Goal: Task Accomplishment & Management: Use online tool/utility

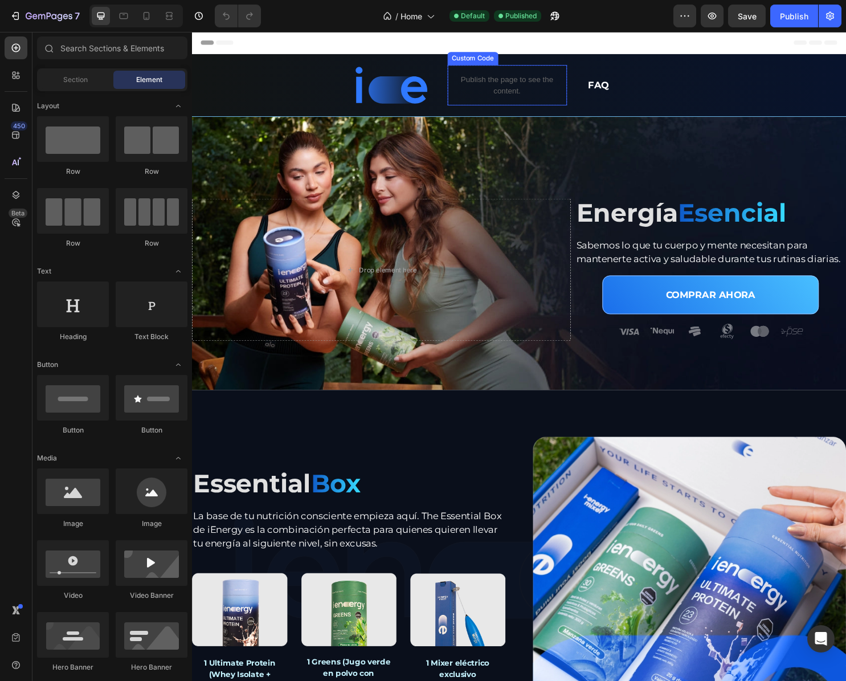
click at [509, 85] on div "Publish the page to see the content. Custom Code" at bounding box center [521, 88] width 125 height 42
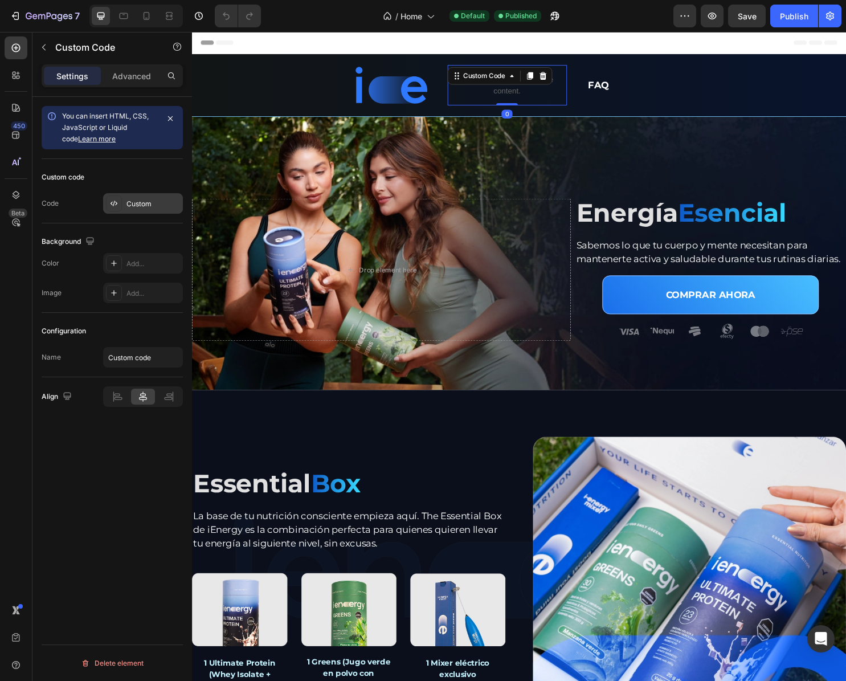
click at [133, 203] on div "Custom" at bounding box center [154, 204] width 54 height 10
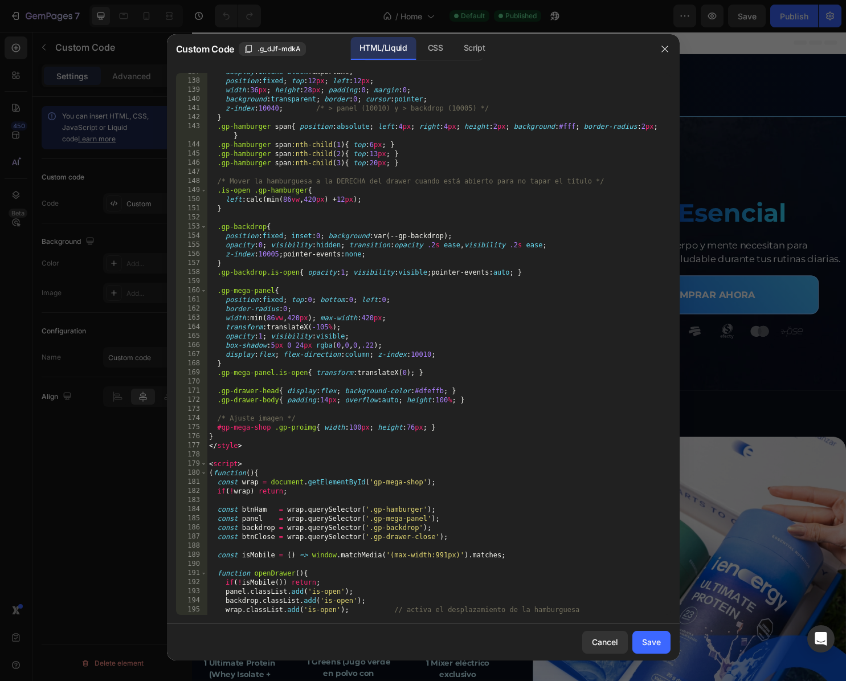
scroll to position [1610, 0]
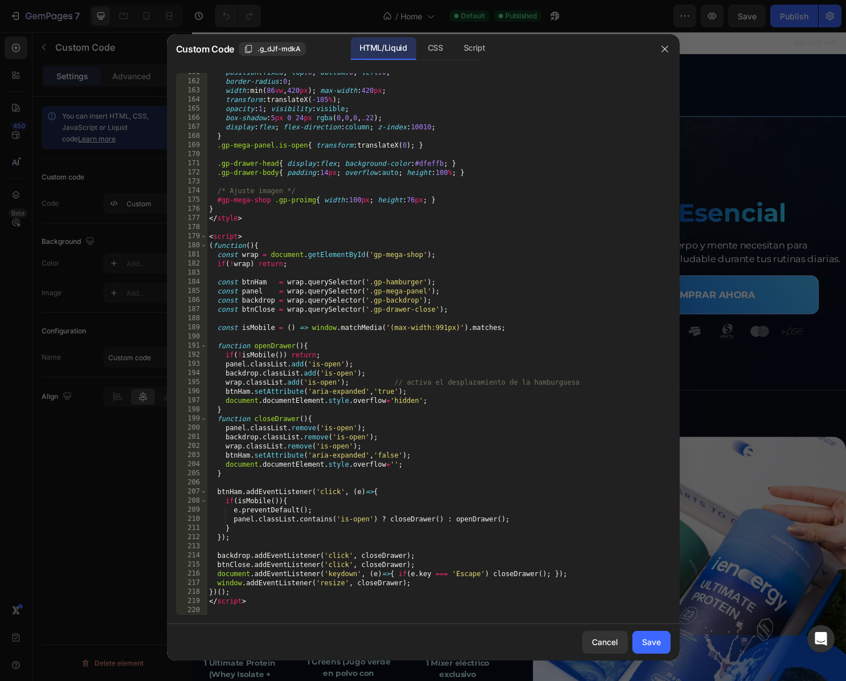
type textarea "</script>"
click at [266, 600] on div "position : fixed ; top : 0 ; bottom : 0 ; left : 0 ; border-radius : 0 ; width …" at bounding box center [434, 348] width 455 height 560
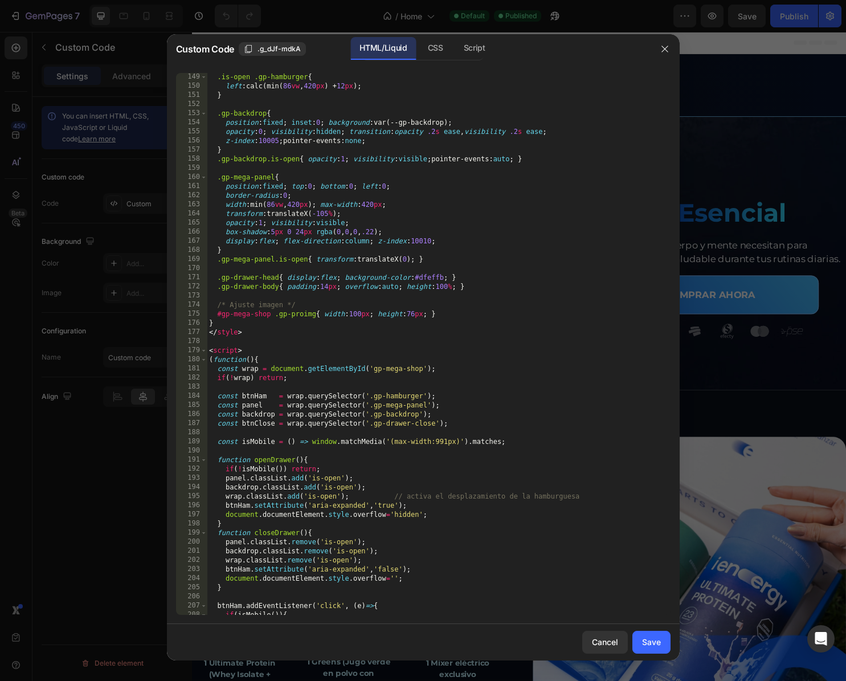
drag, startPoint x: 229, startPoint y: 323, endPoint x: 261, endPoint y: 328, distance: 32.9
click at [229, 323] on div ".is-open .gp-hamburger { left : calc(min( 86 vw , 420 px ) + 12 px ) ; } .gp-ba…" at bounding box center [434, 352] width 455 height 560
type textarea "}"
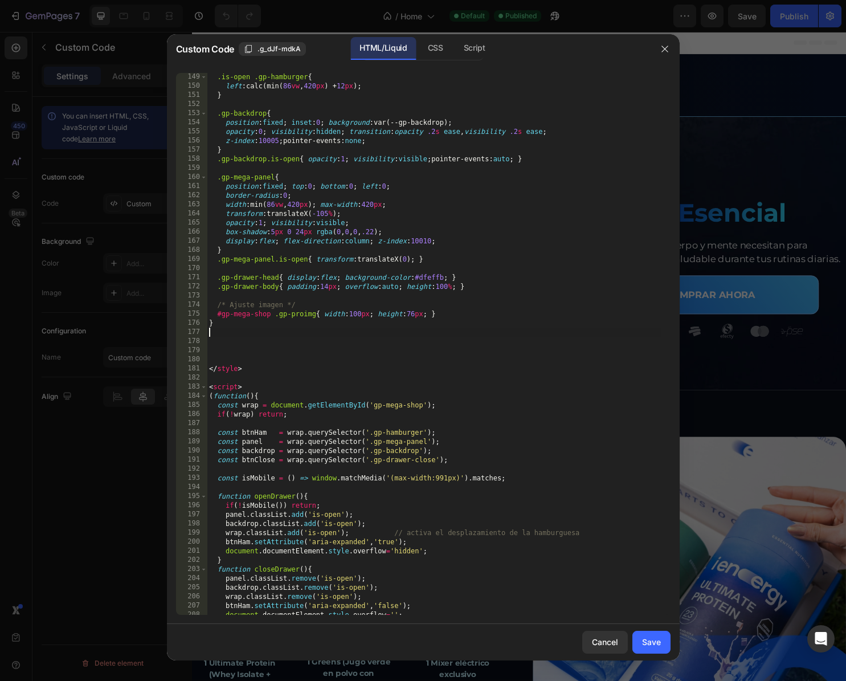
paste textarea "</style>"
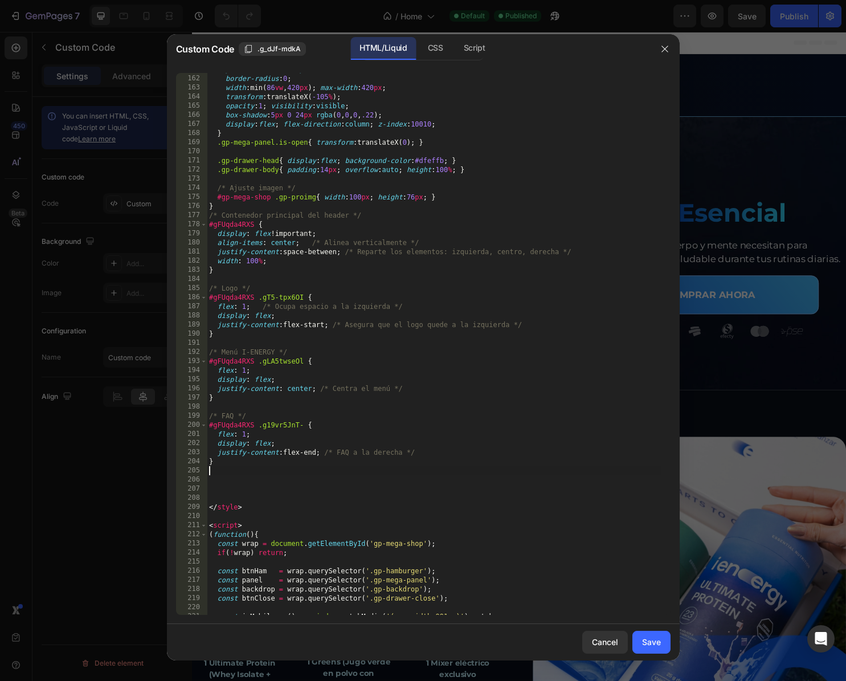
scroll to position [1678, 0]
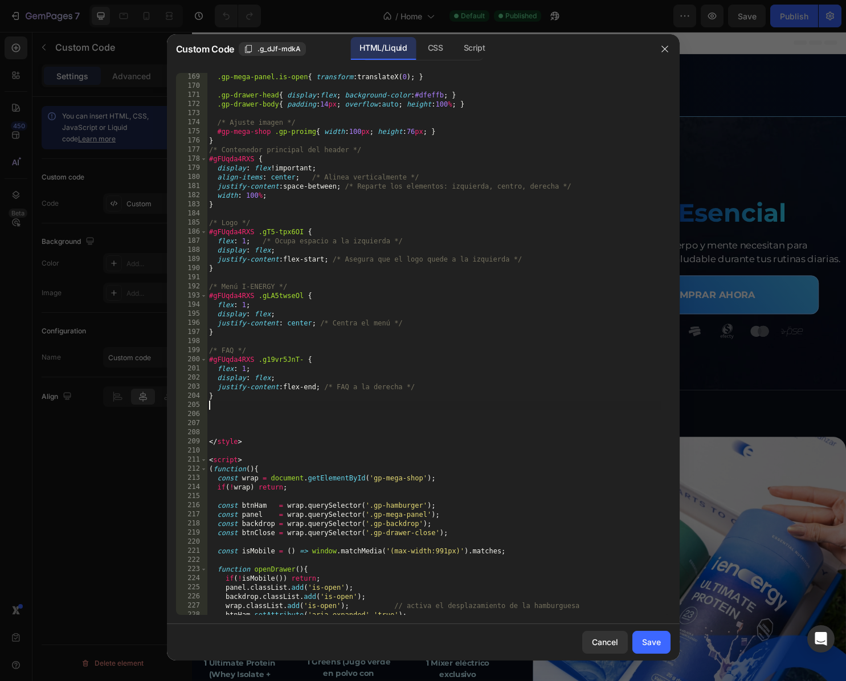
drag, startPoint x: 430, startPoint y: 450, endPoint x: 482, endPoint y: 463, distance: 52.9
click at [431, 450] on div ".gp-mega-panel.is-open { transform : translateX( 0 ) ; } .gp-drawer-head { disp…" at bounding box center [434, 352] width 455 height 560
click at [483, 443] on div ".gp-mega-panel.is-open { transform : translateX( 0 ) ; } .gp-drawer-head { disp…" at bounding box center [434, 352] width 455 height 560
type textarea "</style>"
click at [442, 444] on div ".gp-mega-panel.is-open { transform : translateX( 0 ) ; } .gp-drawer-head { disp…" at bounding box center [434, 352] width 455 height 560
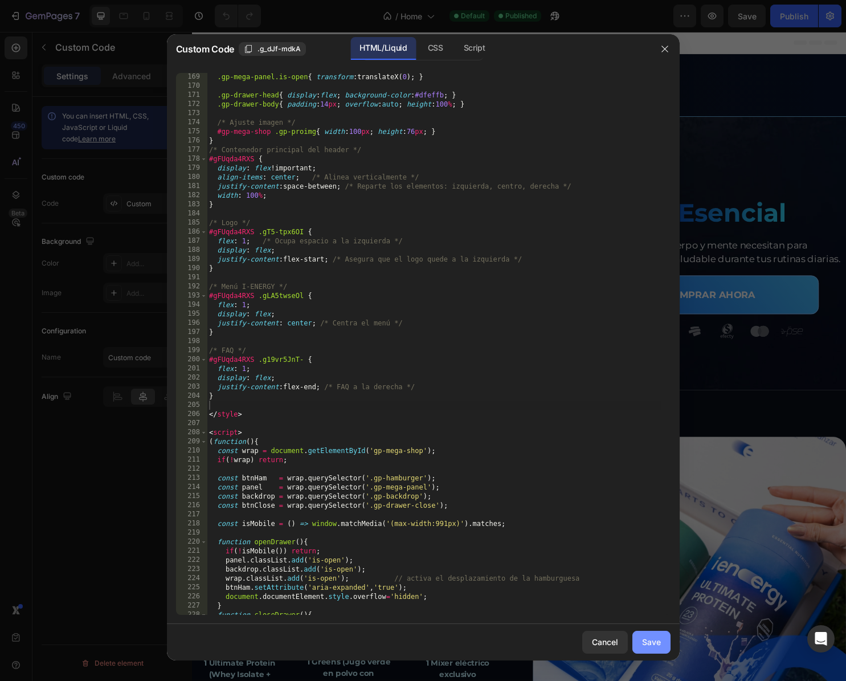
click at [654, 643] on div "Save" at bounding box center [651, 642] width 19 height 12
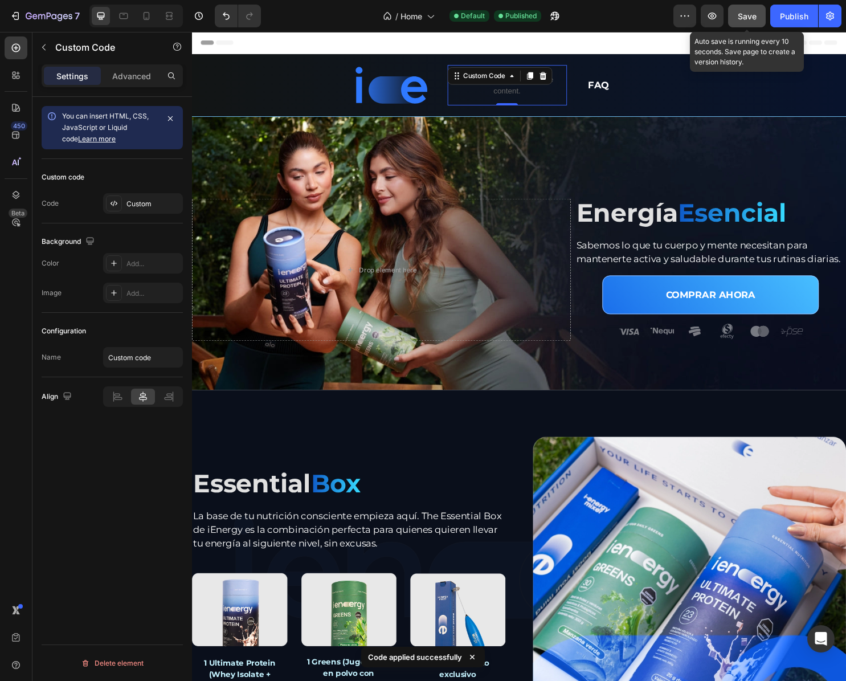
click at [738, 13] on span "Save" at bounding box center [747, 16] width 19 height 10
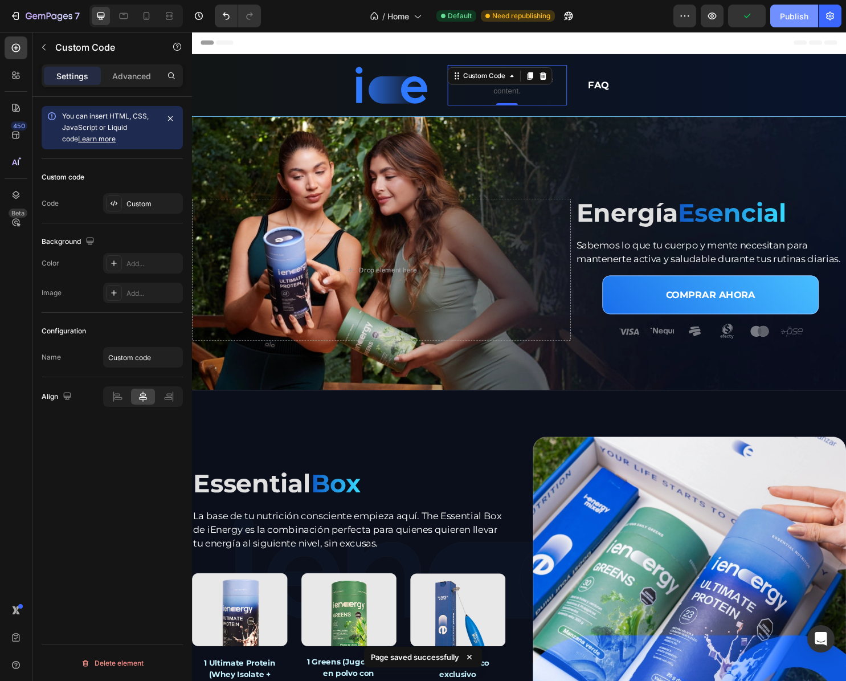
click at [784, 18] on div "Publish" at bounding box center [794, 16] width 28 height 12
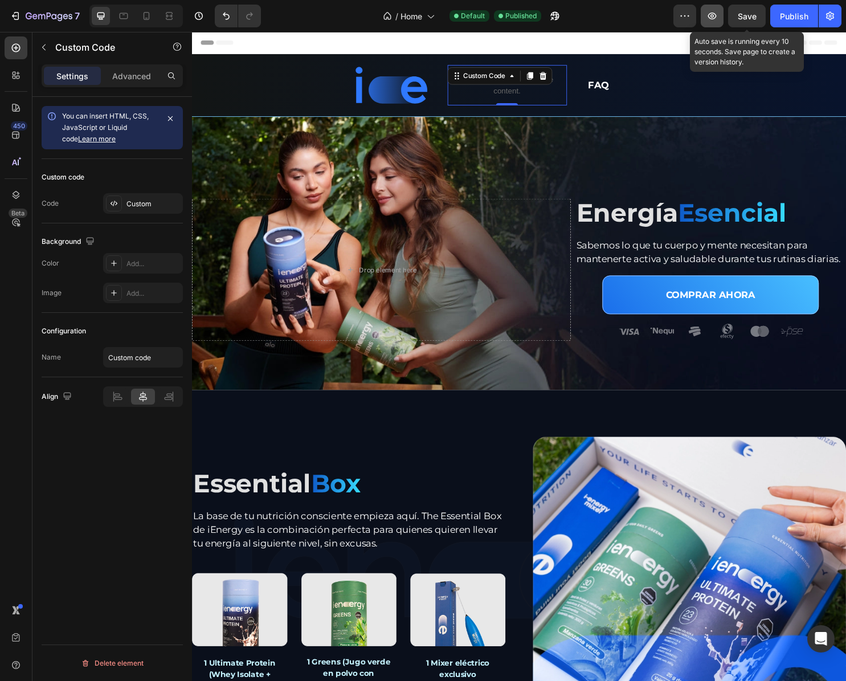
click at [708, 13] on icon "button" at bounding box center [712, 15] width 11 height 11
click at [491, 81] on div "Custom Code" at bounding box center [498, 78] width 48 height 10
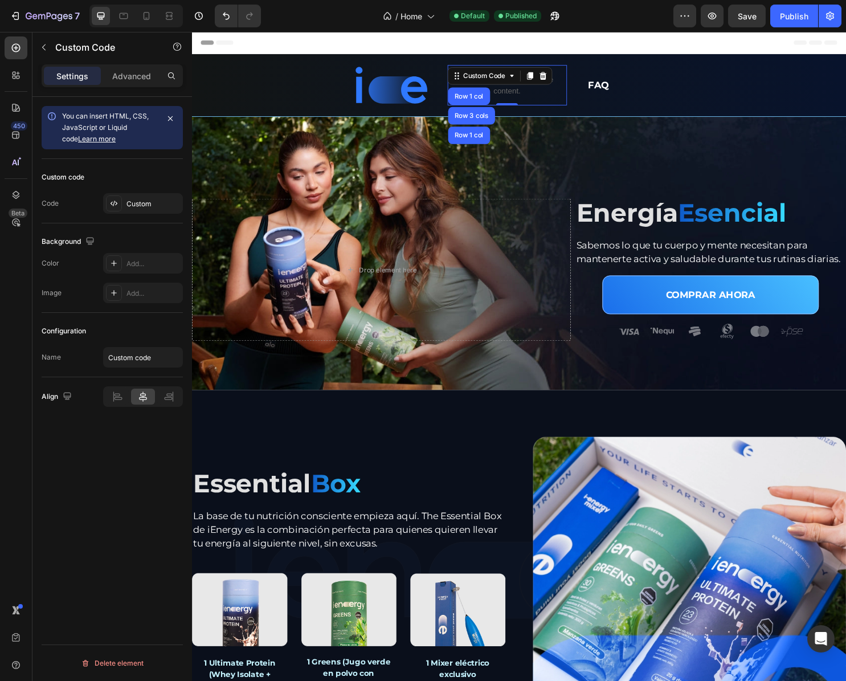
click at [544, 95] on p "Publish the page to see the content." at bounding box center [521, 88] width 125 height 24
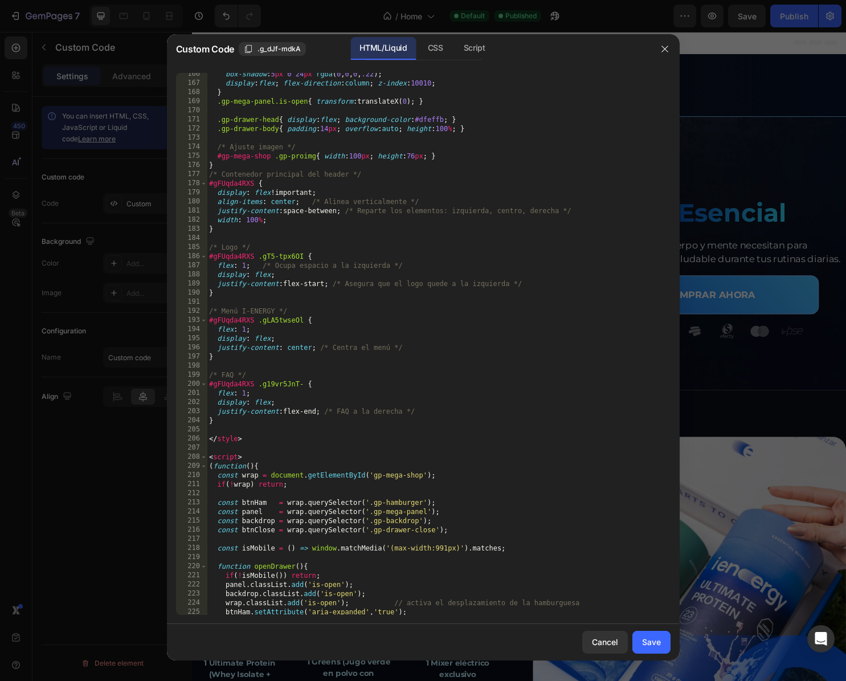
scroll to position [1654, 0]
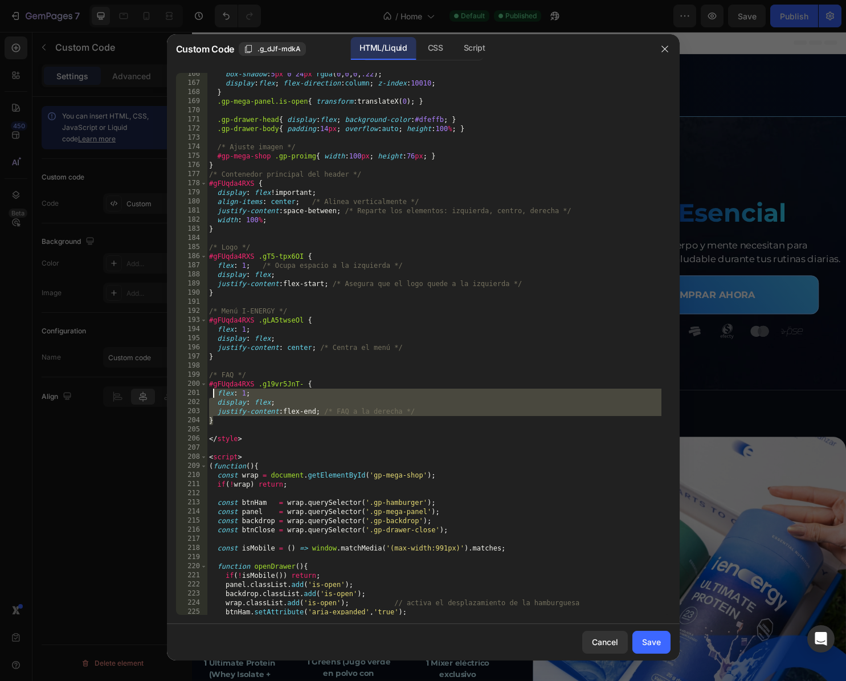
drag, startPoint x: 218, startPoint y: 424, endPoint x: 3, endPoint y: 381, distance: 219.2
click at [213, 397] on div "box-shadow : 5 px 0 24 px rgba ( 0 , 0 , 0 , .22 ) ; display : flex ; flex-dire…" at bounding box center [434, 350] width 455 height 560
click at [386, 421] on div "box-shadow : 5 px 0 24 px rgba ( 0 , 0 , 0 , .22 ) ; display : flex ; flex-dire…" at bounding box center [434, 350] width 455 height 560
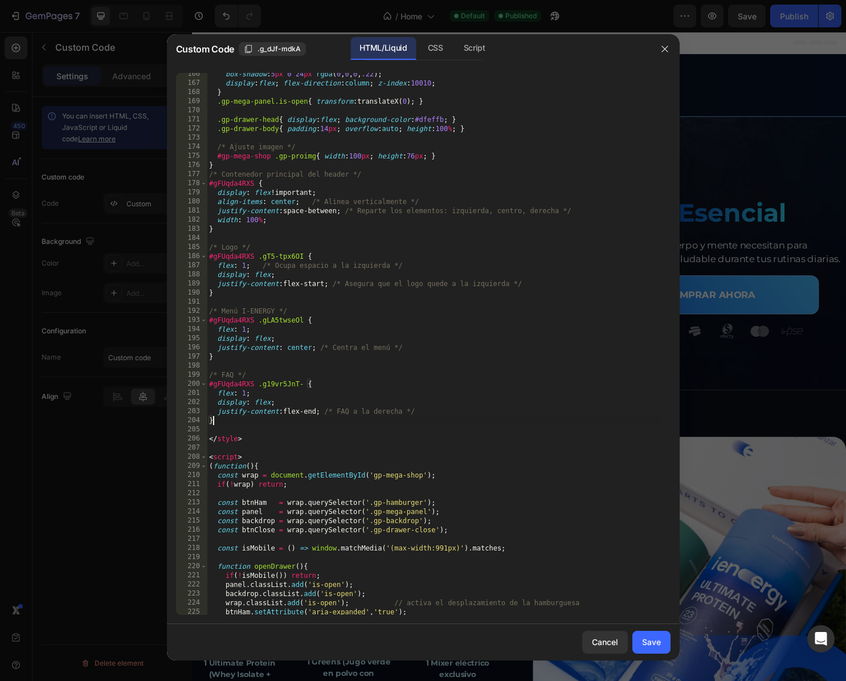
click at [291, 414] on div "box-shadow : 5 px 0 24 px rgba ( 0 , 0 , 0 , .22 ) ; display : flex ; flex-dire…" at bounding box center [434, 350] width 455 height 560
click at [215, 420] on div "box-shadow : 5 px 0 24 px rgba ( 0 , 0 , 0 , .22 ) ; display : flex ; flex-dire…" at bounding box center [434, 350] width 455 height 560
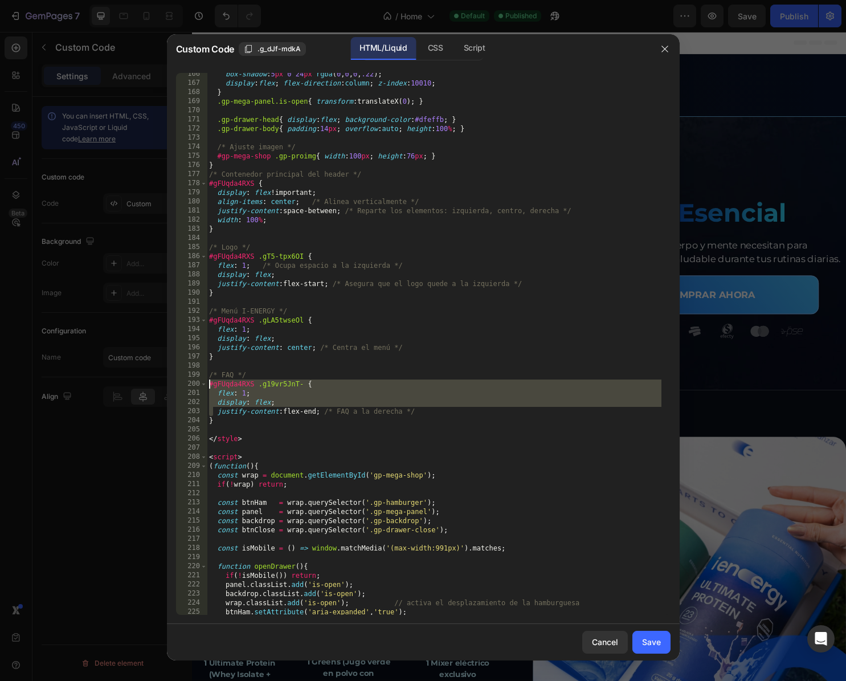
drag, startPoint x: 205, startPoint y: 400, endPoint x: 197, endPoint y: 388, distance: 14.4
click at [197, 388] on div "} 166 167 168 169 170 171 172 173 174 175 176 177 178 179 180 181 182 183 184 1…" at bounding box center [423, 344] width 495 height 542
drag, startPoint x: 236, startPoint y: 422, endPoint x: 220, endPoint y: 423, distance: 16.6
click at [236, 422] on div "box-shadow : 5 px 0 24 px rgba ( 0 , 0 , 0 , .22 ) ; display : flex ; flex-dire…" at bounding box center [434, 350] width 455 height 560
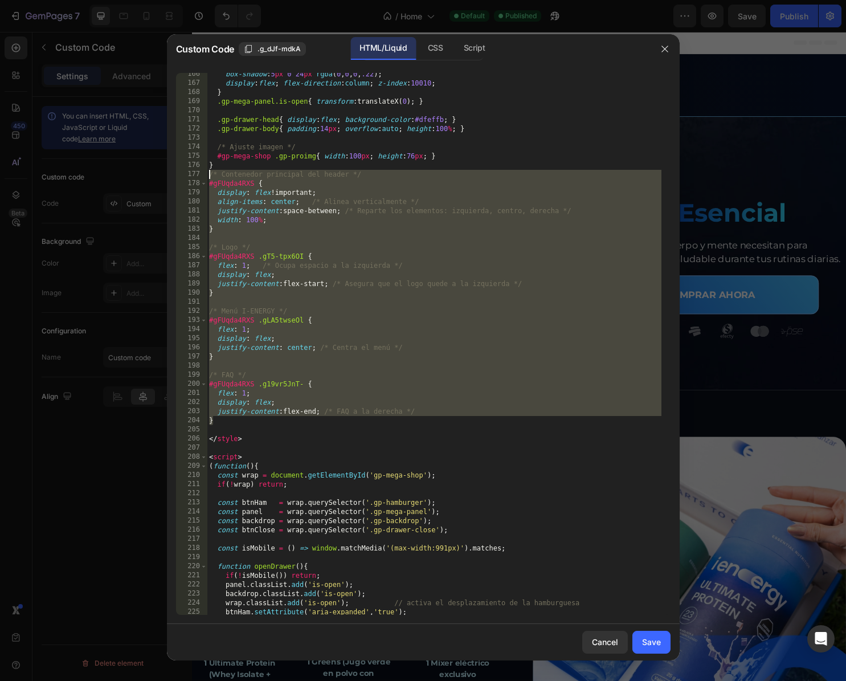
drag, startPoint x: 213, startPoint y: 391, endPoint x: 209, endPoint y: 174, distance: 217.2
click at [206, 173] on div "} 166 167 168 169 170 171 172 173 174 175 176 177 178 179 180 181 182 183 184 1…" at bounding box center [423, 344] width 495 height 542
type textarea "/* Contenedor principal del header */ #gFUqda4RXS {"
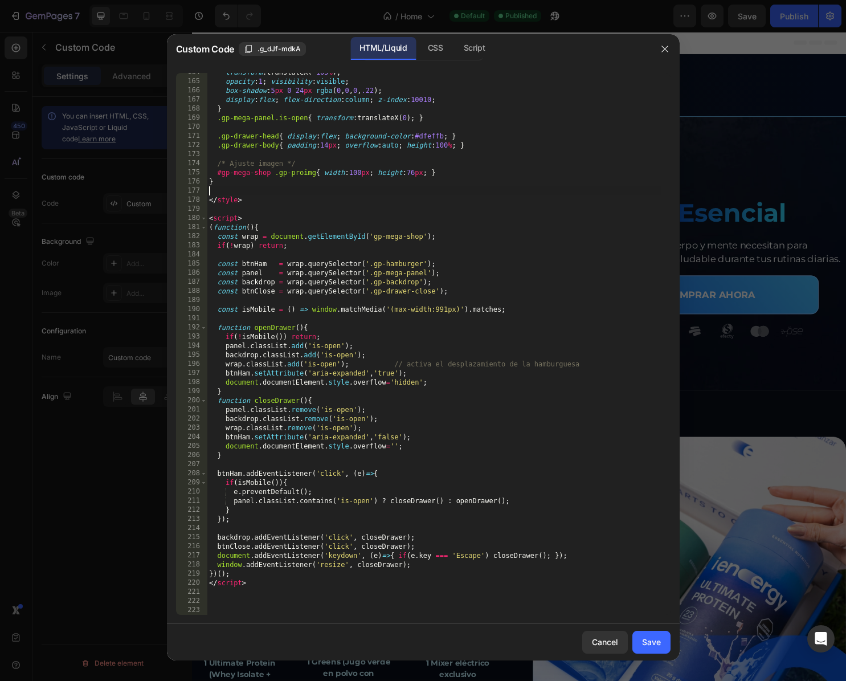
scroll to position [1637, 0]
drag, startPoint x: 654, startPoint y: 646, endPoint x: 497, endPoint y: 597, distance: 164.2
click at [653, 646] on div "Save" at bounding box center [651, 642] width 19 height 12
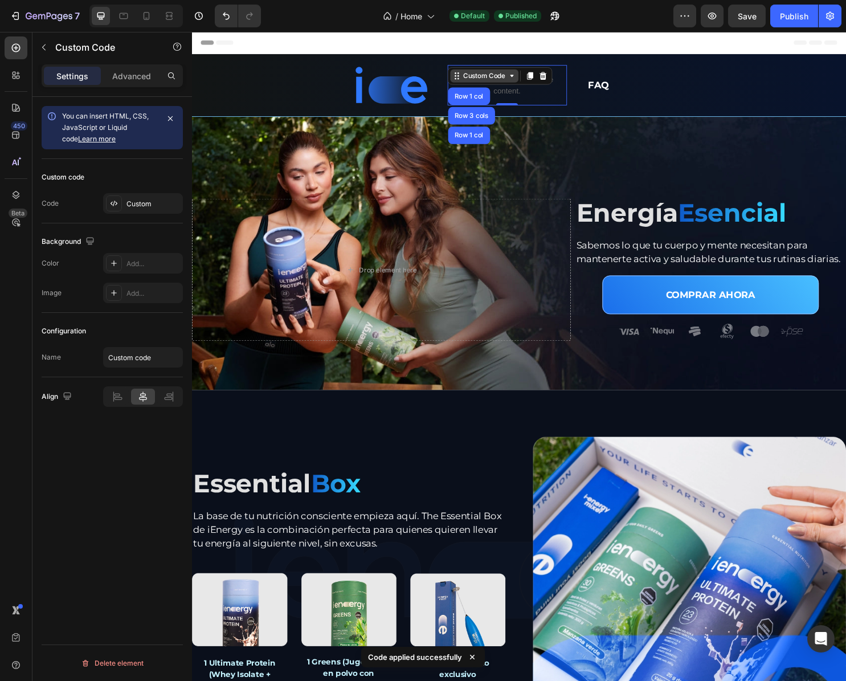
click at [499, 79] on div "Custom Code" at bounding box center [498, 78] width 48 height 10
click at [499, 81] on div "Custom Code" at bounding box center [498, 78] width 48 height 10
click at [512, 97] on p "Publish the page to see the content." at bounding box center [521, 88] width 125 height 24
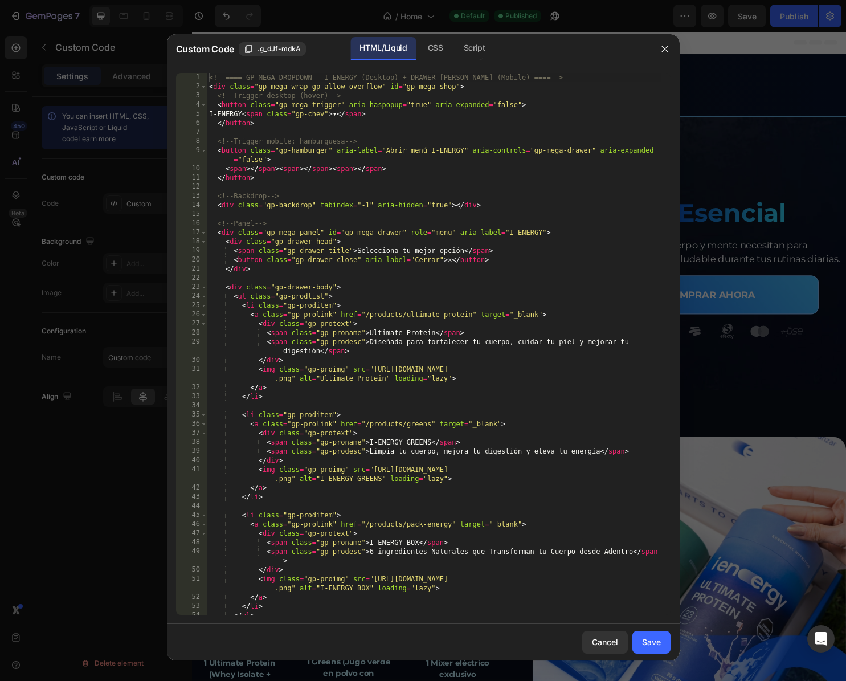
type textarea "<!-- Backdrop -->"
click at [391, 198] on div "<!-- ==== GP MEGA DROPDOWN – I-ENERGY (Desktop) + DRAWER IZQUIERDO (Mobile) ===…" at bounding box center [434, 353] width 455 height 560
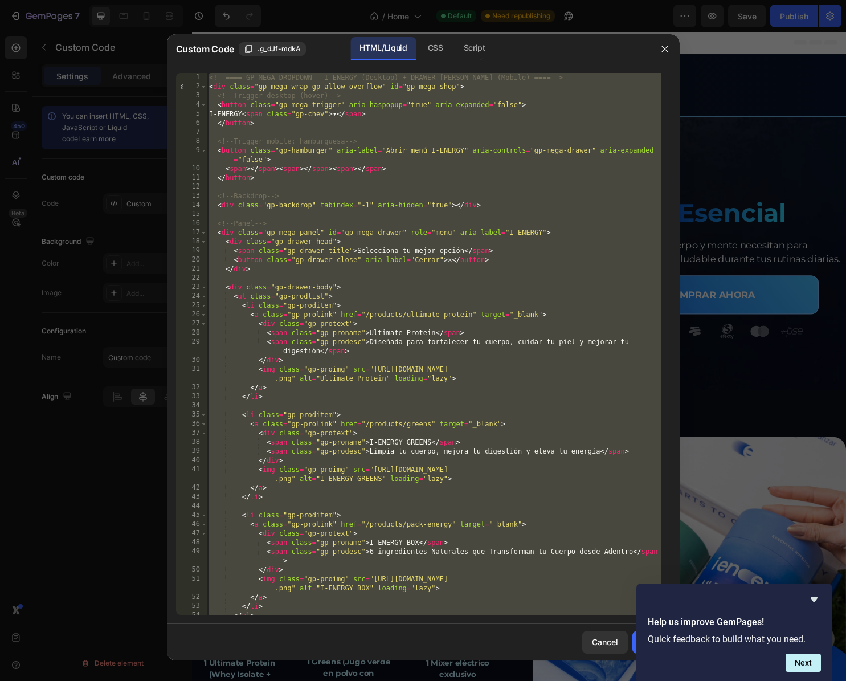
click at [547, 225] on div "<!-- ==== GP MEGA DROPDOWN – I-ENERGY (Desktop) + DRAWER IZQUIERDO (Mobile) ===…" at bounding box center [434, 353] width 455 height 560
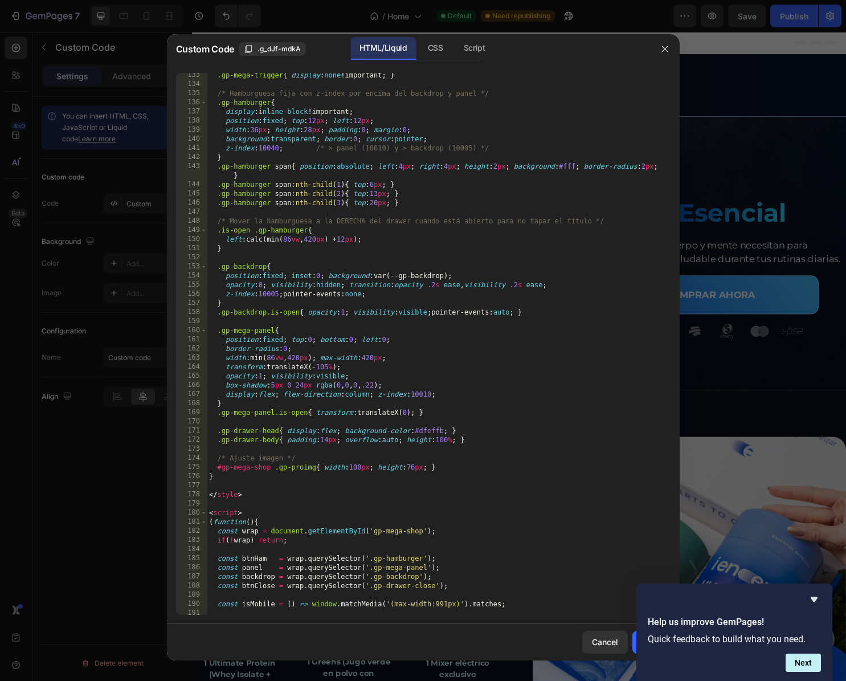
scroll to position [1511, 0]
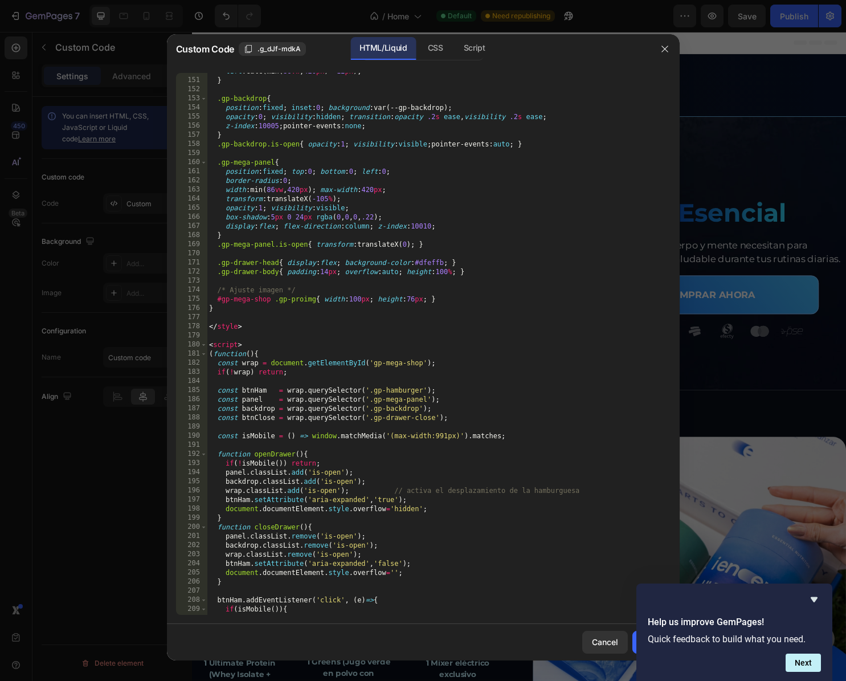
click at [270, 311] on div "left : calc(min( 86 vw , 420 px ) + 12 px ) ; } .gp-backdrop { position : fixed…" at bounding box center [434, 347] width 455 height 560
type textarea "}"
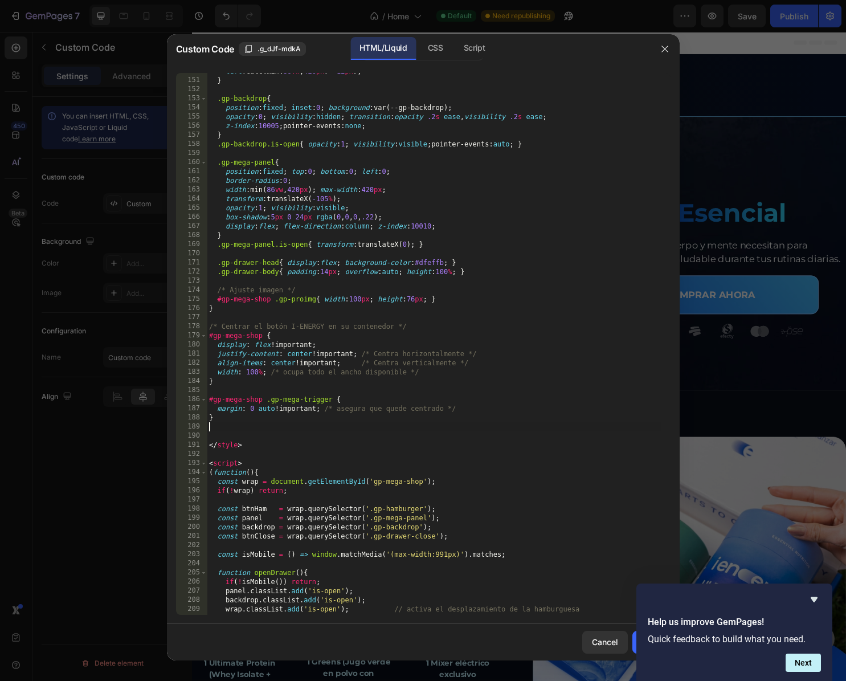
scroll to position [1568, 0]
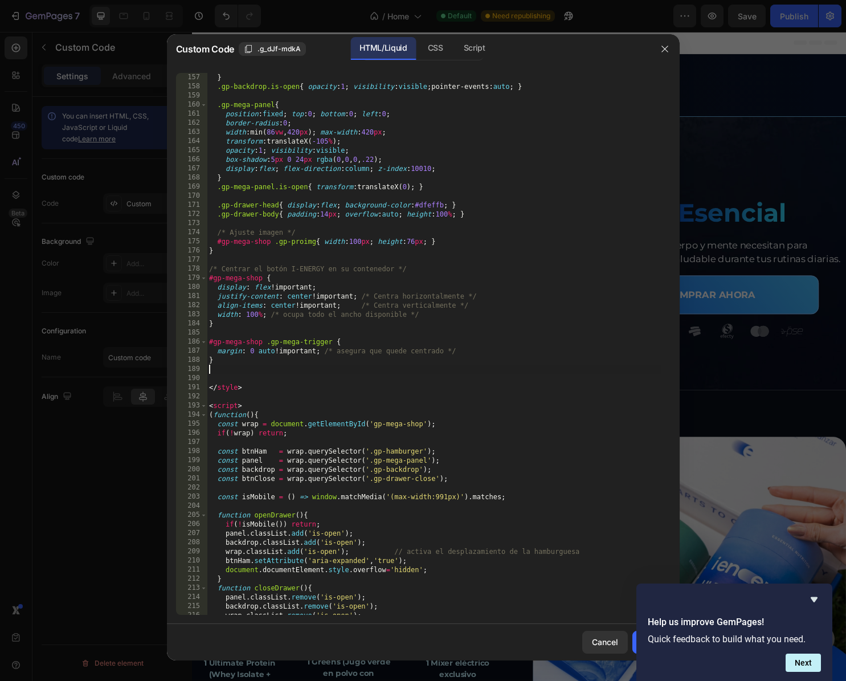
drag, startPoint x: 510, startPoint y: 642, endPoint x: 532, endPoint y: 634, distance: 23.6
click at [511, 641] on div "Cancel Save" at bounding box center [423, 642] width 513 height 36
click at [813, 602] on icon "Hide survey" at bounding box center [815, 600] width 14 height 14
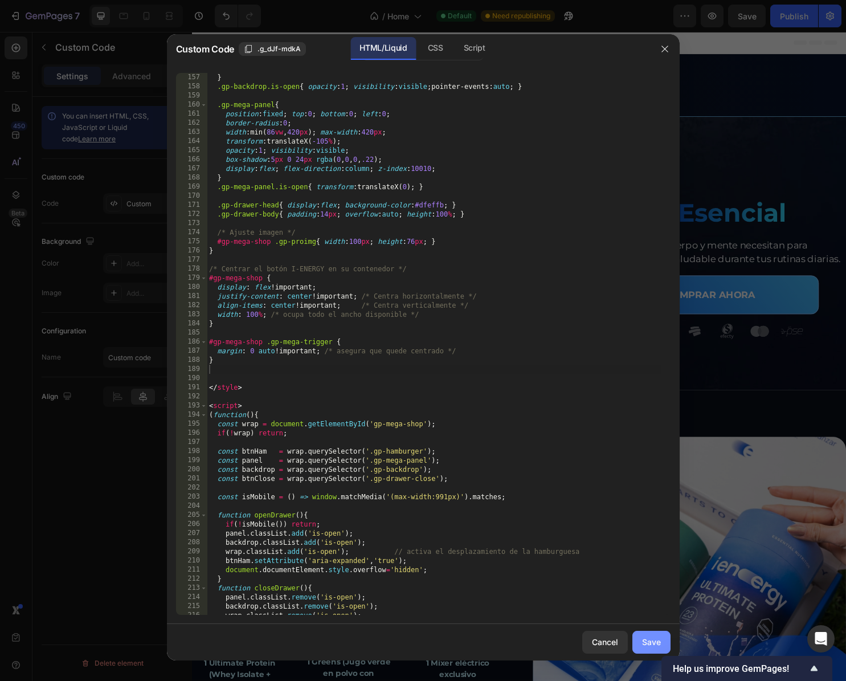
click at [643, 637] on div "Save" at bounding box center [651, 642] width 19 height 12
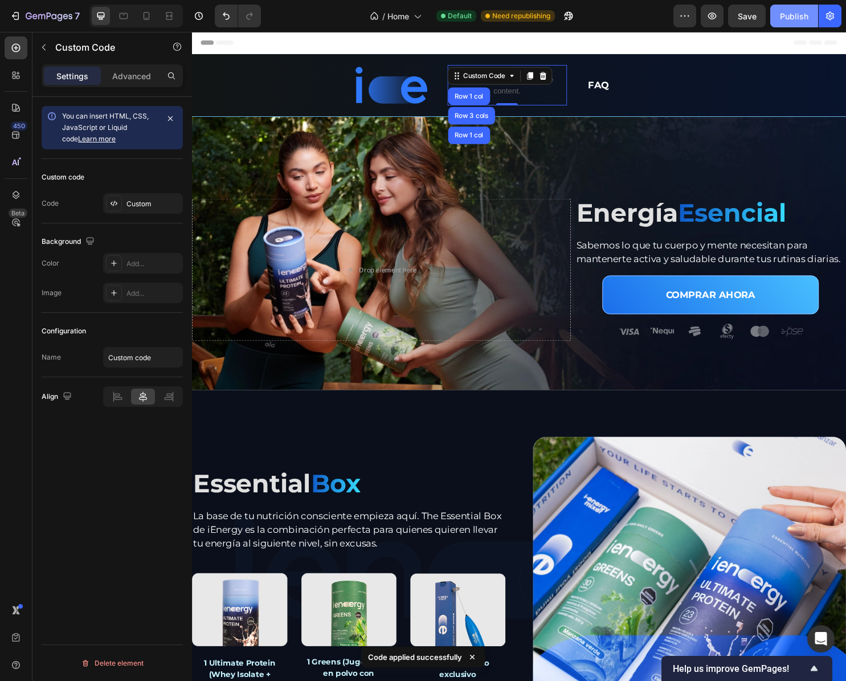
click at [794, 14] on div "Publish" at bounding box center [794, 16] width 28 height 12
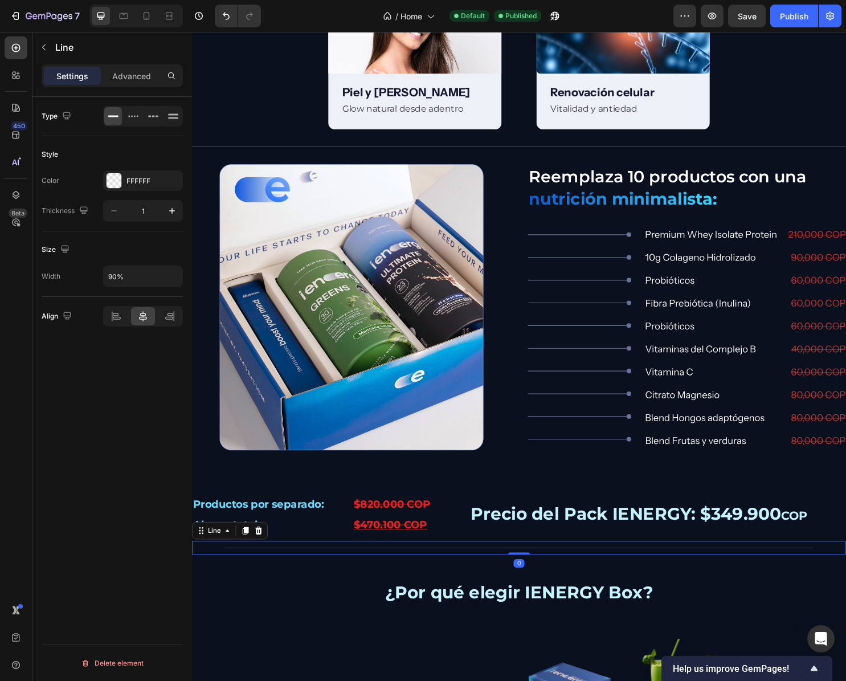
click at [509, 564] on div "Title Line 0" at bounding box center [534, 571] width 684 height 14
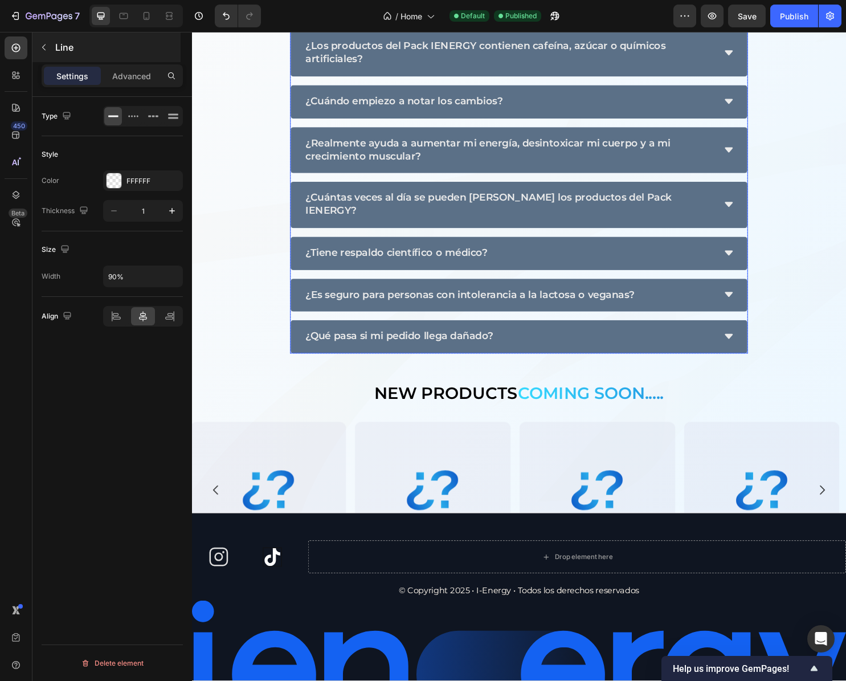
scroll to position [4154, 0]
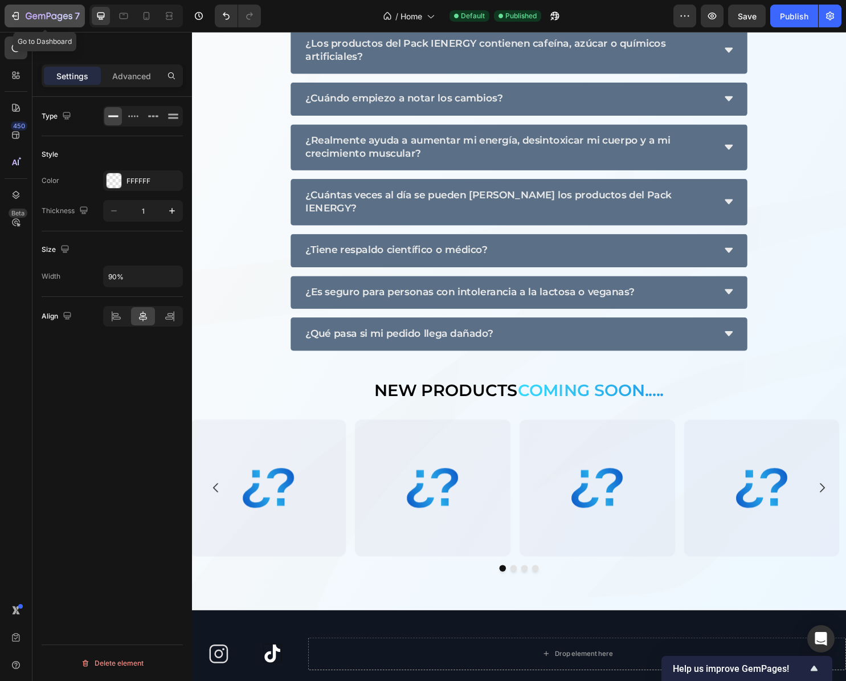
click at [58, 18] on icon "button" at bounding box center [60, 17] width 5 height 7
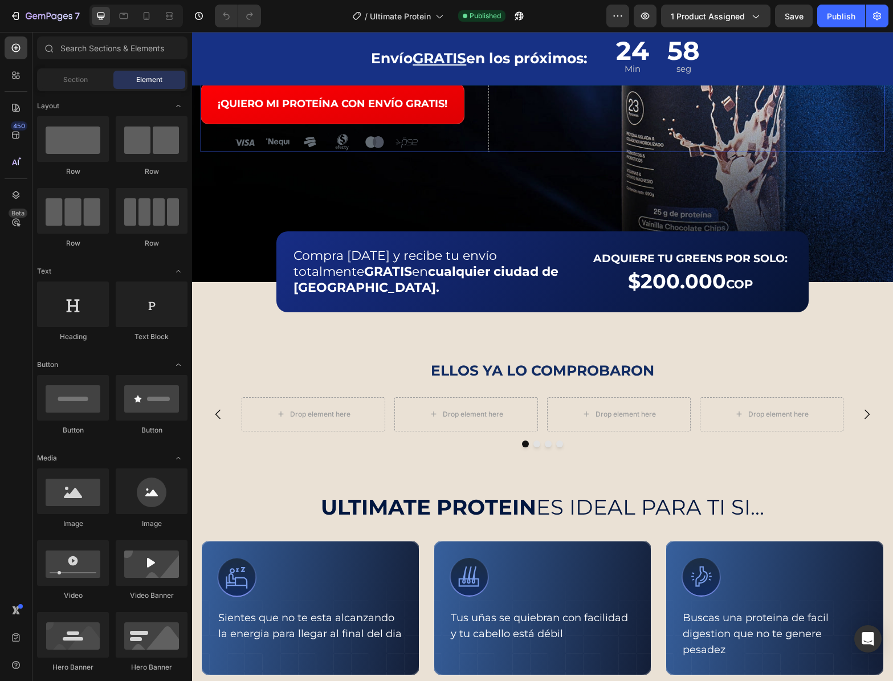
scroll to position [283, 0]
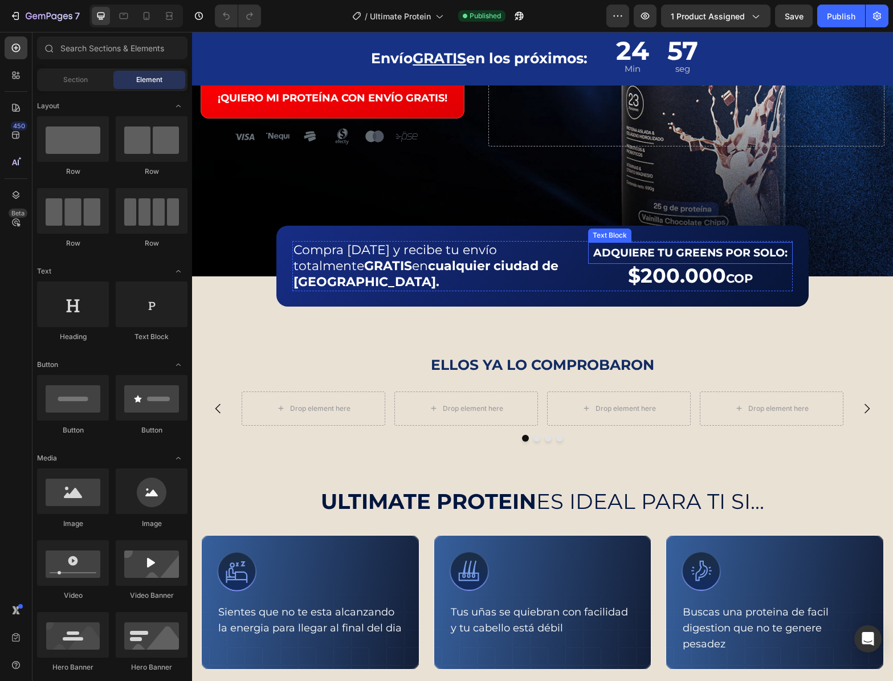
click at [695, 263] on p "ADQUIERE TU GREENS POR SOLO:" at bounding box center [690, 252] width 202 height 19
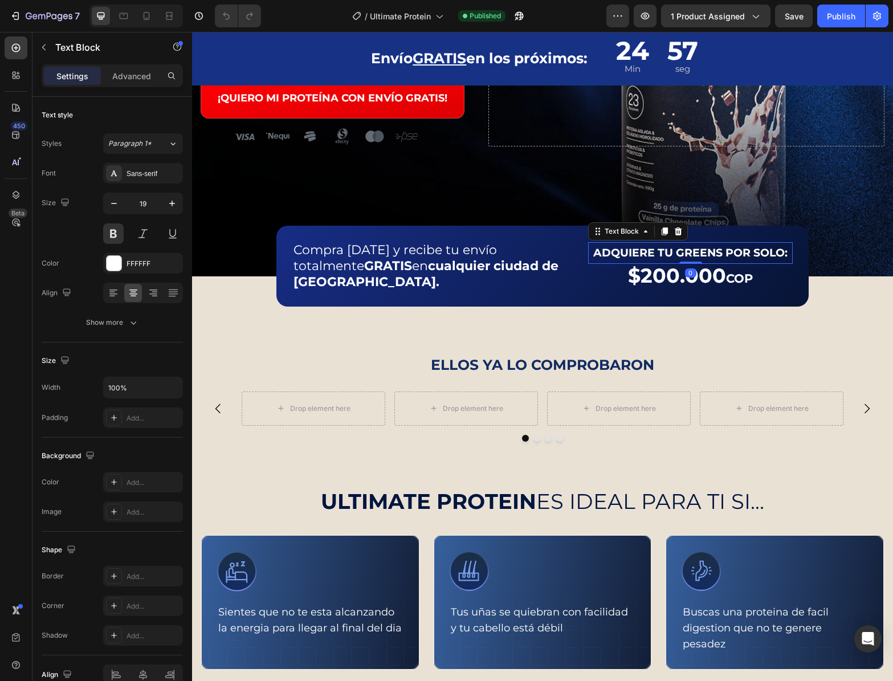
click at [696, 263] on p "ADQUIERE TU GREENS POR SOLO:" at bounding box center [690, 252] width 202 height 19
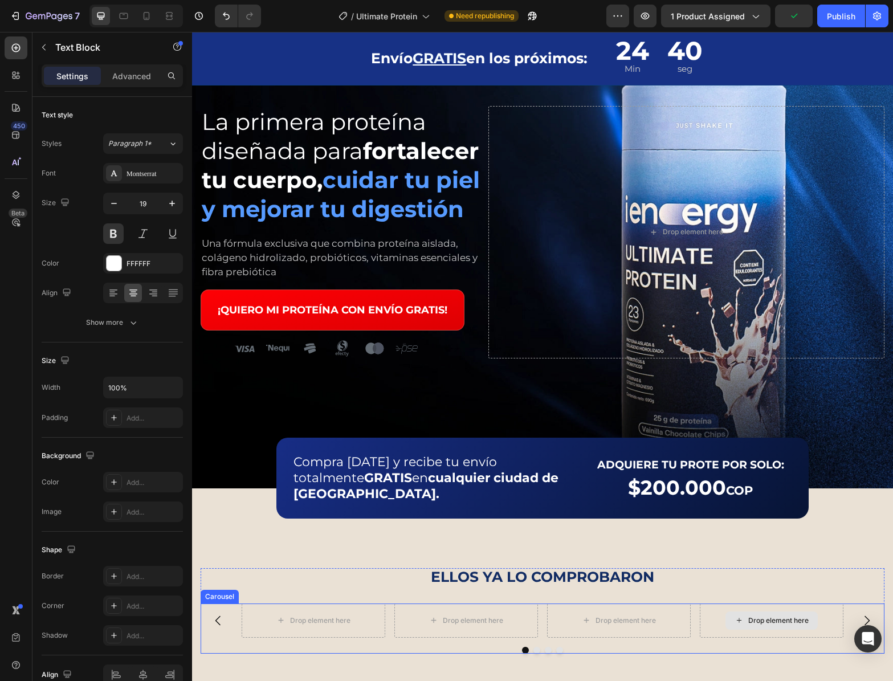
scroll to position [210, 0]
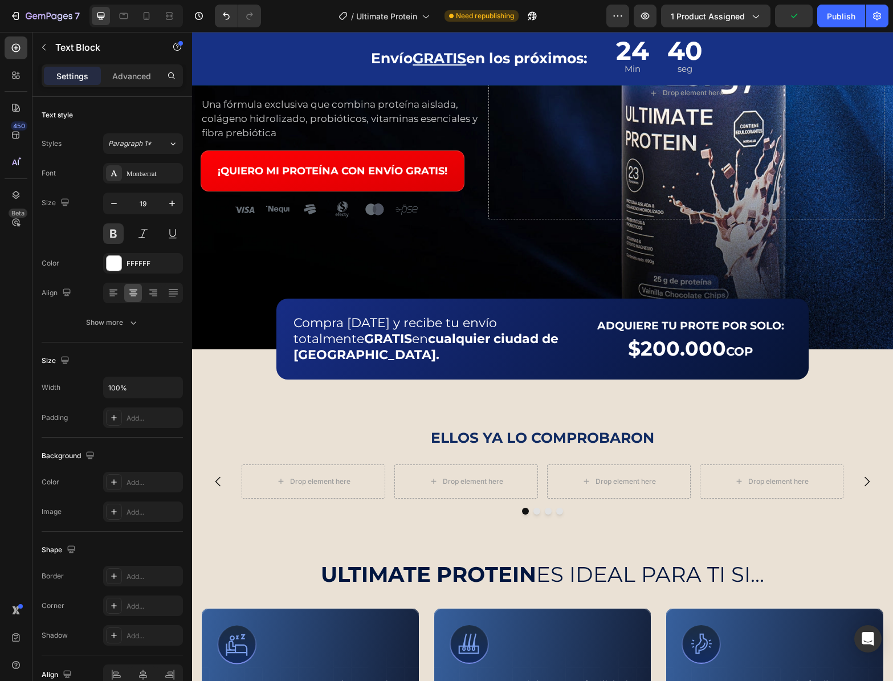
click at [676, 336] on p "ADQUIERE TU PROTE POR SOLO:" at bounding box center [690, 325] width 202 height 19
click at [705, 336] on p "ADQUIERE TU PROTE POR SOLO:" at bounding box center [690, 325] width 202 height 19
click at [711, 336] on p "ADQUIERE TU PROTE POR SOLO:" at bounding box center [690, 325] width 202 height 19
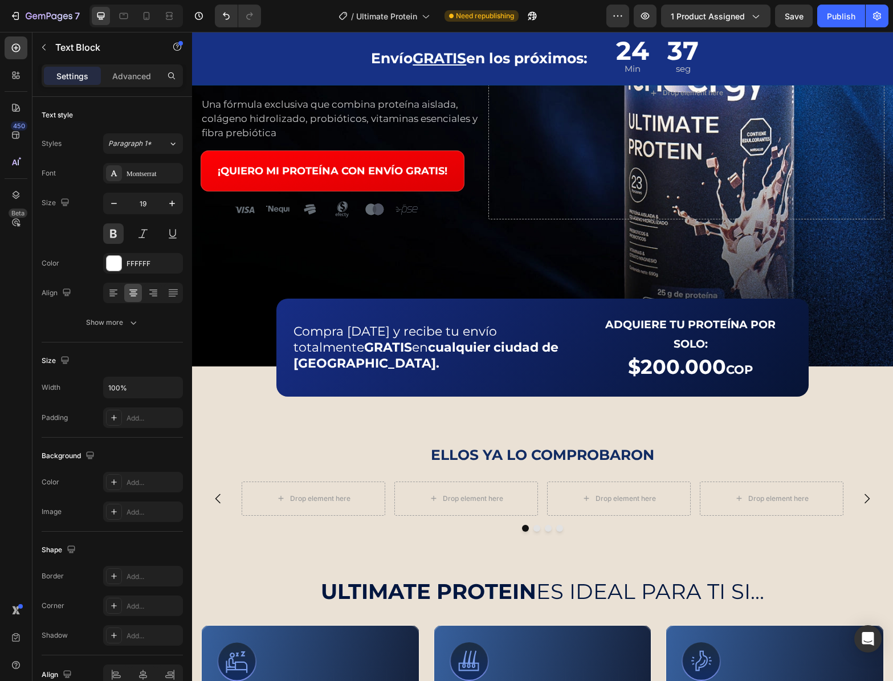
click at [695, 354] on p "ADQUIERE TU PROTEÍNA POR SOLO:" at bounding box center [690, 334] width 202 height 39
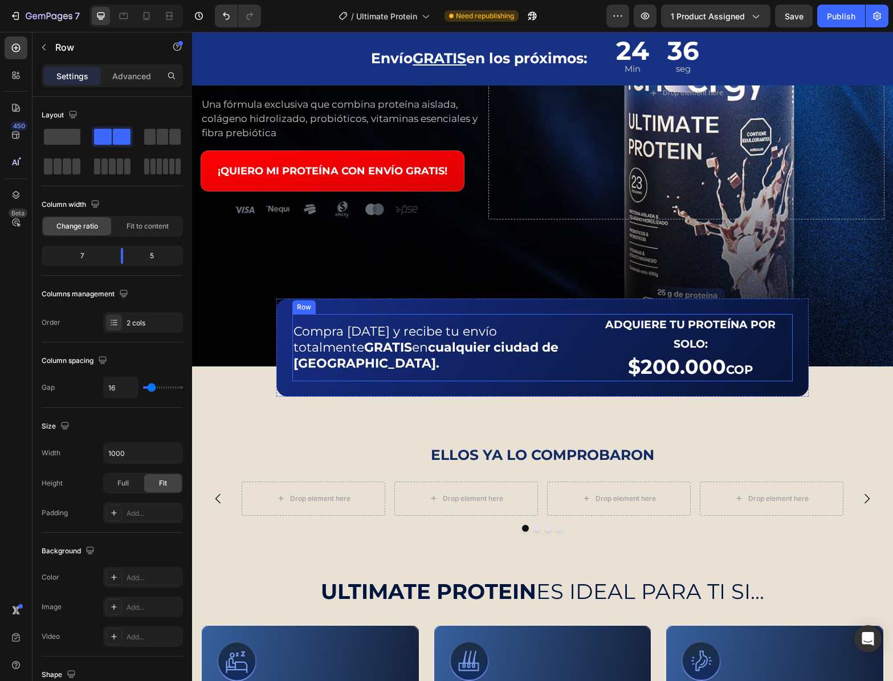
click at [581, 366] on div "Compra hoy y recibe tu envío totalmente GRATIS en cualquier ciudad de Colombia.…" at bounding box center [542, 347] width 500 height 67
click at [560, 362] on p "Compra hoy y recibe tu envío totalmente GRATIS en cualquier ciudad de Colombia." at bounding box center [435, 348] width 284 height 48
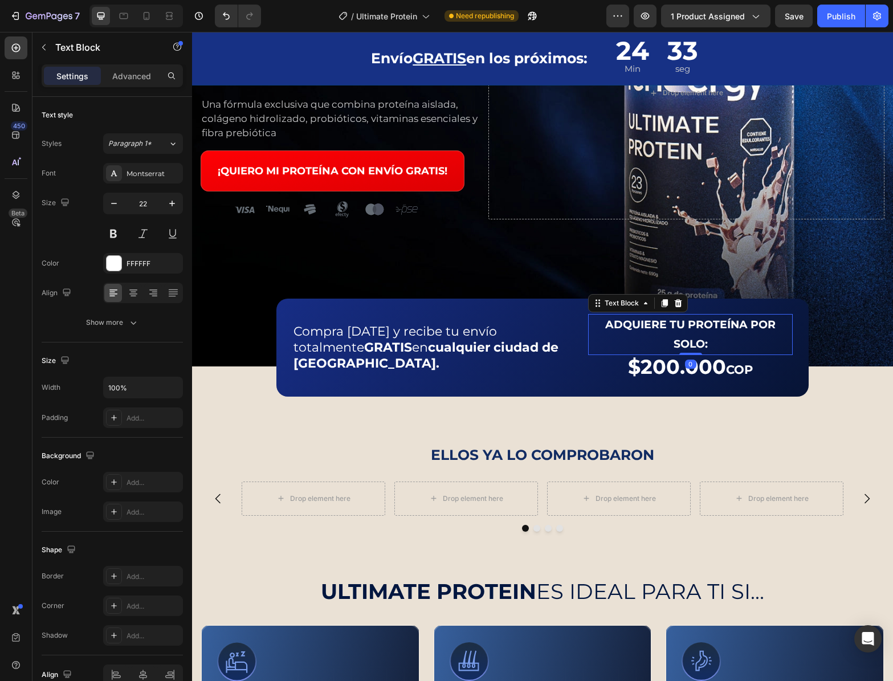
click at [626, 354] on p "ADQUIERE TU PROTEÍNA POR SOLO:" at bounding box center [690, 334] width 202 height 39
click at [122, 203] on button "button" at bounding box center [114, 203] width 21 height 21
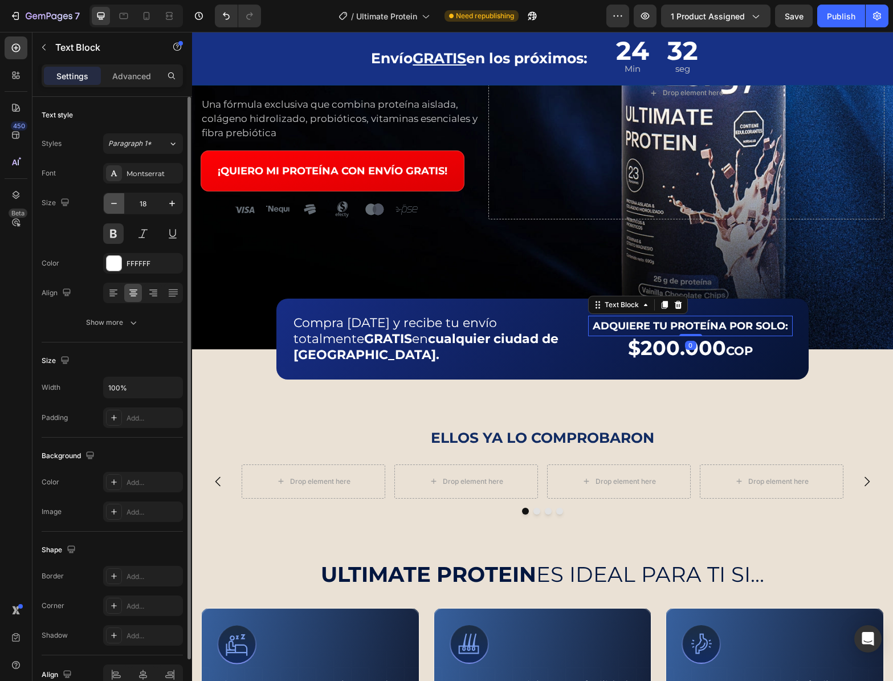
click at [115, 206] on icon "button" at bounding box center [113, 203] width 11 height 11
type input "17"
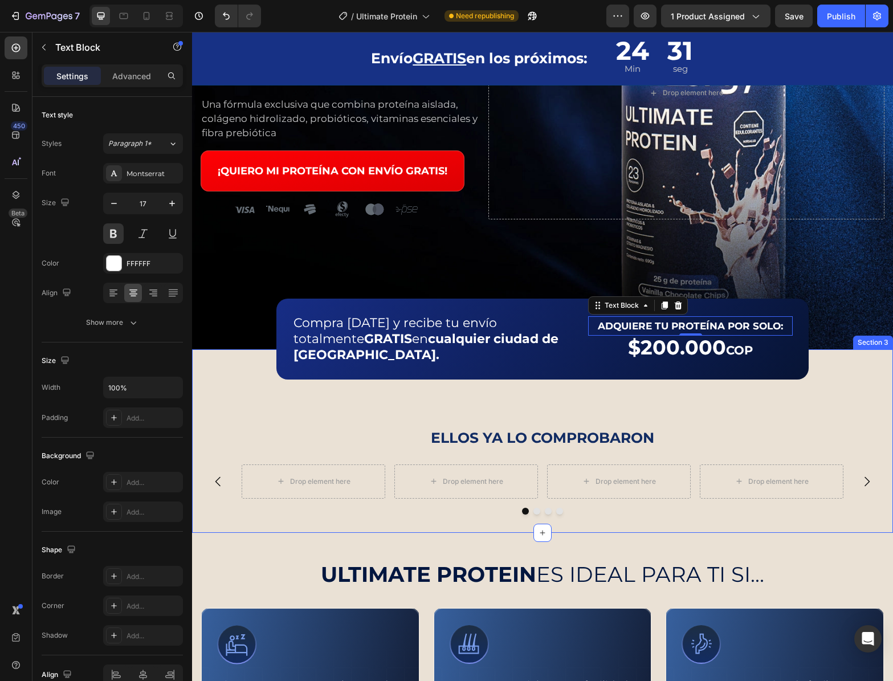
click at [846, 436] on div "ELLOS YA LO COMPROBARON Text Block Drop element here Drop element here Drop ele…" at bounding box center [542, 440] width 701 height 183
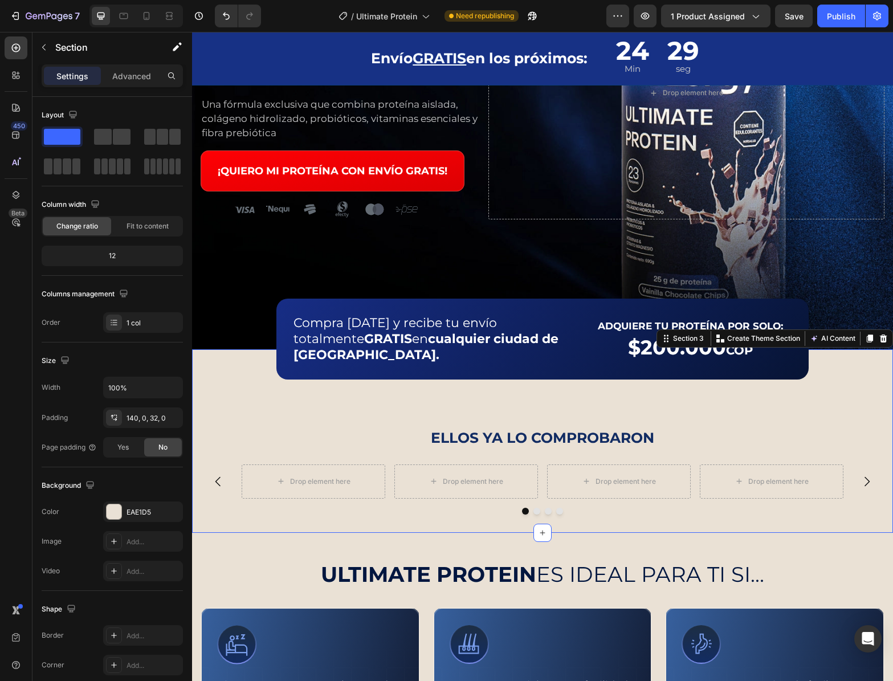
click at [794, 30] on div "7 Version history / Ultimate Protein Need republishing Preview 1 product assign…" at bounding box center [446, 16] width 893 height 32
click at [796, 18] on span "Save" at bounding box center [794, 16] width 19 height 10
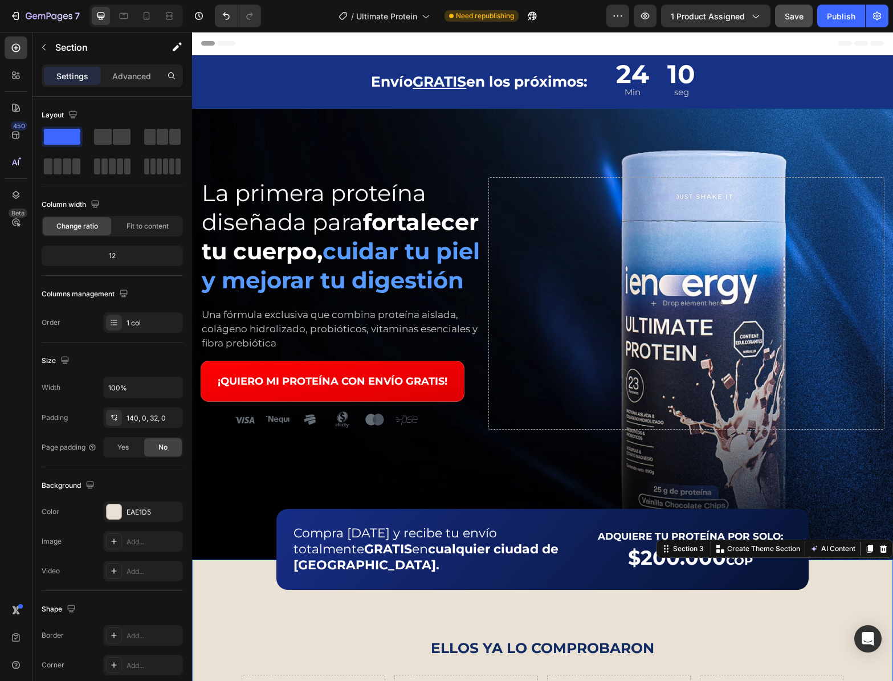
click at [244, 210] on p "La primera proteína diseñada para fortalecer tu cuerpo, cuidar tu piel y mejora…" at bounding box center [342, 236] width 281 height 116
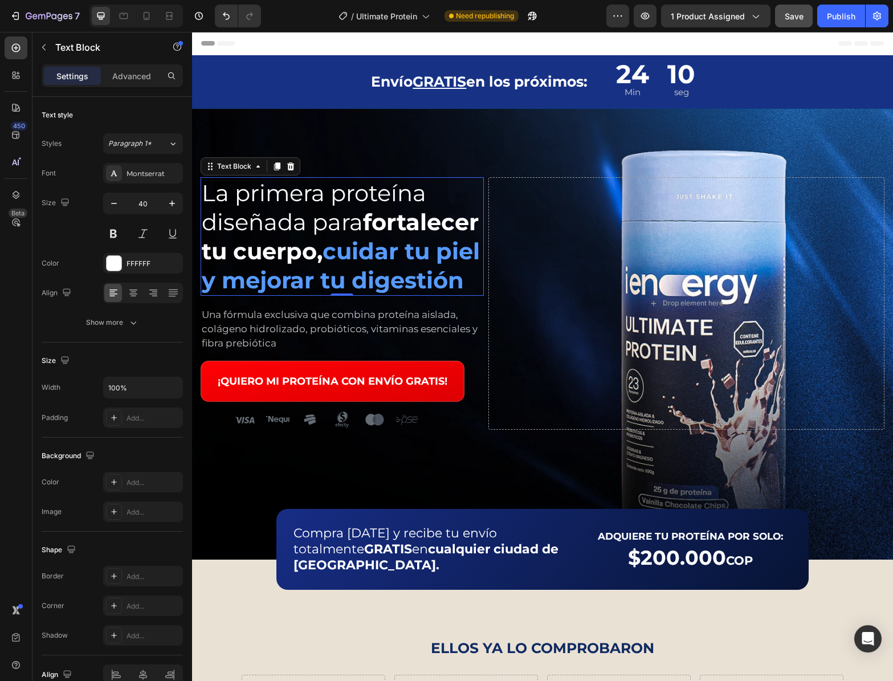
click at [323, 235] on p "La primera proteína diseñada para fortalecer tu cuerpo, cuidar tu piel y mejora…" at bounding box center [342, 236] width 281 height 116
click at [370, 241] on strong "fortalecer tu cuerpo," at bounding box center [340, 236] width 277 height 57
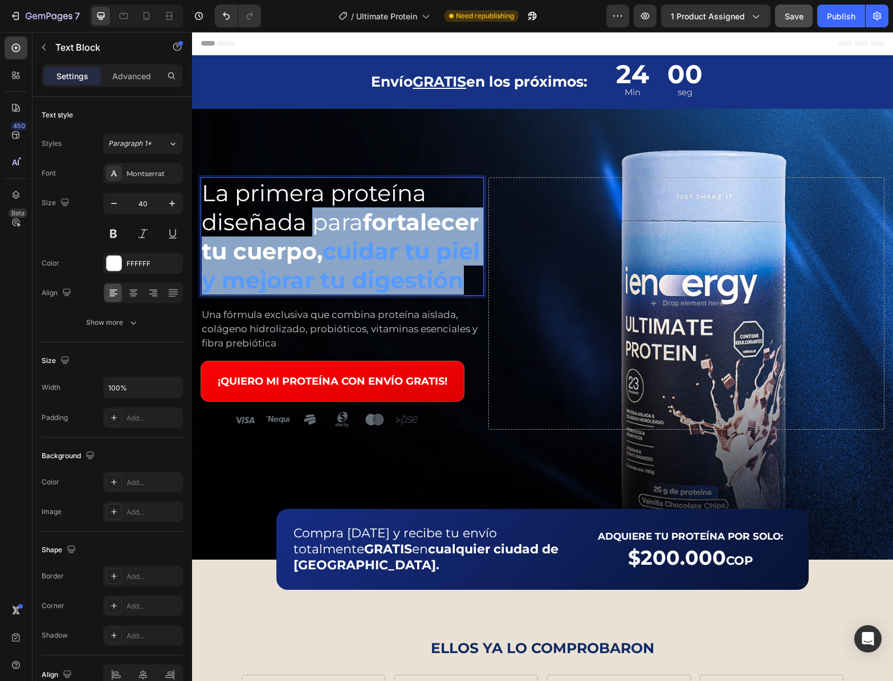
drag, startPoint x: 320, startPoint y: 239, endPoint x: 358, endPoint y: 312, distance: 82.3
click at [357, 295] on p "La primera proteína diseñada para fortalecer tu cuerpo, cuidar tu piel y mejora…" at bounding box center [342, 236] width 281 height 116
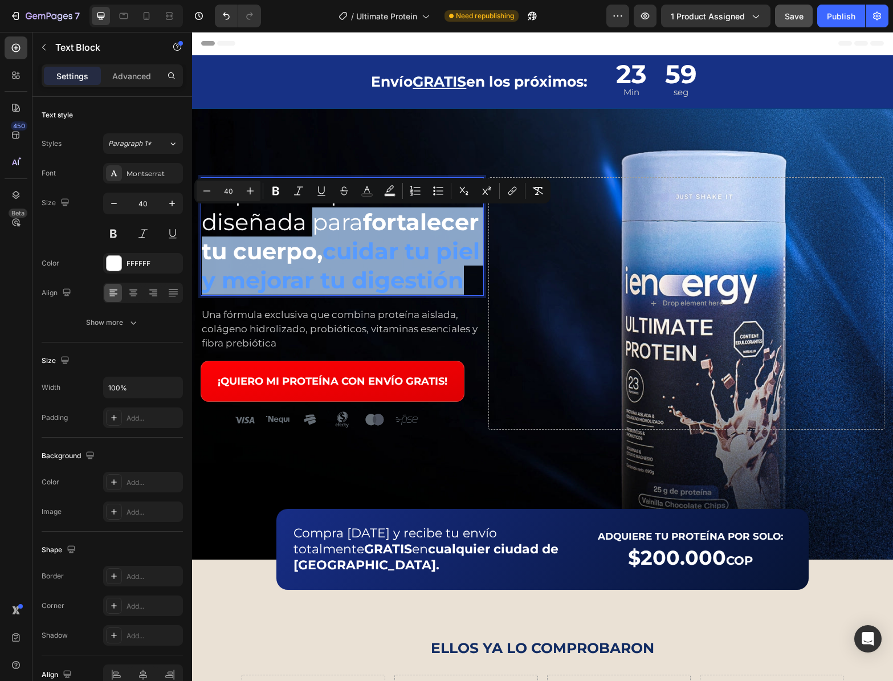
click at [357, 295] on p "La primera proteína diseñada para fortalecer tu cuerpo, cuidar tu piel y mejora…" at bounding box center [342, 236] width 281 height 116
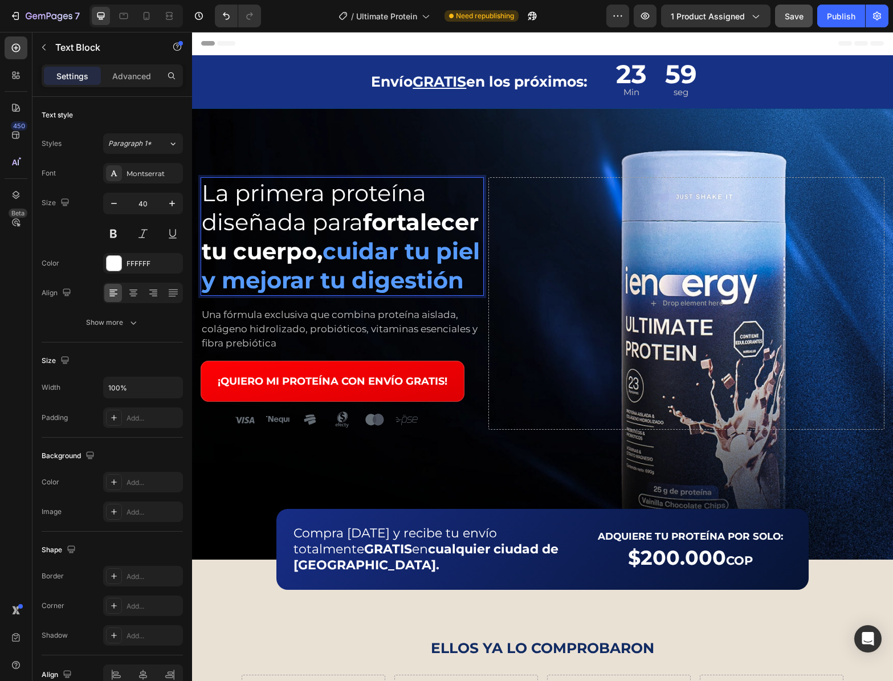
drag, startPoint x: 268, startPoint y: 227, endPoint x: 210, endPoint y: 223, distance: 58.9
click at [268, 227] on p "La primera proteína diseñada para fortalecer tu cuerpo, cuidar tu piel y mejora…" at bounding box center [342, 236] width 281 height 116
click at [202, 222] on p "La primera proteína diseñada para fortalecer tu cuerpo, cuidar tu piel y mejora…" at bounding box center [342, 236] width 281 height 116
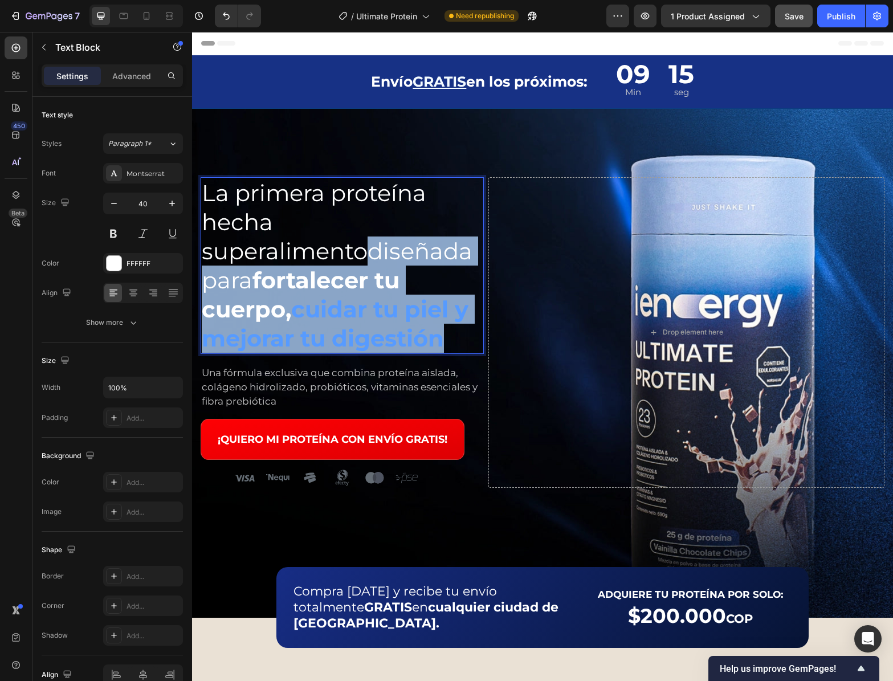
drag, startPoint x: 367, startPoint y: 250, endPoint x: 455, endPoint y: 367, distance: 146.5
click at [456, 368] on div "La primera proteína hecha superalimentodiseñada para fortalecer tu cuerpo, cuid…" at bounding box center [342, 332] width 283 height 311
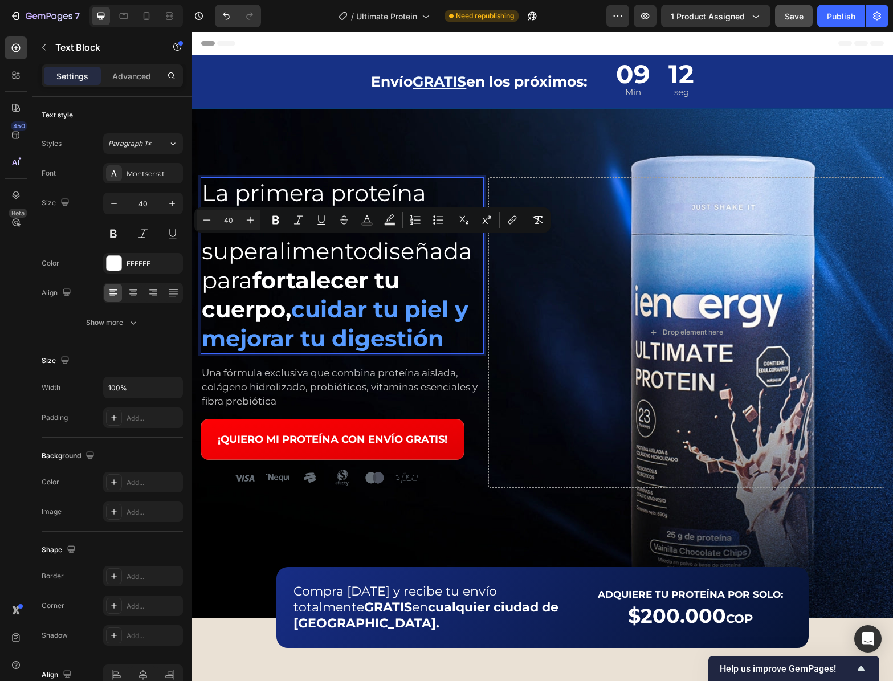
drag, startPoint x: 430, startPoint y: 321, endPoint x: 424, endPoint y: 338, distance: 17.5
click at [430, 321] on strong "cuidar tu piel y mejorar tu digestión" at bounding box center [335, 323] width 267 height 57
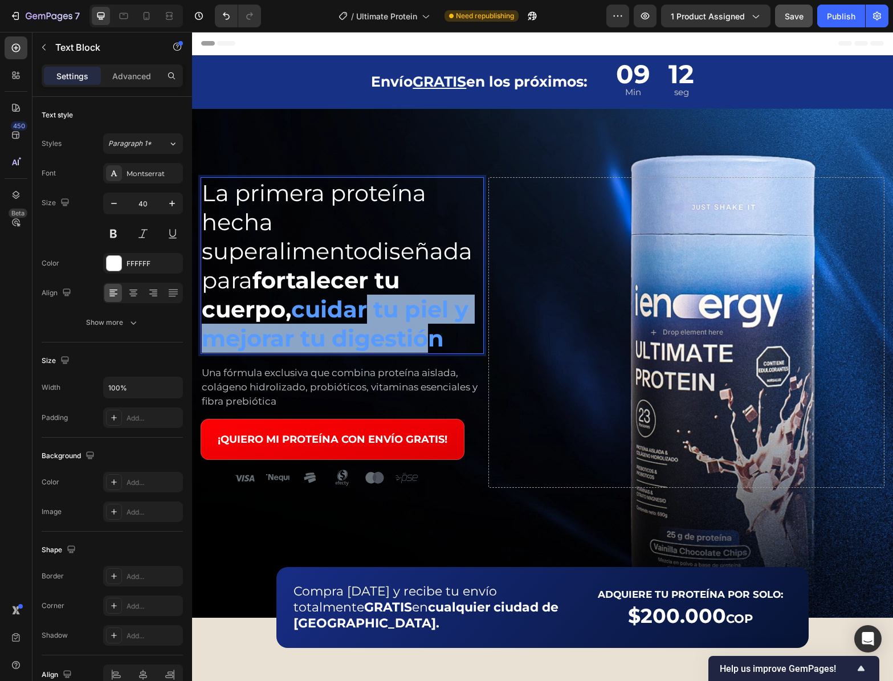
drag, startPoint x: 368, startPoint y: 315, endPoint x: 423, endPoint y: 340, distance: 60.7
click at [426, 341] on strong "cuidar tu piel y mejorar tu digestión" at bounding box center [335, 323] width 267 height 57
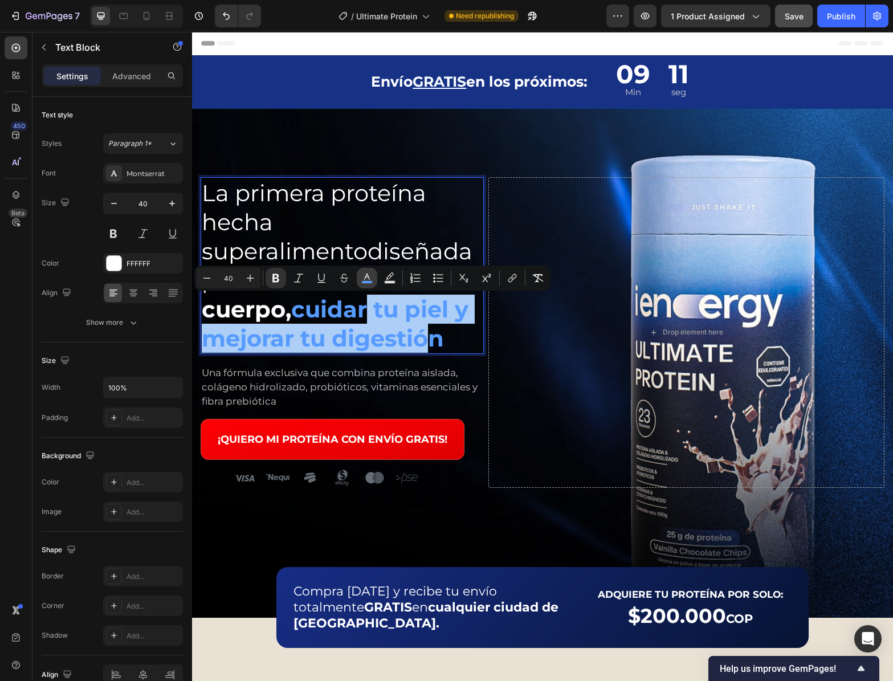
click at [372, 274] on icon "Editor contextual toolbar" at bounding box center [366, 277] width 11 height 11
type input "579BFF"
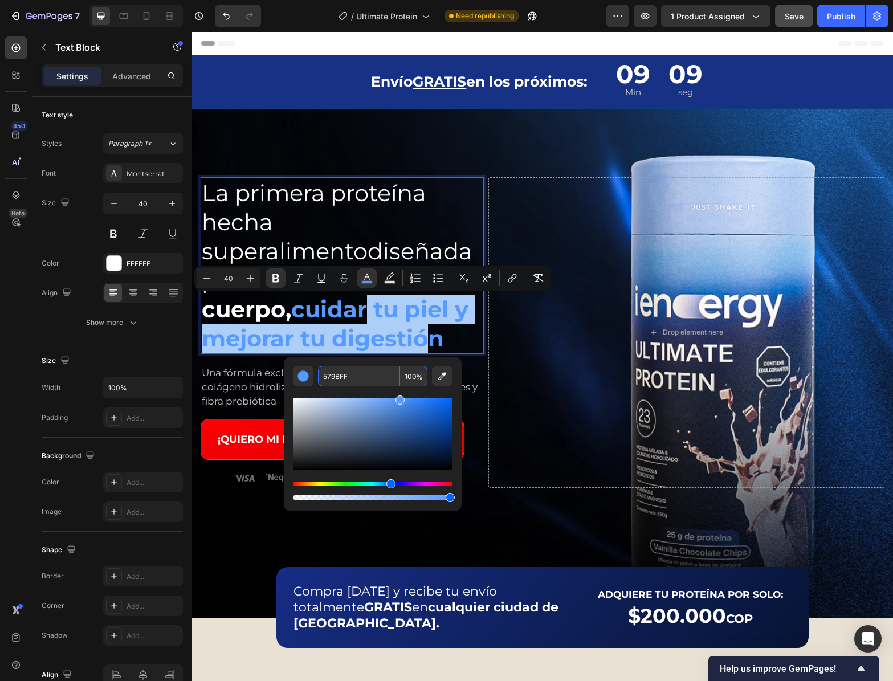
click at [381, 377] on input "579BFF" at bounding box center [359, 376] width 82 height 21
drag, startPoint x: 381, startPoint y: 377, endPoint x: 192, endPoint y: 317, distance: 198.3
click at [381, 377] on input "579BFF" at bounding box center [359, 376] width 82 height 21
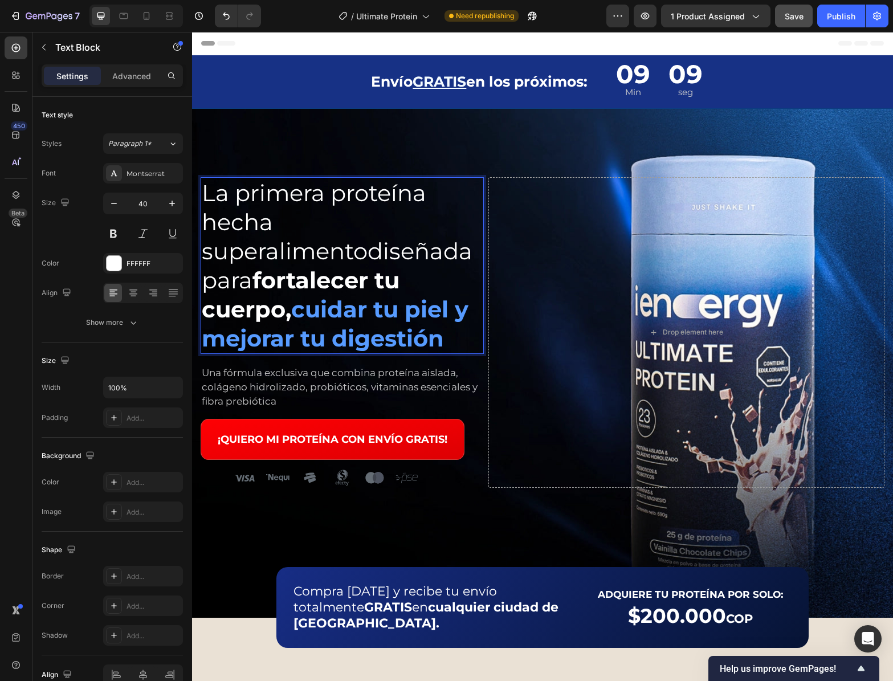
drag, startPoint x: 393, startPoint y: 258, endPoint x: 384, endPoint y: 246, distance: 15.0
click at [393, 258] on p "La primera proteína hecha superalimentodiseñada para fortalecer tu cuerpo, cuid…" at bounding box center [342, 265] width 281 height 174
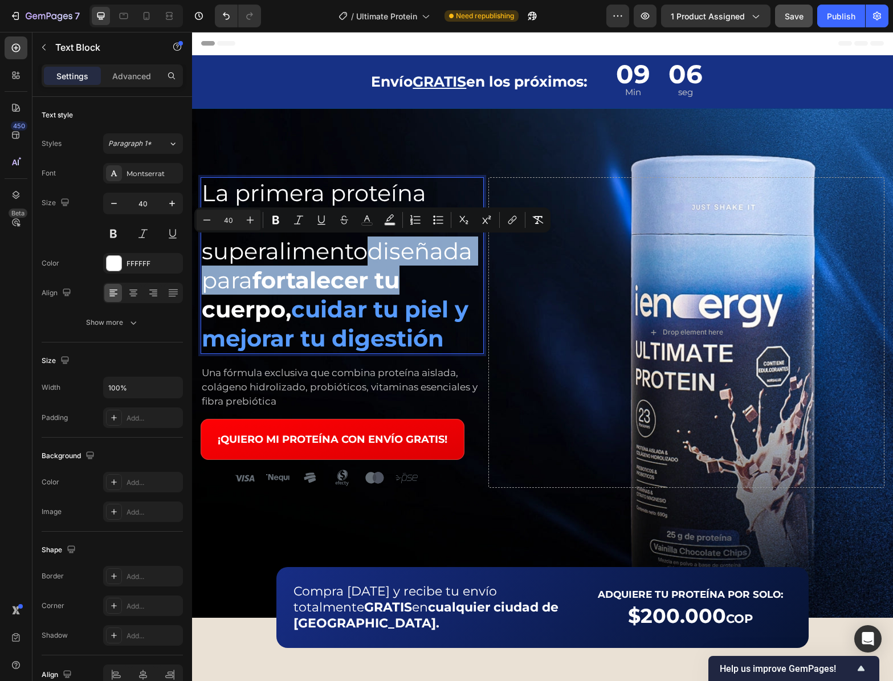
drag, startPoint x: 365, startPoint y: 254, endPoint x: 413, endPoint y: 274, distance: 51.9
click at [411, 278] on p "La primera proteína hecha superalimentodiseñada para fortalecer tu cuerpo, cuid…" at bounding box center [342, 265] width 281 height 174
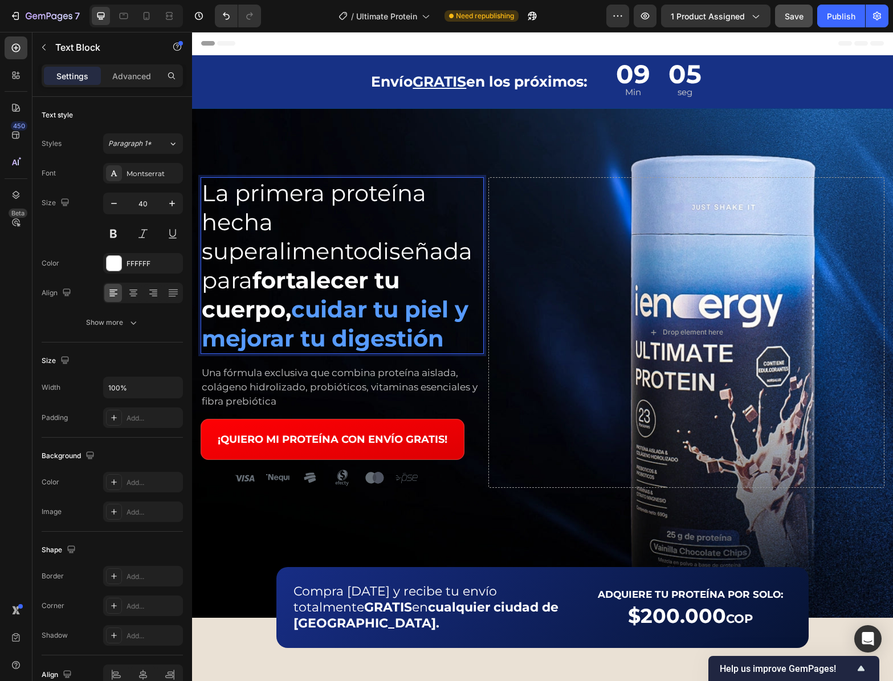
click at [357, 249] on p "La primera proteína hecha superalimentodiseñada para fortalecer tu cuerpo, cuid…" at bounding box center [342, 265] width 281 height 174
click at [368, 255] on p "La primera proteína hecha superalimentodiseñada para fortalecer tu cuerpo, cuid…" at bounding box center [342, 265] width 281 height 174
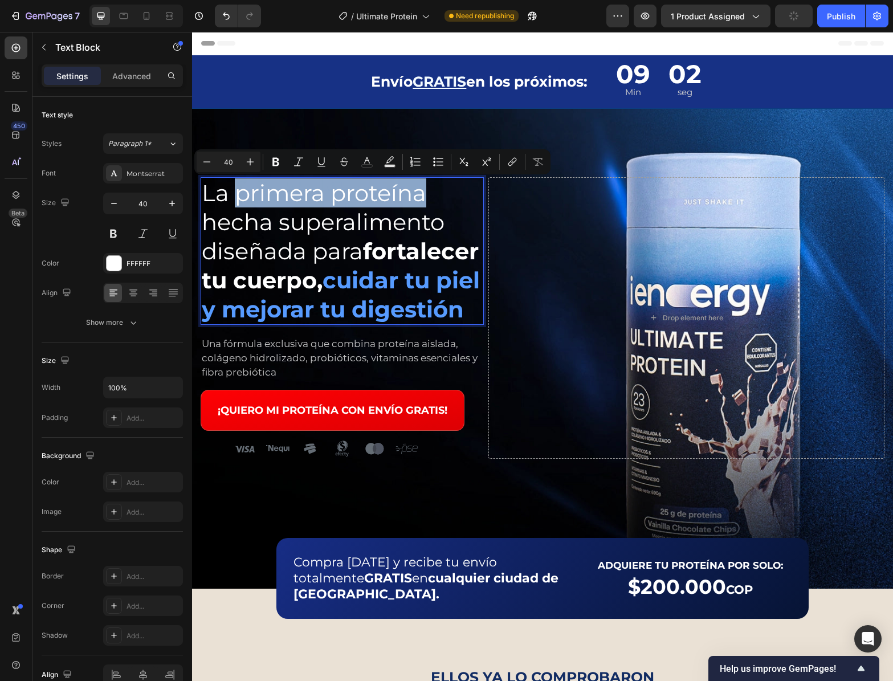
drag, startPoint x: 252, startPoint y: 194, endPoint x: 425, endPoint y: 197, distance: 173.3
click at [425, 197] on p "La primera proteína hecha superalimento diseñada para fortalecer tu cuerpo, cui…" at bounding box center [342, 250] width 281 height 145
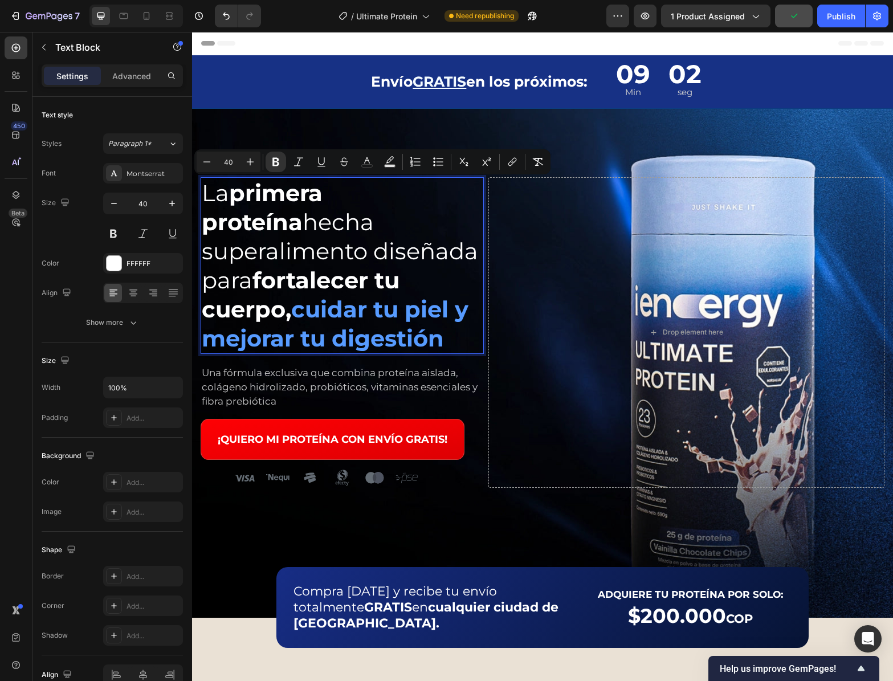
click at [353, 221] on p "La primera proteína hecha superalimento diseñada para fortalecer tu cuerpo, cui…" at bounding box center [342, 265] width 281 height 174
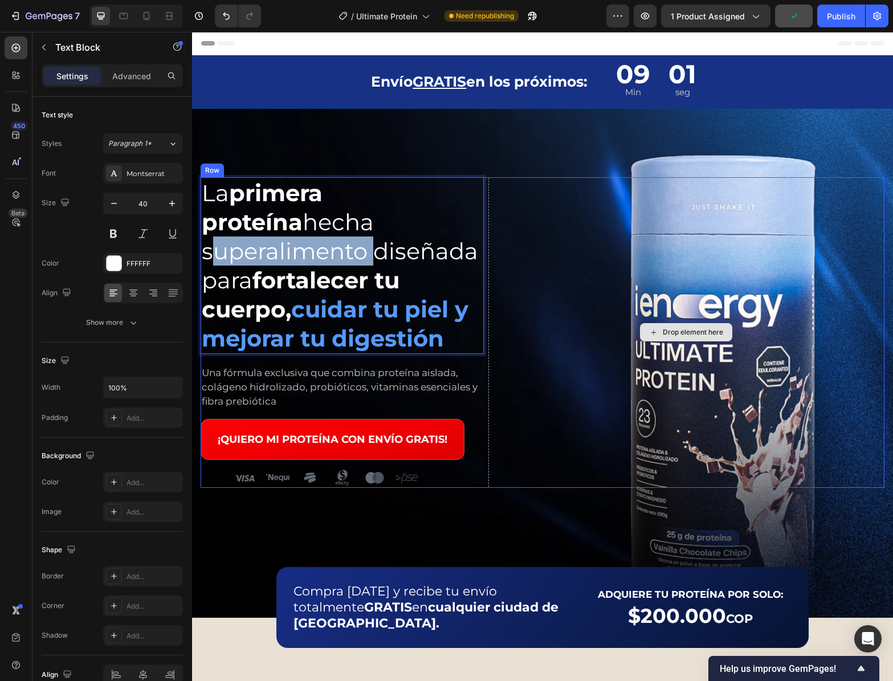
drag, startPoint x: 274, startPoint y: 223, endPoint x: 490, endPoint y: 224, distance: 216.0
click at [492, 224] on div "La primera proteína hecha superalimento diseñada para fortalecer tu cuerpo, cui…" at bounding box center [543, 332] width 684 height 311
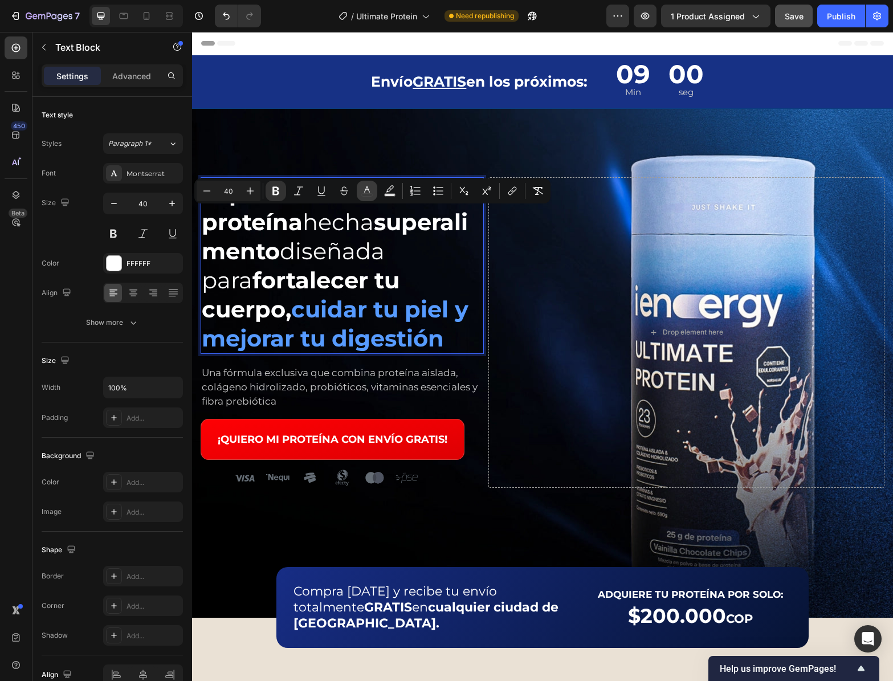
click at [365, 193] on icon "Editor contextual toolbar" at bounding box center [366, 190] width 11 height 11
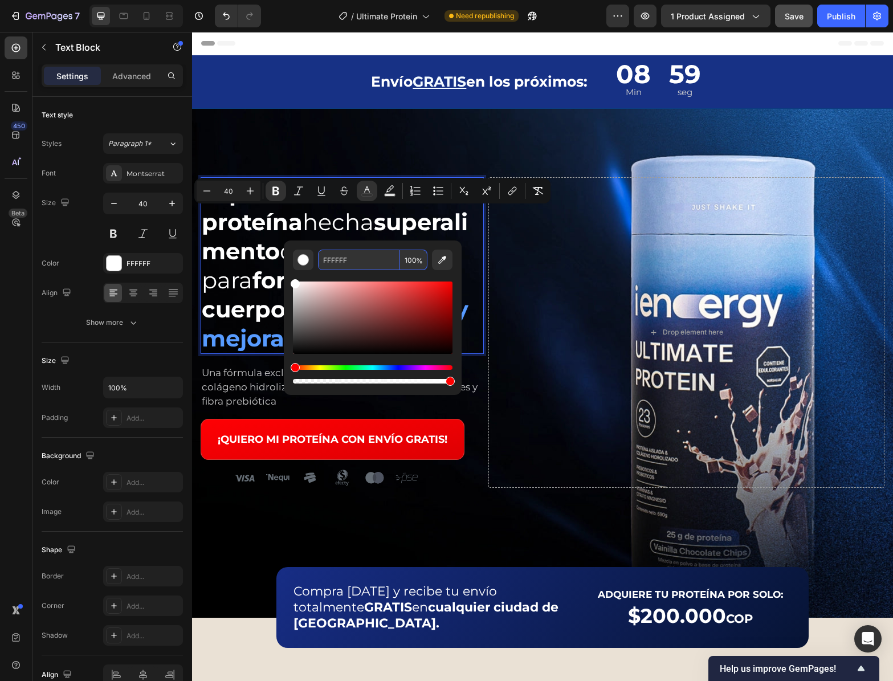
click at [389, 263] on input "FFFFFF" at bounding box center [359, 260] width 82 height 21
paste input "579B"
type input "579BFF"
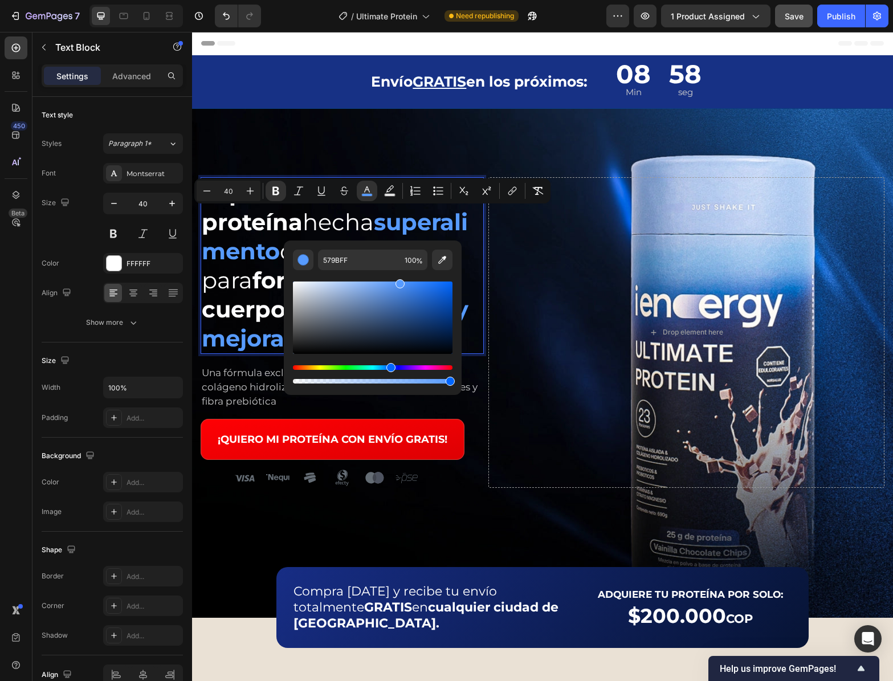
click at [368, 243] on div "579BFF 100 %" at bounding box center [373, 312] width 178 height 145
click at [270, 252] on p "La primera proteína hecha superalimento diseñada para fortalecer tu cuerpo, cui…" at bounding box center [342, 265] width 281 height 174
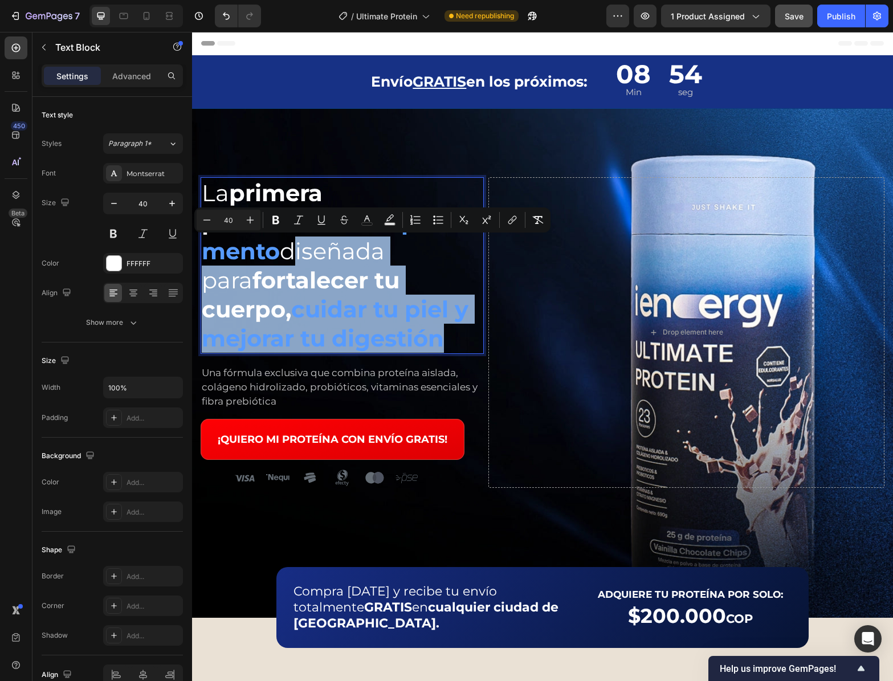
drag, startPoint x: 200, startPoint y: 250, endPoint x: 443, endPoint y: 352, distance: 263.6
click at [443, 352] on p "La primera proteína hecha superalimento diseñada para fortalecer tu cuerpo, cui…" at bounding box center [342, 265] width 281 height 174
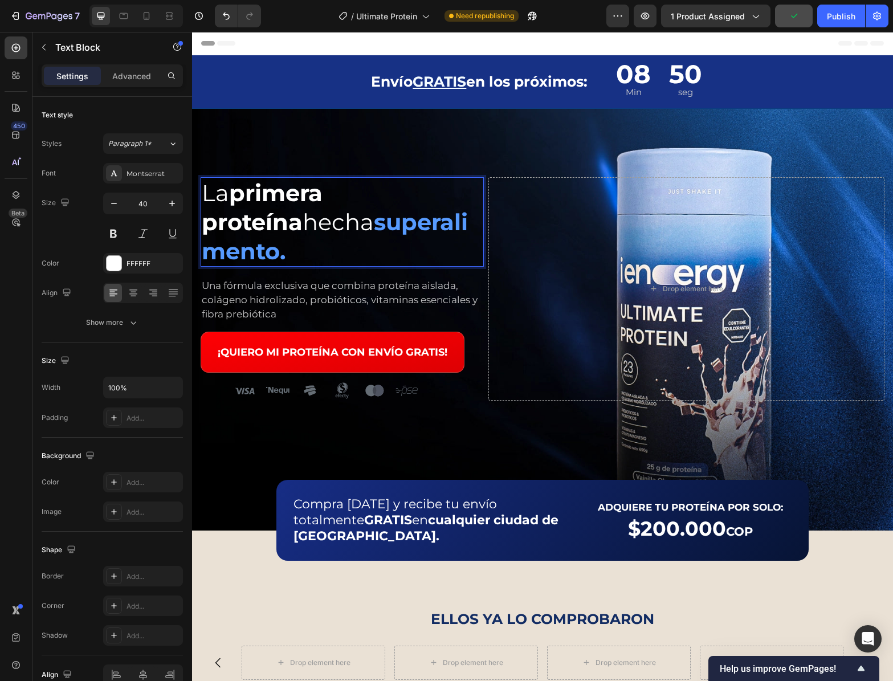
click at [283, 225] on strong "superalimento." at bounding box center [335, 236] width 266 height 57
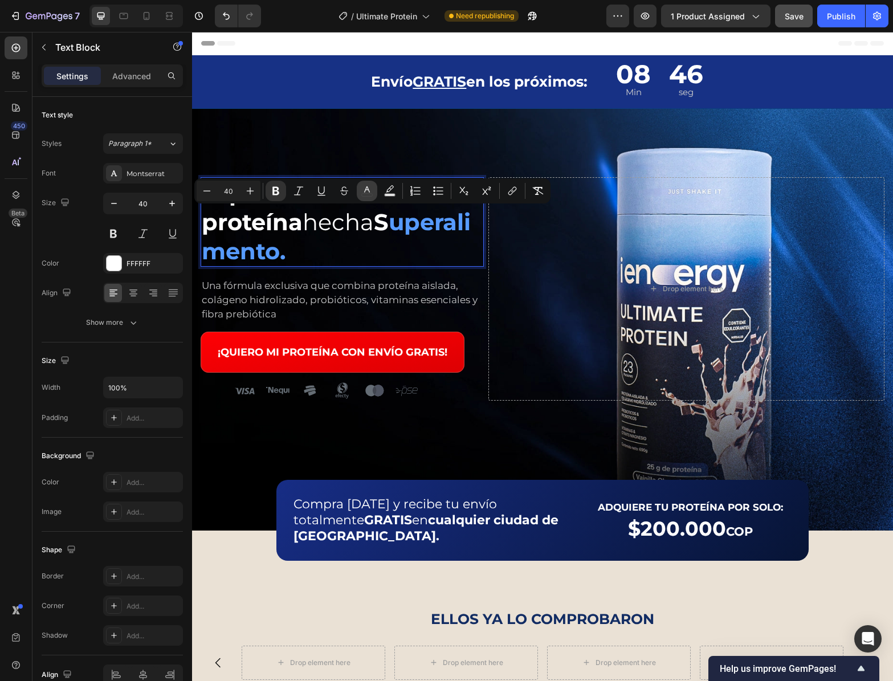
click at [376, 188] on button "color" at bounding box center [367, 191] width 21 height 21
type input "FFFFFF"
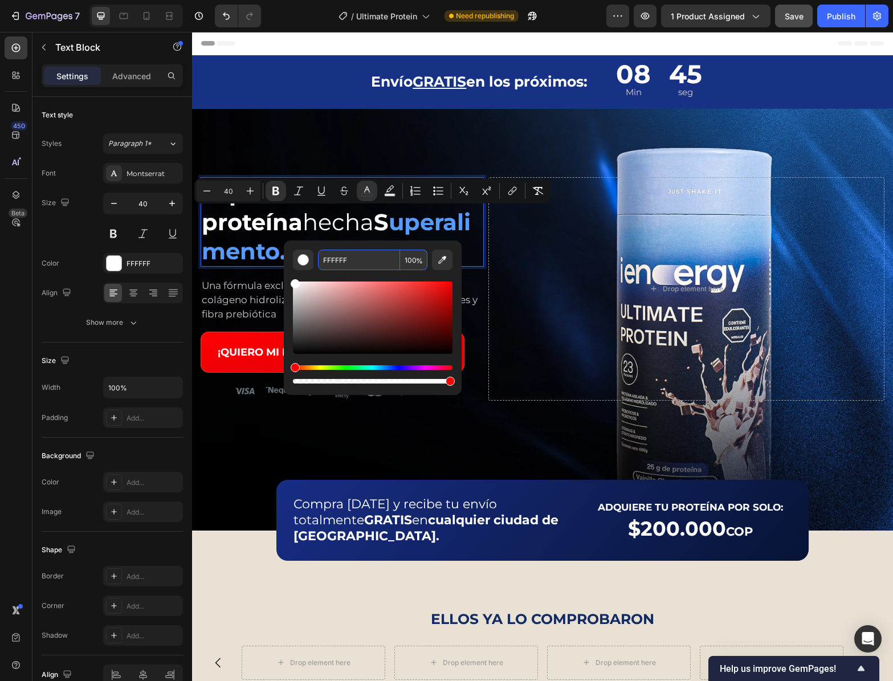
click at [369, 266] on input "FFFFFF" at bounding box center [359, 260] width 82 height 21
paste input "579B"
type input "FFFFFF"
click at [373, 246] on div "FFFFFF 100 %" at bounding box center [373, 312] width 178 height 145
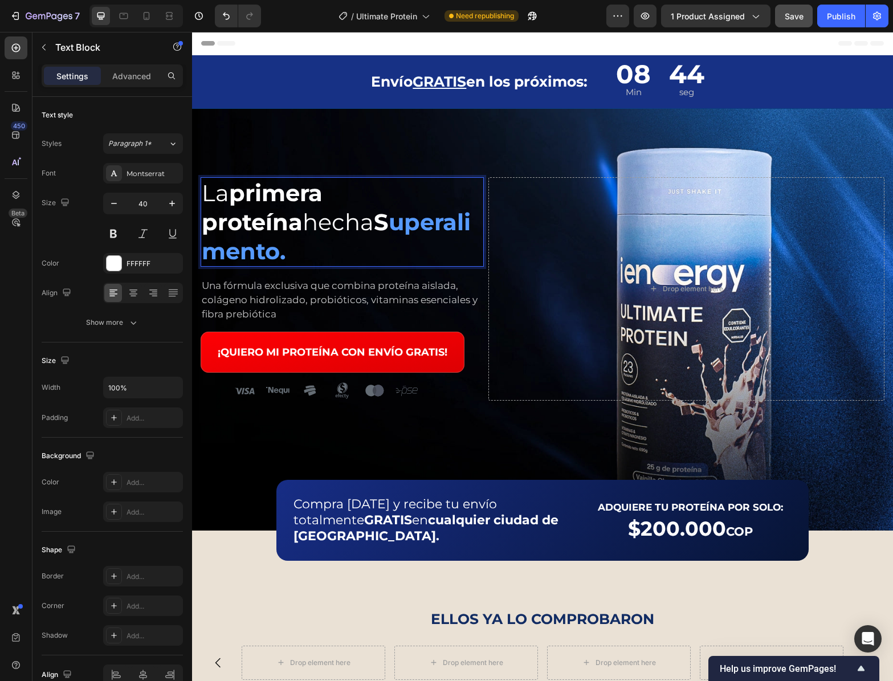
drag, startPoint x: 268, startPoint y: 231, endPoint x: 230, endPoint y: 228, distance: 38.9
click at [224, 228] on p "La primera proteína hecha S uperalimento." at bounding box center [342, 221] width 281 height 87
drag, startPoint x: 296, startPoint y: 218, endPoint x: 324, endPoint y: 224, distance: 29.1
click at [325, 223] on strong "uperalimento." at bounding box center [336, 236] width 269 height 57
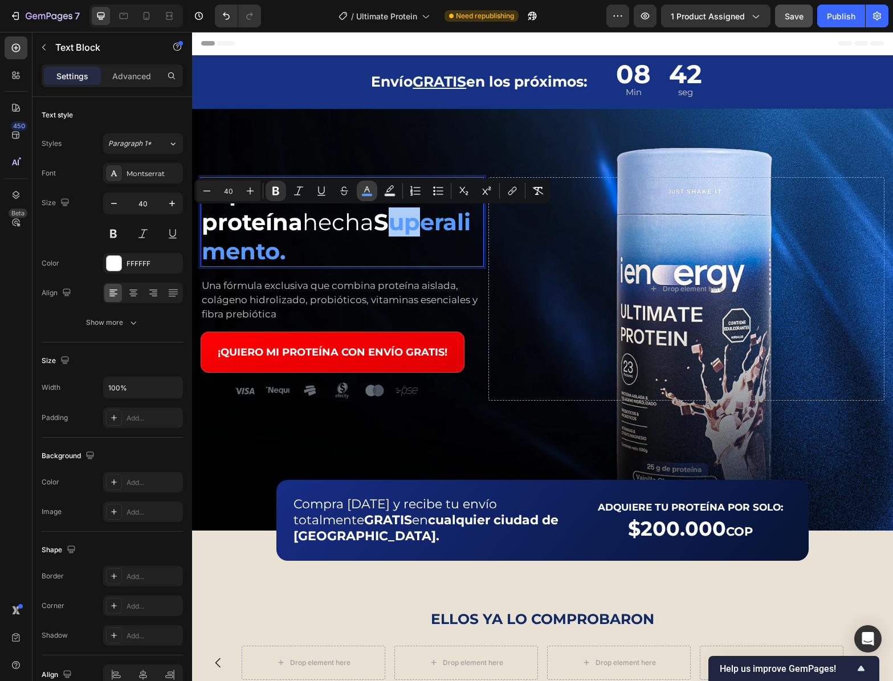
click at [366, 183] on button "color" at bounding box center [367, 191] width 21 height 21
type input "579BFF"
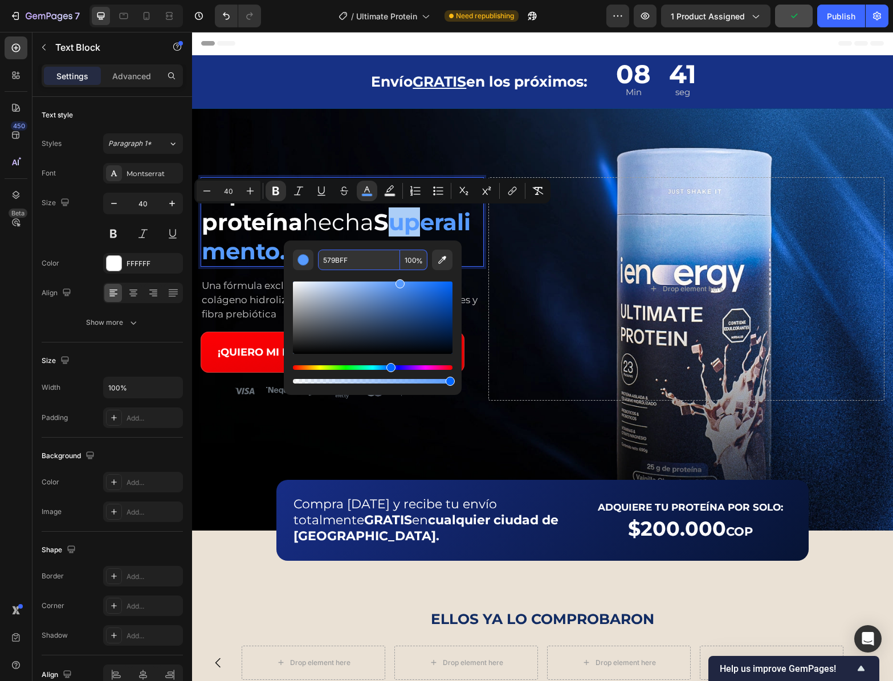
click at [372, 253] on input "579BFF" at bounding box center [359, 260] width 82 height 21
click at [267, 244] on div "La primera proteína hecha S uperalimento. Text Block 0 Una fórmula exclusiva qu…" at bounding box center [342, 288] width 283 height 223
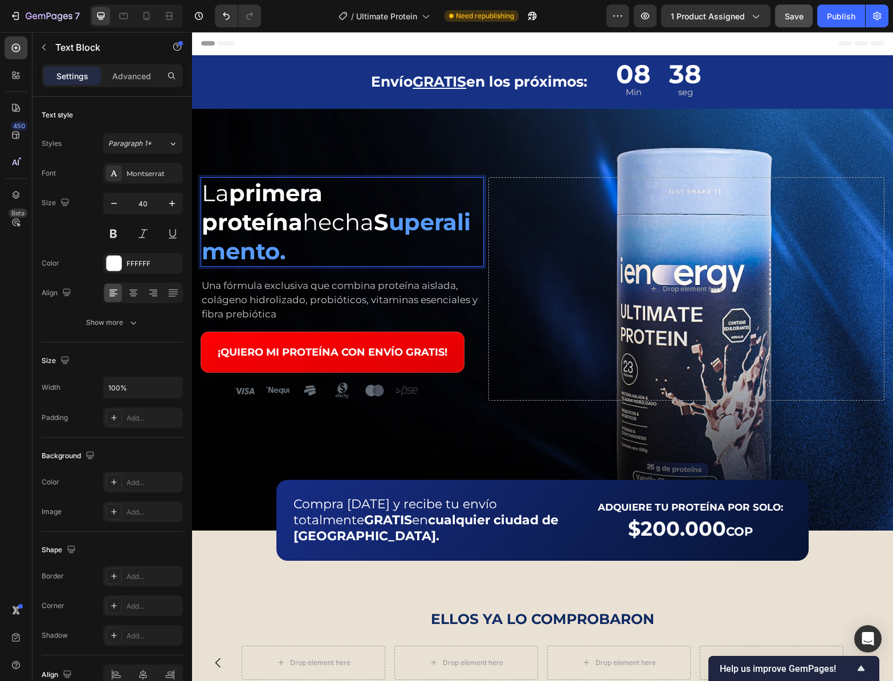
click at [374, 222] on strong "S" at bounding box center [381, 222] width 15 height 28
drag, startPoint x: 285, startPoint y: 220, endPoint x: 274, endPoint y: 219, distance: 10.8
click at [374, 219] on strong "S" at bounding box center [381, 222] width 15 height 28
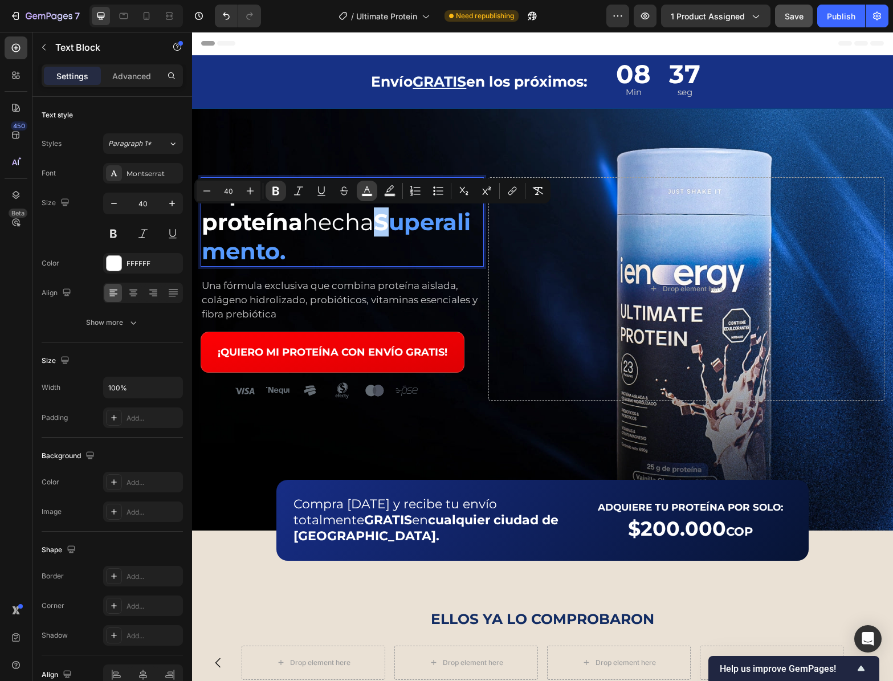
click at [372, 187] on icon "Editor contextual toolbar" at bounding box center [366, 190] width 11 height 11
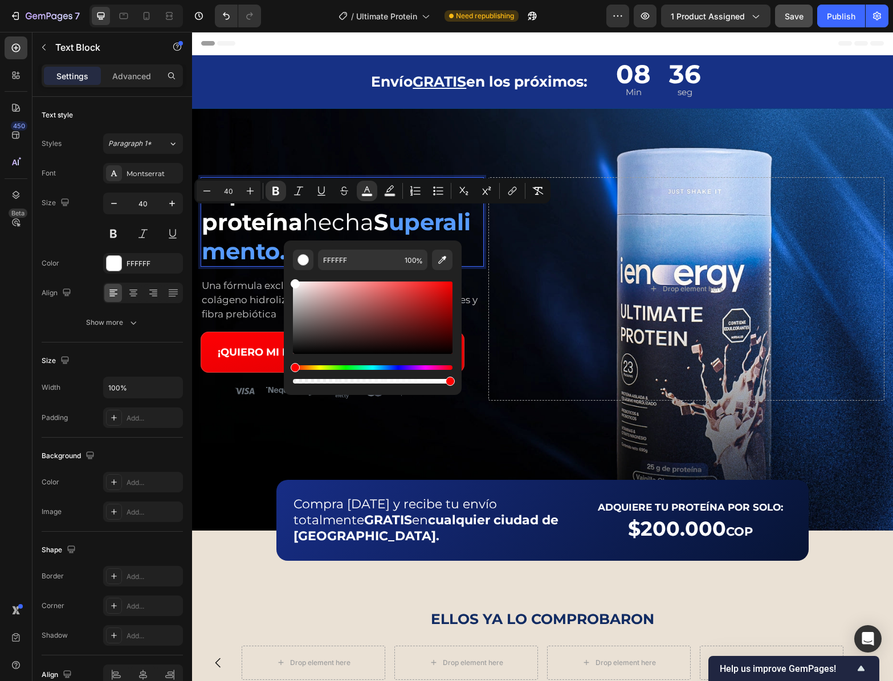
drag, startPoint x: 369, startPoint y: 234, endPoint x: 369, endPoint y: 241, distance: 6.9
click at [369, 235] on strong "uperalimento." at bounding box center [336, 236] width 269 height 57
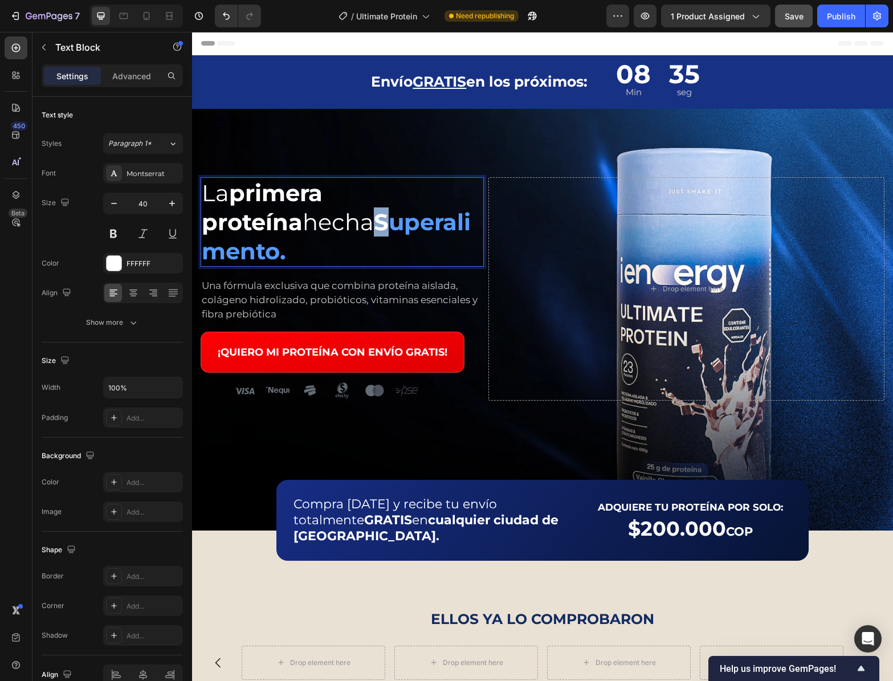
drag, startPoint x: 293, startPoint y: 213, endPoint x: 279, endPoint y: 214, distance: 13.7
click at [275, 214] on p "La primera proteína hecha S uperalimento." at bounding box center [342, 221] width 281 height 87
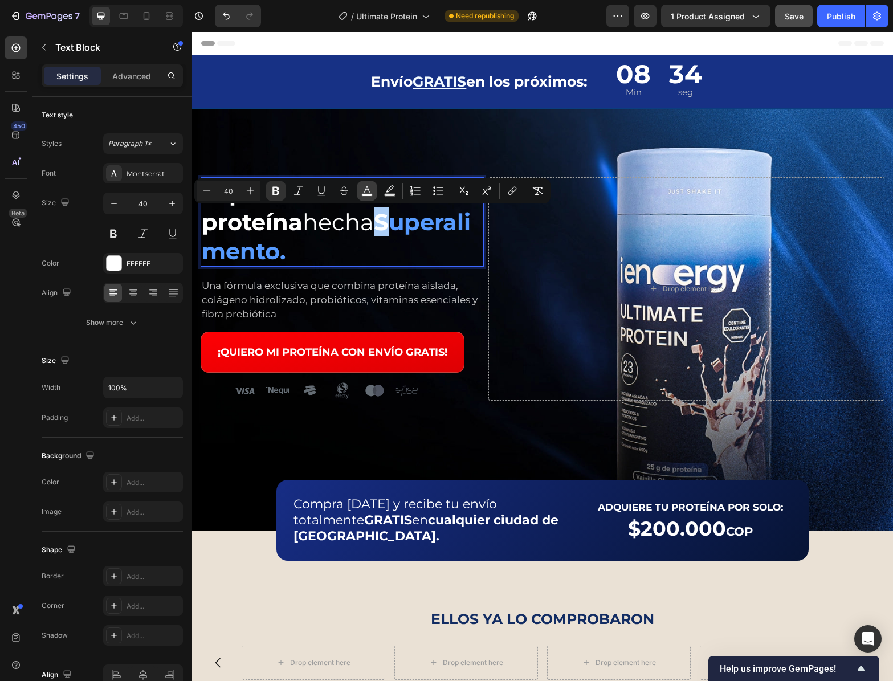
drag, startPoint x: 366, startPoint y: 199, endPoint x: 176, endPoint y: 177, distance: 191.7
click at [366, 199] on button "color" at bounding box center [367, 191] width 21 height 21
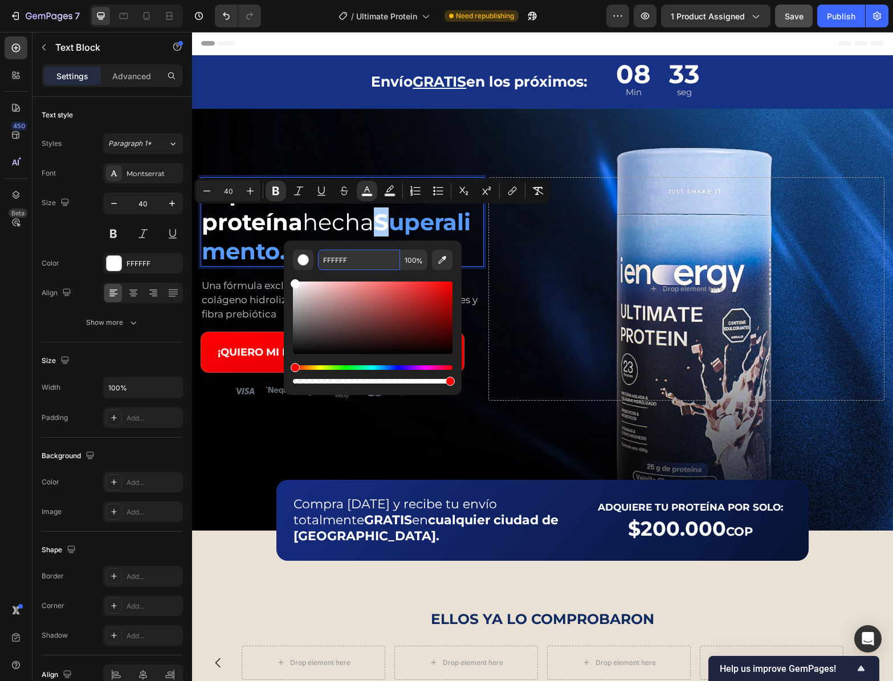
click at [346, 264] on input "FFFFFF" at bounding box center [359, 260] width 82 height 21
paste input "579B"
type input "FFFFFF"
click at [358, 243] on div "FFFFFF 100 %" at bounding box center [373, 312] width 178 height 145
click at [374, 223] on strong "S" at bounding box center [381, 222] width 15 height 28
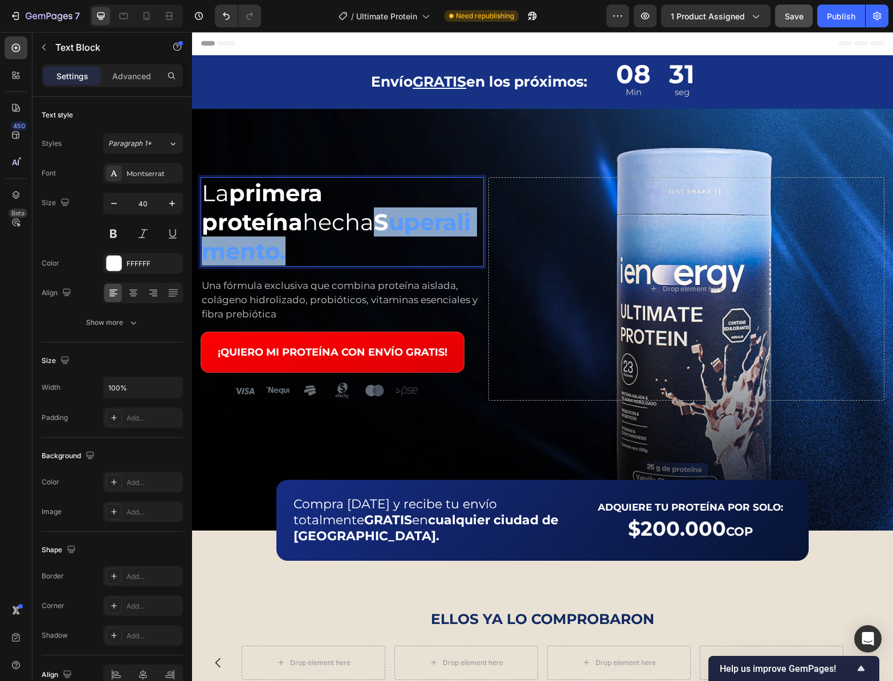
drag, startPoint x: 286, startPoint y: 222, endPoint x: 468, endPoint y: 225, distance: 181.8
click at [468, 225] on p "La primera proteína hecha S uperalimento." at bounding box center [342, 221] width 281 height 87
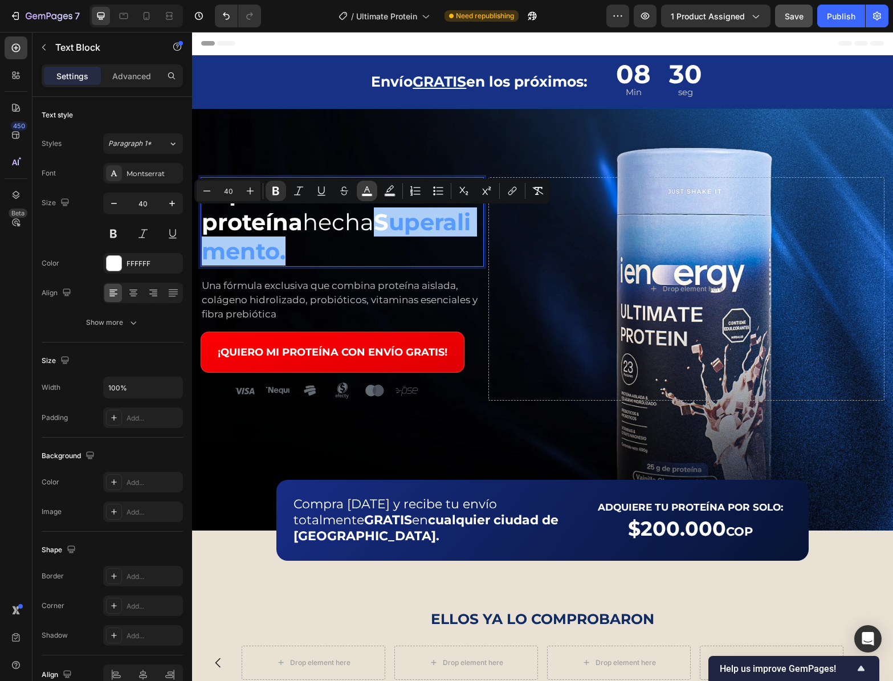
click at [370, 186] on icon "Editor contextual toolbar" at bounding box center [366, 190] width 11 height 11
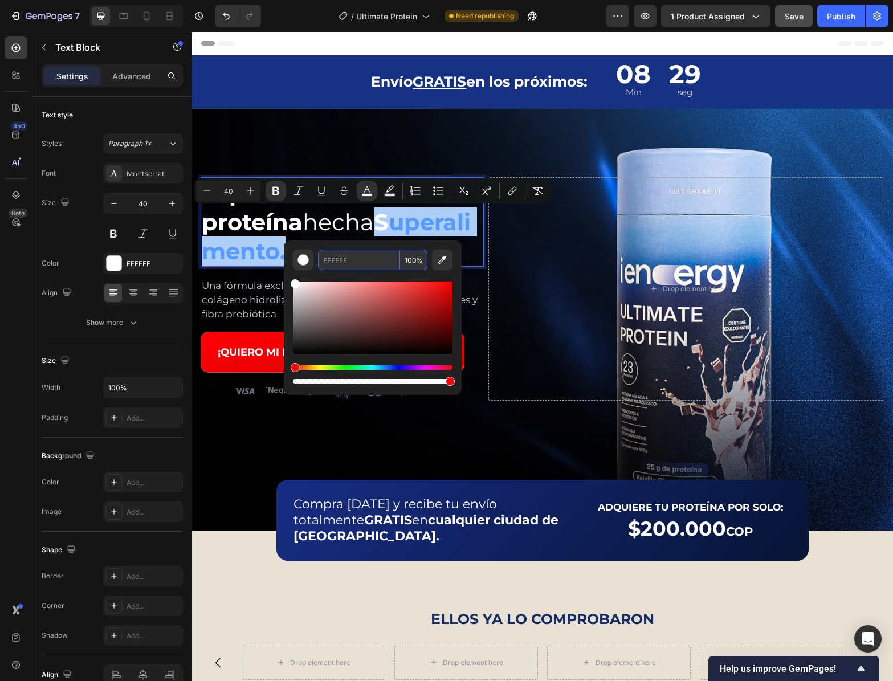
click at [352, 265] on input "FFFFFF" at bounding box center [359, 260] width 82 height 21
paste input "579B"
type input "579BFF"
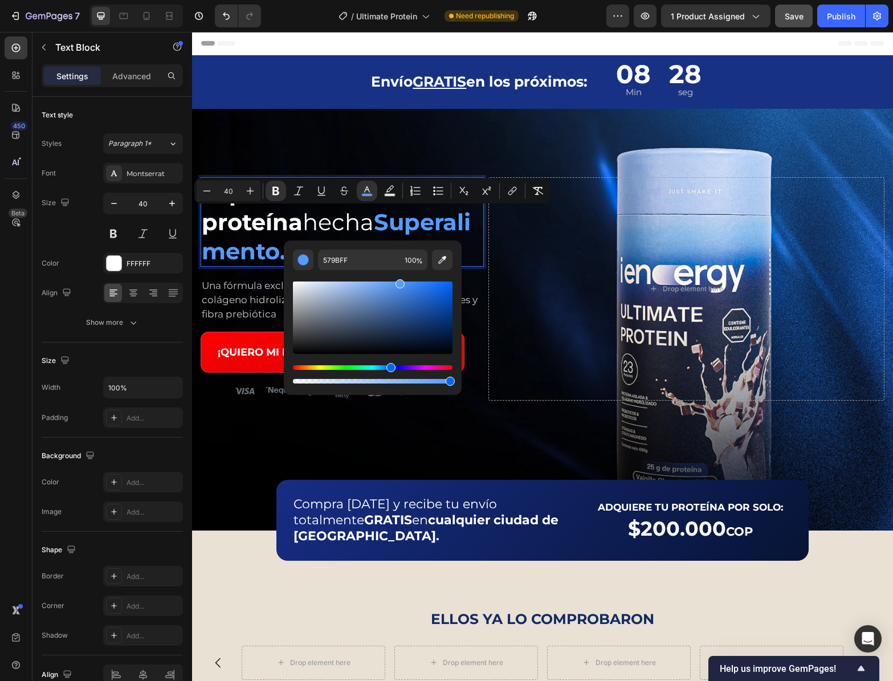
click at [365, 242] on div "579BFF 100 %" at bounding box center [373, 312] width 178 height 145
click at [284, 236] on div "La primera proteína hecha Superalimento." at bounding box center [342, 221] width 283 height 89
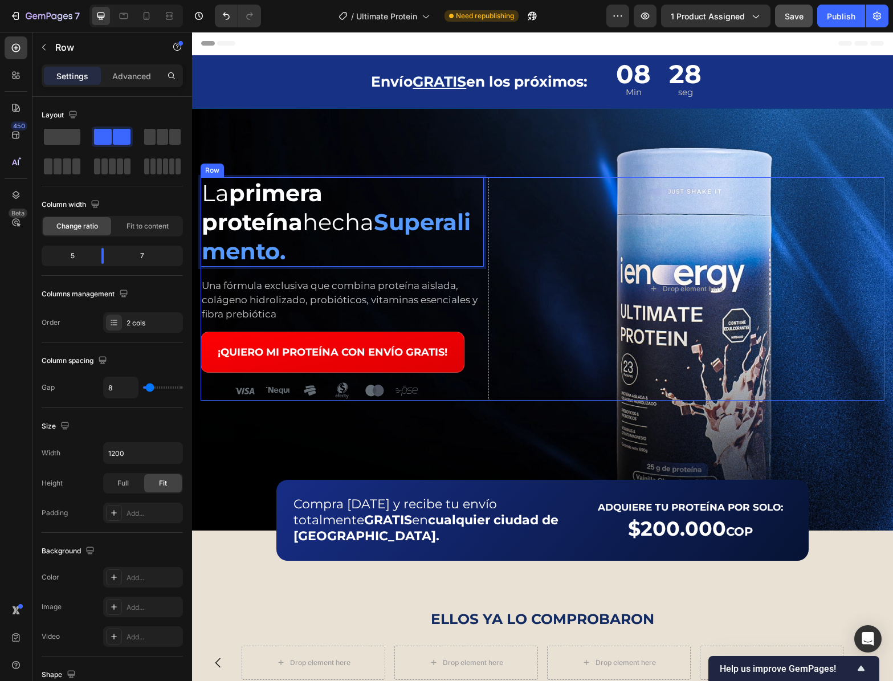
click at [264, 243] on div "La primera proteína hecha Superalimento. Text Block 0 Una fórmula exclusiva que…" at bounding box center [342, 288] width 283 height 223
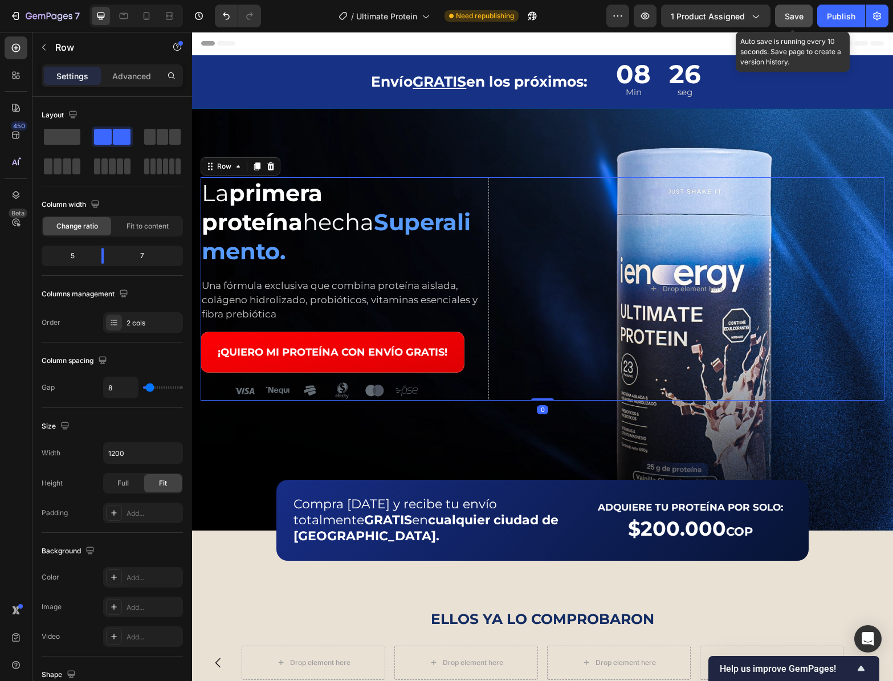
click at [785, 15] on span "Save" at bounding box center [794, 16] width 19 height 10
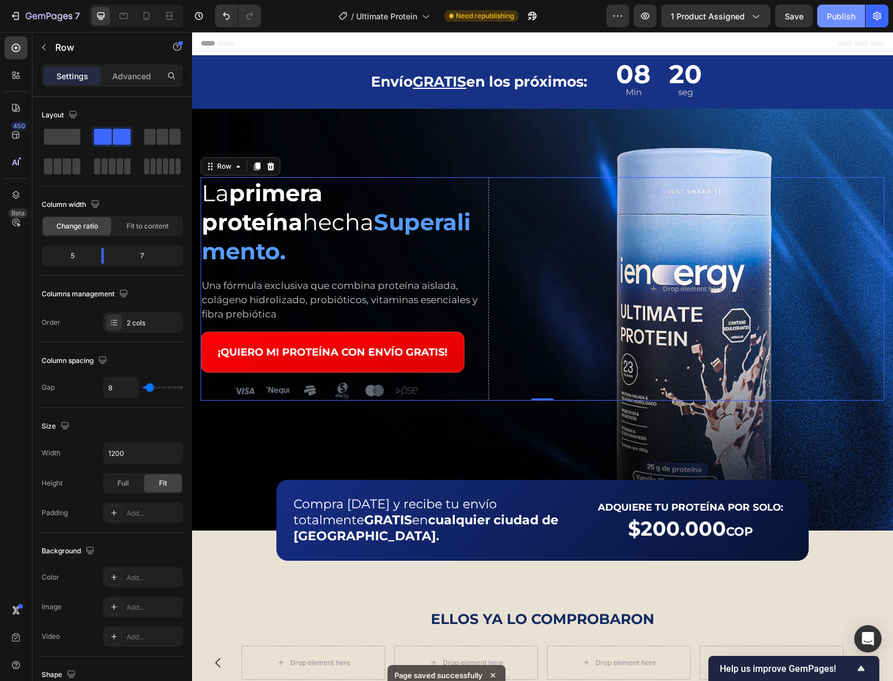
click at [838, 22] on button "Publish" at bounding box center [841, 16] width 48 height 23
drag, startPoint x: 355, startPoint y: 299, endPoint x: 329, endPoint y: 283, distance: 30.7
click at [354, 323] on div "¡QUIERO MI PROTEÍNA CON ENVÍO GRATIS! Button" at bounding box center [342, 348] width 283 height 50
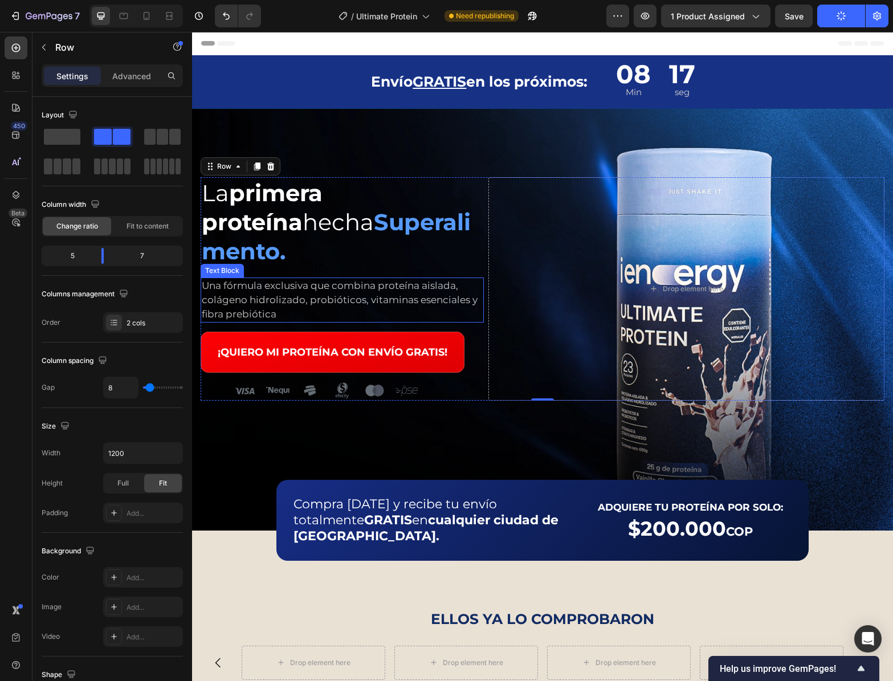
click at [258, 279] on p "Una fórmula exclusiva que combina proteína aislada, colágeno hidrolizado, probi…" at bounding box center [342, 300] width 281 height 43
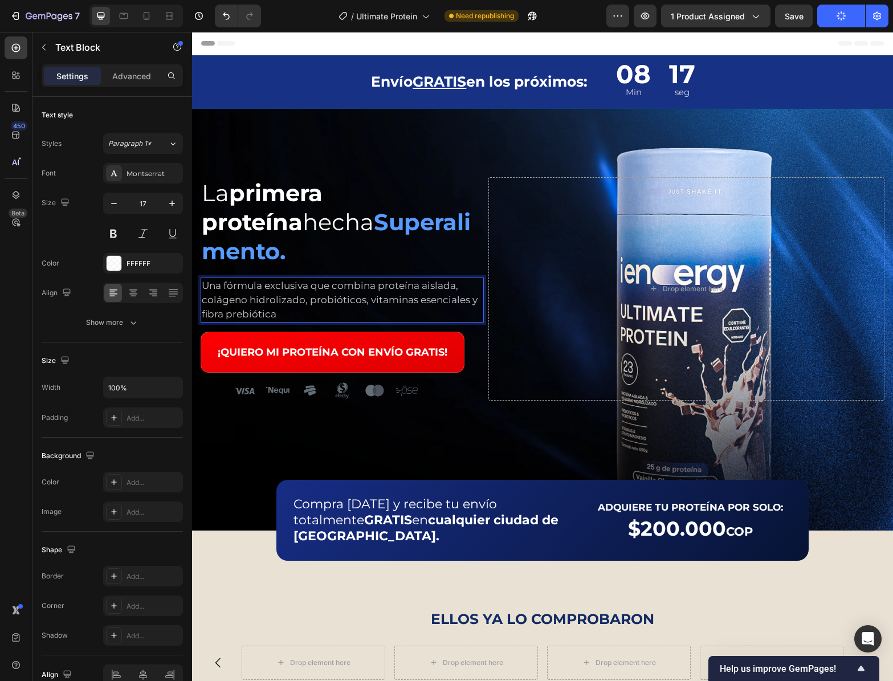
drag, startPoint x: 265, startPoint y: 279, endPoint x: 308, endPoint y: 288, distance: 43.7
click at [266, 279] on p "Una fórmula exclusiva que combina proteína aislada, colágeno hidrolizado, probi…" at bounding box center [342, 300] width 281 height 43
click at [308, 288] on p "Una fórmula exclusiva que combina proteína aislada, colágeno hidrolizado, probi…" at bounding box center [342, 300] width 281 height 43
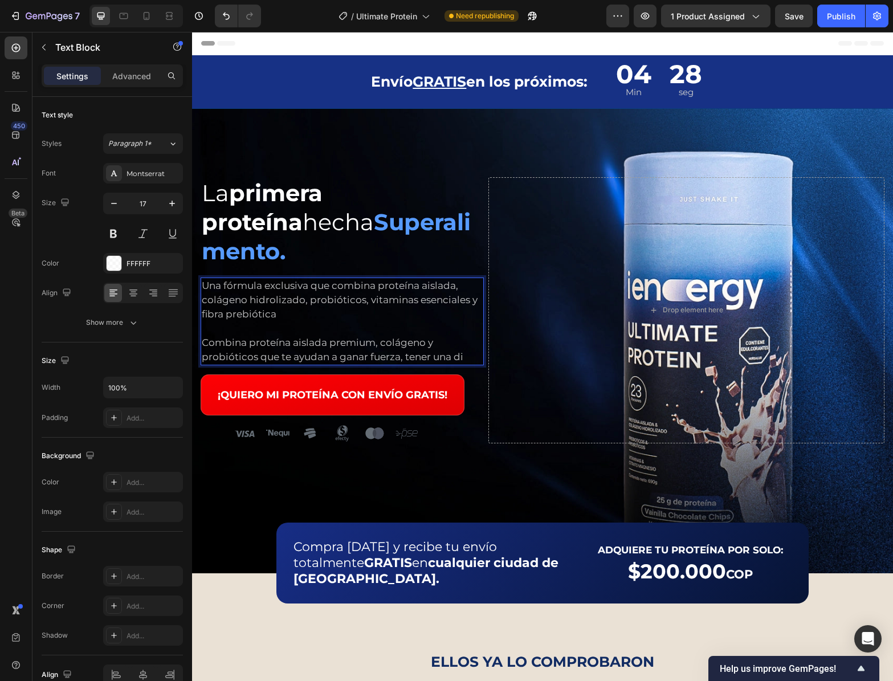
click at [469, 327] on p "Una fórmula exclusiva que combina proteína aislada, colágeno hidrolizado, probi…" at bounding box center [342, 321] width 281 height 85
drag, startPoint x: 358, startPoint y: 287, endPoint x: 361, endPoint y: 292, distance: 6.4
click at [358, 287] on p "Una fórmula exclusiva que combina proteína aislada, colágeno hidrolizado, probi…" at bounding box center [342, 321] width 281 height 85
click at [404, 327] on p "Una fórmula exclusiva que combina proteína aislada, colágeno hidrolizado, probi…" at bounding box center [342, 321] width 281 height 85
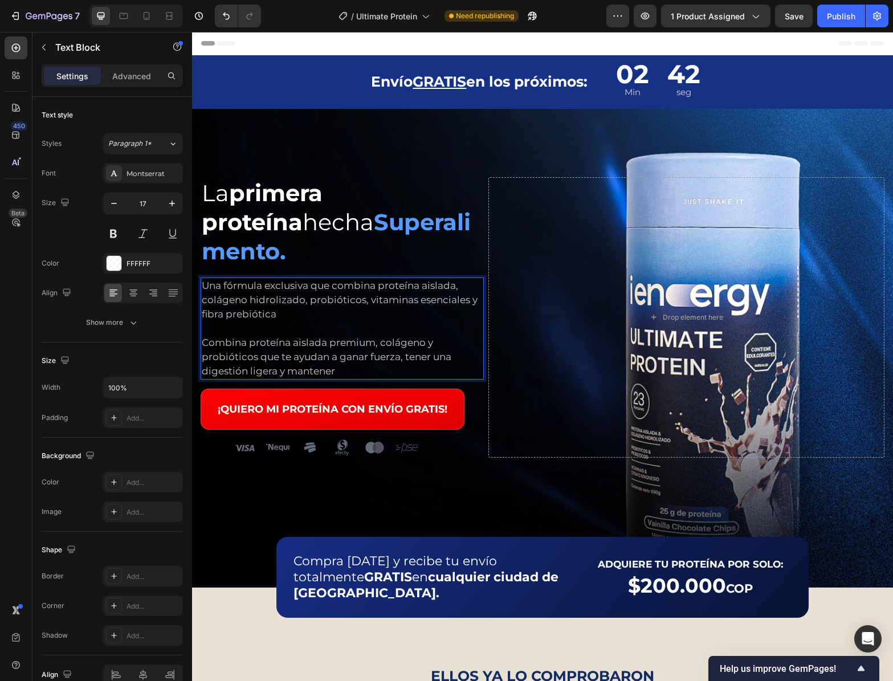
click at [402, 318] on p "Una fórmula exclusiva que combina proteína aislada, colágeno hidrolizado, probi…" at bounding box center [342, 329] width 281 height 100
click at [322, 279] on p "Una fórmula exclusiva que combina proteína aislada, colágeno hidrolizado, probi…" at bounding box center [342, 329] width 281 height 100
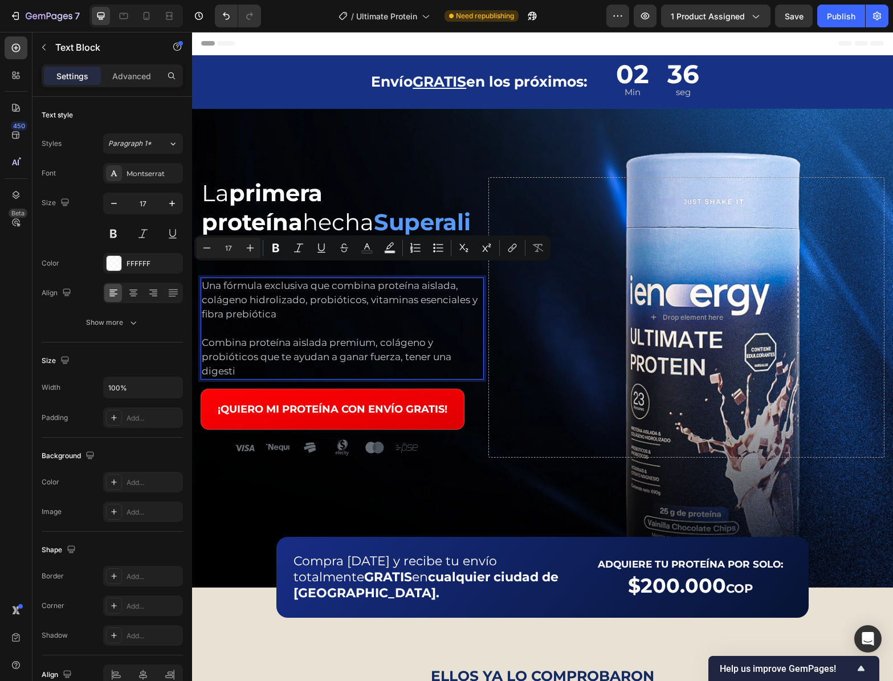
click at [313, 287] on p "Una fórmula exclusiva que combina proteína aislada, colágeno hidrolizado, probi…" at bounding box center [342, 329] width 281 height 100
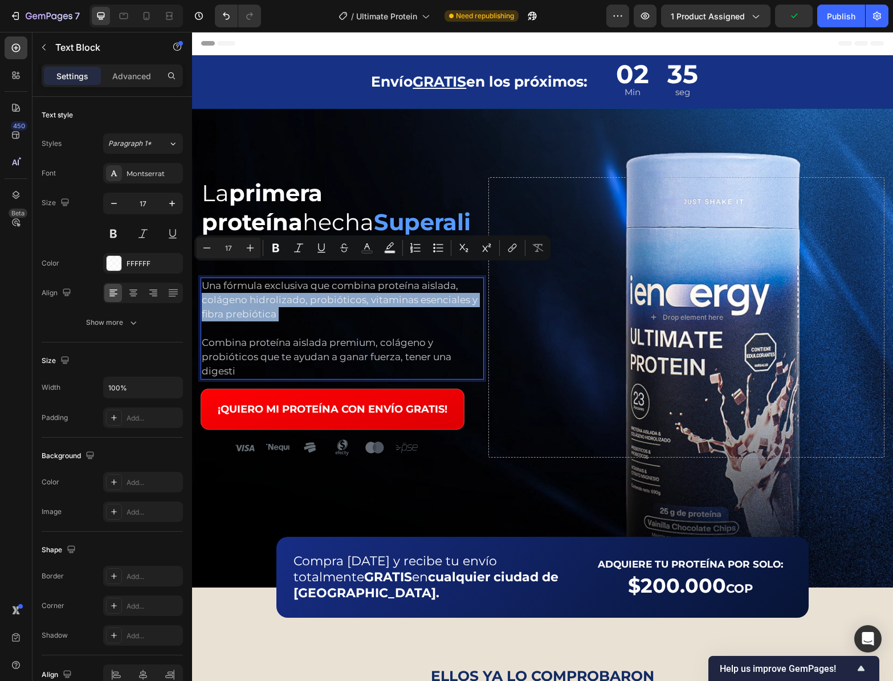
drag, startPoint x: 272, startPoint y: 293, endPoint x: 196, endPoint y: 269, distance: 79.7
click at [201, 278] on div "Una fórmula exclusiva que combina proteína aislada, colágeno hidrolizado, probi…" at bounding box center [342, 329] width 283 height 102
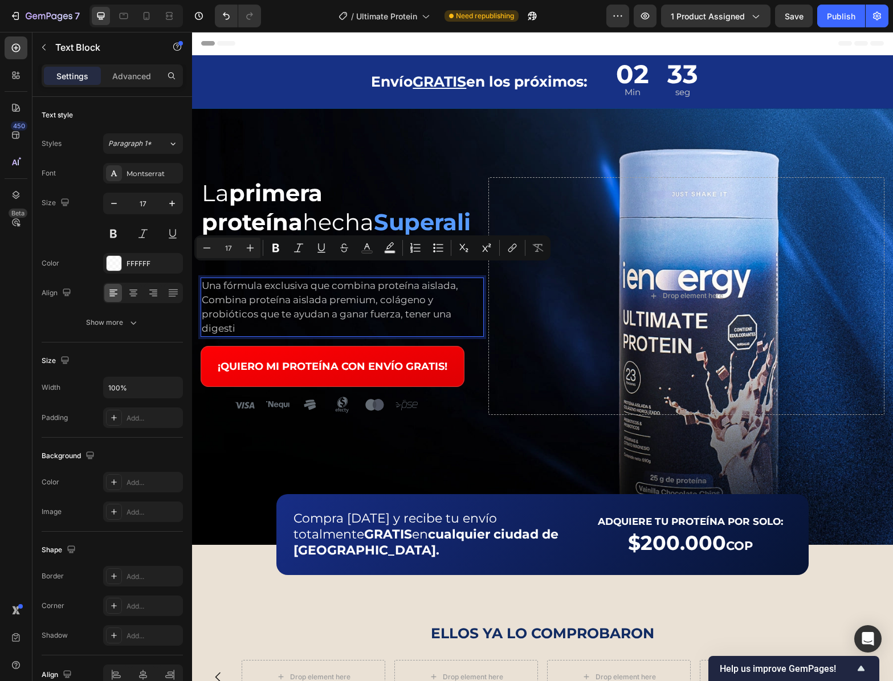
drag, startPoint x: 271, startPoint y: 300, endPoint x: 193, endPoint y: 296, distance: 78.1
click at [268, 300] on p "Una fórmula exclusiva que combina proteína aislada, Combina proteína aislada pr…" at bounding box center [342, 307] width 281 height 57
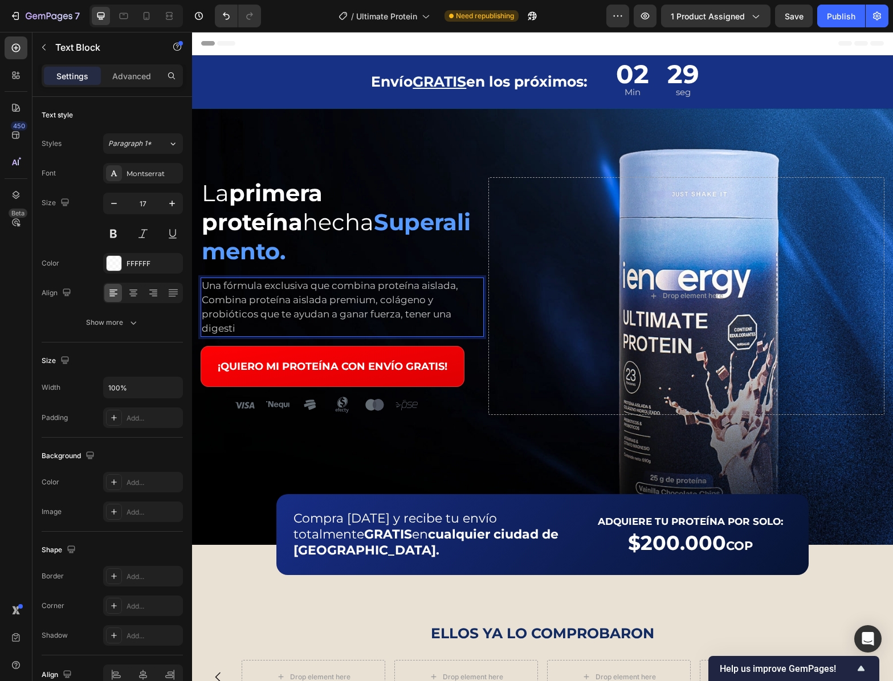
click at [309, 292] on p "Una fórmula exclusiva que combina proteína aislada, Combina proteína aislada pr…" at bounding box center [342, 307] width 281 height 57
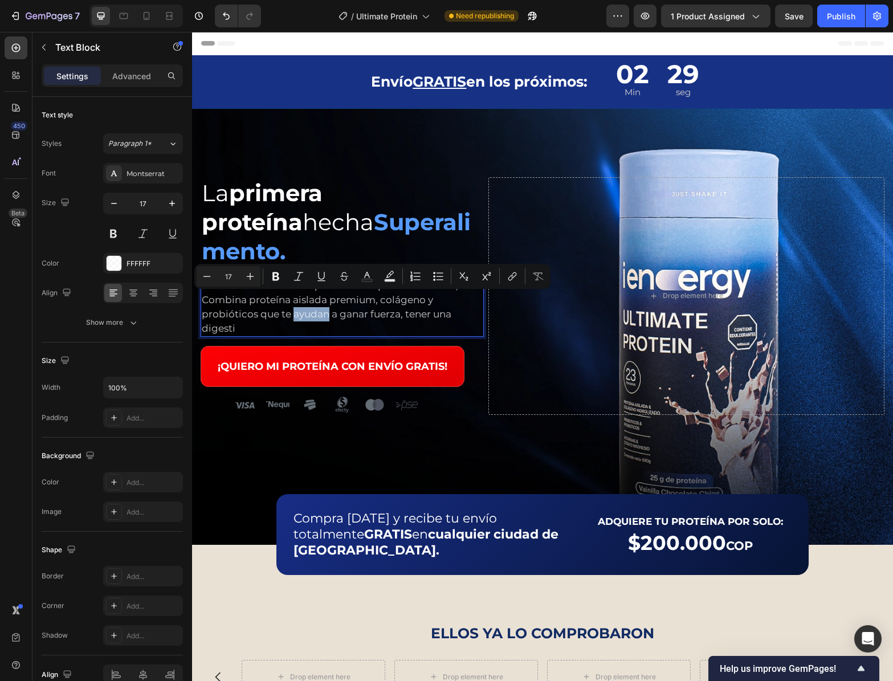
click at [308, 292] on p "Una fórmula exclusiva que combina proteína aislada, Combina proteína aislada pr…" at bounding box center [342, 307] width 281 height 57
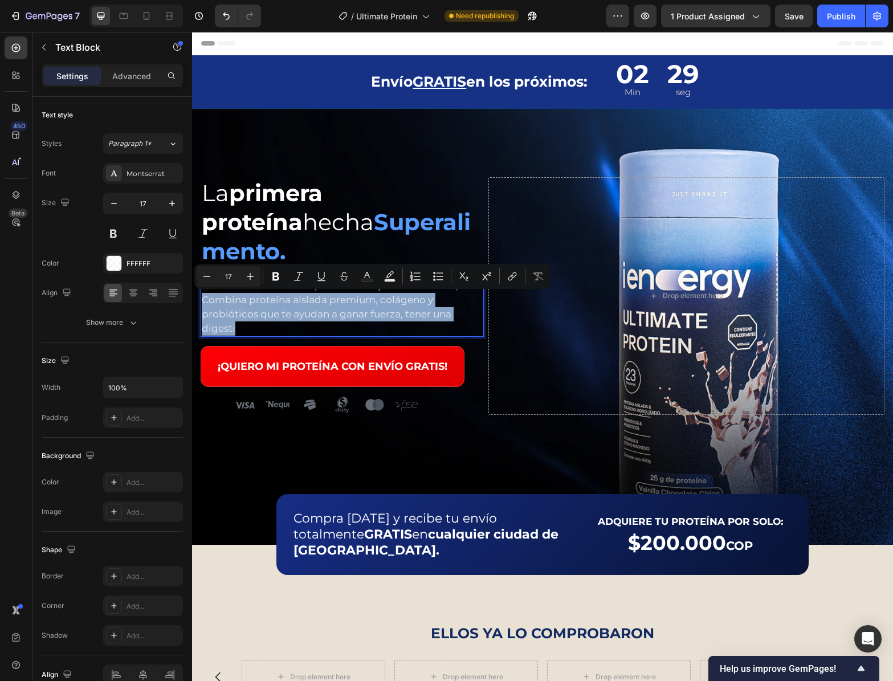
click at [308, 292] on p "Una fórmula exclusiva que combina proteína aislada, Combina proteína aislada pr…" at bounding box center [342, 307] width 281 height 57
copy p "Combina proteína aislada premium, colágeno y probióticos que te ayudan a ganar …"
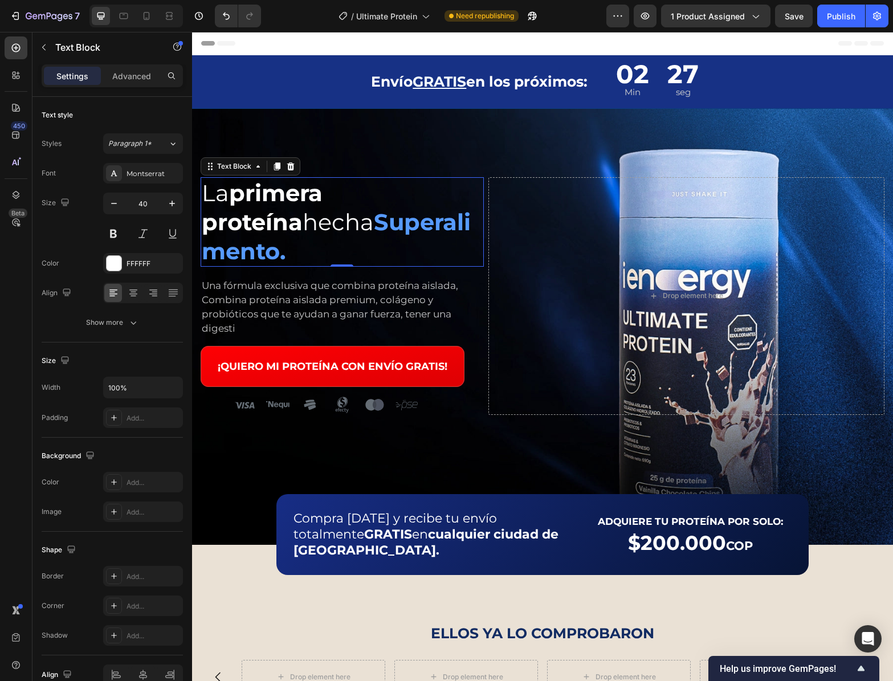
click at [259, 230] on p "La primera proteína hecha Superalimento." at bounding box center [342, 221] width 281 height 87
click at [266, 279] on p "Una fórmula exclusiva que combina proteína aislada, Combina proteína aislada pr…" at bounding box center [342, 307] width 281 height 57
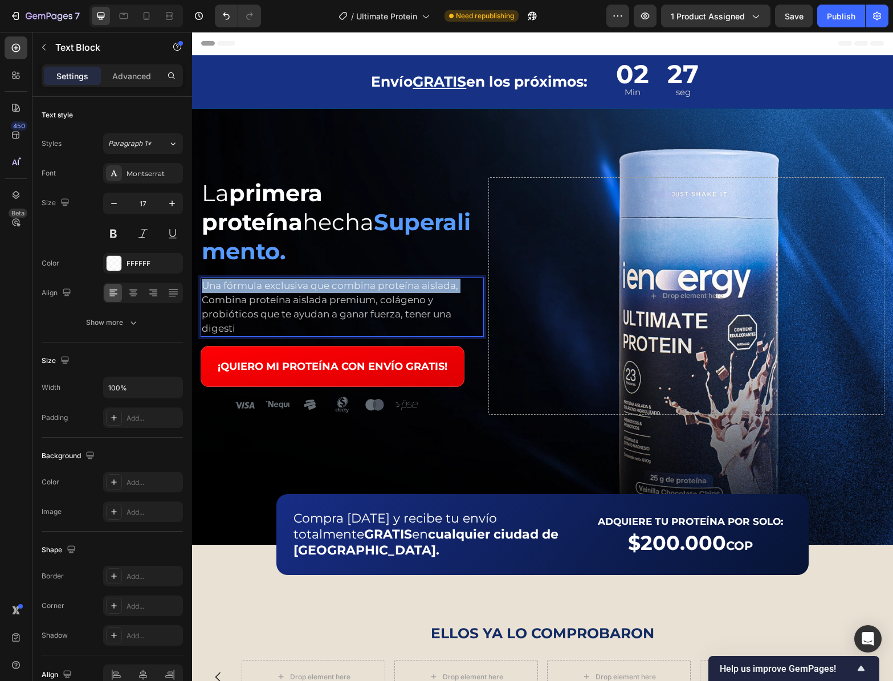
click at [266, 279] on p "Una fórmula exclusiva que combina proteína aislada, Combina proteína aislada pr…" at bounding box center [342, 307] width 281 height 57
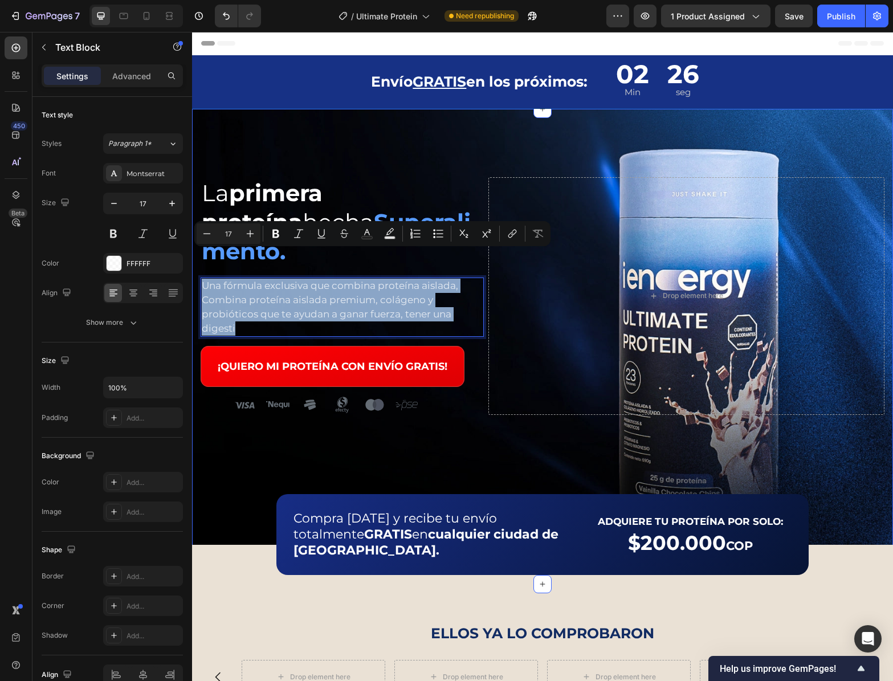
copy p "Una fórmula exclusiva que combina proteína aislada, Combina proteína aislada pr…"
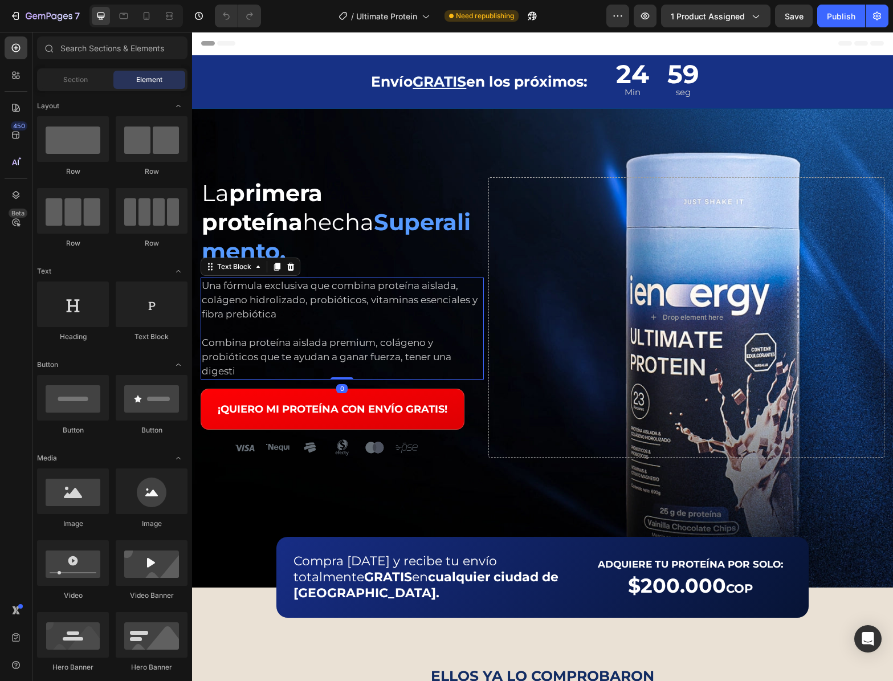
click at [307, 310] on p "Una fórmula exclusiva que combina proteína aislada, colágeno hidrolizado, probi…" at bounding box center [342, 329] width 281 height 100
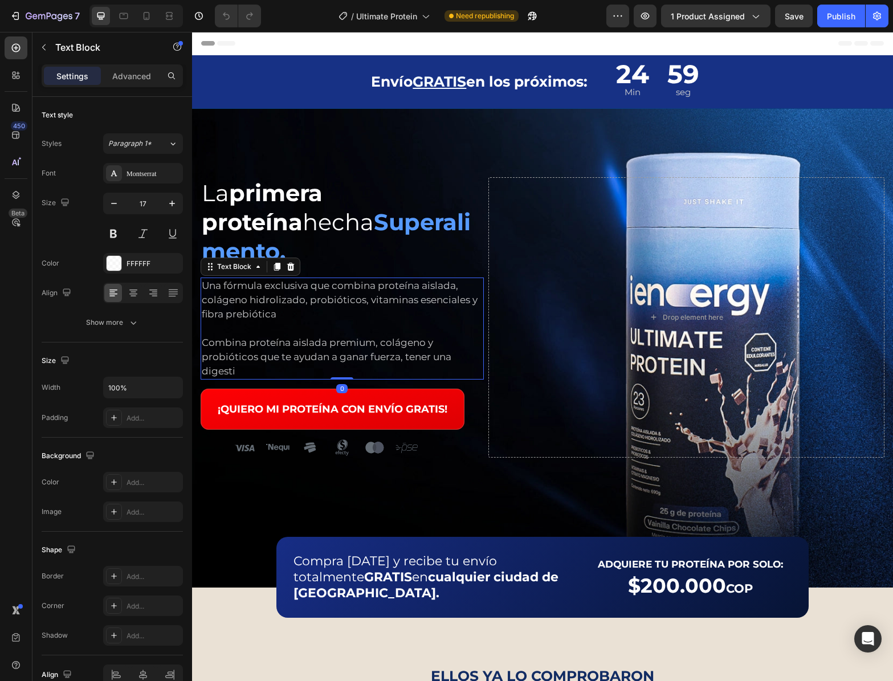
click at [297, 305] on p "Una fórmula exclusiva que combina proteína aislada, colágeno hidrolizado, probi…" at bounding box center [342, 329] width 281 height 100
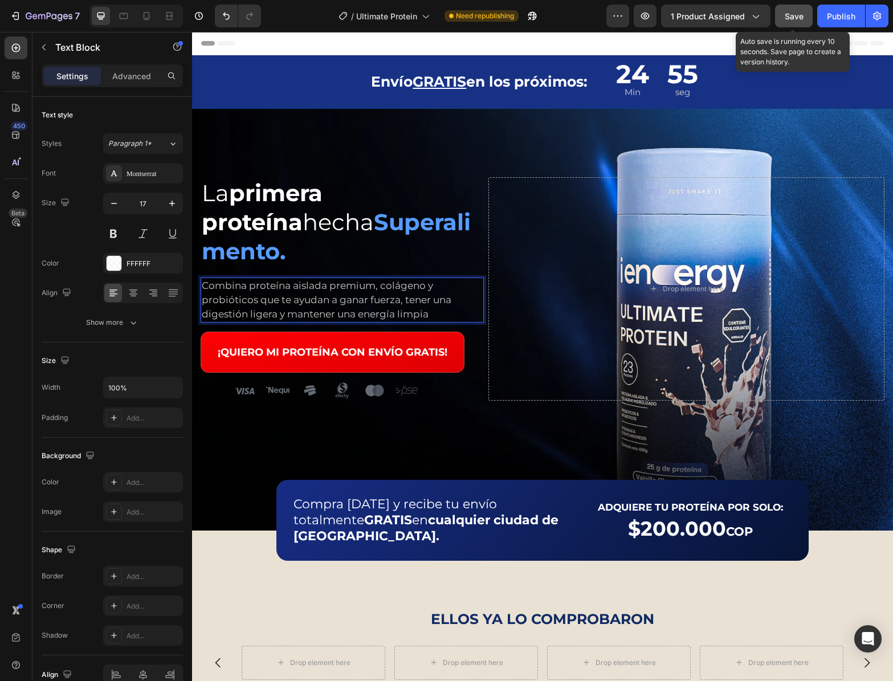
click at [808, 13] on button "Save" at bounding box center [794, 16] width 38 height 23
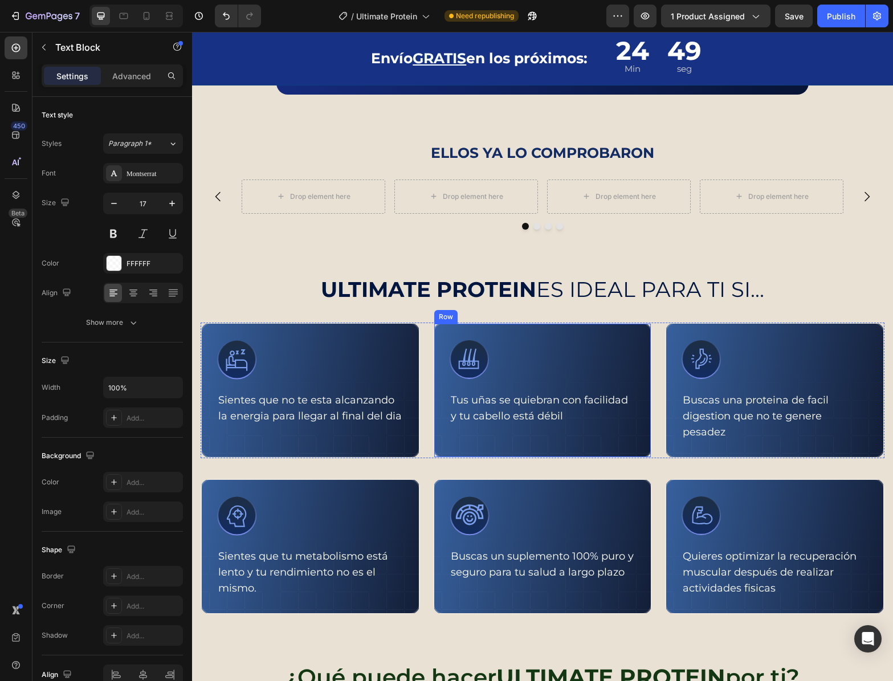
scroll to position [547, 0]
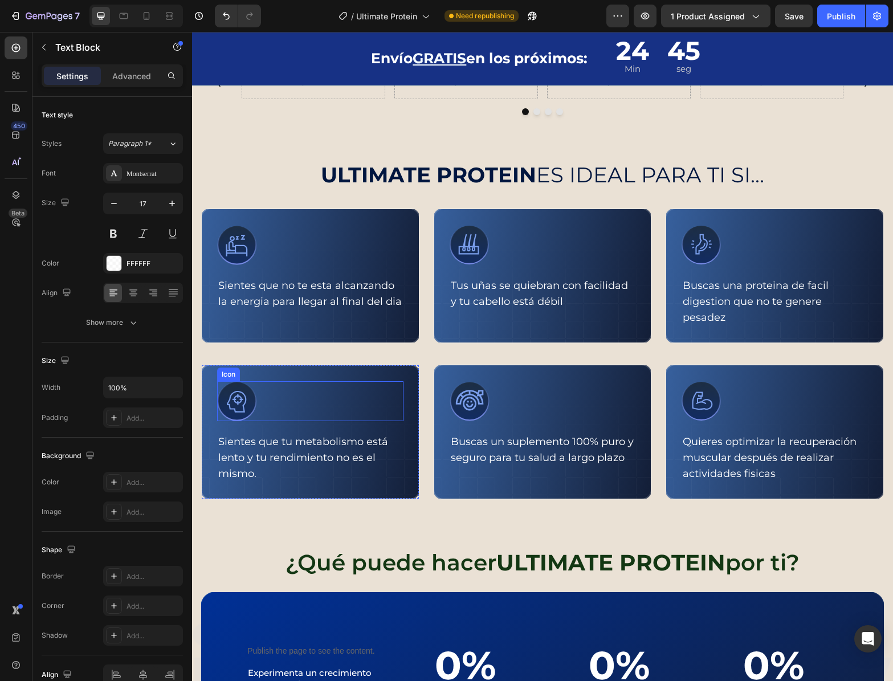
click at [366, 376] on div "Icon Sientes que tu metabolismo está lento y tu rendimiento no es el mismo. Tex…" at bounding box center [310, 432] width 219 height 136
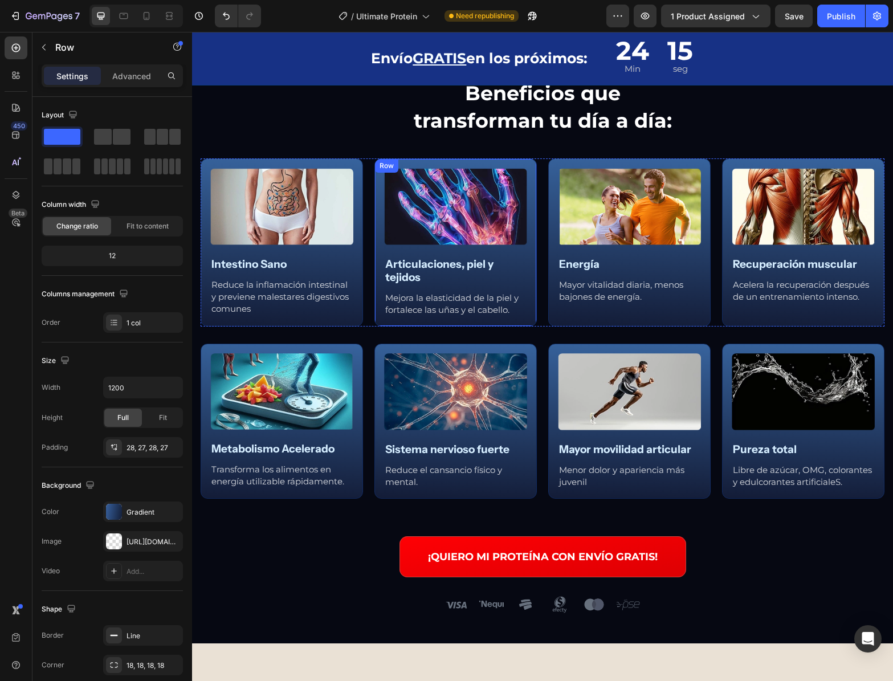
scroll to position [1612, 0]
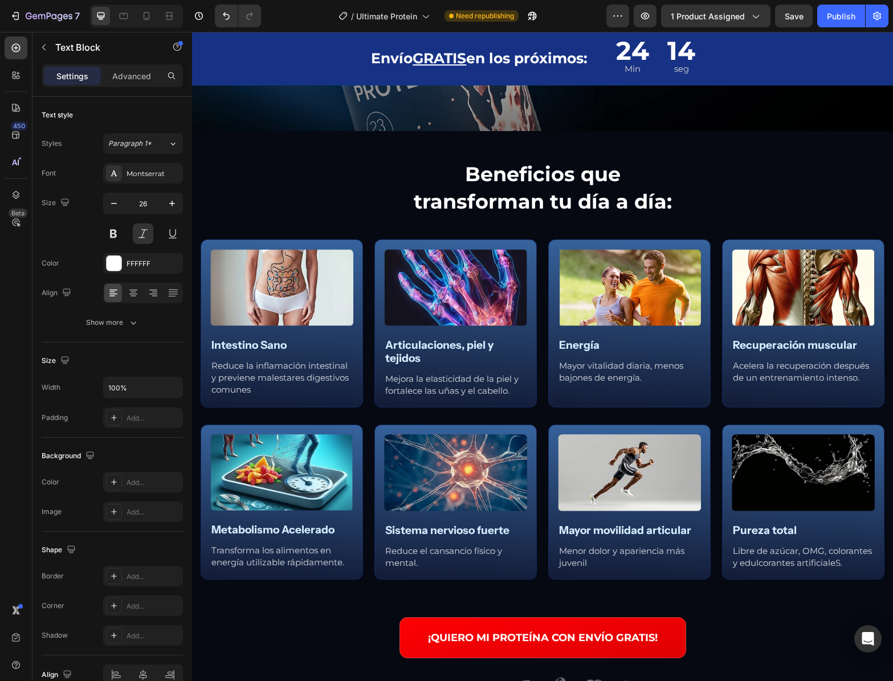
drag, startPoint x: 687, startPoint y: 212, endPoint x: 673, endPoint y: 213, distance: 14.3
drag, startPoint x: 669, startPoint y: 213, endPoint x: 808, endPoint y: 217, distance: 139.1
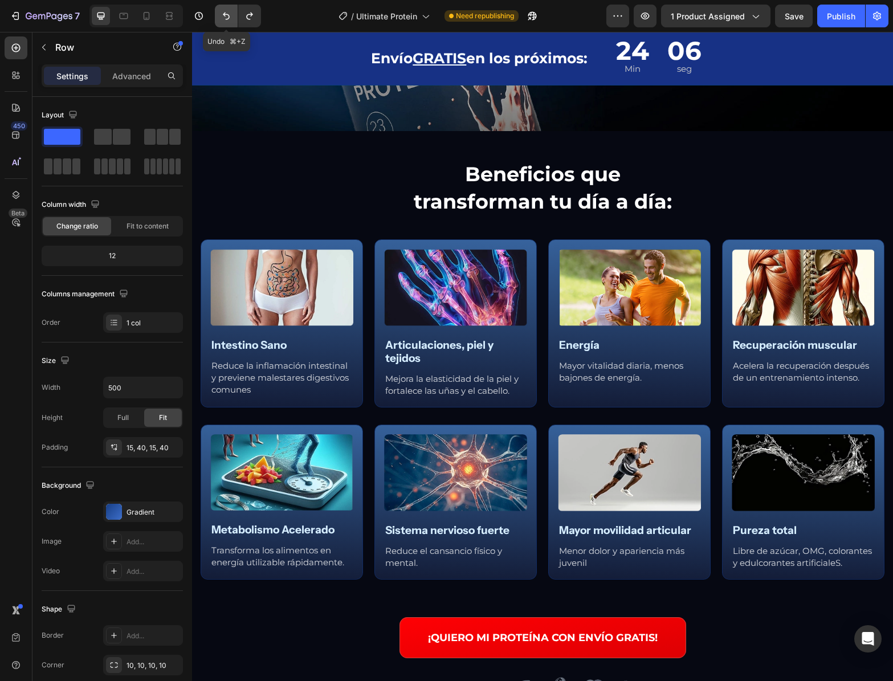
click at [219, 15] on button "Undo/Redo" at bounding box center [226, 16] width 23 height 23
click at [221, 15] on icon "Undo/Redo" at bounding box center [226, 15] width 11 height 11
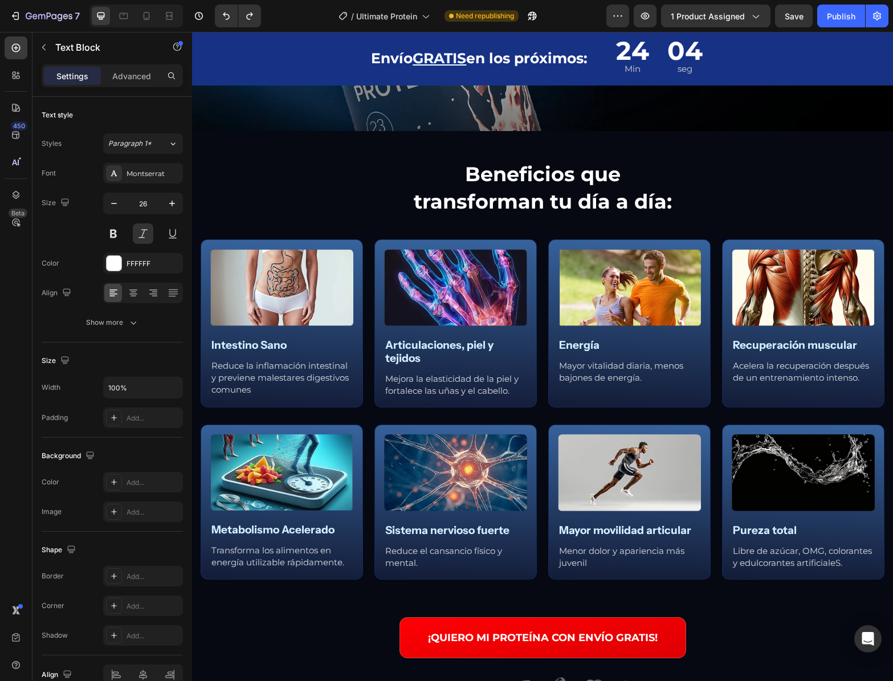
drag, startPoint x: 788, startPoint y: 215, endPoint x: 674, endPoint y: 212, distance: 114.0
drag, startPoint x: 683, startPoint y: 213, endPoint x: 806, endPoint y: 212, distance: 123.1
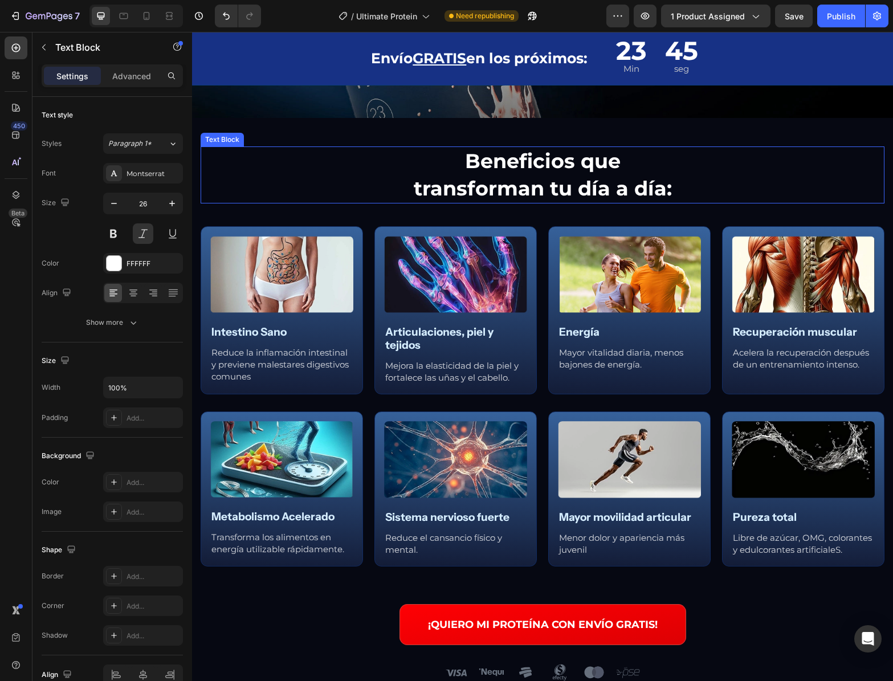
scroll to position [2162, 0]
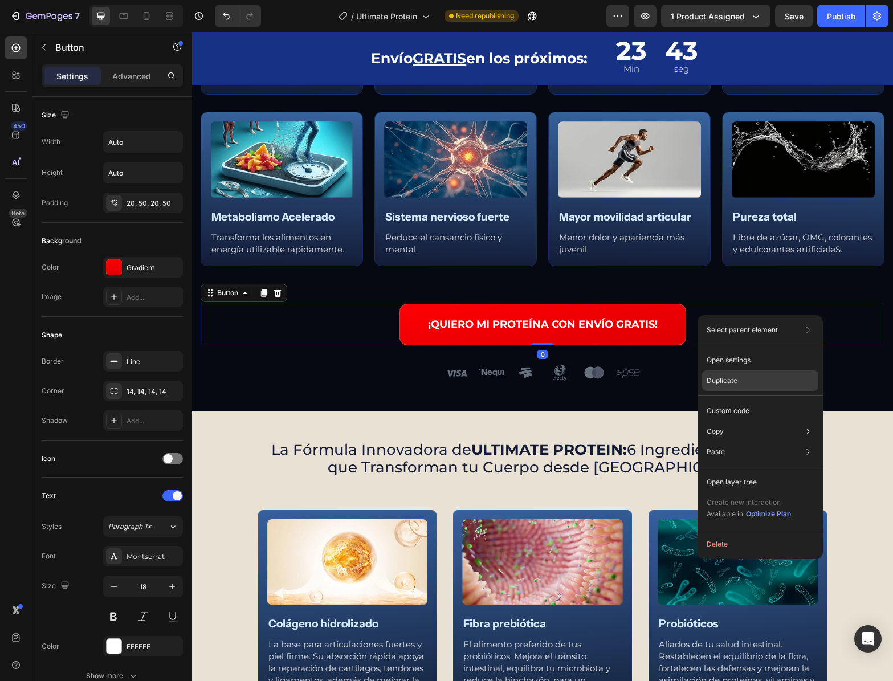
click at [720, 378] on p "Duplicate" at bounding box center [722, 381] width 31 height 10
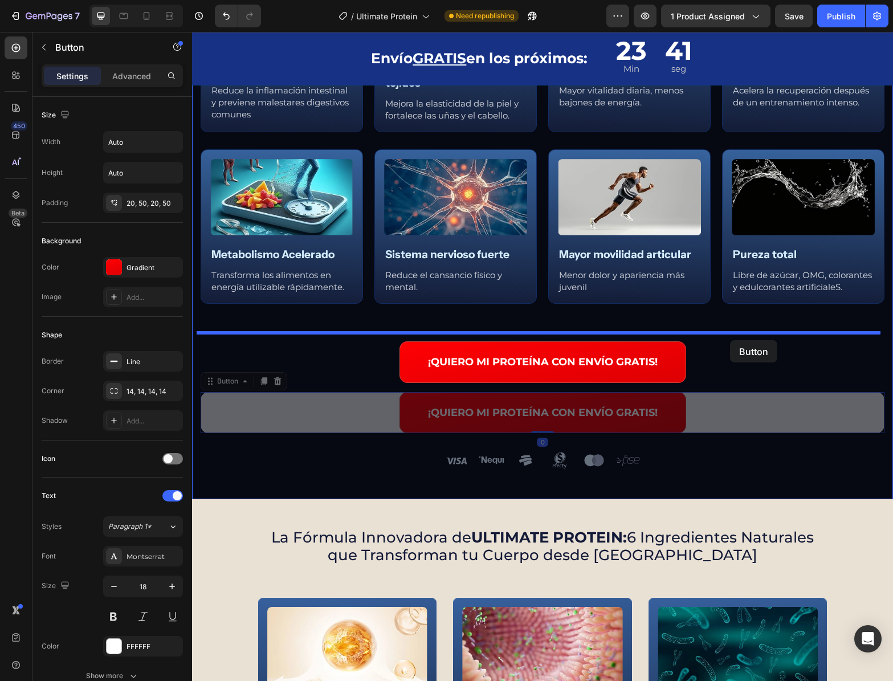
scroll to position [1631, 0]
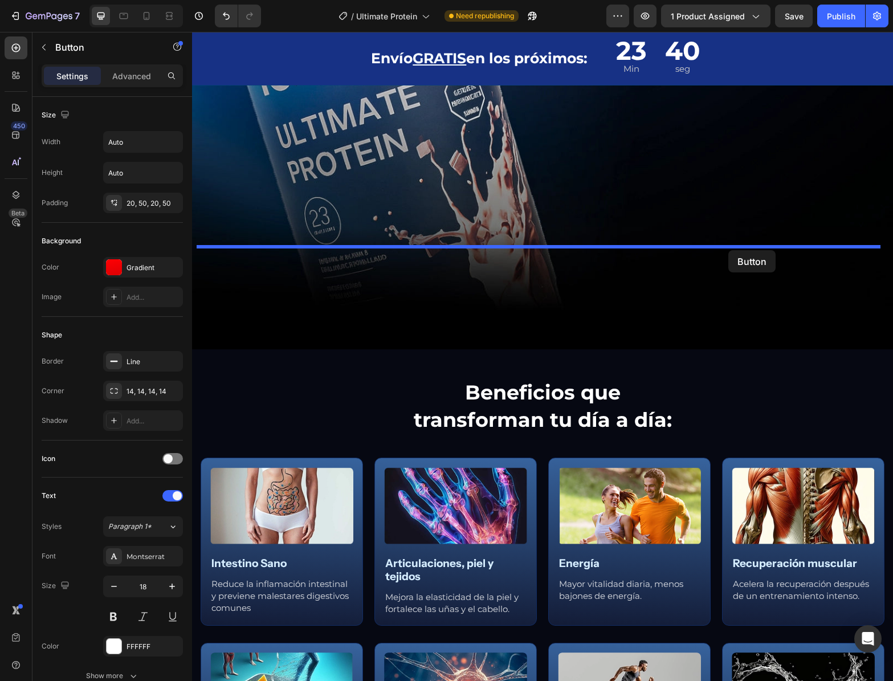
drag, startPoint x: 650, startPoint y: 356, endPoint x: 728, endPoint y: 250, distance: 132.0
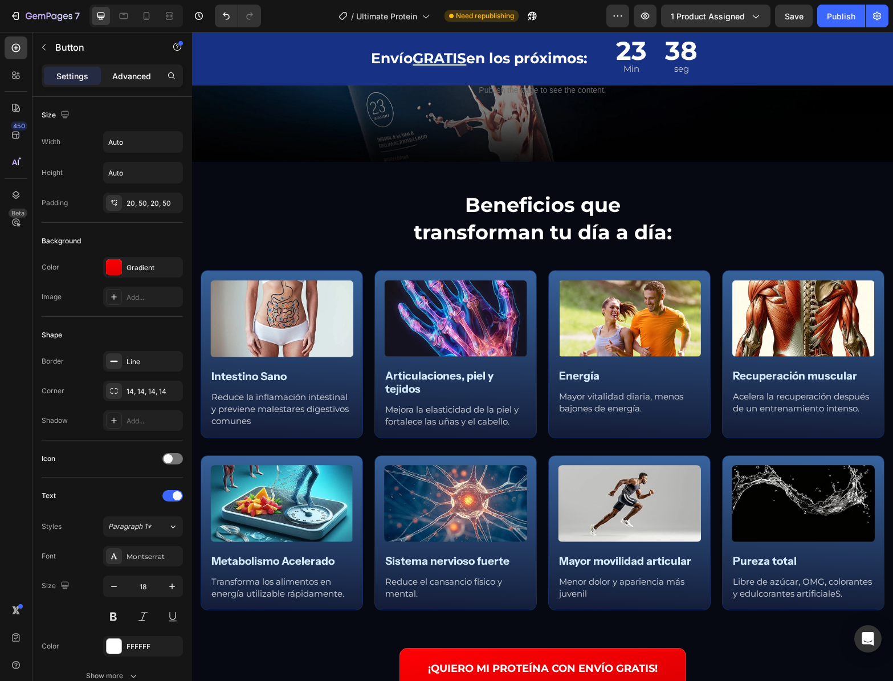
click at [133, 75] on p "Advanced" at bounding box center [131, 76] width 39 height 12
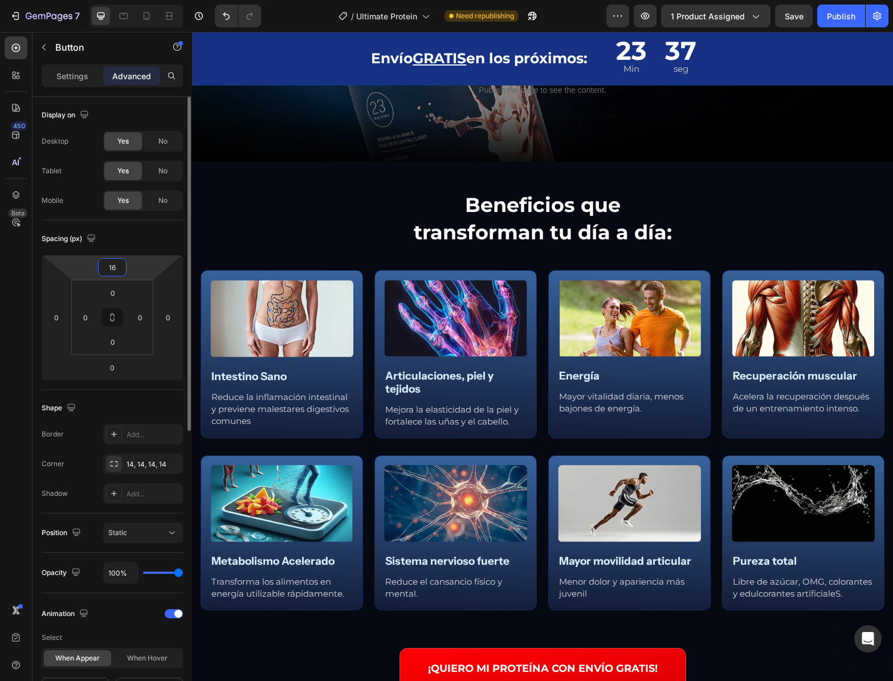
click at [102, 270] on input "16" at bounding box center [112, 267] width 23 height 17
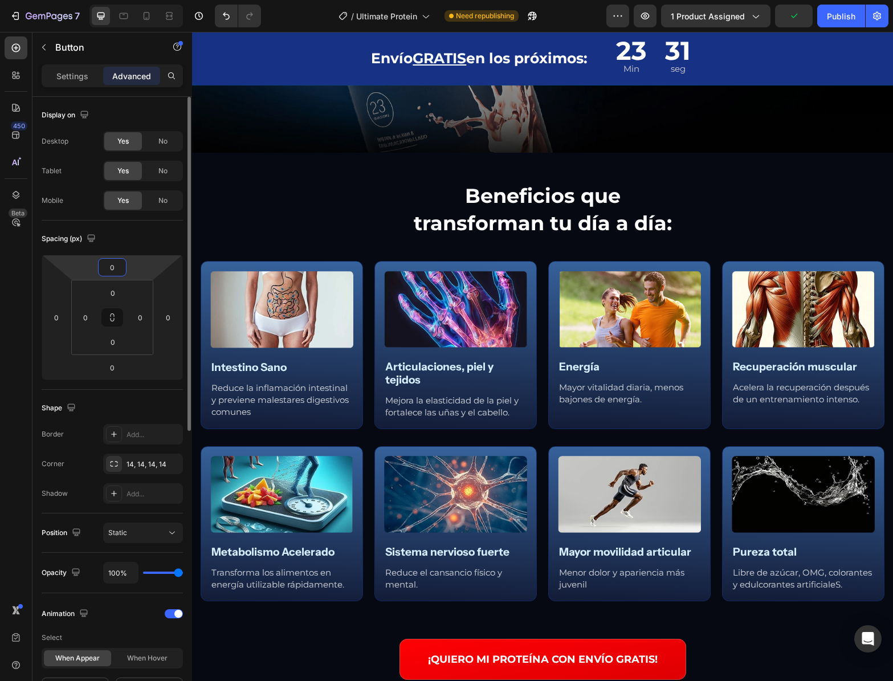
type input "50"
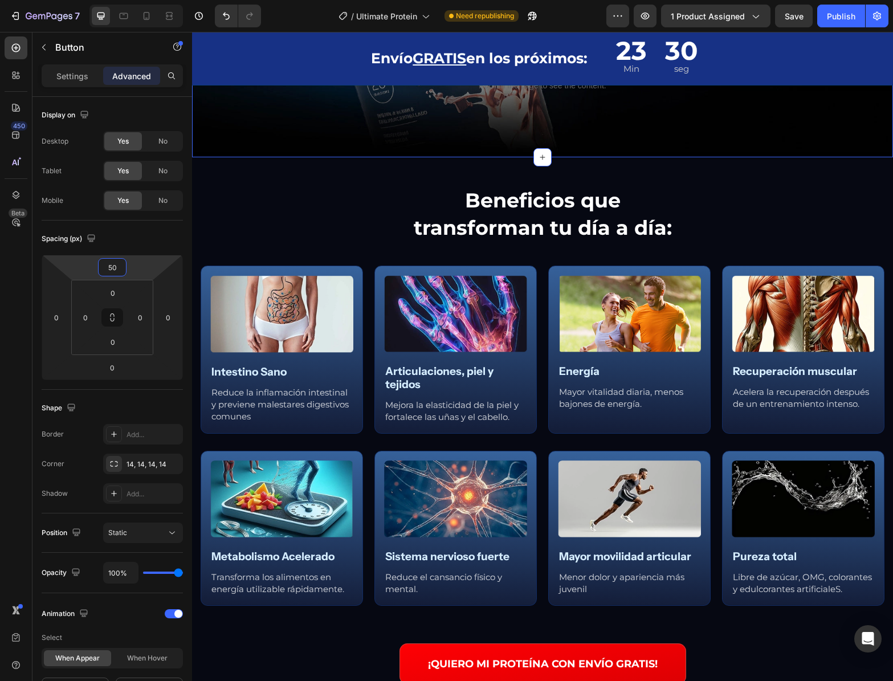
scroll to position [1655, 0]
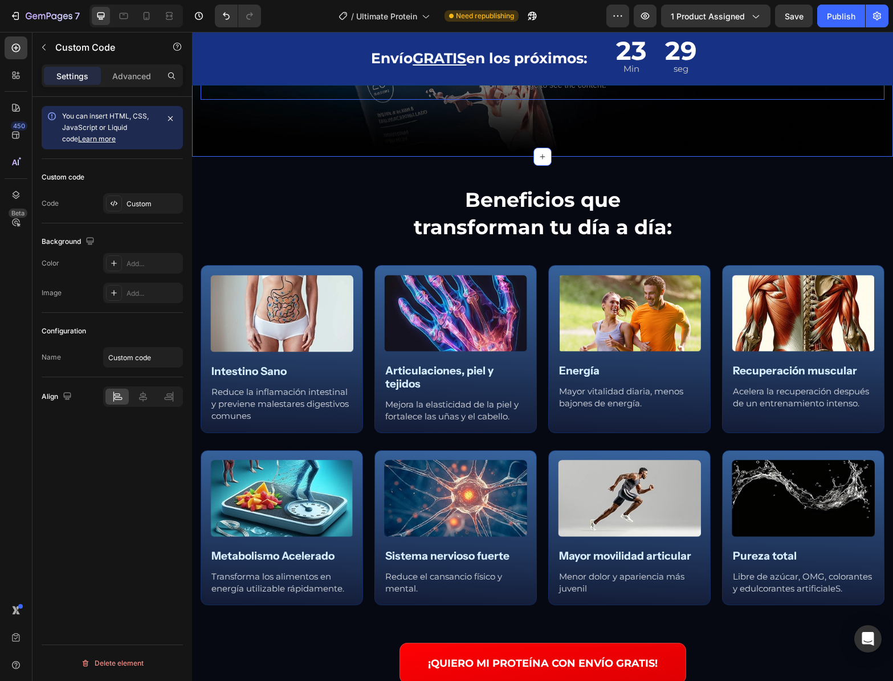
click at [643, 77] on span "Custom code" at bounding box center [543, 70] width 684 height 14
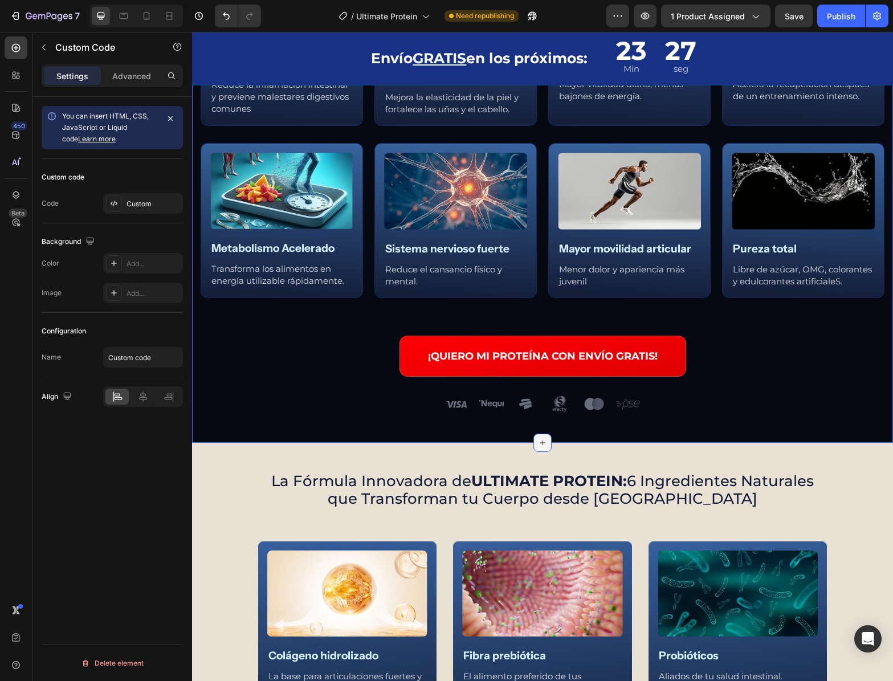
scroll to position [2202, 0]
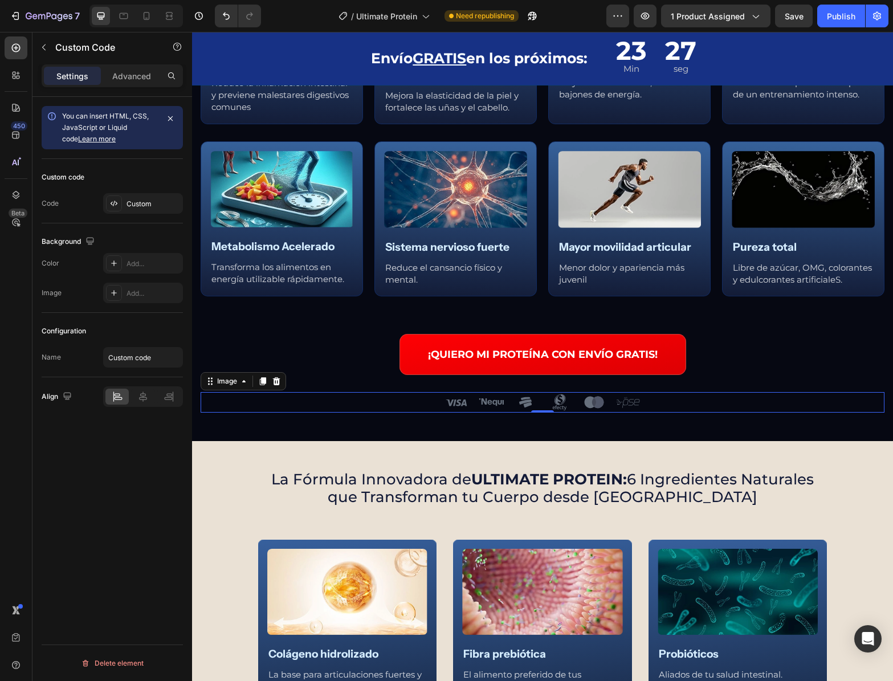
click at [541, 405] on img at bounding box center [543, 402] width 202 height 21
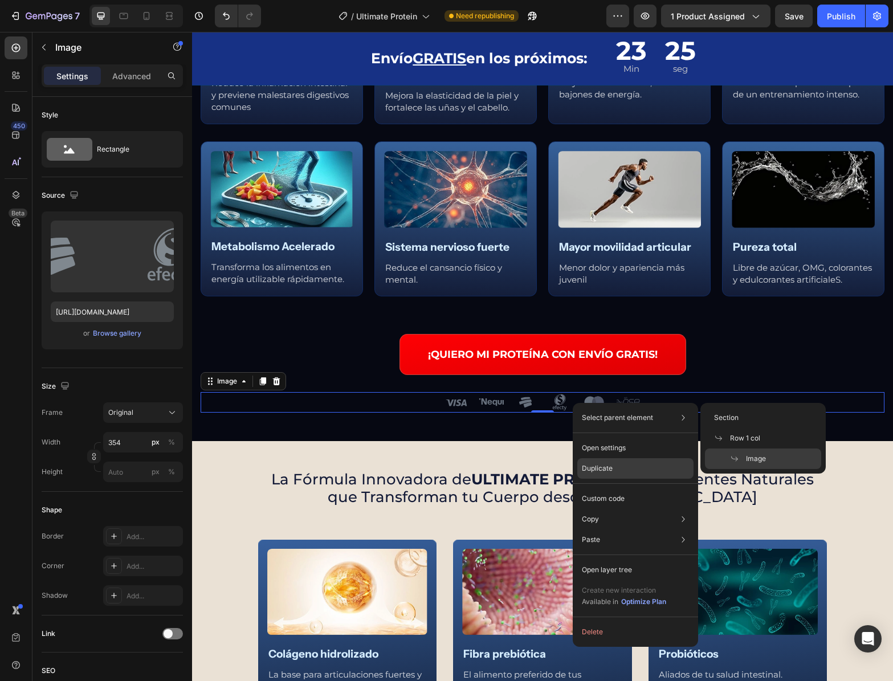
click at [599, 464] on p "Duplicate" at bounding box center [597, 468] width 31 height 10
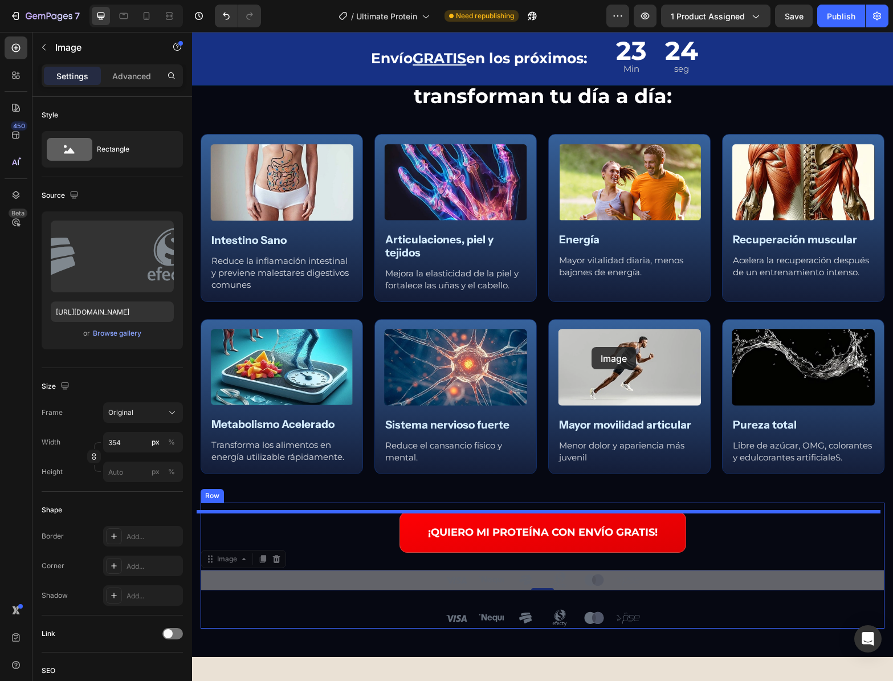
scroll to position [1665, 0]
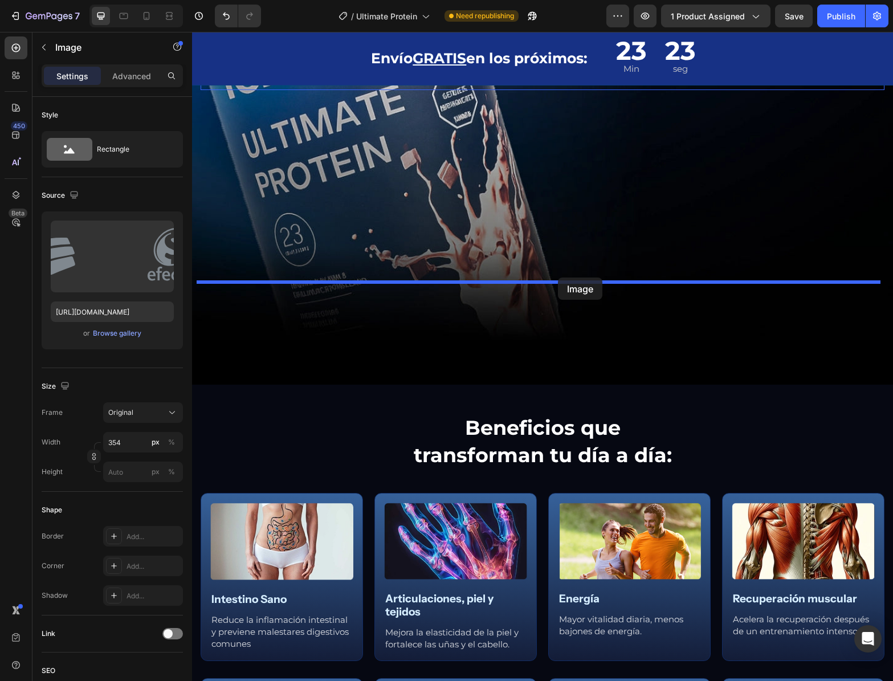
drag, startPoint x: 565, startPoint y: 400, endPoint x: 558, endPoint y: 278, distance: 122.7
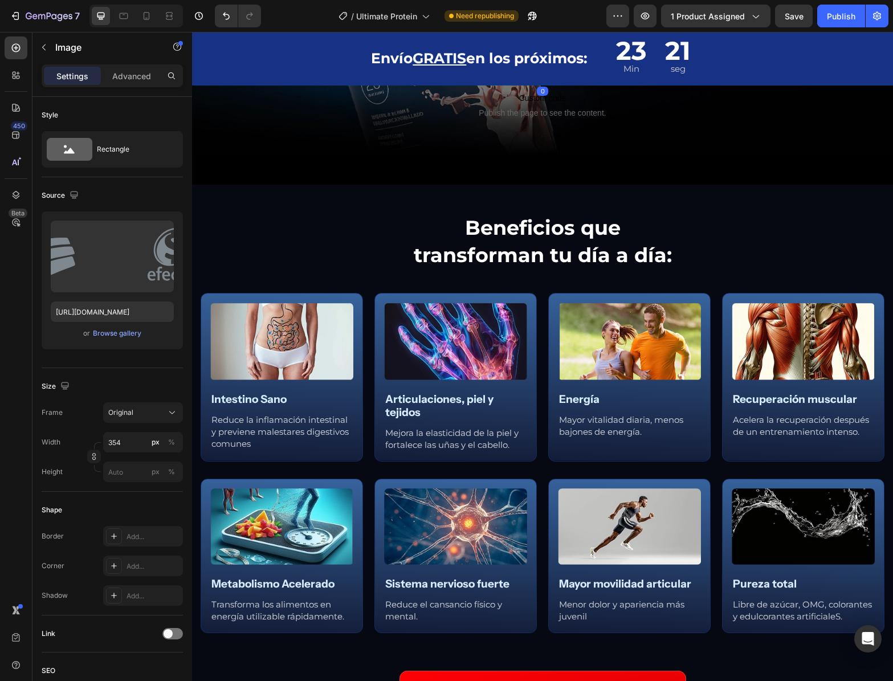
drag, startPoint x: 134, startPoint y: 73, endPoint x: 136, endPoint y: 92, distance: 18.9
click at [134, 74] on p "Advanced" at bounding box center [131, 76] width 39 height 12
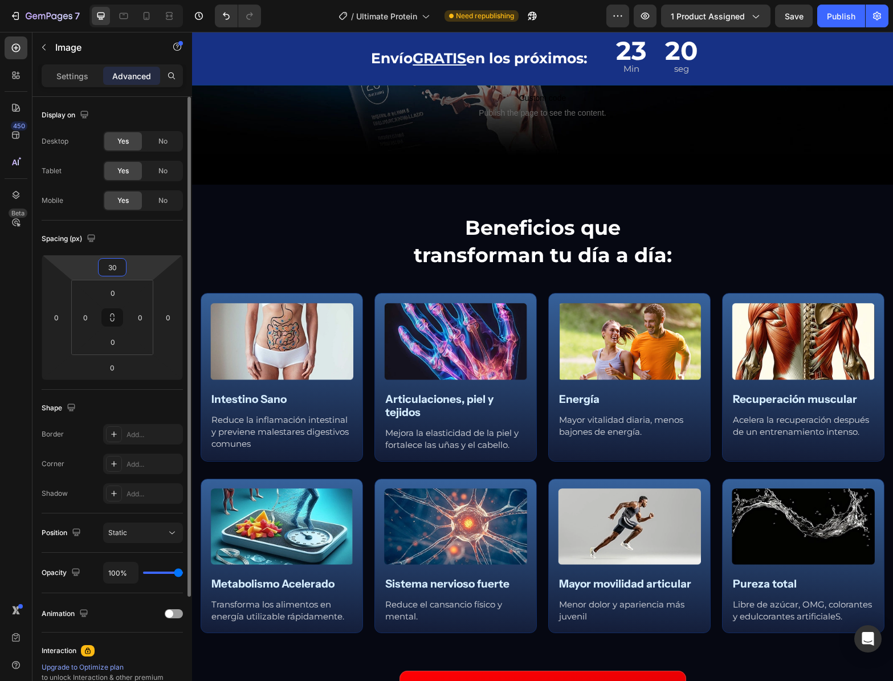
click at [117, 271] on input "30" at bounding box center [112, 267] width 23 height 17
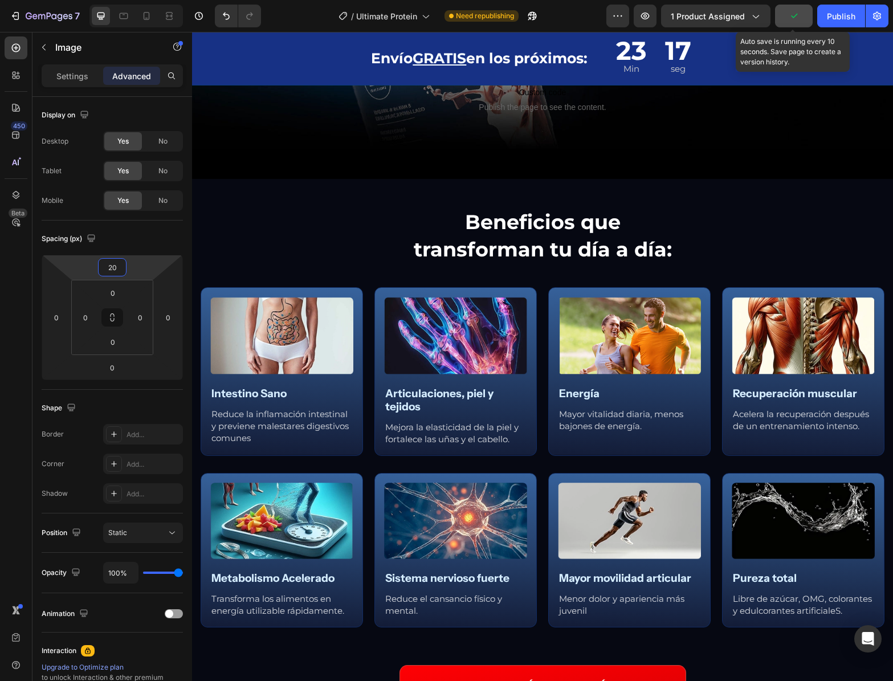
type input "20"
drag, startPoint x: 789, startPoint y: 19, endPoint x: 794, endPoint y: 23, distance: 7.0
click at [789, 18] on icon "button" at bounding box center [793, 15] width 11 height 11
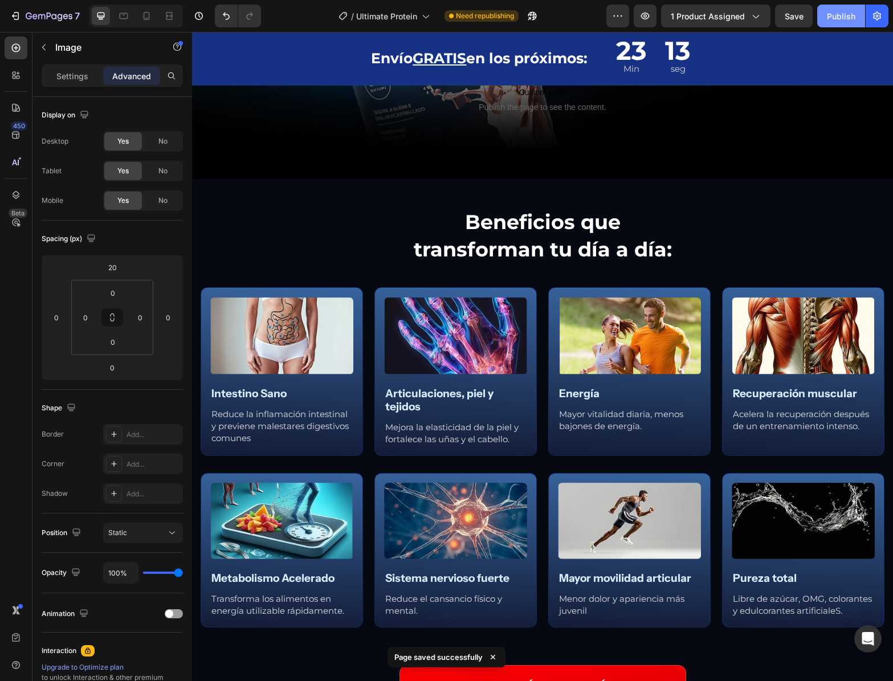
click at [830, 14] on div "Publish" at bounding box center [841, 16] width 28 height 12
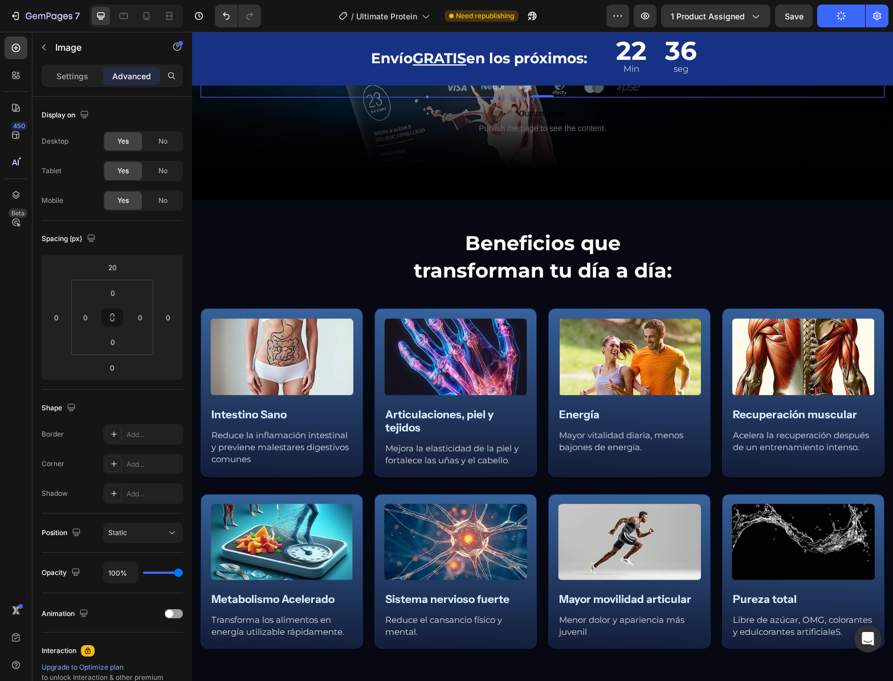
scroll to position [1532, 0]
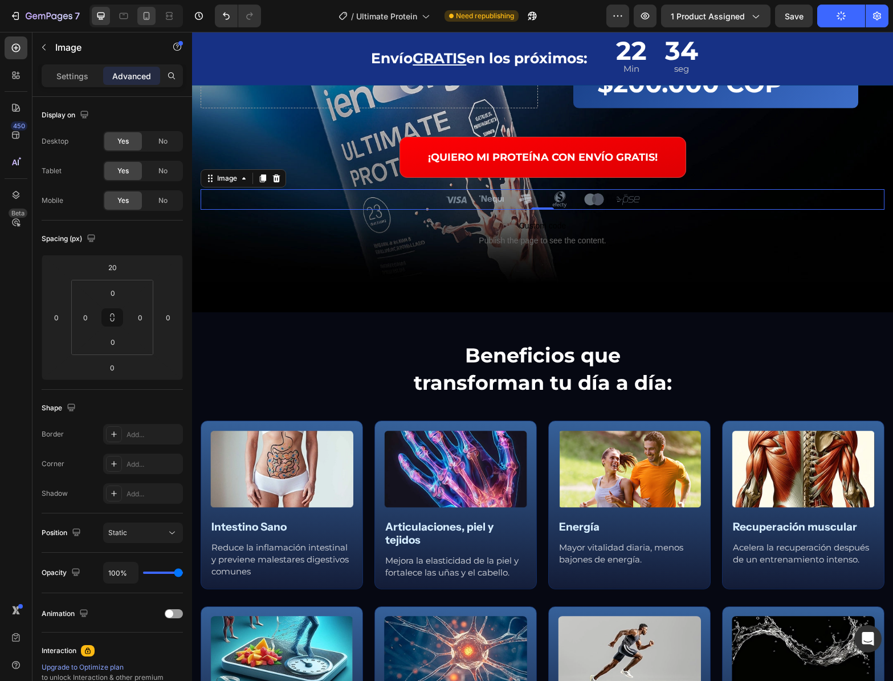
click at [147, 17] on icon at bounding box center [146, 15] width 11 height 11
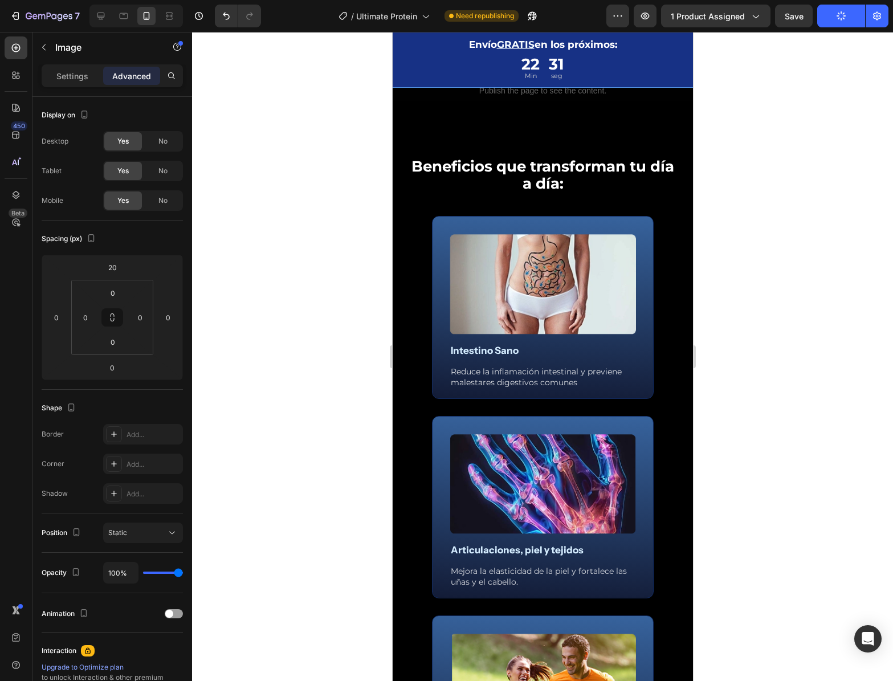
scroll to position [1825, 0]
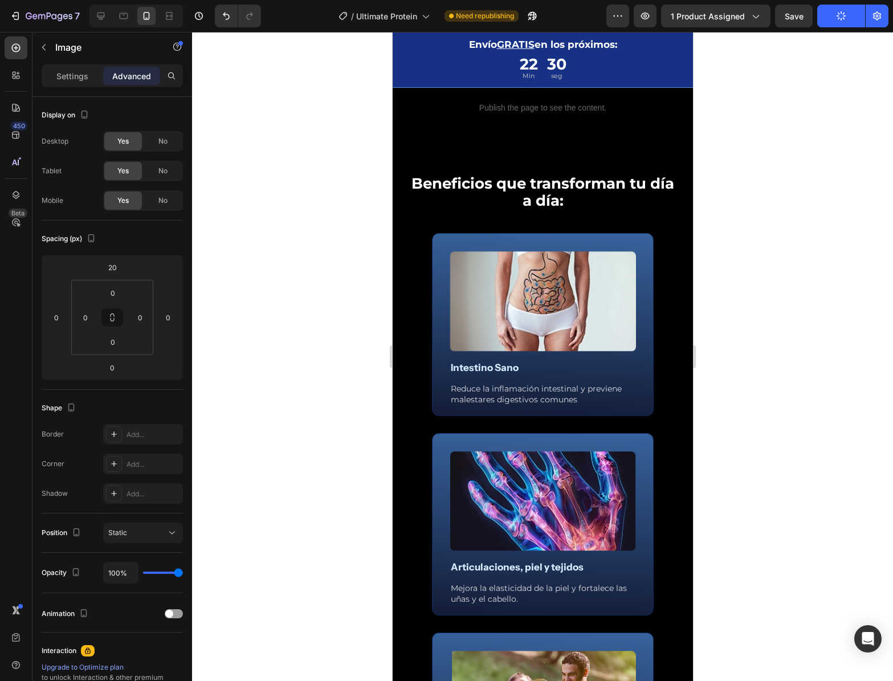
drag, startPoint x: 104, startPoint y: 12, endPoint x: 137, endPoint y: 16, distance: 33.3
click at [104, 12] on icon at bounding box center [100, 15] width 11 height 11
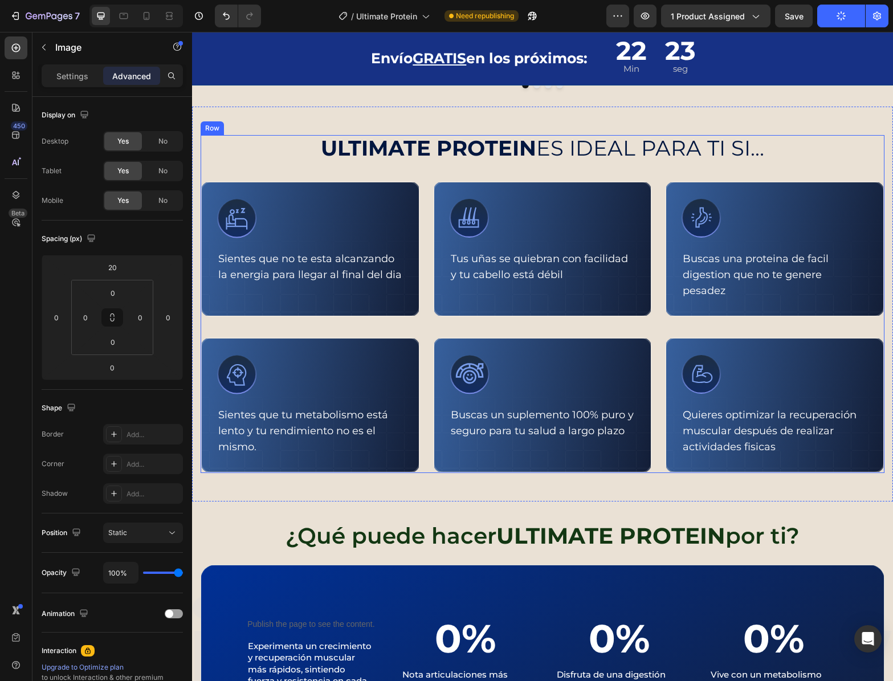
scroll to position [572, 0]
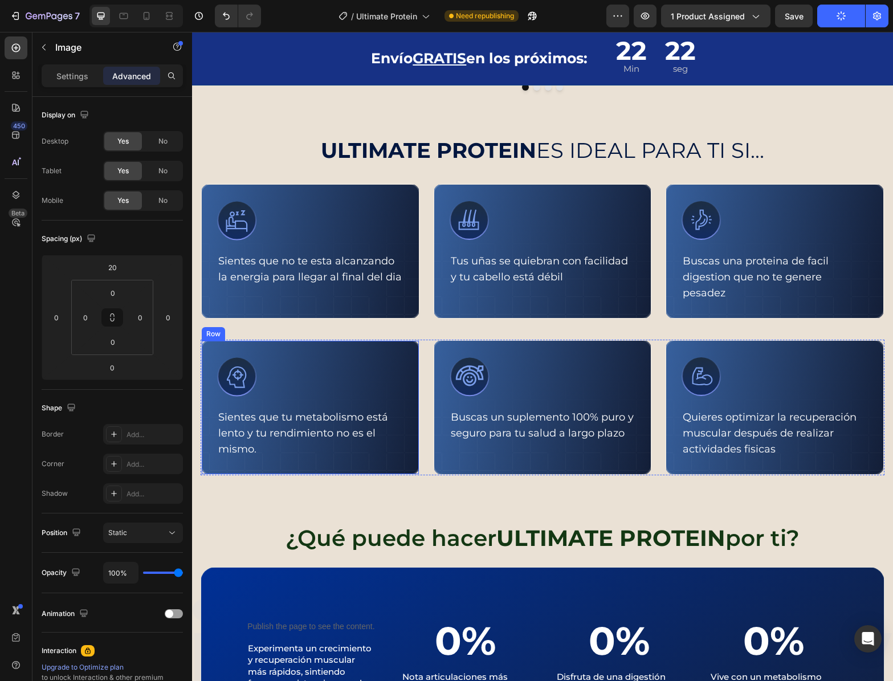
click at [369, 352] on div "Icon Sientes que tu metabolismo está lento y tu rendimiento no es el mismo. Tex…" at bounding box center [310, 408] width 219 height 136
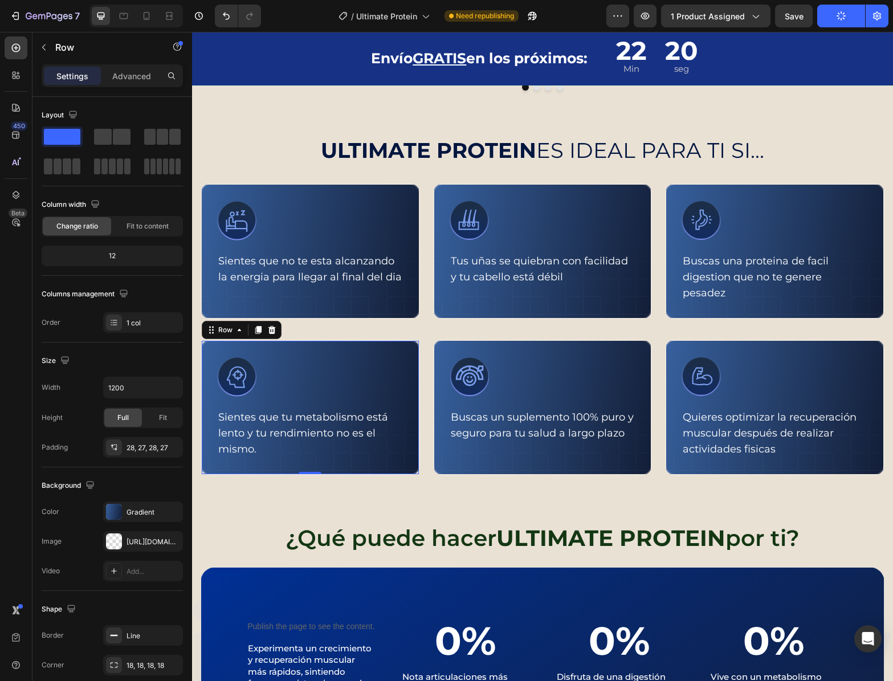
drag, startPoint x: 267, startPoint y: 333, endPoint x: 279, endPoint y: 339, distance: 12.7
click at [268, 333] on icon at bounding box center [271, 330] width 7 height 8
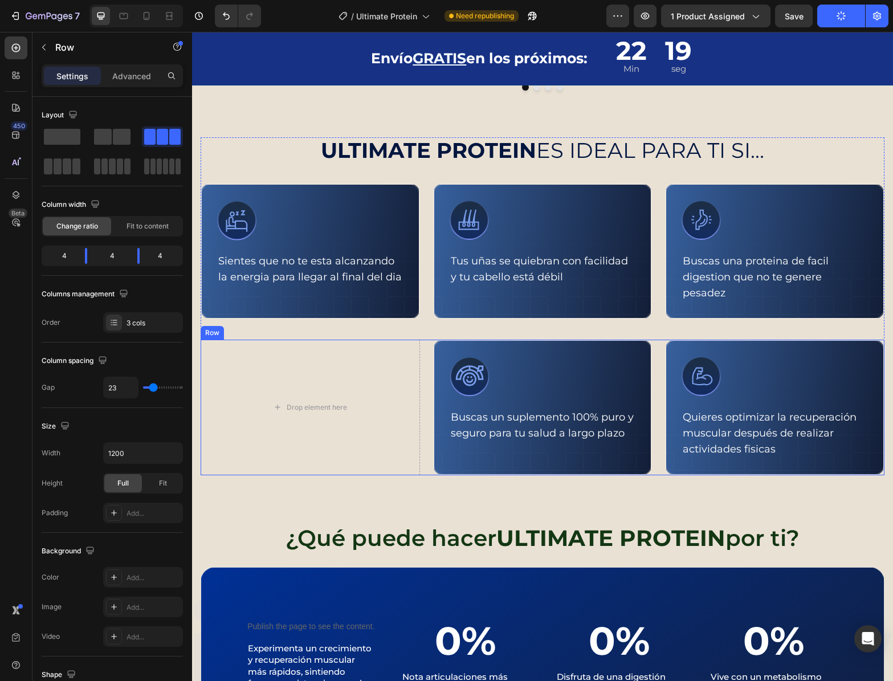
click at [422, 345] on div "Drop element here Icon Buscas un suplemento 100% puro y seguro para tu salud a …" at bounding box center [543, 408] width 684 height 136
click at [269, 328] on icon at bounding box center [270, 329] width 7 height 8
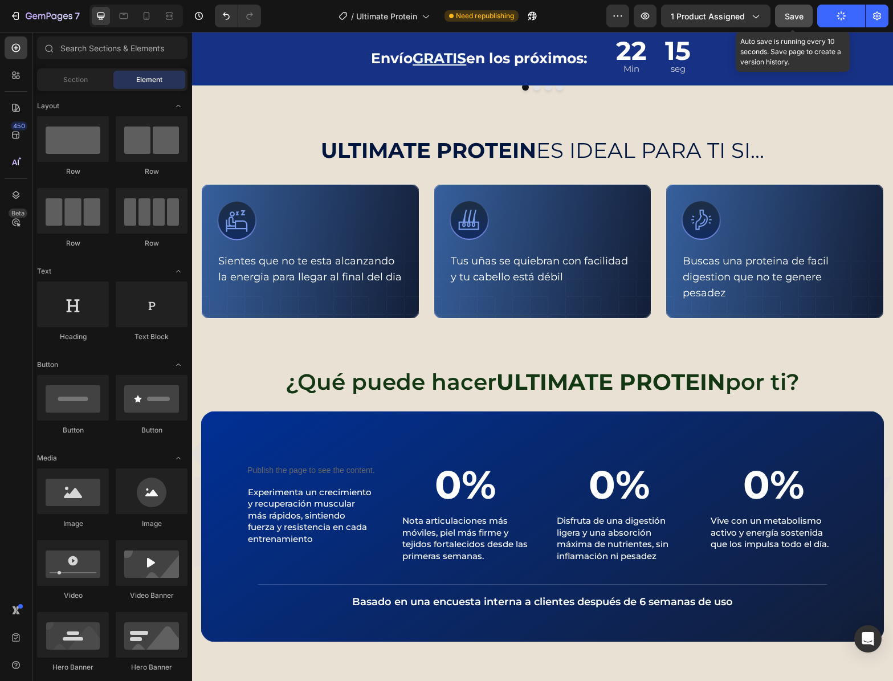
click at [796, 15] on span "Save" at bounding box center [794, 16] width 19 height 10
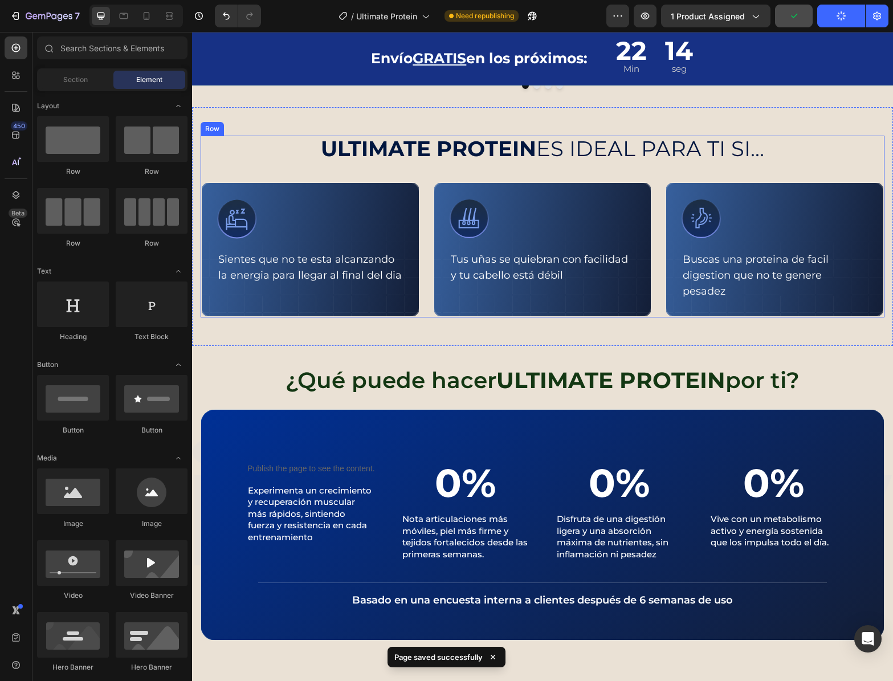
scroll to position [574, 0]
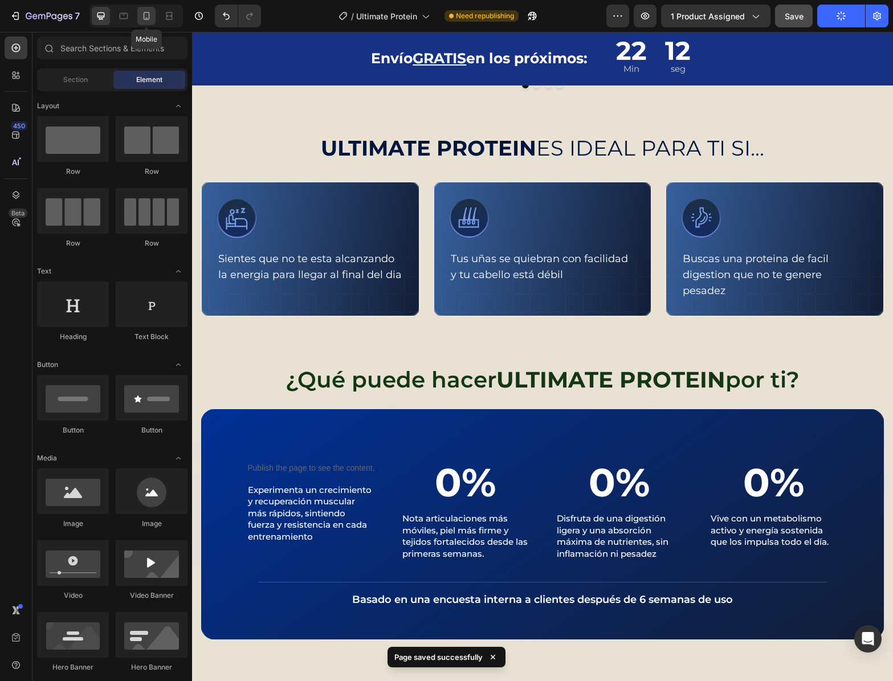
click at [145, 18] on icon at bounding box center [146, 15] width 11 height 11
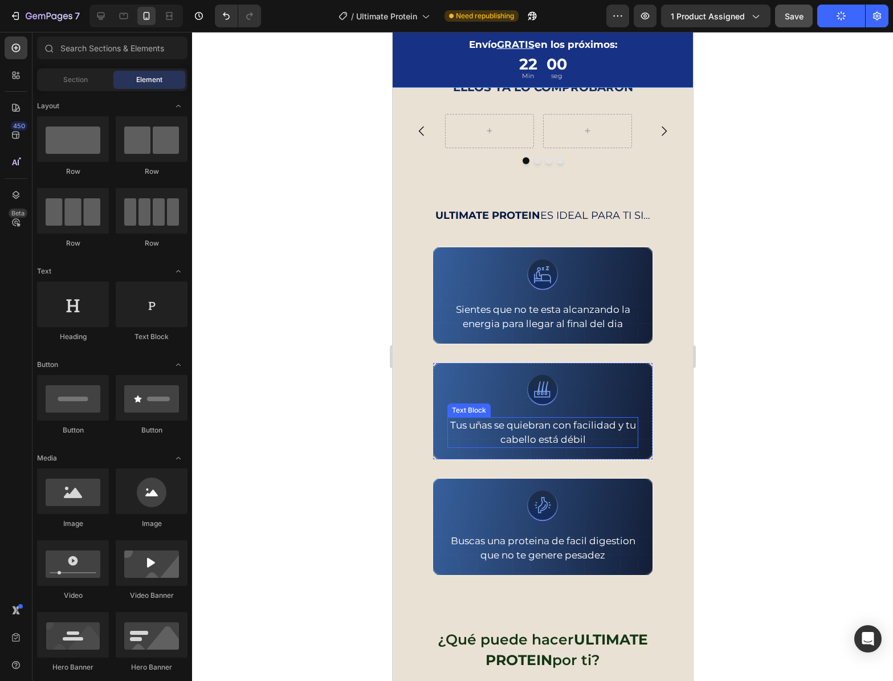
scroll to position [689, 0]
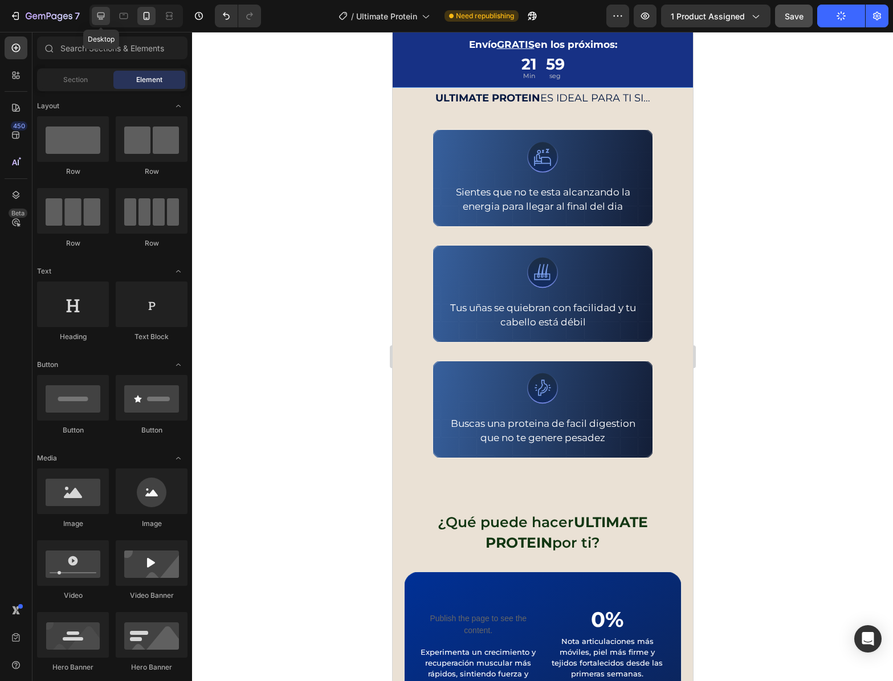
click at [93, 15] on div at bounding box center [101, 16] width 18 height 18
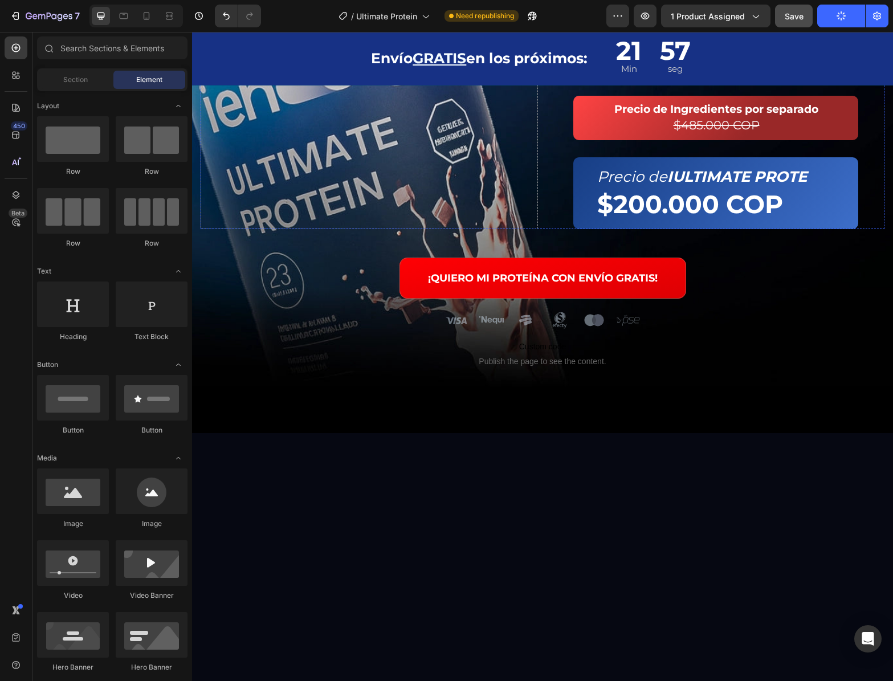
scroll to position [1731, 0]
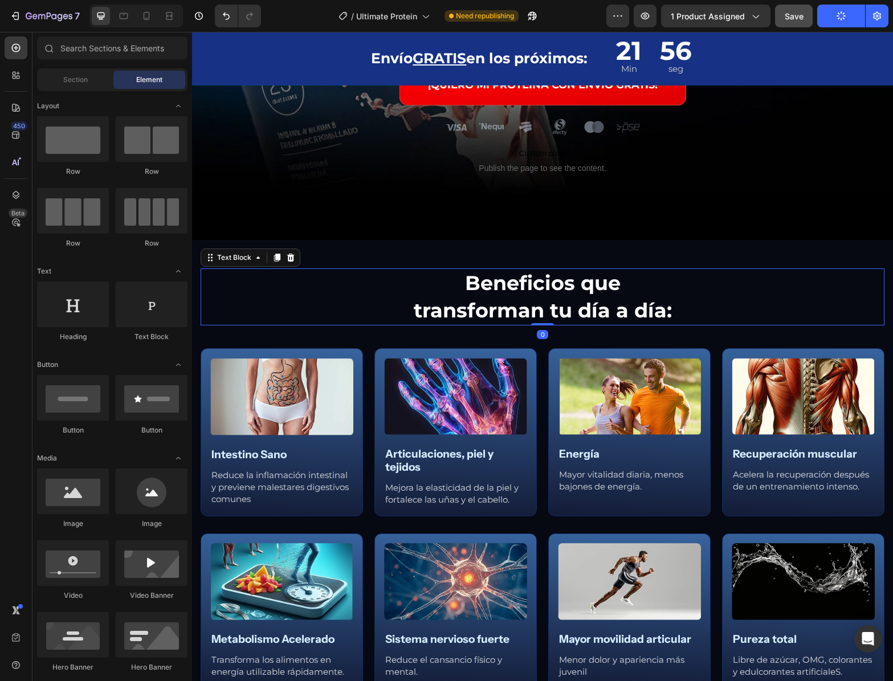
click at [572, 295] on p "Beneficios que transforman tu día a día:" at bounding box center [542, 297] width 283 height 55
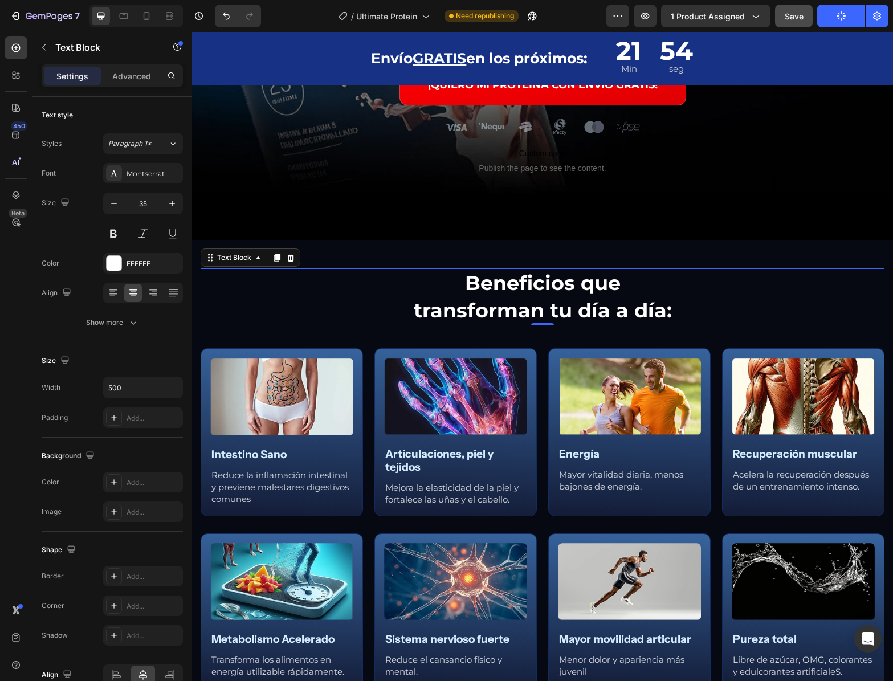
click at [756, 308] on div "Beneficios que transforman tu día a día:" at bounding box center [543, 296] width 684 height 57
click at [705, 310] on div "Beneficios que transforman tu día a día:" at bounding box center [543, 296] width 684 height 57
click at [624, 309] on p "Beneficios que transforman tu día a día:" at bounding box center [542, 297] width 283 height 55
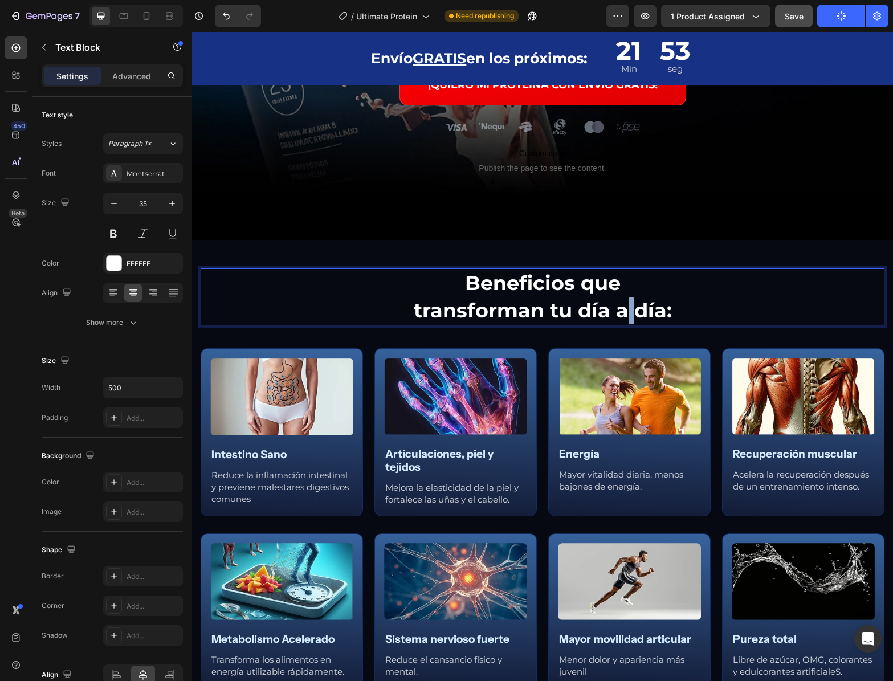
click at [624, 309] on p "Beneficios que transforman tu día a día:" at bounding box center [542, 297] width 283 height 55
click at [651, 309] on p "Beneficios que transforman tu día a día:" at bounding box center [542, 297] width 283 height 55
click at [668, 312] on p "Beneficios que transforman tu día a día:" at bounding box center [542, 297] width 283 height 55
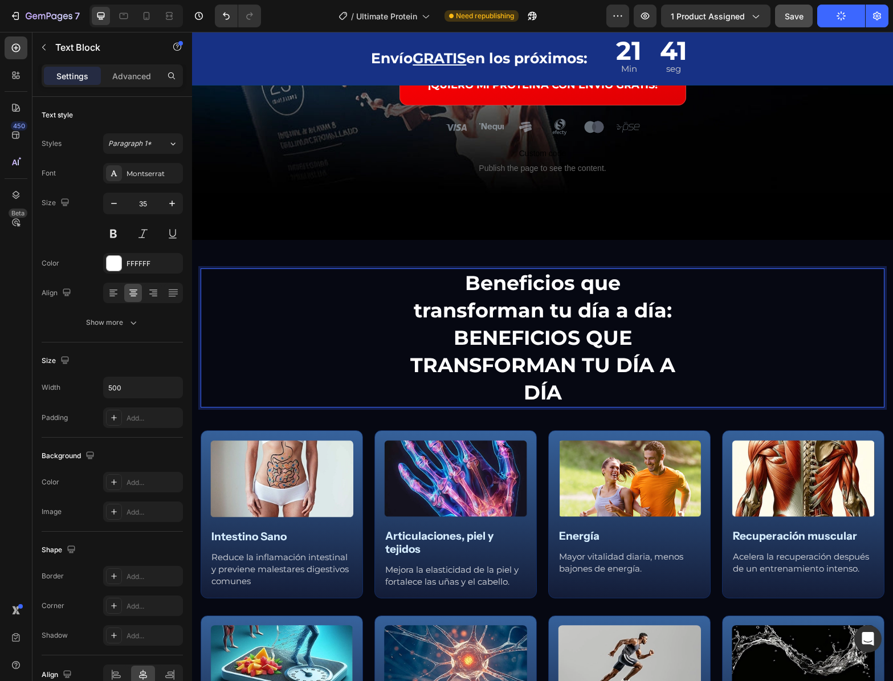
click at [446, 336] on p "Beneficios que transforman tu día a día: BENEFICIOS QUE TRANSFORMAN TU DÍA A DÍA" at bounding box center [542, 338] width 283 height 137
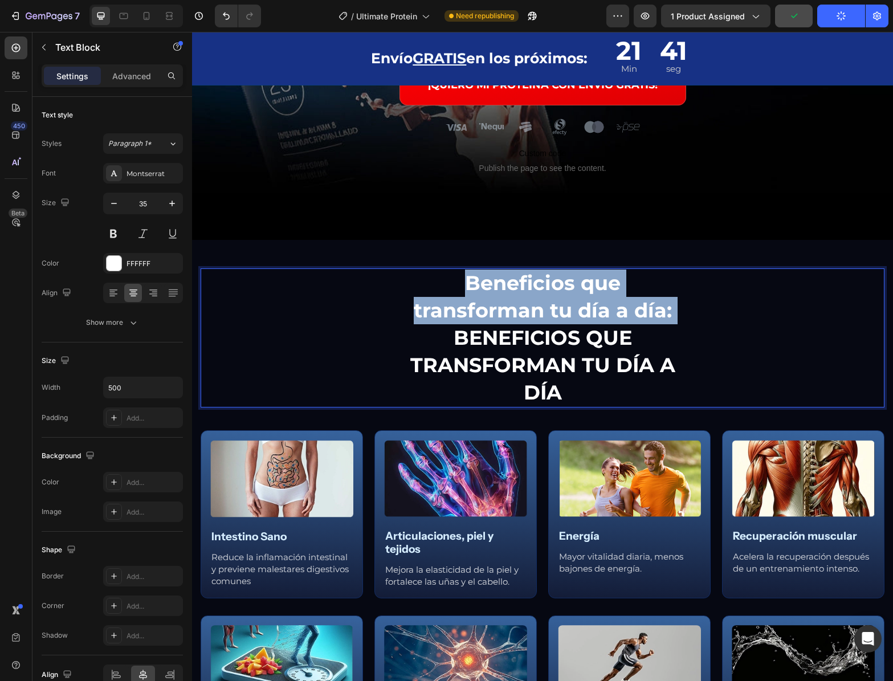
drag, startPoint x: 447, startPoint y: 337, endPoint x: 401, endPoint y: 290, distance: 66.1
click at [401, 289] on p "Beneficios que transforman tu día a día: BENEFICIOS QUE TRANSFORMAN TU DÍA A DÍA" at bounding box center [542, 338] width 283 height 137
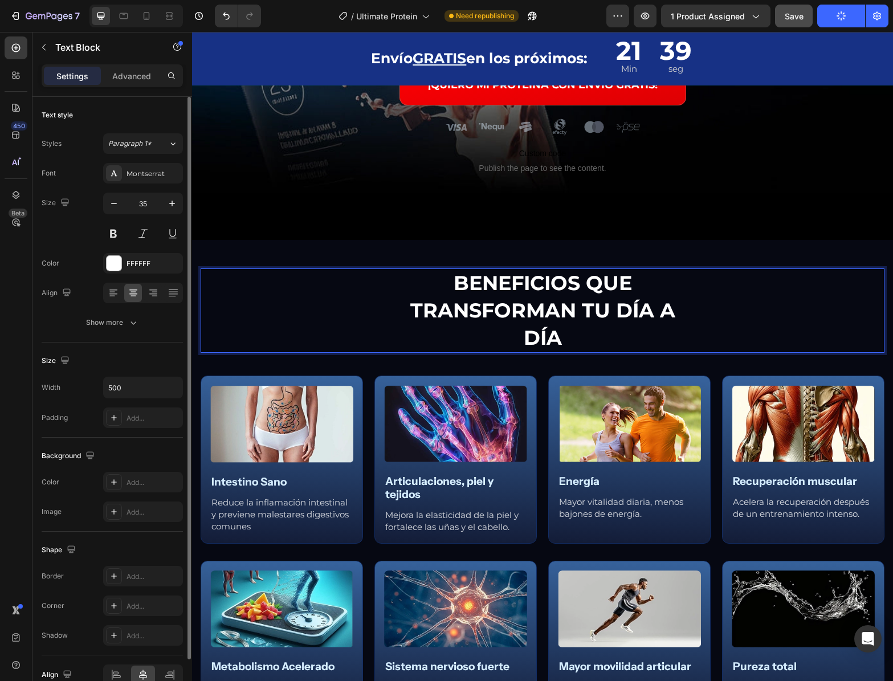
drag, startPoint x: 131, startPoint y: 83, endPoint x: 139, endPoint y: 96, distance: 16.1
click at [131, 83] on div "Advanced" at bounding box center [131, 76] width 57 height 18
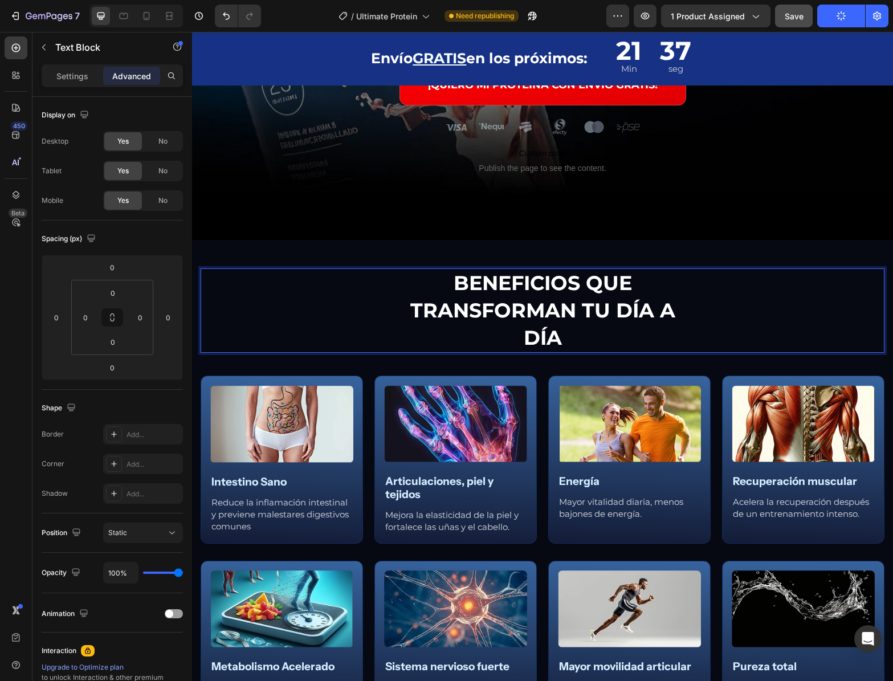
drag, startPoint x: 295, startPoint y: 293, endPoint x: 361, endPoint y: 239, distance: 86.2
click at [295, 293] on div "BENEFICIOS QUE TRANSFORMAN TU DÍA A DÍA" at bounding box center [543, 310] width 684 height 84
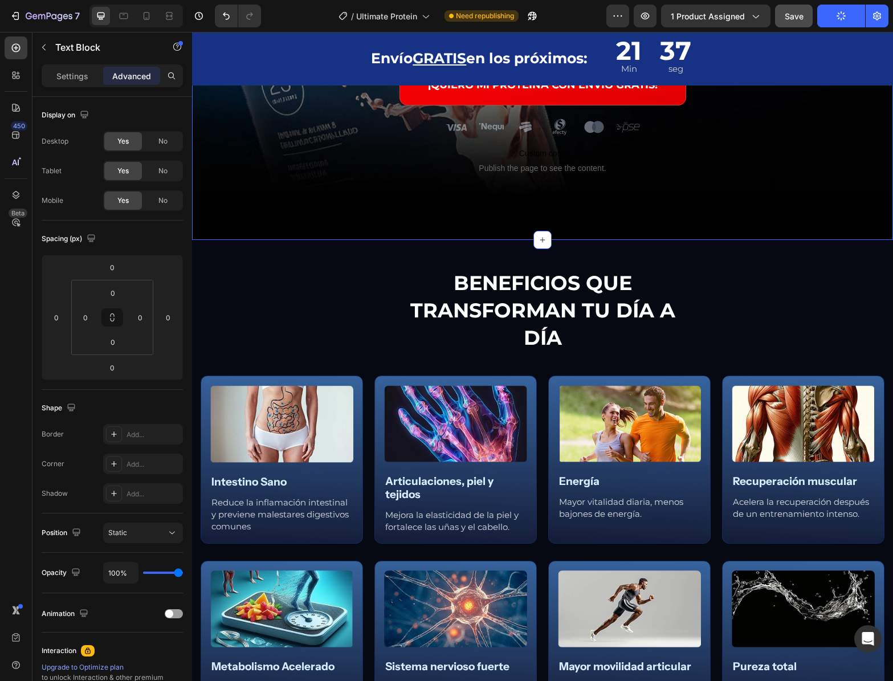
drag, startPoint x: 365, startPoint y: 235, endPoint x: 398, endPoint y: 280, distance: 55.1
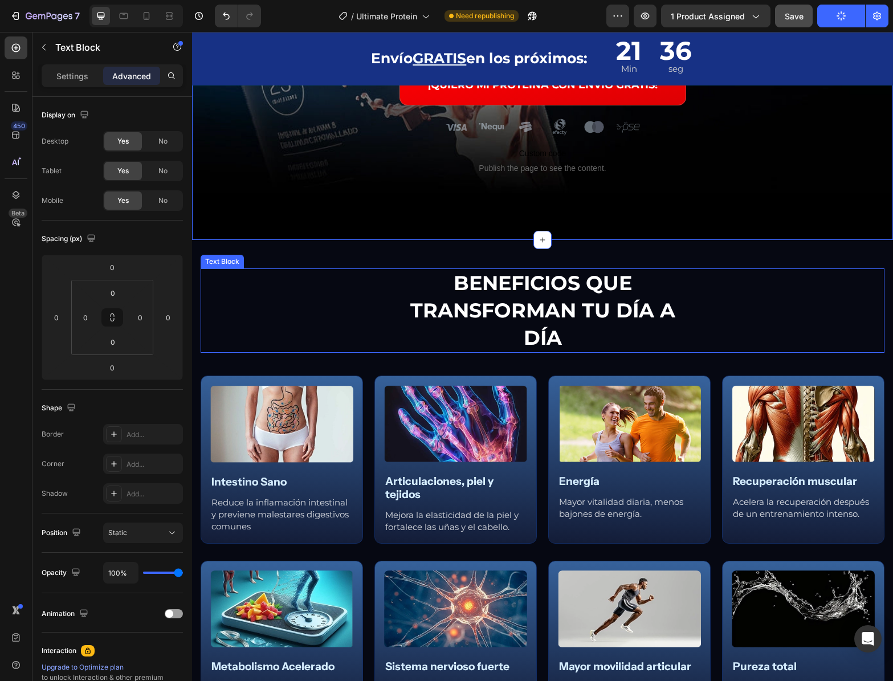
click at [410, 302] on p "BENEFICIOS QUE TRANSFORMAN TU DÍA A DÍA" at bounding box center [542, 311] width 283 height 82
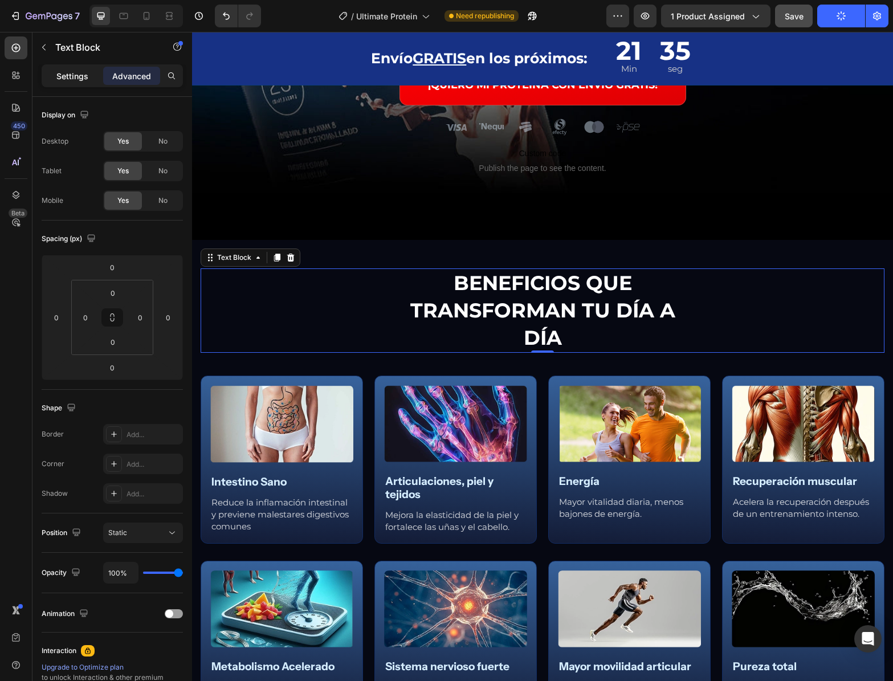
click at [75, 81] on p "Settings" at bounding box center [72, 76] width 32 height 12
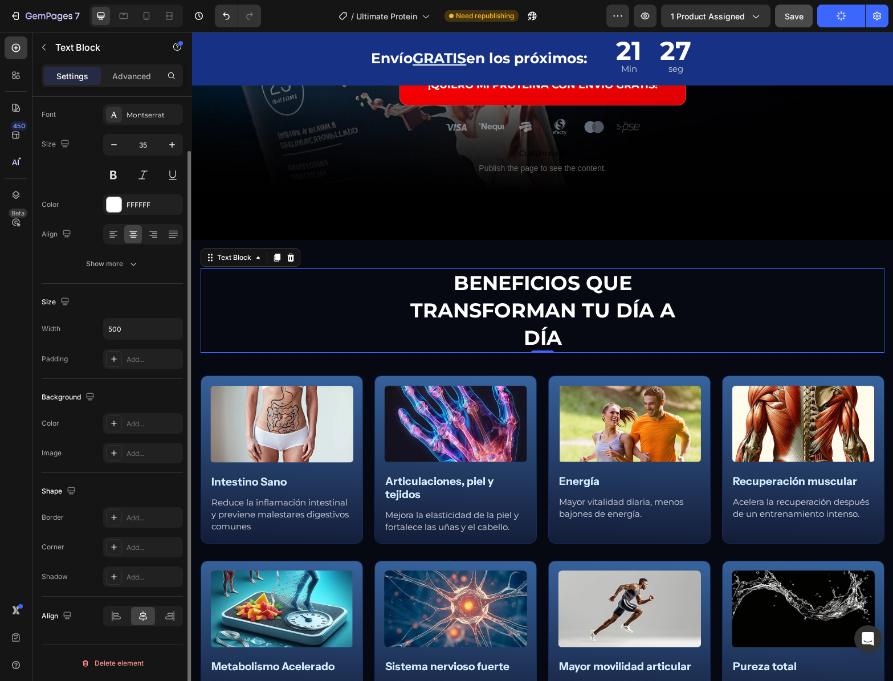
scroll to position [0, 0]
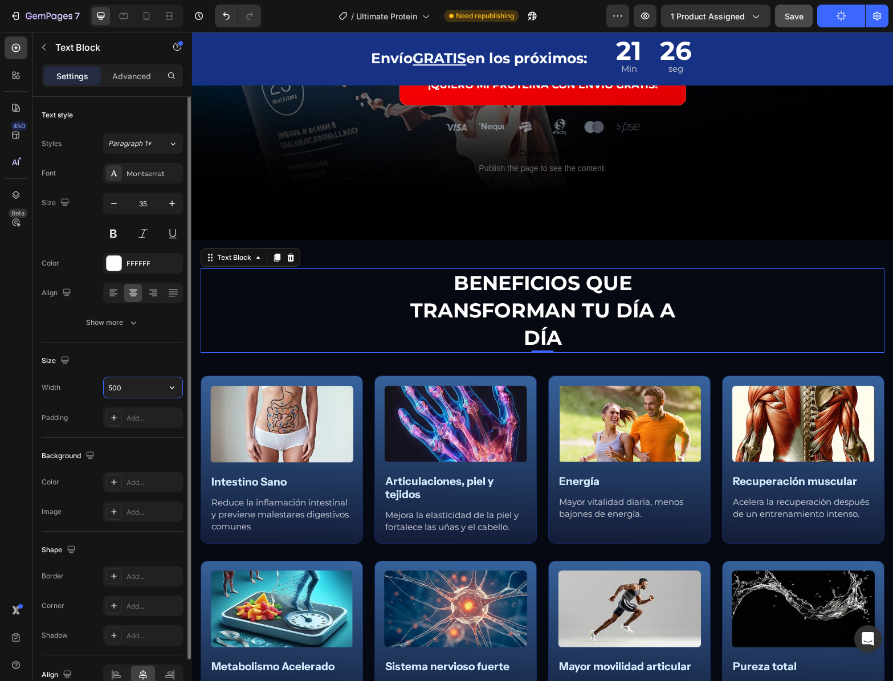
click at [127, 389] on input "500" at bounding box center [143, 387] width 79 height 21
click at [126, 389] on input "500" at bounding box center [143, 387] width 79 height 21
drag, startPoint x: 103, startPoint y: 390, endPoint x: 97, endPoint y: 390, distance: 6.3
click at [97, 390] on div "Width 500" at bounding box center [112, 388] width 141 height 22
type input "700"
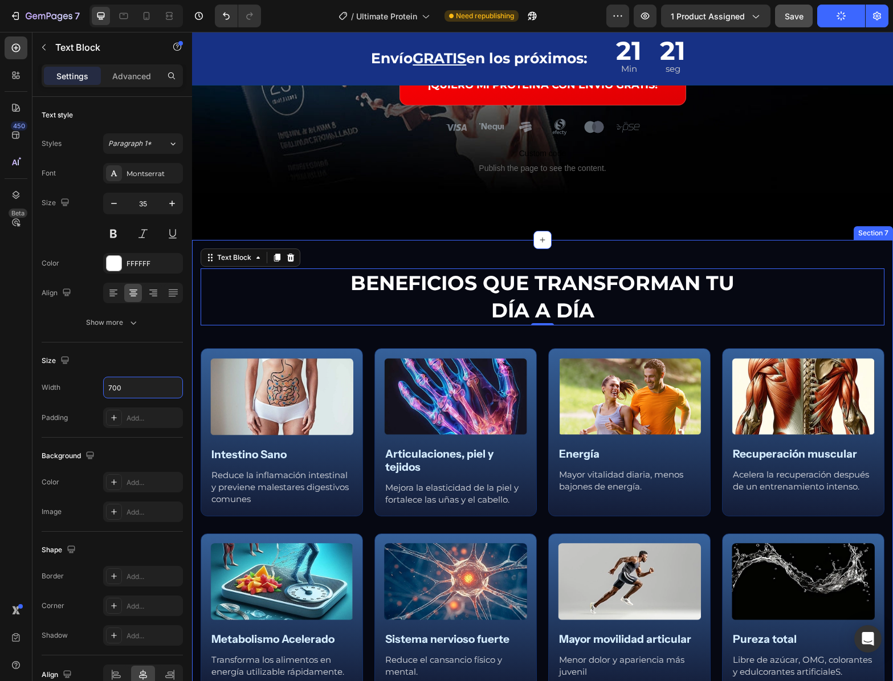
click at [691, 251] on div "BENEFICIOS QUE TRANSFORMAN TU DÍA A DÍA Text Block 0 Row Image Intestino Sano T…" at bounding box center [542, 536] width 701 height 593
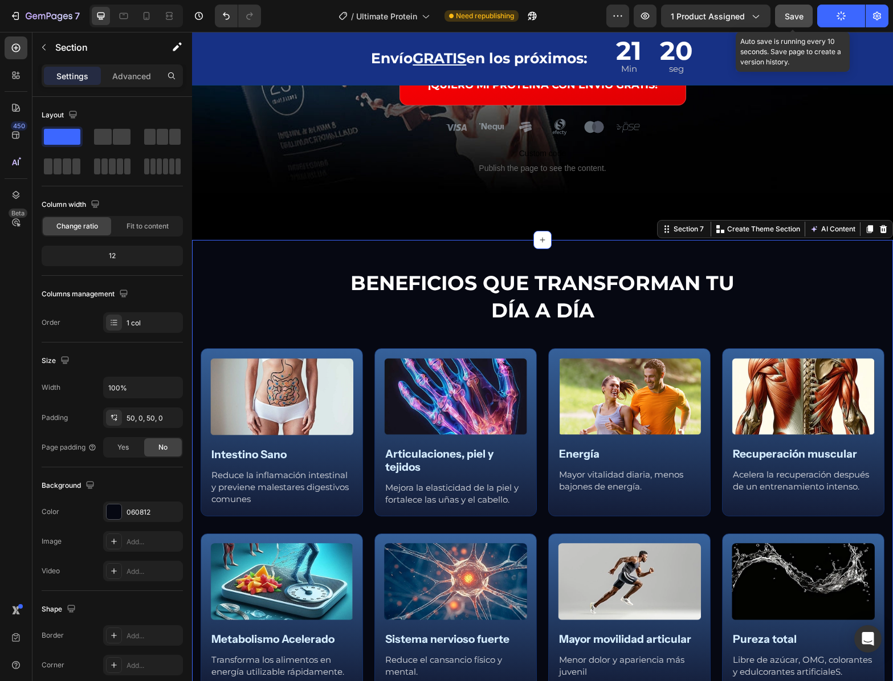
drag, startPoint x: 791, startPoint y: 25, endPoint x: 605, endPoint y: 22, distance: 185.8
click at [791, 25] on button "Save" at bounding box center [794, 16] width 38 height 23
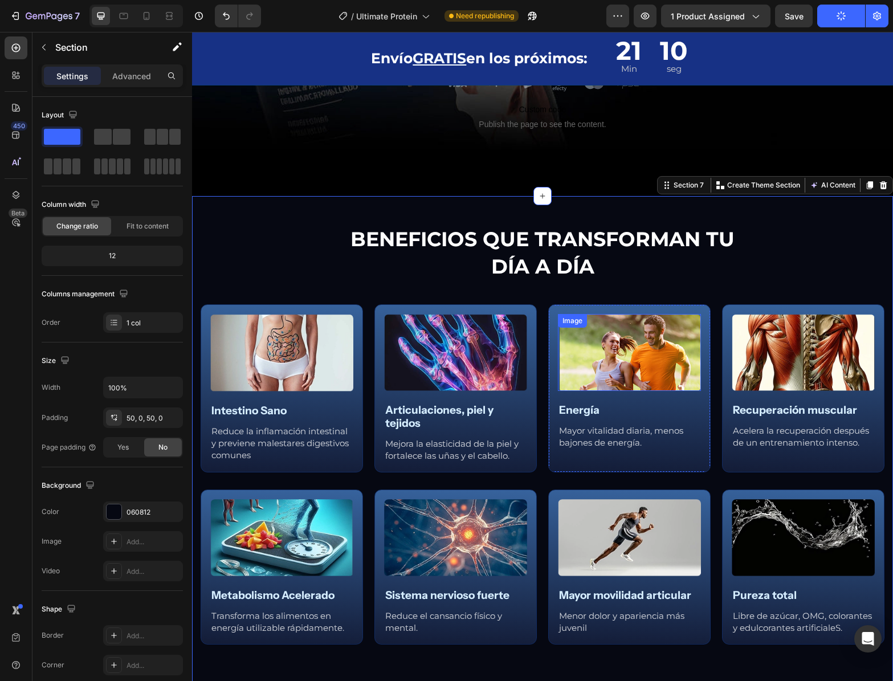
scroll to position [1795, 0]
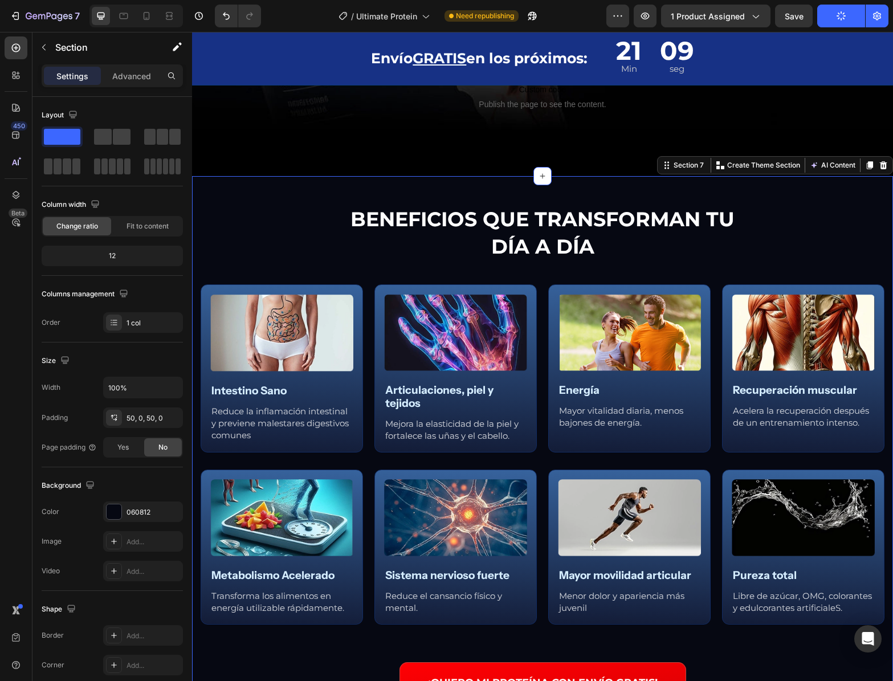
drag, startPoint x: 550, startPoint y: 457, endPoint x: 546, endPoint y: 466, distance: 9.7
click at [550, 458] on div "BENEFICIOS QUE TRANSFORMAN TU DÍA A DÍA Text Block Row Image Intestino Sano Tex…" at bounding box center [542, 473] width 701 height 536
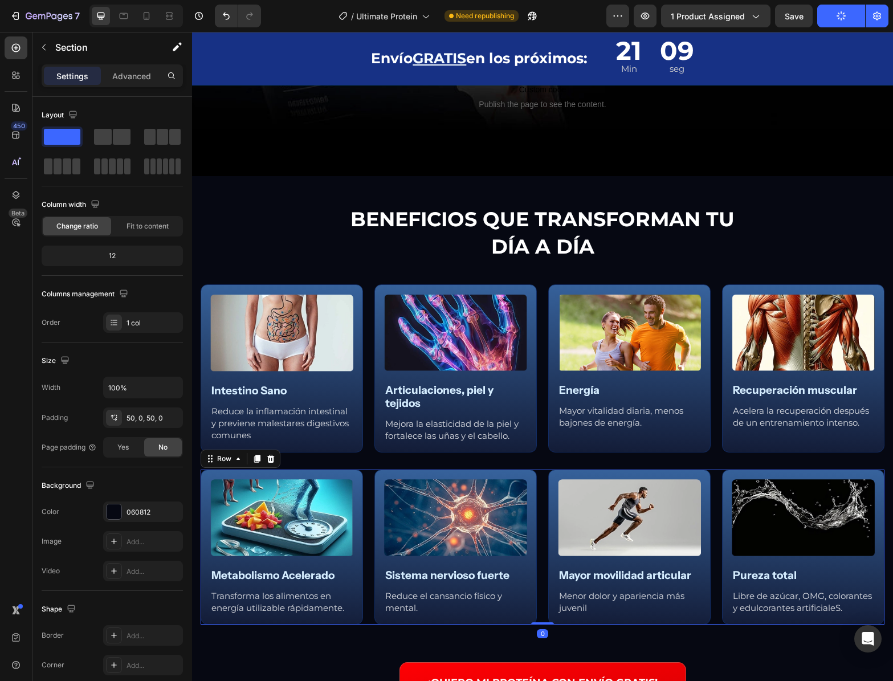
click at [537, 496] on div "Image Metabolismo Acelerado Text Block Transforma los alimentos en energía util…" at bounding box center [543, 547] width 684 height 155
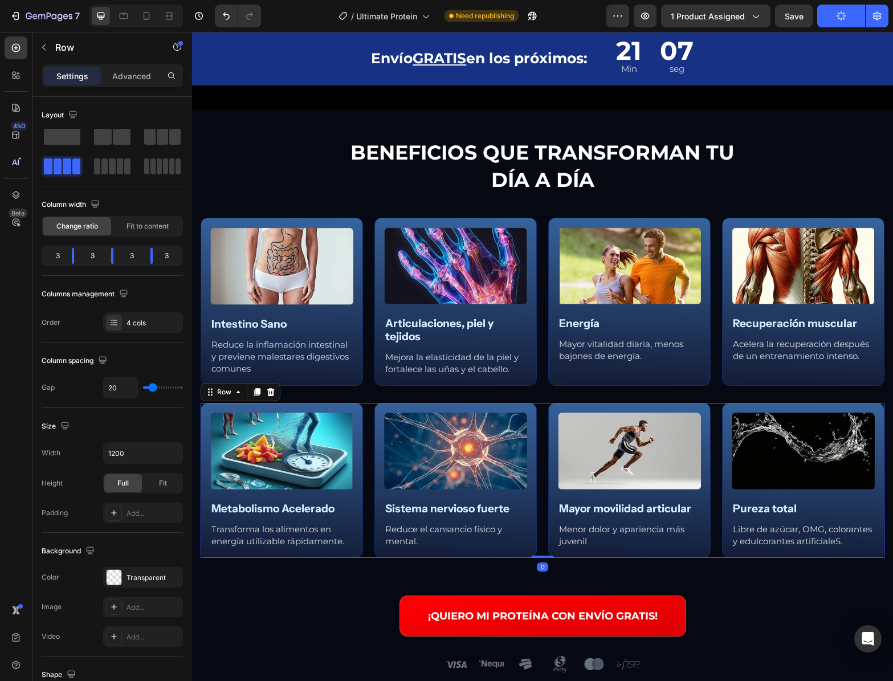
scroll to position [1865, 0]
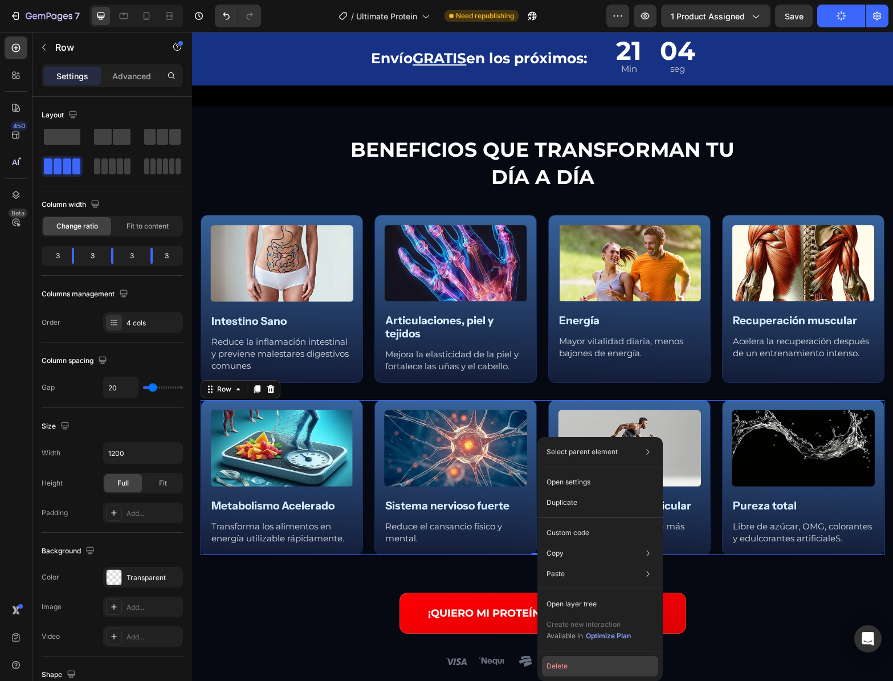
drag, startPoint x: 564, startPoint y: 667, endPoint x: 372, endPoint y: 635, distance: 195.2
click at [564, 667] on button "Delete" at bounding box center [600, 666] width 116 height 21
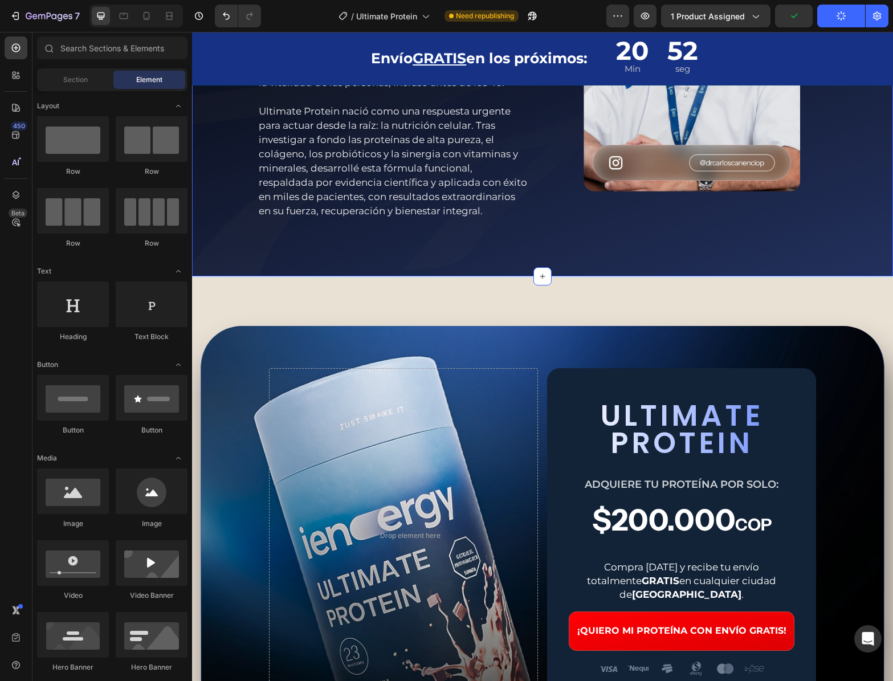
scroll to position [3229, 0]
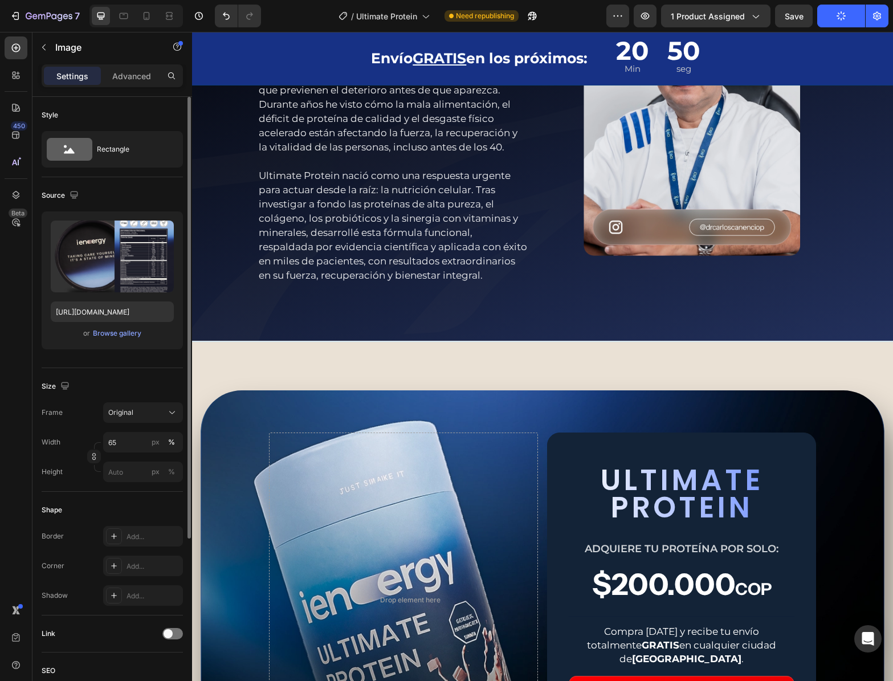
click at [102, 520] on div "Shape Border Add... Corner Add... Shadow Add..." at bounding box center [112, 554] width 141 height 124
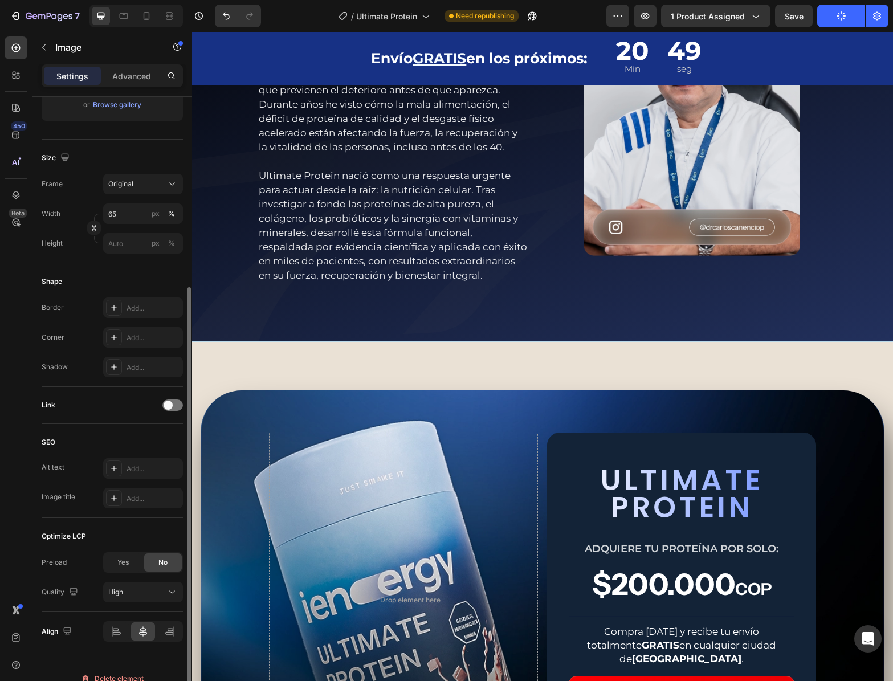
scroll to position [244, 0]
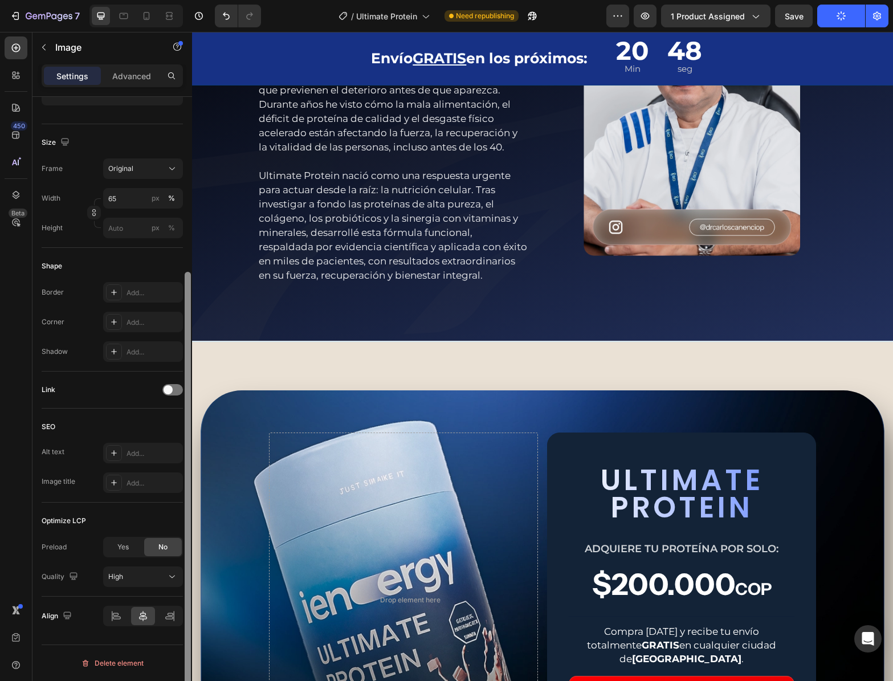
drag, startPoint x: 123, startPoint y: 545, endPoint x: 187, endPoint y: 529, distance: 67.0
click at [125, 545] on span "Yes" at bounding box center [122, 547] width 11 height 10
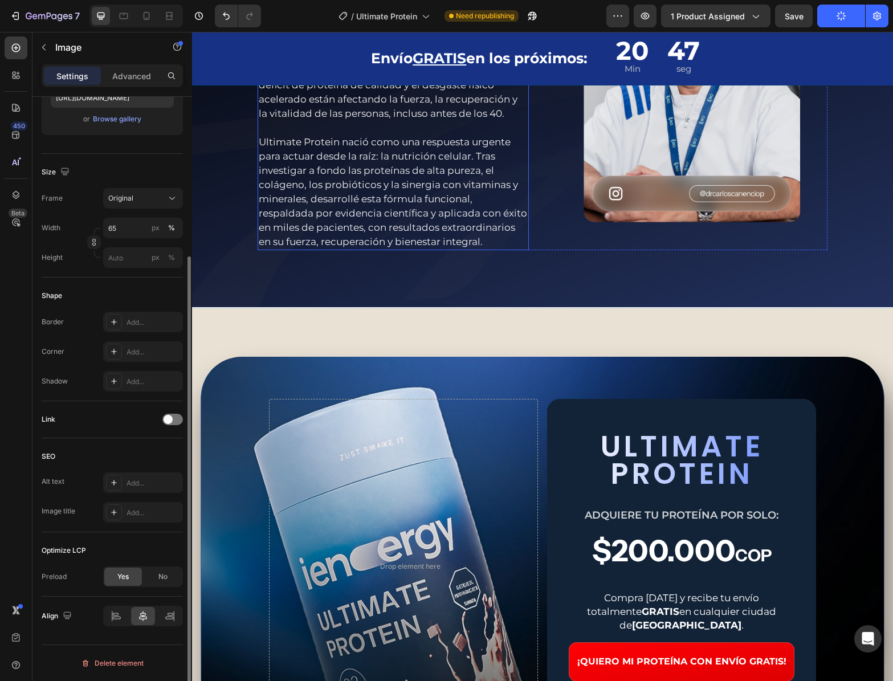
scroll to position [3420, 0]
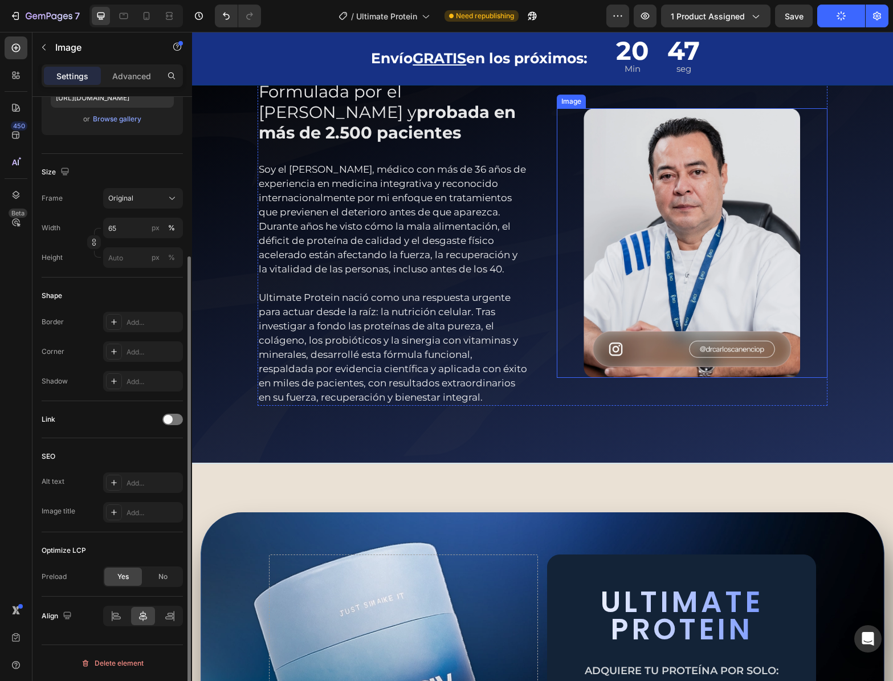
click at [713, 191] on img at bounding box center [692, 243] width 217 height 270
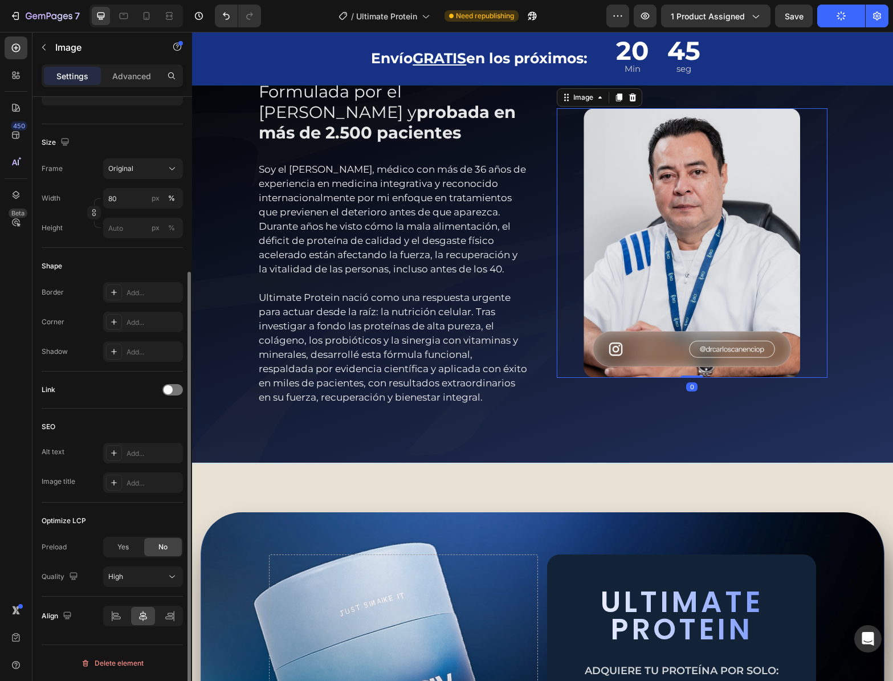
click at [124, 554] on div "Yes" at bounding box center [123, 547] width 38 height 18
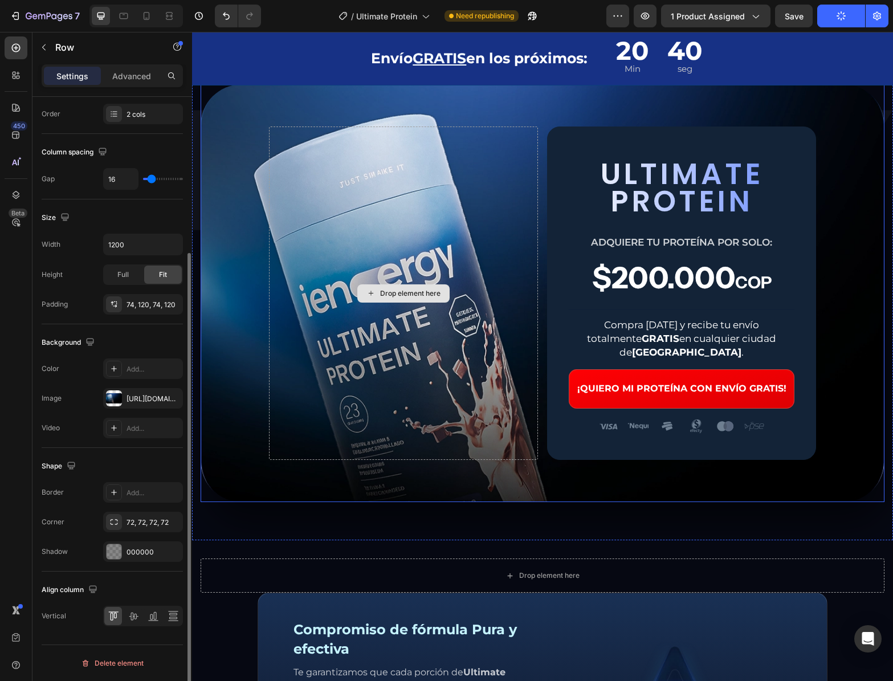
scroll to position [0, 0]
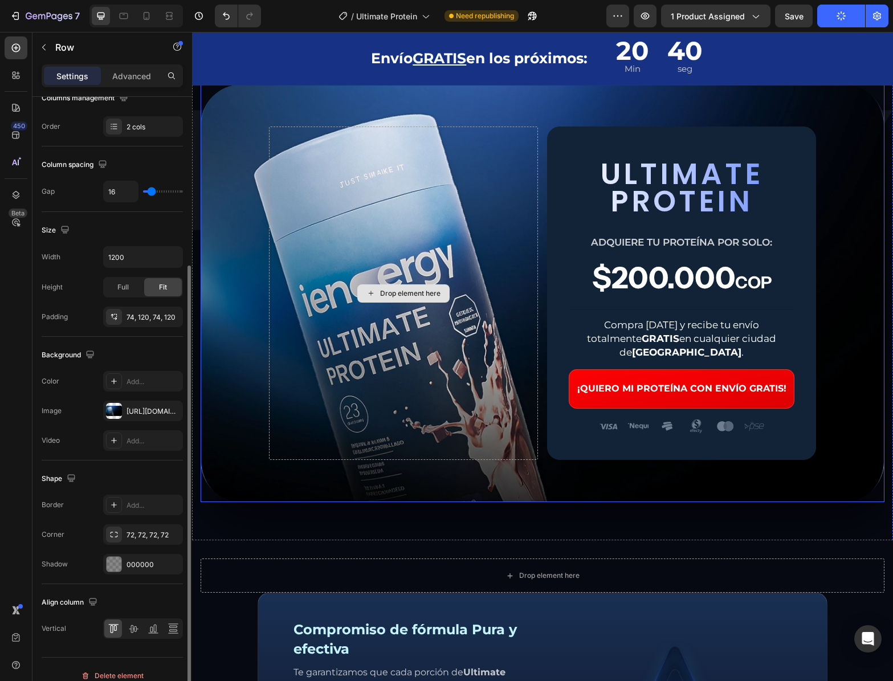
click at [397, 275] on div "Drop element here" at bounding box center [403, 293] width 269 height 333
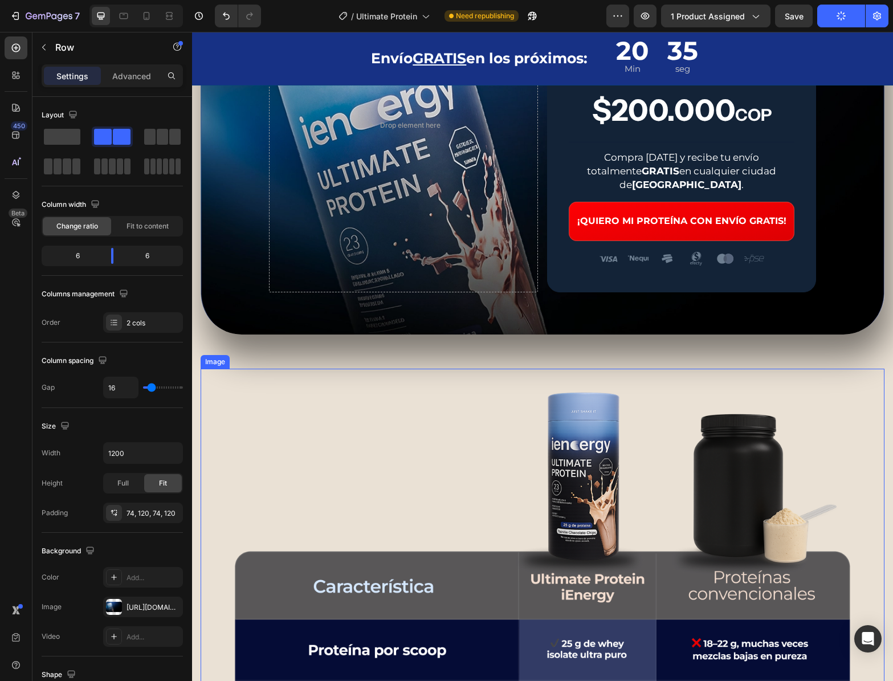
scroll to position [4038, 0]
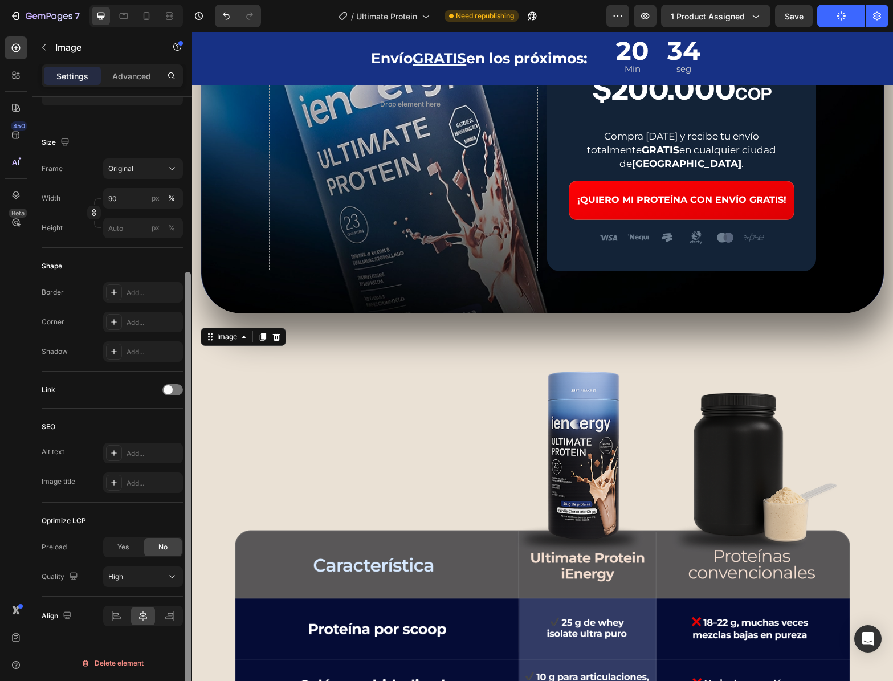
drag, startPoint x: 125, startPoint y: 546, endPoint x: 186, endPoint y: 530, distance: 62.5
click at [128, 544] on span "Yes" at bounding box center [122, 547] width 11 height 10
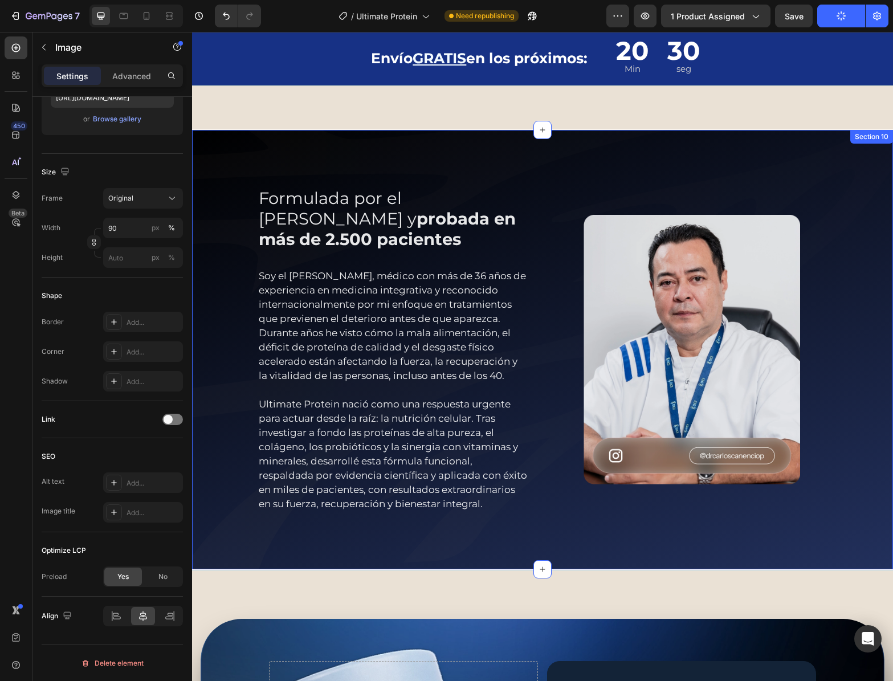
scroll to position [3312, 0]
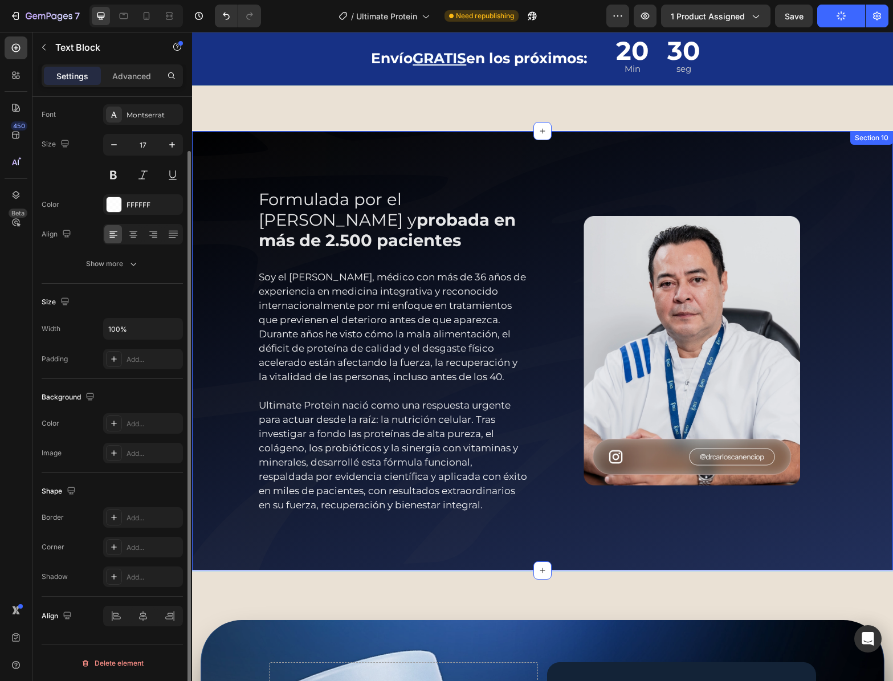
click at [403, 454] on p "Soy el Dr. Carlos Canencio, médico con más de 36 años de experiencia en medicin…" at bounding box center [393, 391] width 269 height 242
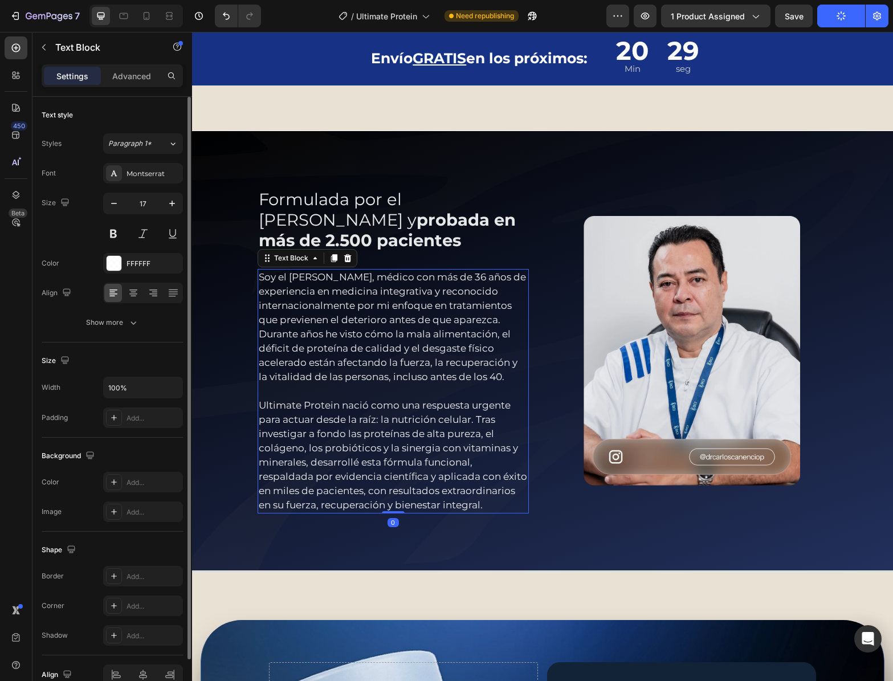
click at [486, 499] on p "Soy el Dr. Carlos Canencio, médico con más de 36 años de experiencia en medicin…" at bounding box center [393, 391] width 269 height 242
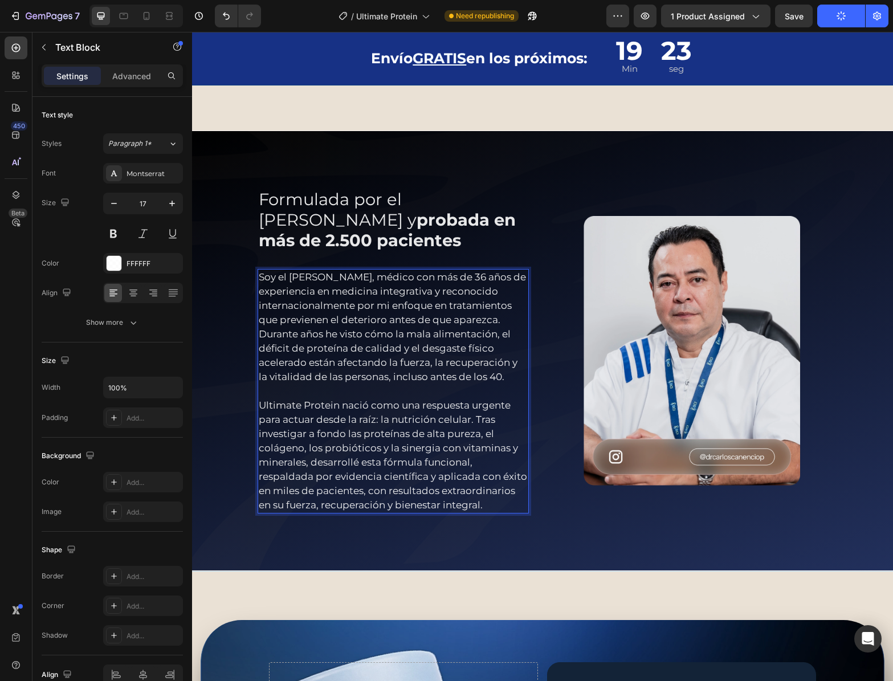
click at [372, 347] on p "Soy el Dr. Carlos Canencio, médico con más de 36 años de experiencia en medicin…" at bounding box center [393, 391] width 269 height 242
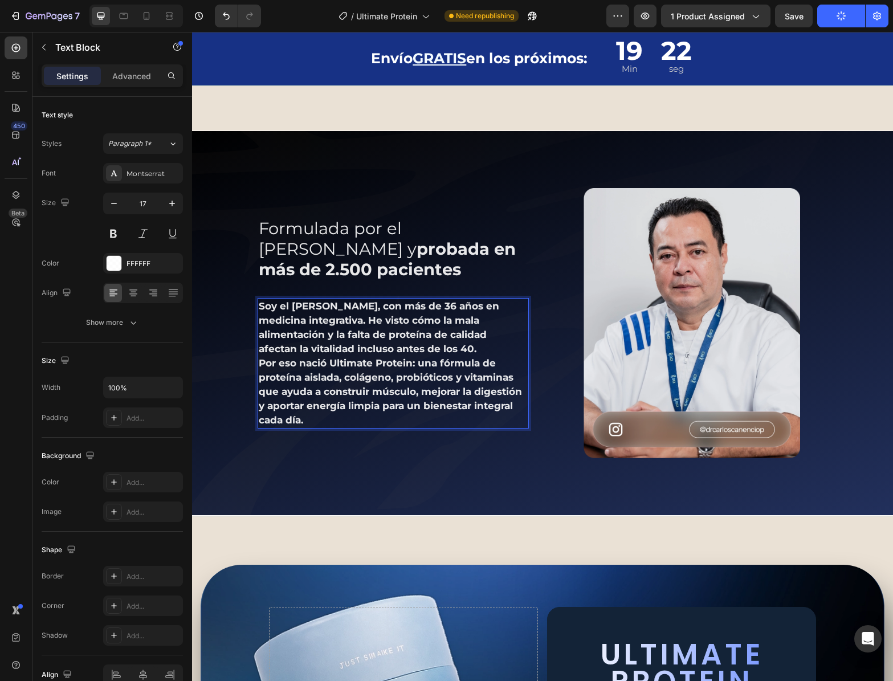
drag, startPoint x: 291, startPoint y: 325, endPoint x: 303, endPoint y: 328, distance: 12.3
click at [291, 325] on strong "Soy el Dr. Carlos Canencio, con más de 36 años en medicina integrativa. He vist…" at bounding box center [379, 327] width 240 height 54
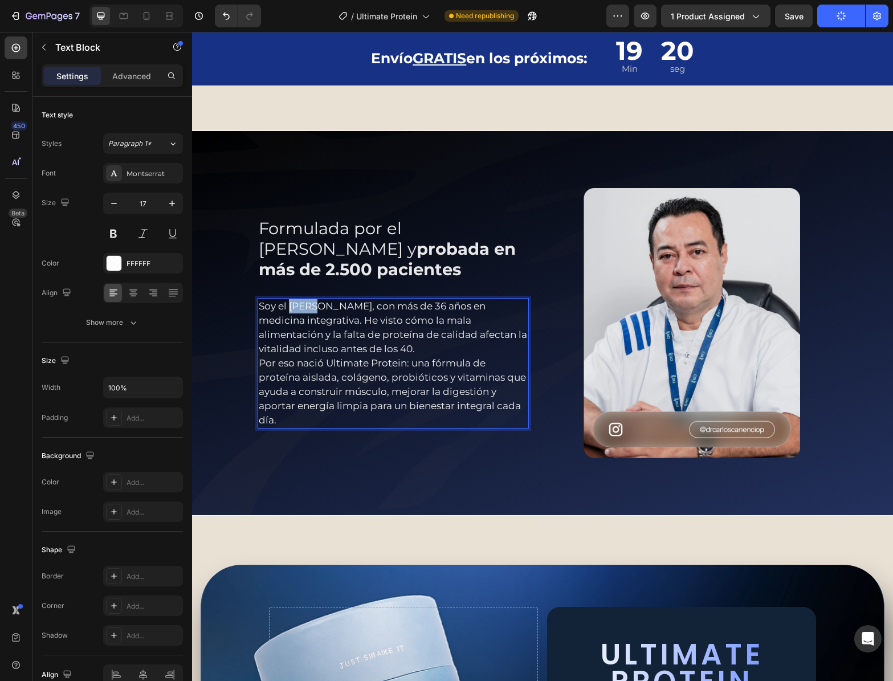
drag, startPoint x: 288, startPoint y: 308, endPoint x: 311, endPoint y: 308, distance: 22.2
click at [307, 307] on p "Soy el Dr. Carlos Canencio, con más de 36 años en medicina integrativa. He vist…" at bounding box center [393, 327] width 269 height 57
drag, startPoint x: 380, startPoint y: 309, endPoint x: 288, endPoint y: 305, distance: 92.4
click at [287, 305] on p "Soy el Dr. Carlos Canencio, con más de 36 años en medicina integrativa. He vist…" at bounding box center [393, 327] width 269 height 57
drag, startPoint x: 448, startPoint y: 309, endPoint x: 353, endPoint y: 319, distance: 95.7
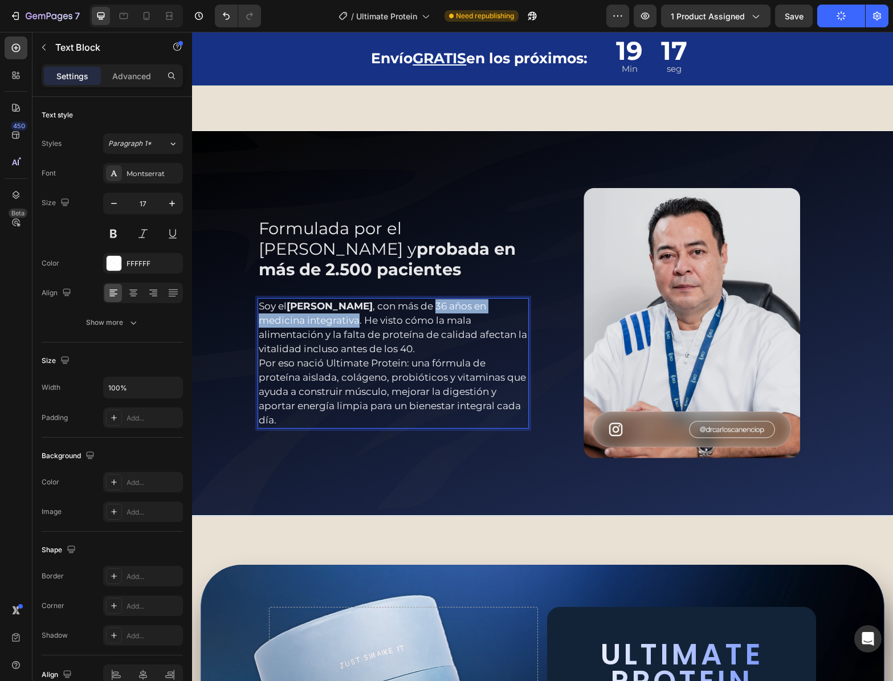
click at [353, 319] on p "Soy el Dr. Carlos Canencio , con más de 36 años en medicina integrativa. He vis…" at bounding box center [393, 327] width 269 height 57
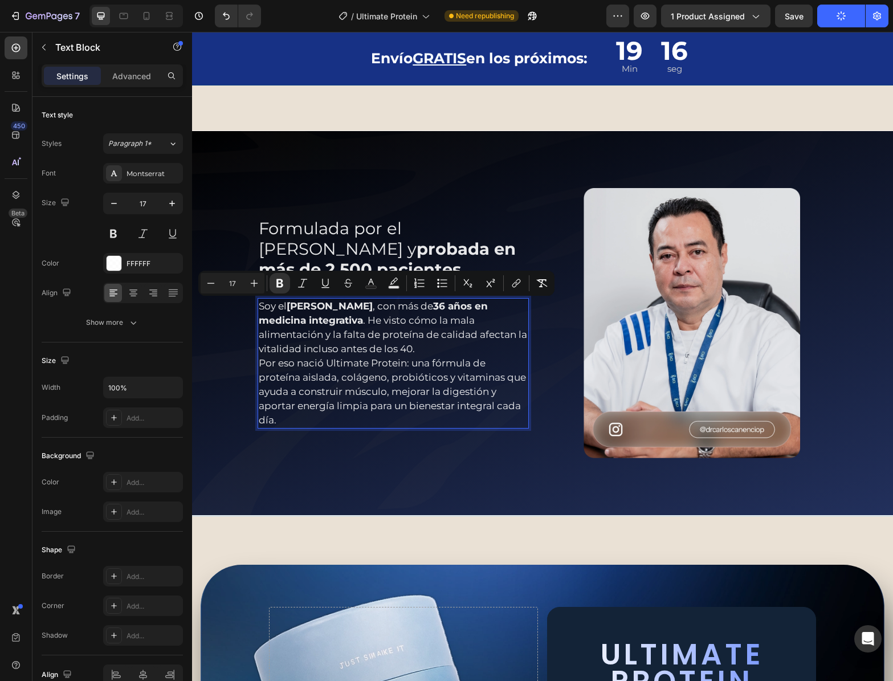
drag, startPoint x: 417, startPoint y: 348, endPoint x: 423, endPoint y: 349, distance: 6.4
click at [418, 348] on p "Soy el Dr. Carlos Canencio , con más de 36 años en medicina integrativa . He vi…" at bounding box center [393, 327] width 269 height 57
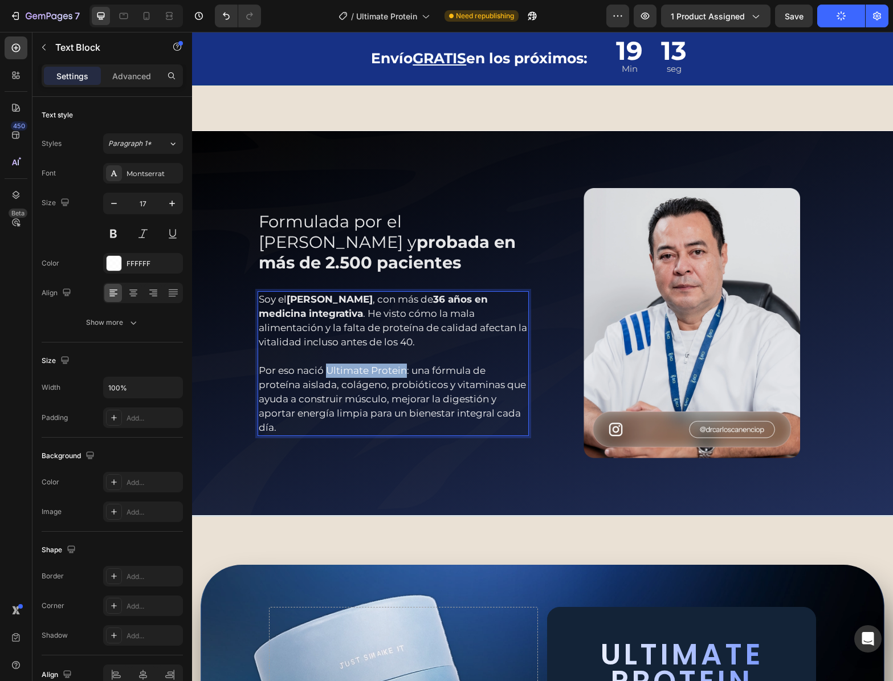
drag, startPoint x: 367, startPoint y: 373, endPoint x: 401, endPoint y: 376, distance: 33.7
click at [401, 376] on p "Por eso nació Ultimate Protein: una fórmula de proteína aislada, colágeno, prob…" at bounding box center [393, 399] width 269 height 71
drag, startPoint x: 412, startPoint y: 371, endPoint x: 405, endPoint y: 372, distance: 6.9
click at [405, 372] on p "Por eso nació Ultimate Protein : una fórmula de proteína aislada, colágeno, pro…" at bounding box center [393, 399] width 269 height 71
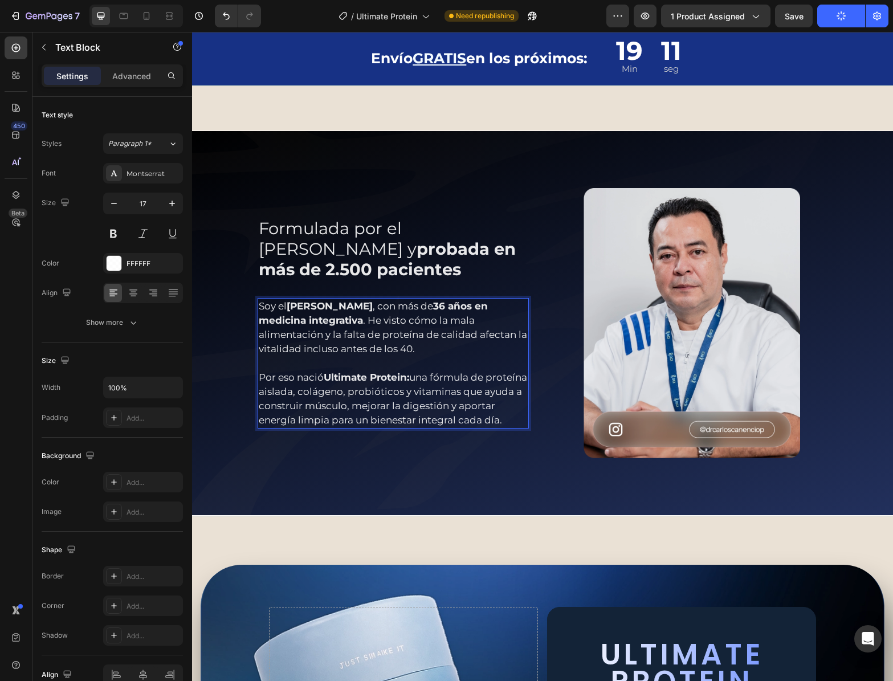
click at [349, 392] on p "Por eso nació Ultimate Protein: una fórmula de proteína aislada, colágeno, prob…" at bounding box center [393, 398] width 269 height 57
drag, startPoint x: 446, startPoint y: 416, endPoint x: 453, endPoint y: 413, distance: 7.9
click at [446, 416] on p "Por eso nació Ultimate Protein: una fórmula de proteína aislada, colágeno, prob…" at bounding box center [393, 398] width 269 height 57
drag, startPoint x: 456, startPoint y: 401, endPoint x: 361, endPoint y: 475, distance: 120.2
click at [456, 401] on p "Por eso nació Ultimate Protein: una fórmula de proteína aislada, colágeno, prob…" at bounding box center [393, 398] width 269 height 57
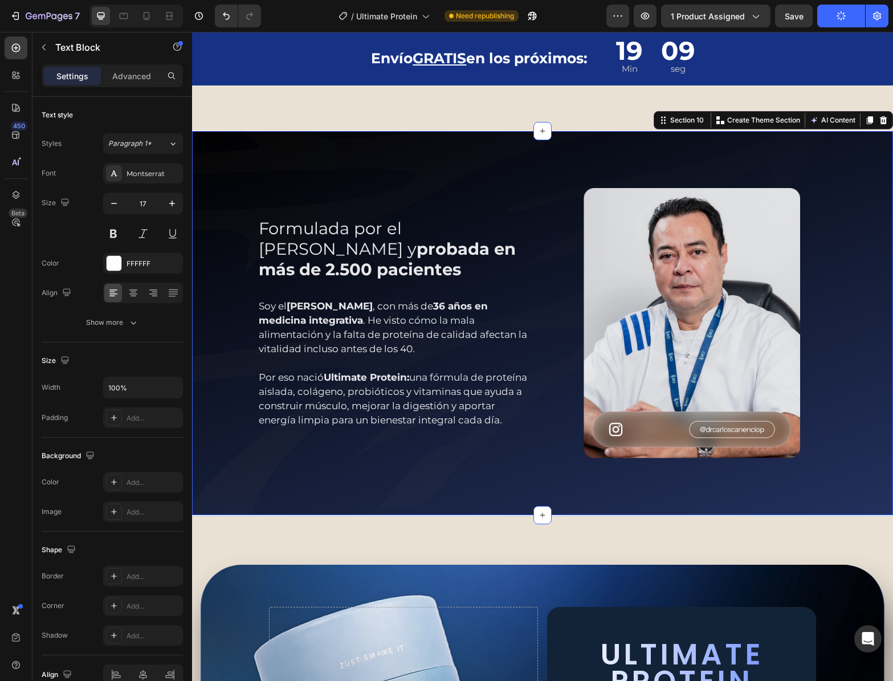
click at [357, 478] on div "Formulada por el Dr. Carlos Canencio y probada en más de 2.500 pacientes Text B…" at bounding box center [542, 323] width 701 height 385
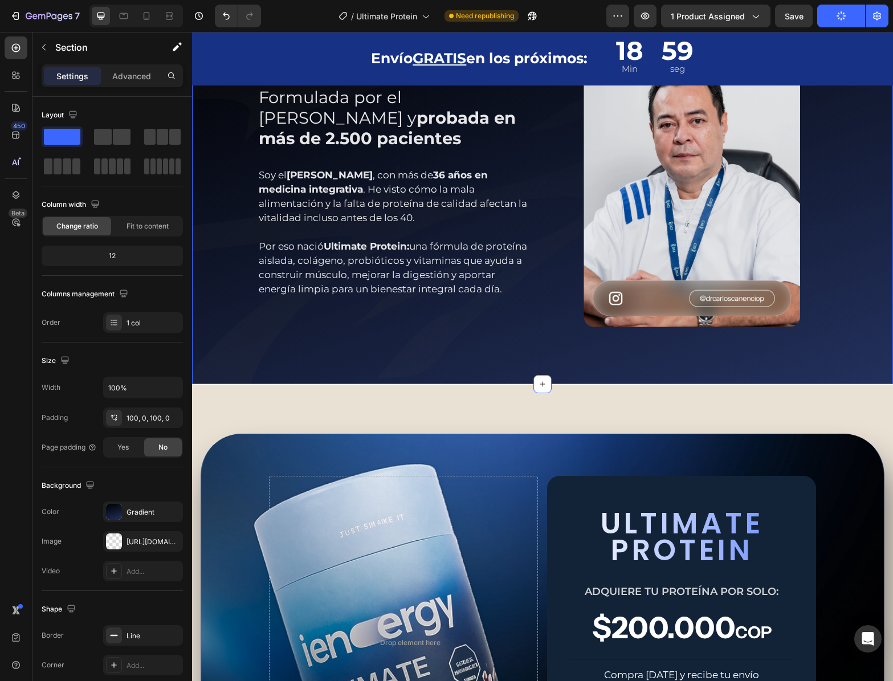
scroll to position [3605, 0]
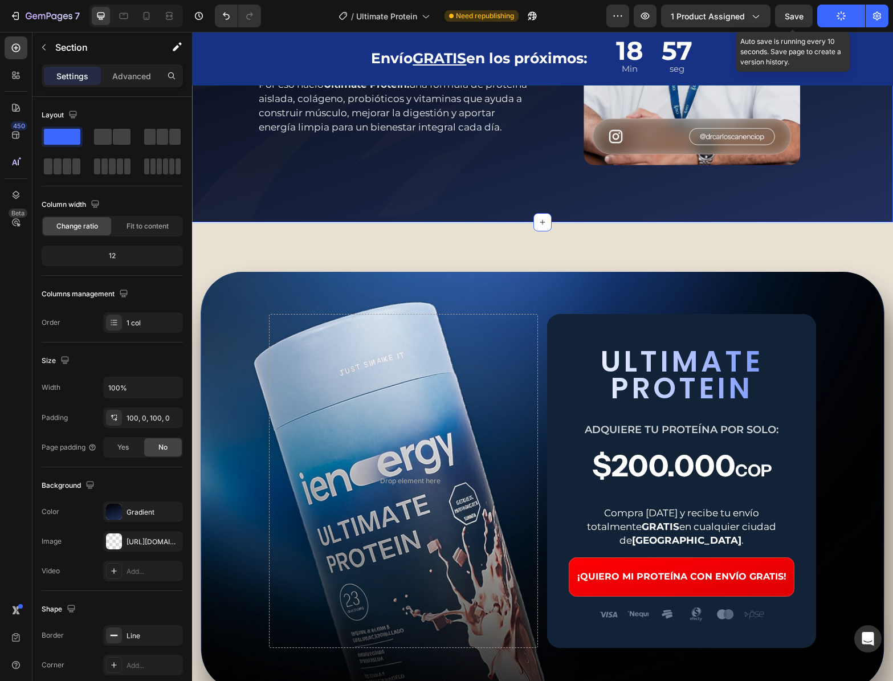
click at [793, 15] on span "Save" at bounding box center [794, 16] width 19 height 10
click at [839, 18] on icon "button" at bounding box center [841, 16] width 10 height 10
click at [798, 23] on button "Save" at bounding box center [794, 16] width 38 height 23
click at [790, 8] on button "Save" at bounding box center [794, 16] width 38 height 23
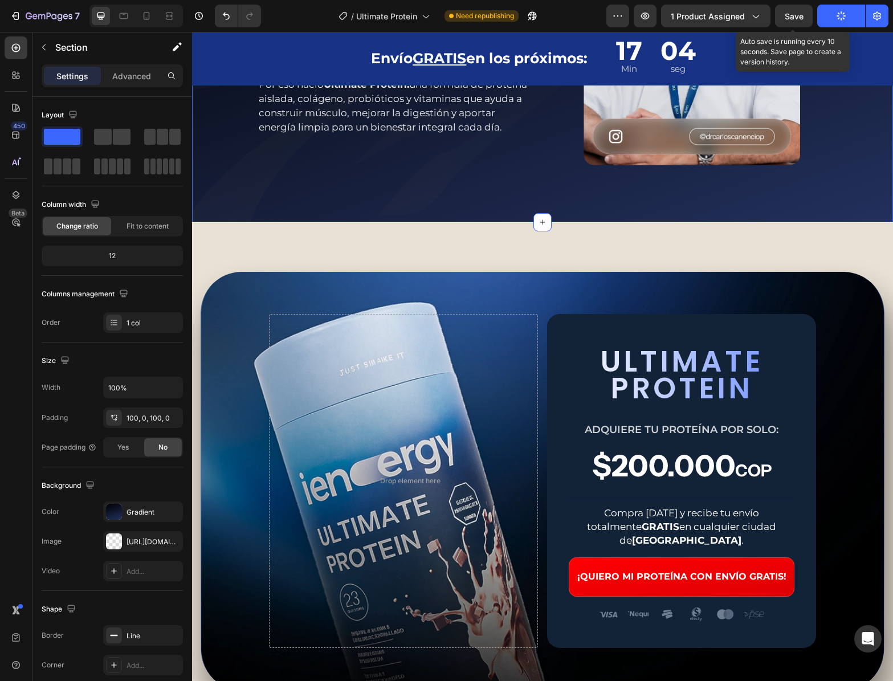
click at [798, 21] on span "Save" at bounding box center [794, 16] width 19 height 10
click at [797, 21] on icon "button" at bounding box center [793, 15] width 11 height 11
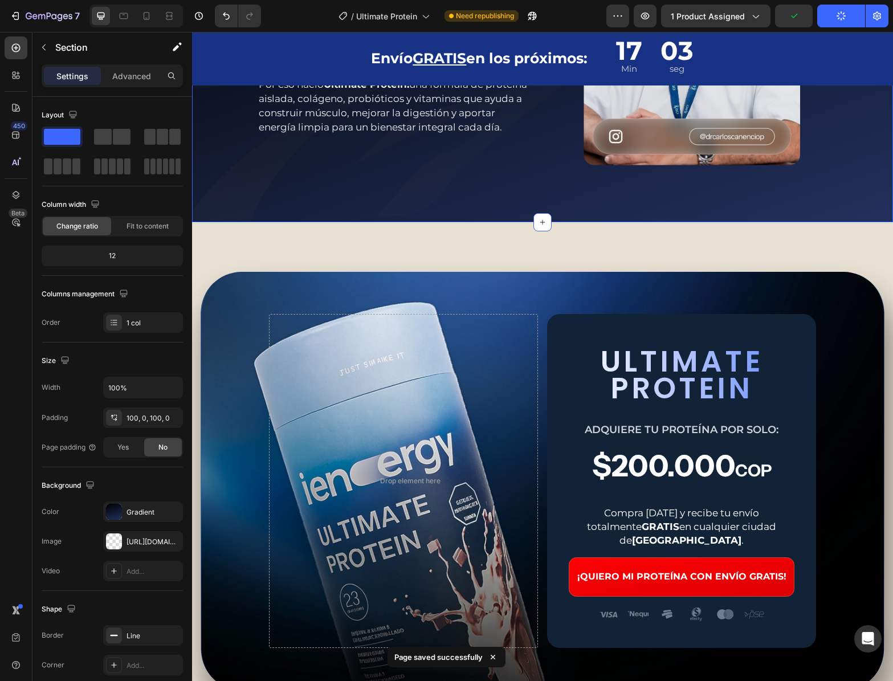
click at [832, 20] on button "Publish" at bounding box center [841, 16] width 48 height 23
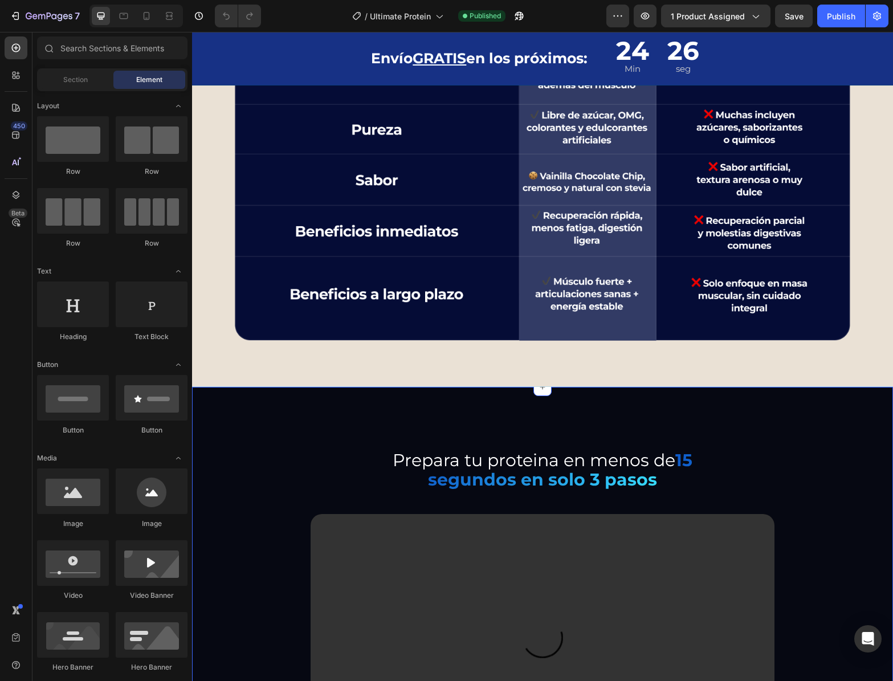
scroll to position [5459, 0]
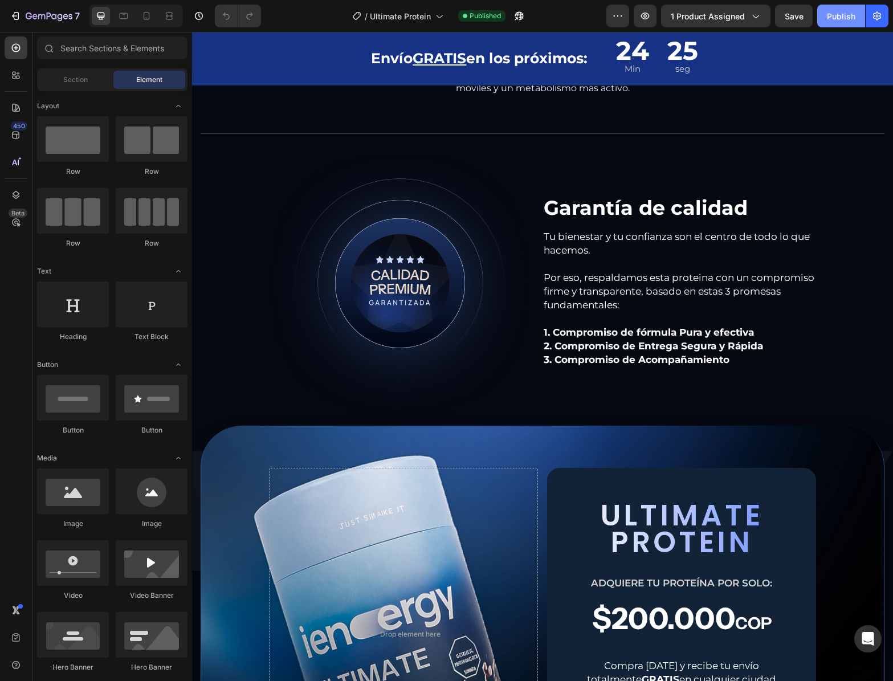
drag, startPoint x: 838, startPoint y: 15, endPoint x: 630, endPoint y: 1, distance: 207.9
click at [838, 15] on div "Publish" at bounding box center [841, 16] width 28 height 12
click at [40, 12] on icon "button" at bounding box center [49, 17] width 47 height 10
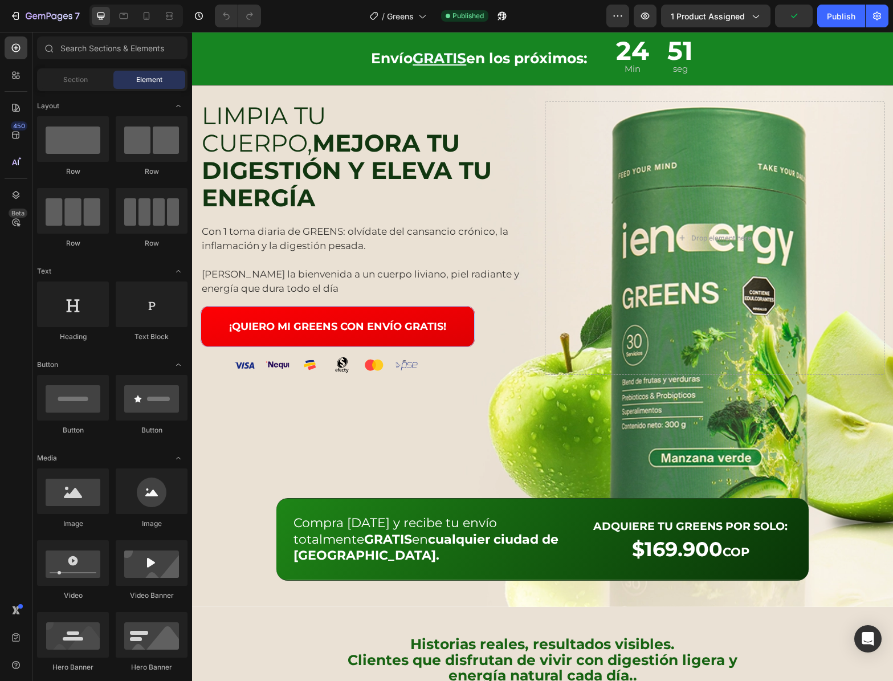
scroll to position [67, 0]
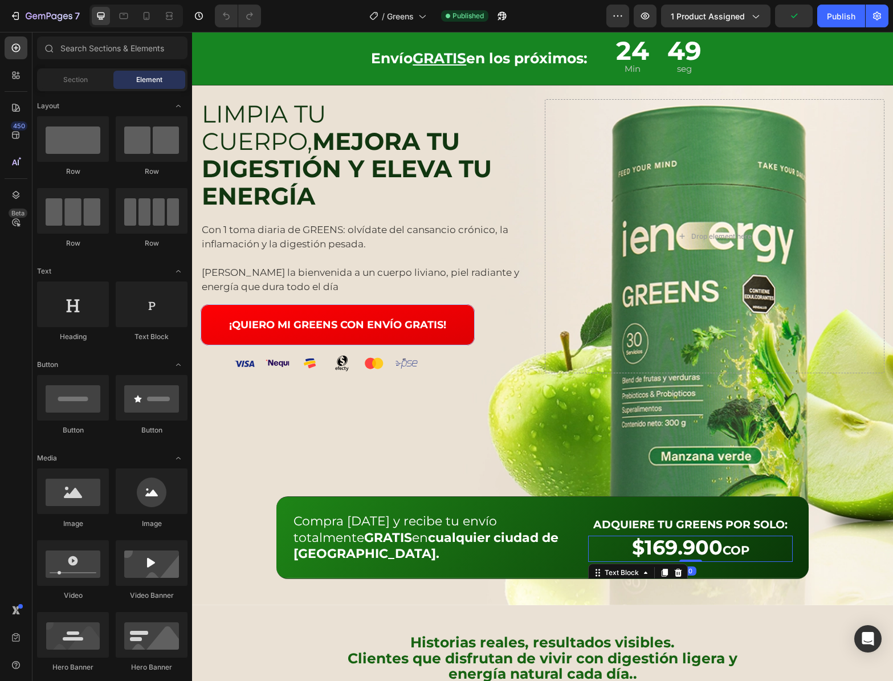
click at [674, 537] on p "$169.900 COP" at bounding box center [690, 549] width 202 height 24
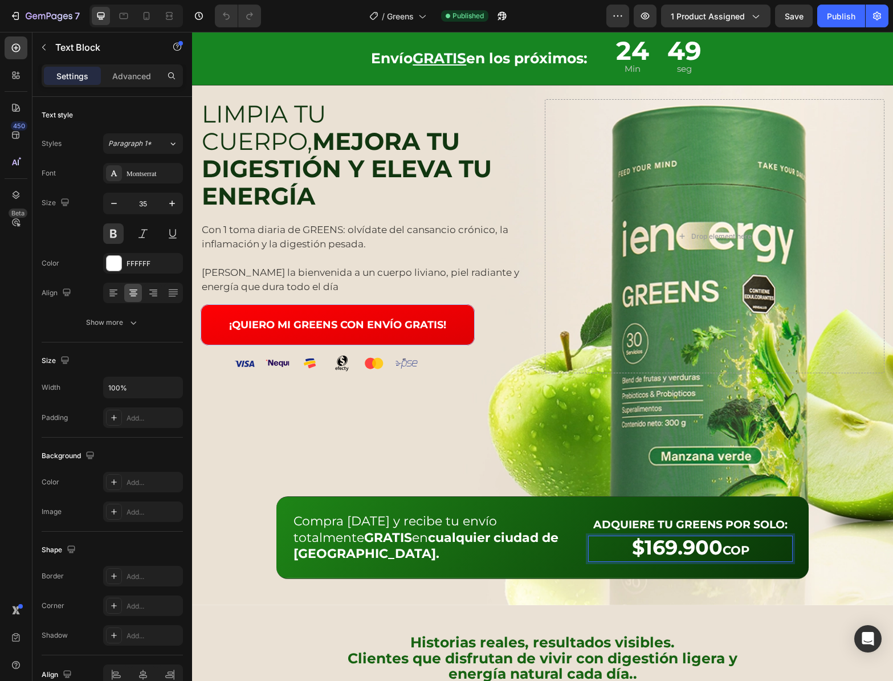
click at [657, 537] on p "$169.900 COP" at bounding box center [690, 549] width 202 height 24
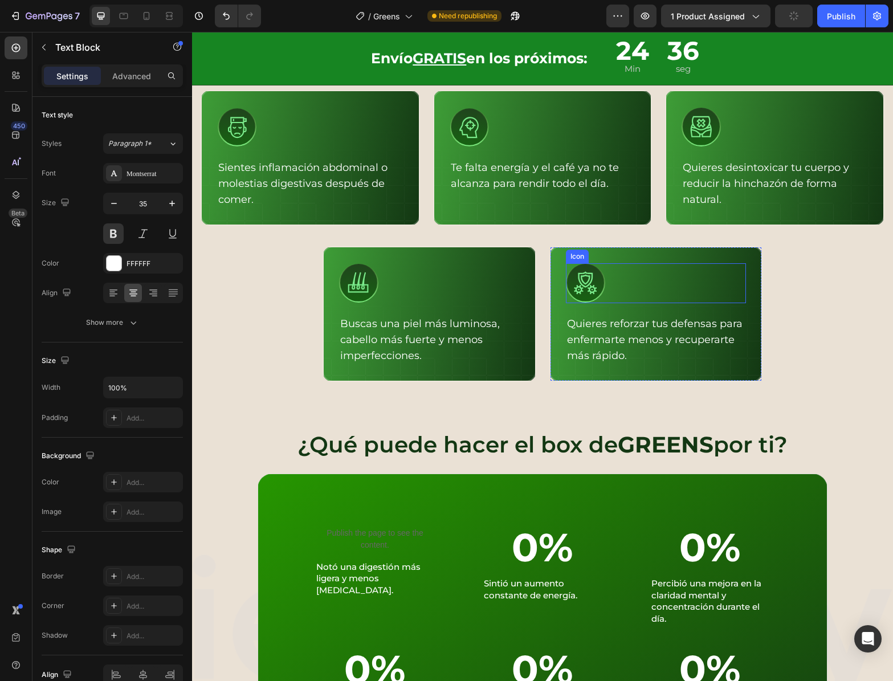
scroll to position [576, 0]
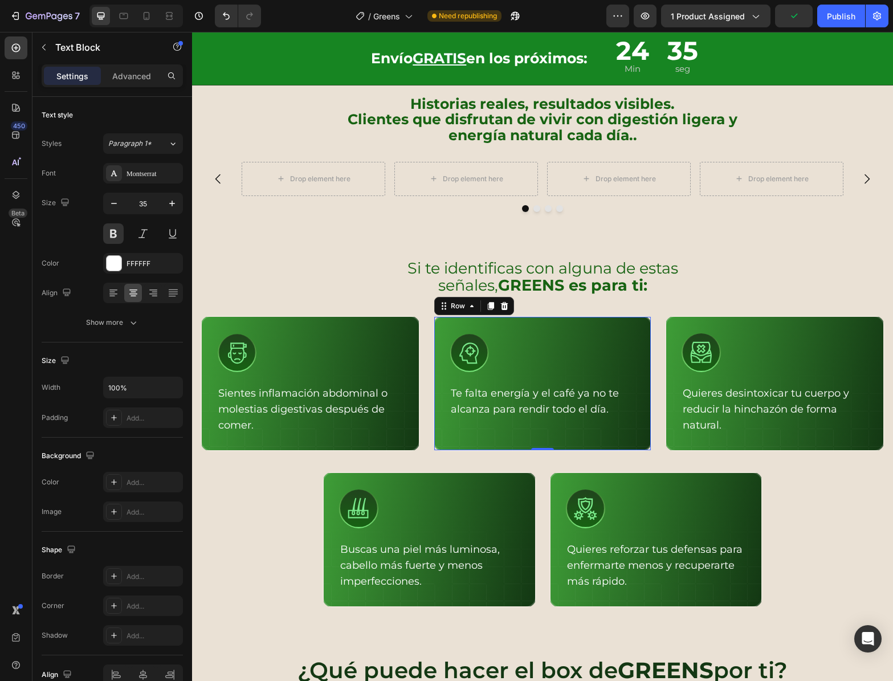
click at [573, 328] on div "Icon Te falta energía y el café ya no te alcanza para rendir todo el día. Text …" at bounding box center [542, 384] width 219 height 136
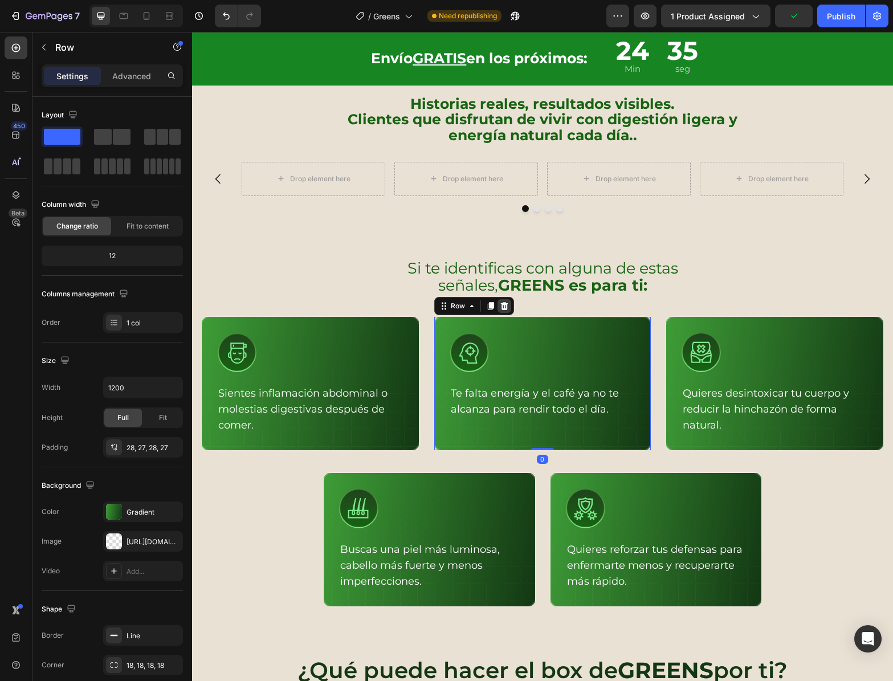
click at [500, 306] on icon at bounding box center [504, 305] width 9 height 9
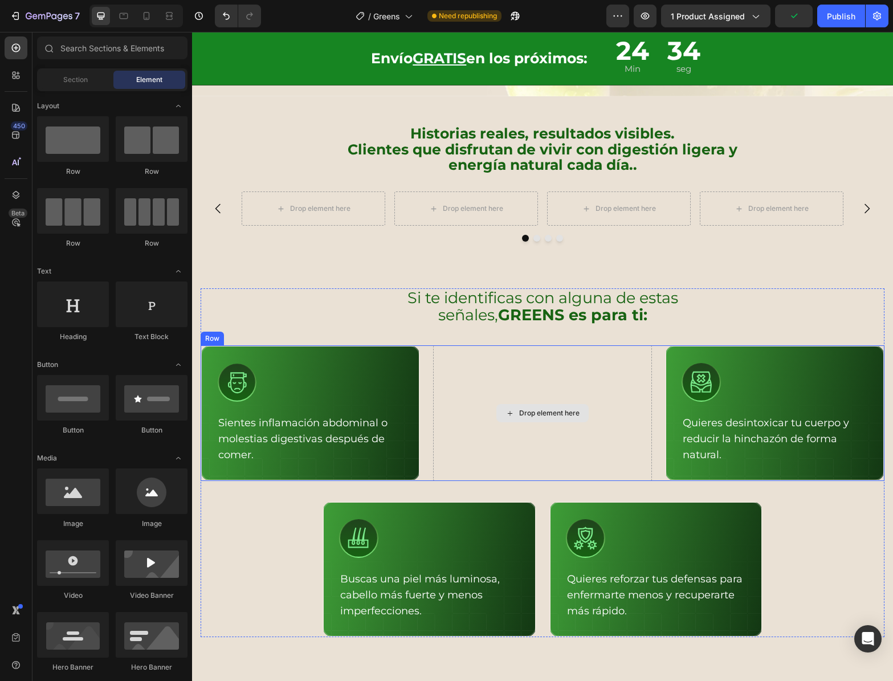
click at [580, 345] on div "Drop element here" at bounding box center [542, 413] width 219 height 136
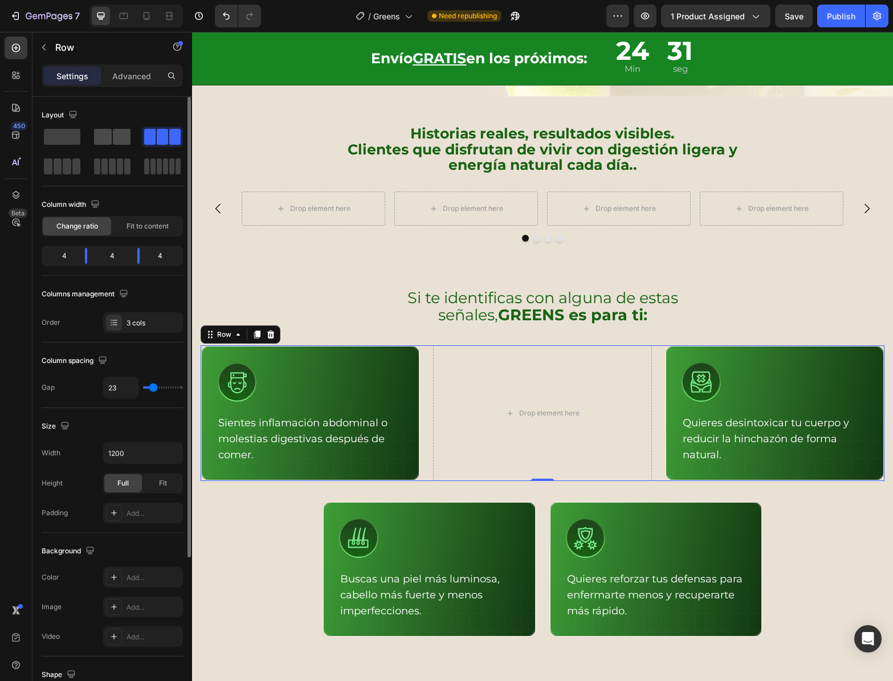
click at [129, 142] on span at bounding box center [122, 137] width 18 height 16
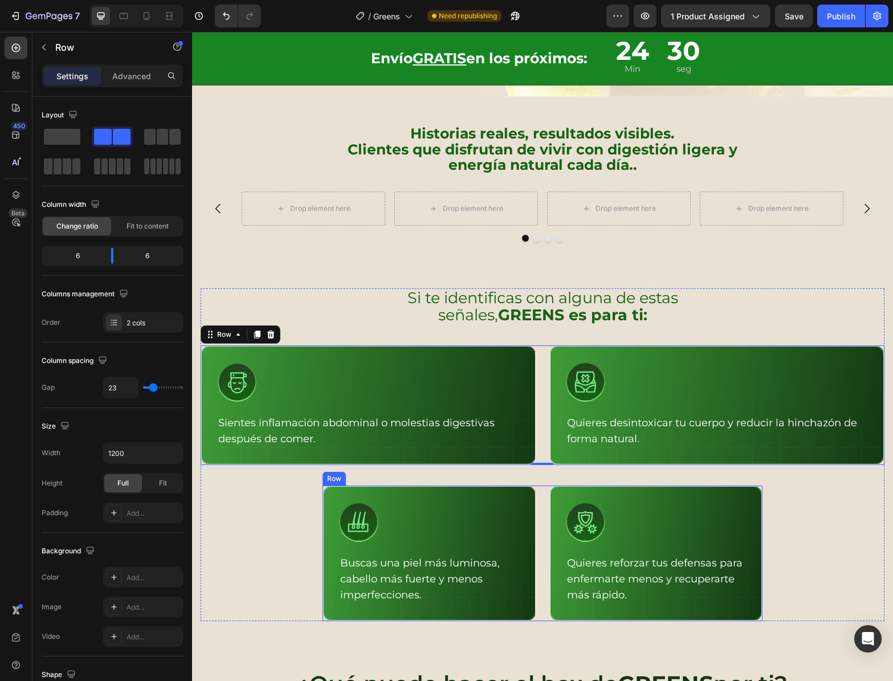
click at [536, 486] on div "Icon Buscas una piel más luminosa, cabello más fuerte y menos imperfecciones. T…" at bounding box center [543, 554] width 440 height 136
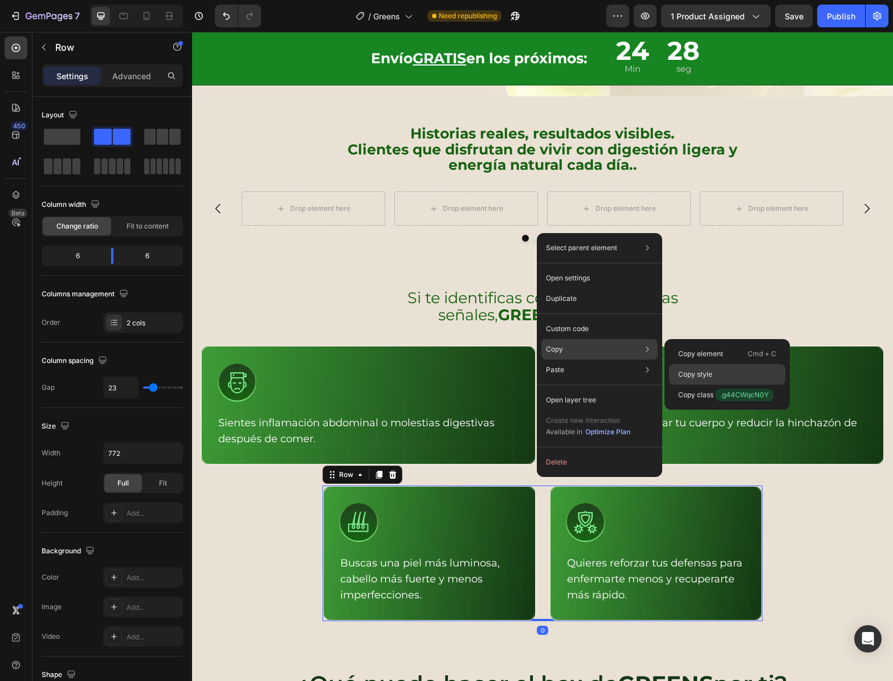
click at [713, 369] on div "Copy style" at bounding box center [727, 374] width 116 height 21
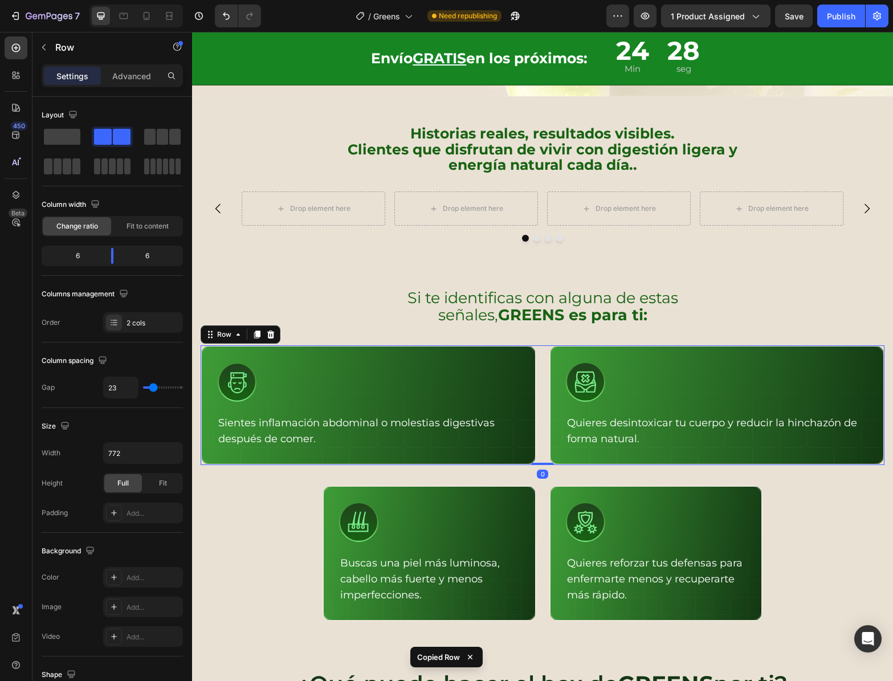
click at [540, 349] on div "Icon Sientes inflamación abdominal o molestias digestivas después de comer. Tex…" at bounding box center [543, 405] width 684 height 120
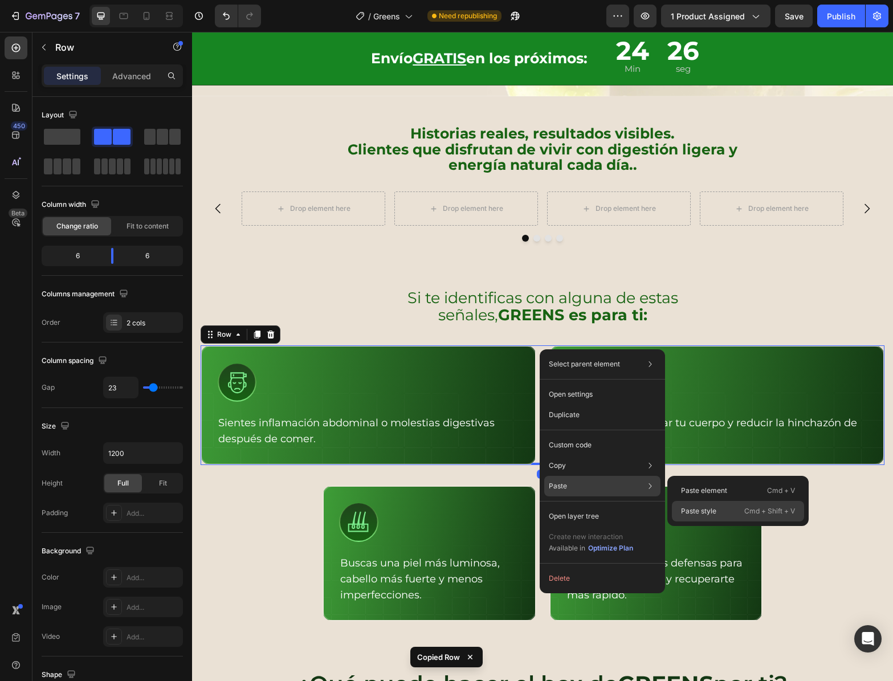
click at [719, 508] on div "Paste style Cmd + Shift + V" at bounding box center [738, 511] width 132 height 21
type input "772"
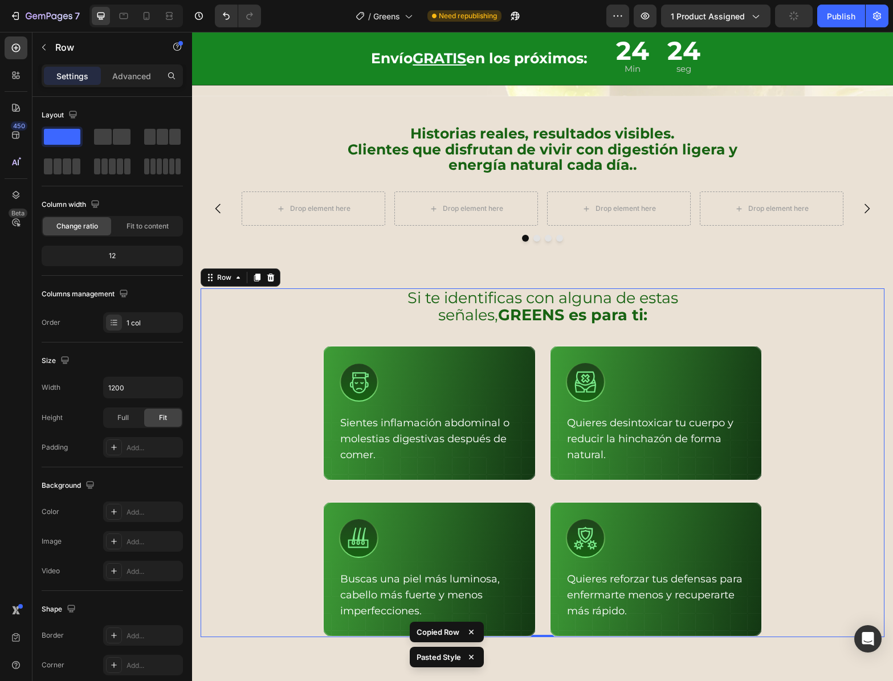
click at [260, 388] on div "Si te identificas con alguna de estas señales, GREENS es para ti: Text Block Ic…" at bounding box center [543, 462] width 684 height 349
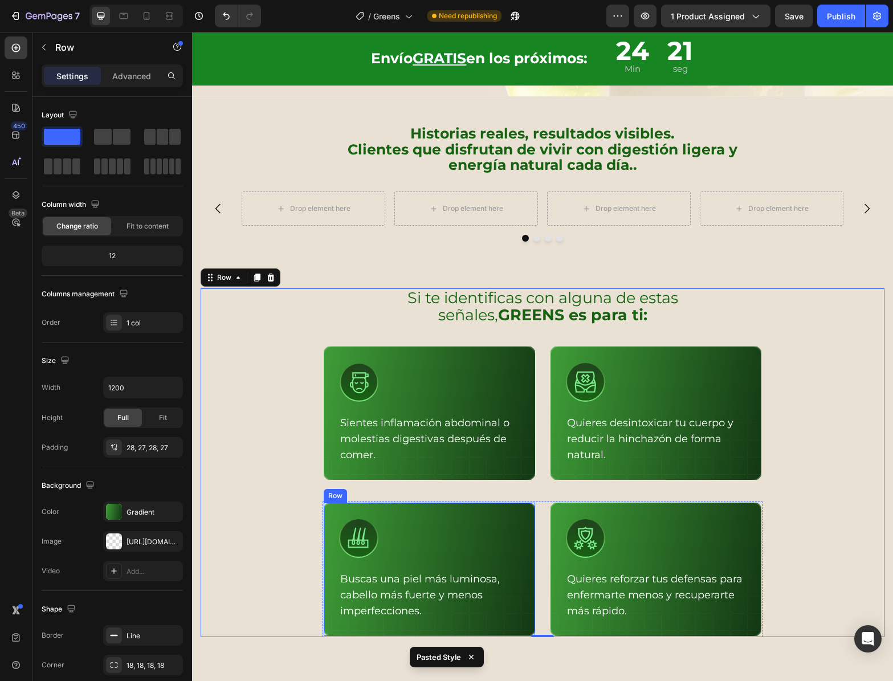
click at [413, 501] on div "Icon Buscas una piel más luminosa, cabello más fuerte y menos imperfecciones. T…" at bounding box center [430, 569] width 214 height 136
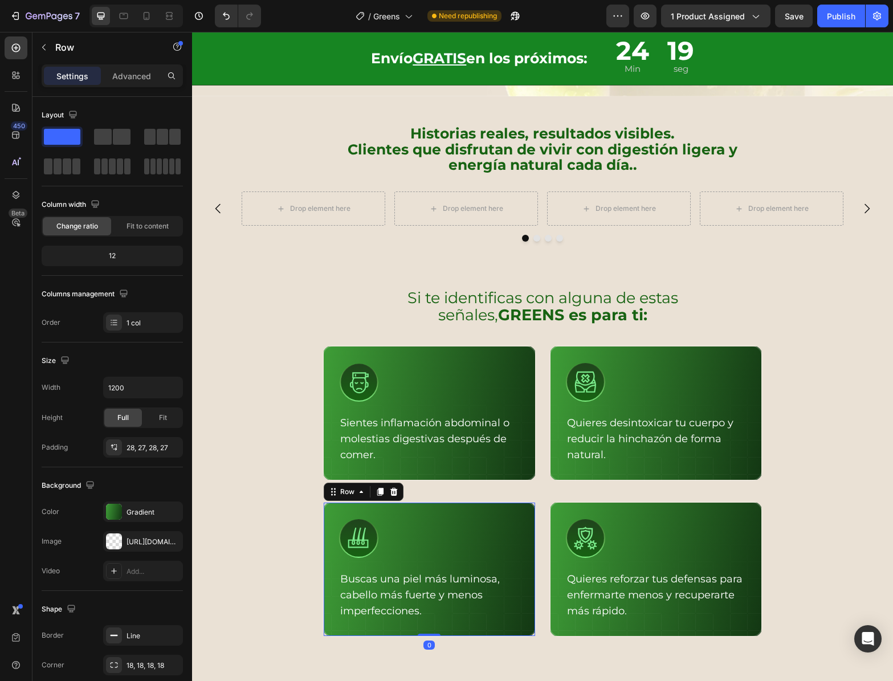
click at [389, 487] on icon at bounding box center [393, 491] width 9 height 9
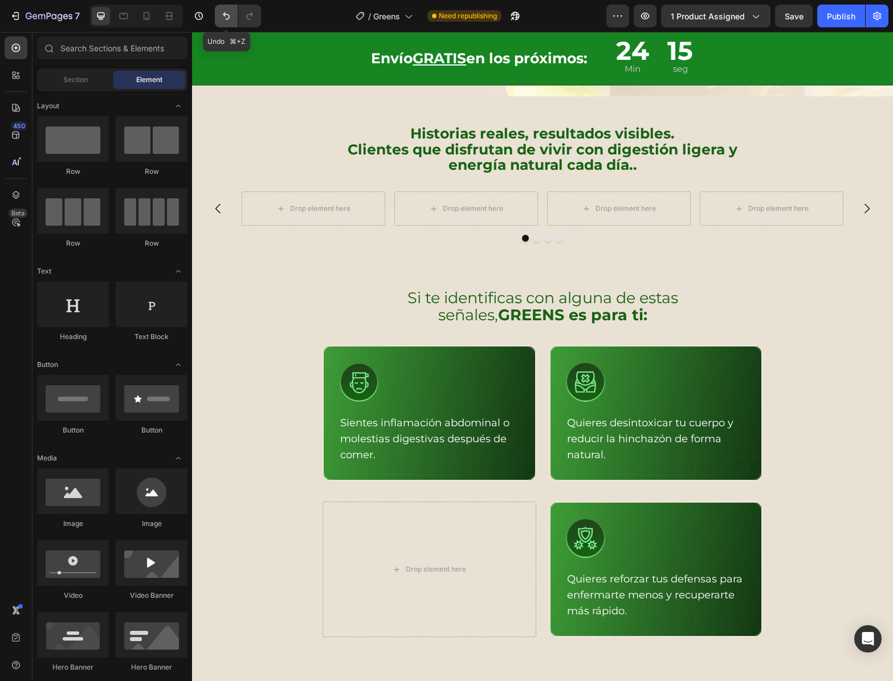
click at [226, 9] on button "Undo/Redo" at bounding box center [226, 16] width 23 height 23
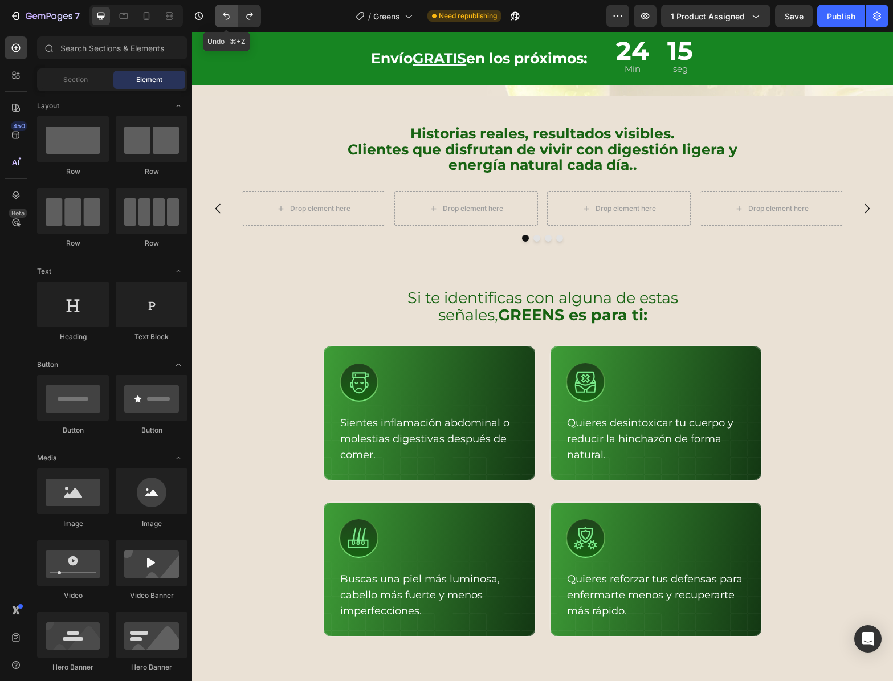
click at [226, 9] on button "Undo/Redo" at bounding box center [226, 16] width 23 height 23
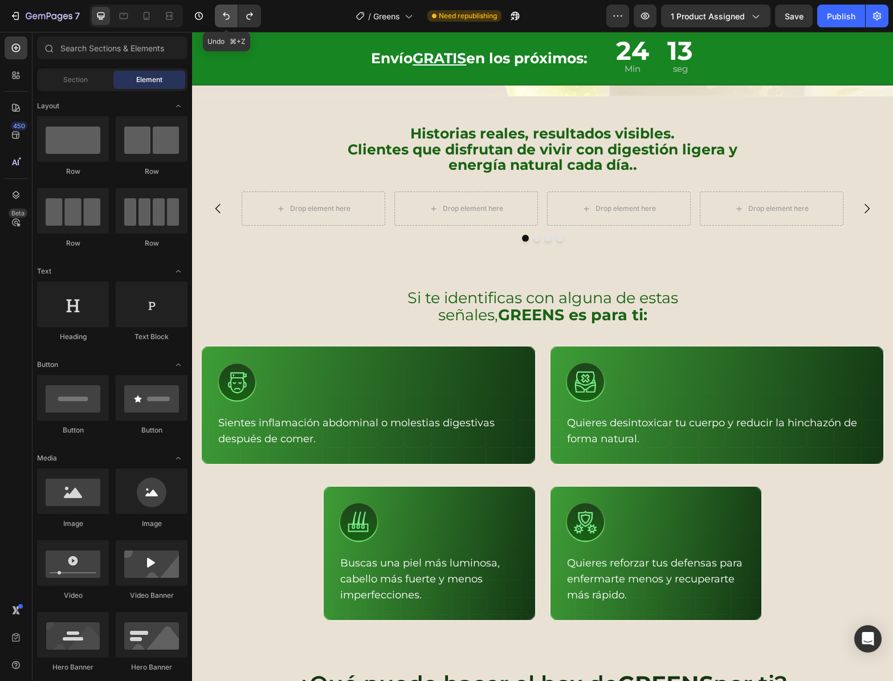
click at [229, 17] on icon "Undo/Redo" at bounding box center [226, 16] width 7 height 7
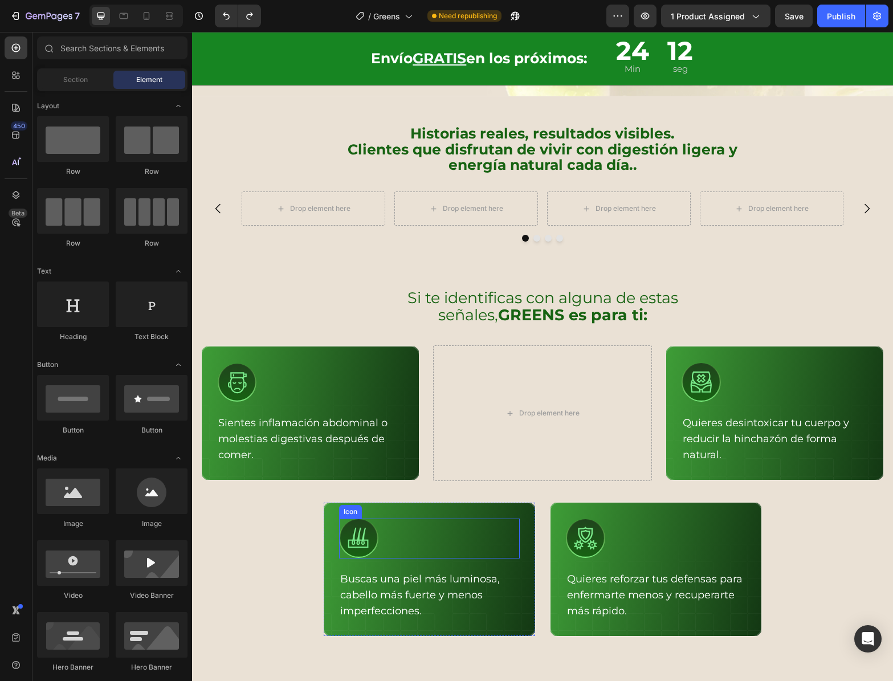
click at [506, 501] on div "Icon Buscas una piel más luminosa, cabello más fuerte y menos imperfecciones. T…" at bounding box center [430, 569] width 214 height 136
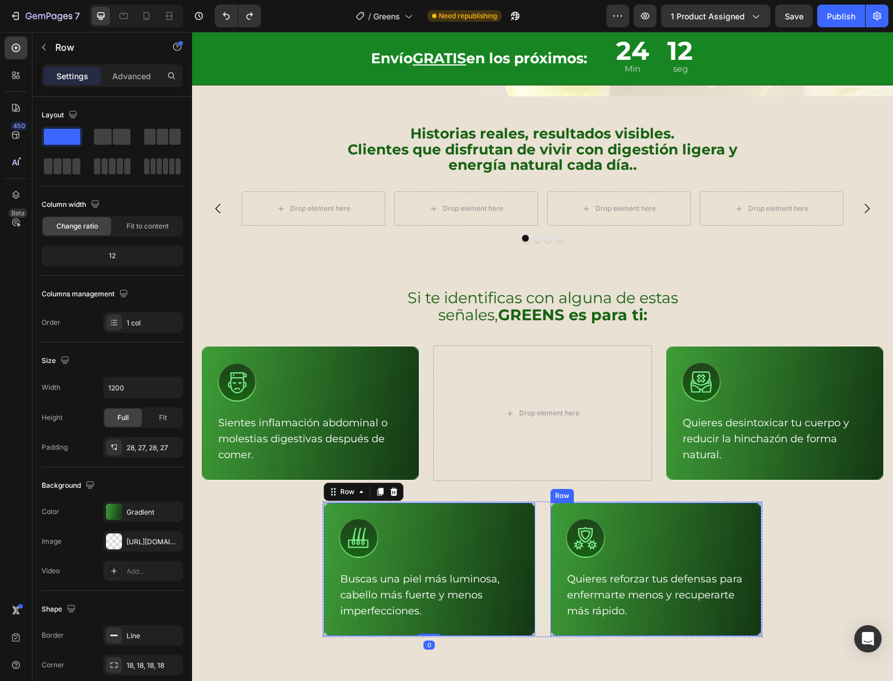
click at [592, 501] on div "Icon Quieres reforzar tus defensas para enfermarte menos y recuperarte más rápi…" at bounding box center [656, 569] width 214 height 136
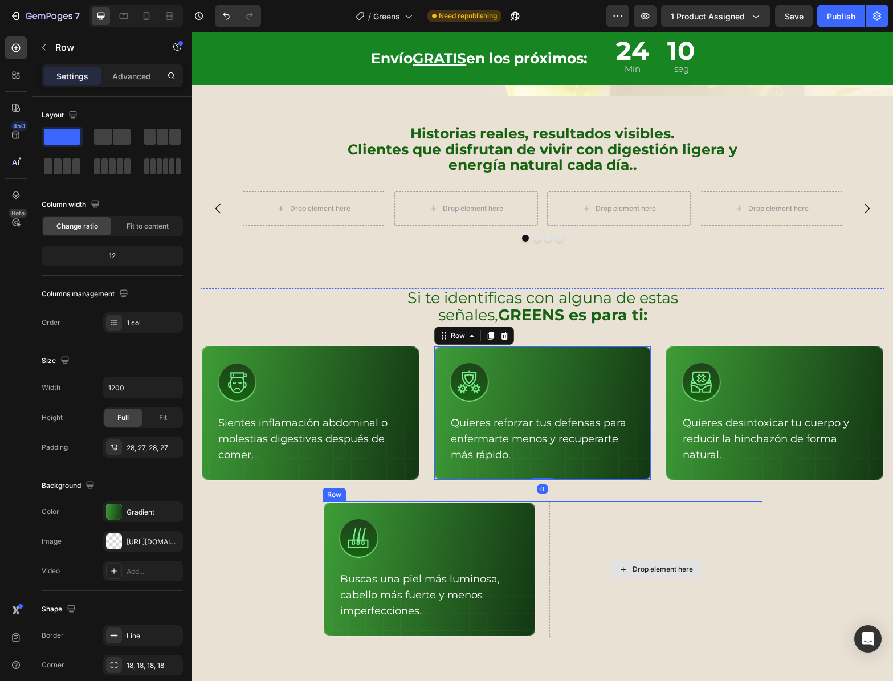
drag, startPoint x: 560, startPoint y: 484, endPoint x: 545, endPoint y: 484, distance: 15.4
click at [560, 501] on div "Drop element here" at bounding box center [656, 569] width 214 height 136
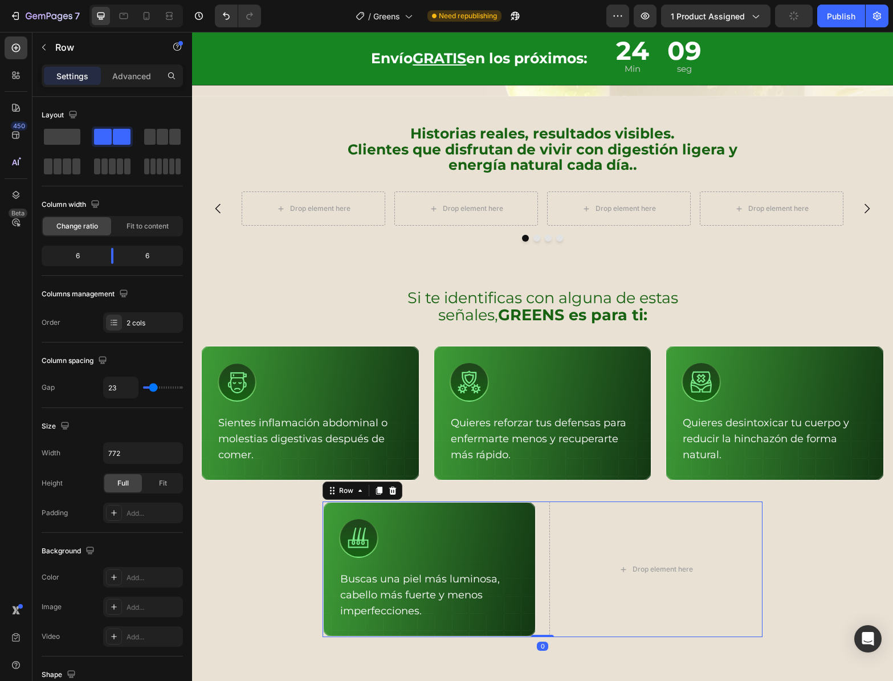
drag, startPoint x: 391, startPoint y: 463, endPoint x: 397, endPoint y: 464, distance: 6.4
click at [391, 486] on icon at bounding box center [392, 490] width 9 height 9
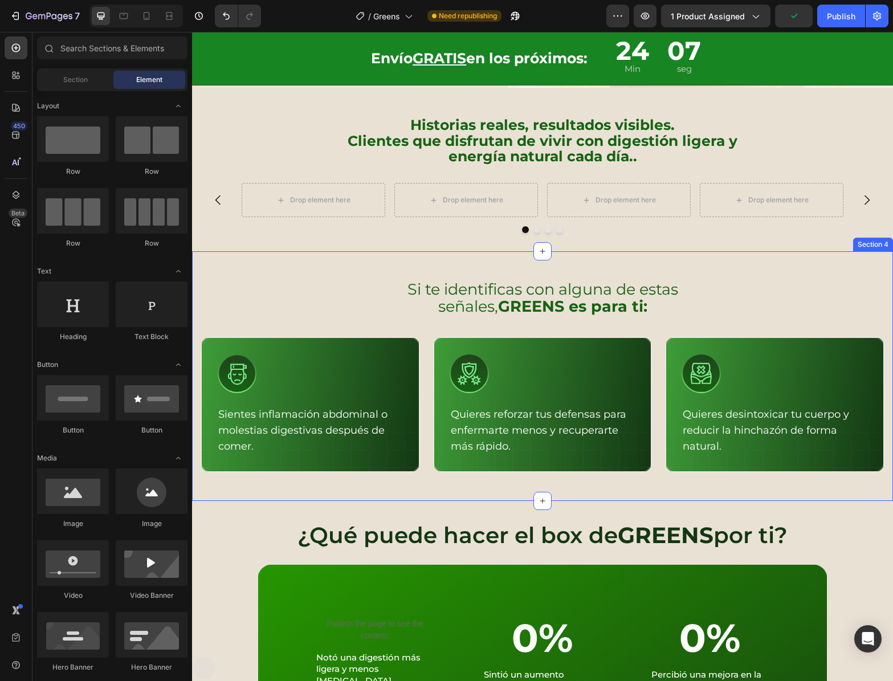
scroll to position [597, 0]
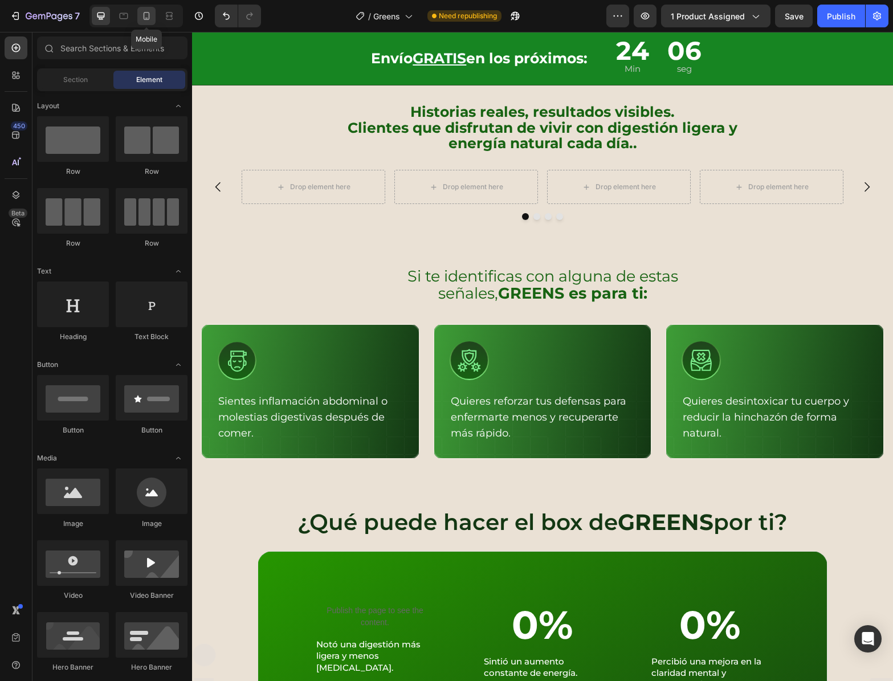
click at [142, 19] on icon at bounding box center [146, 15] width 11 height 11
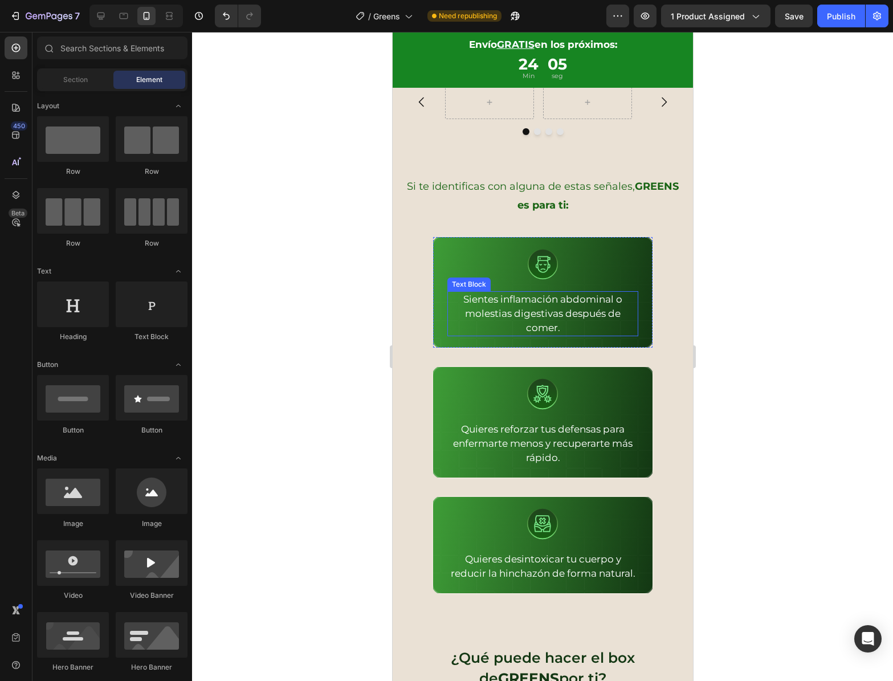
scroll to position [634, 0]
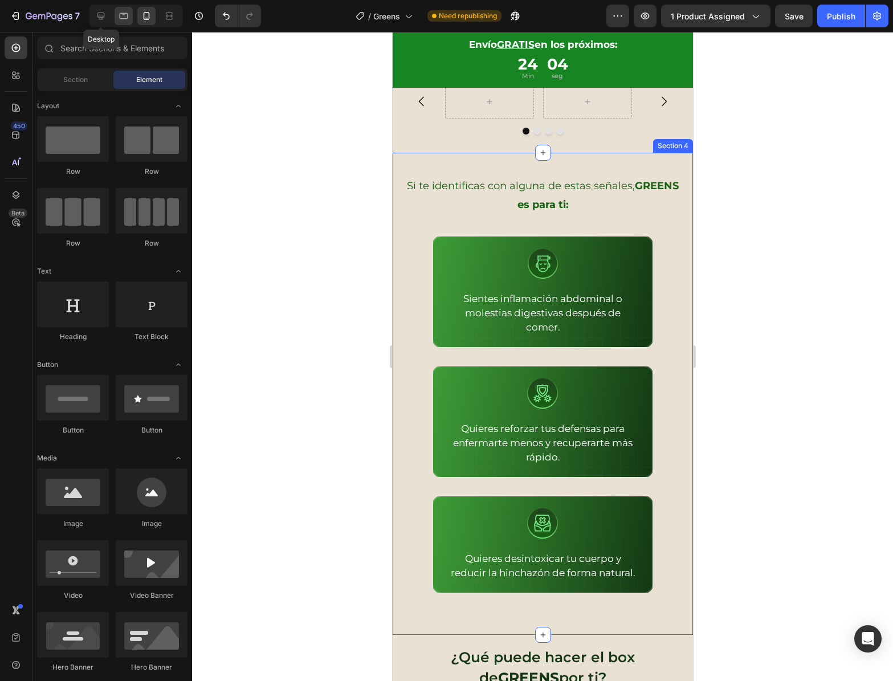
drag, startPoint x: 96, startPoint y: 15, endPoint x: 125, endPoint y: 25, distance: 30.6
click at [96, 15] on icon at bounding box center [100, 15] width 11 height 11
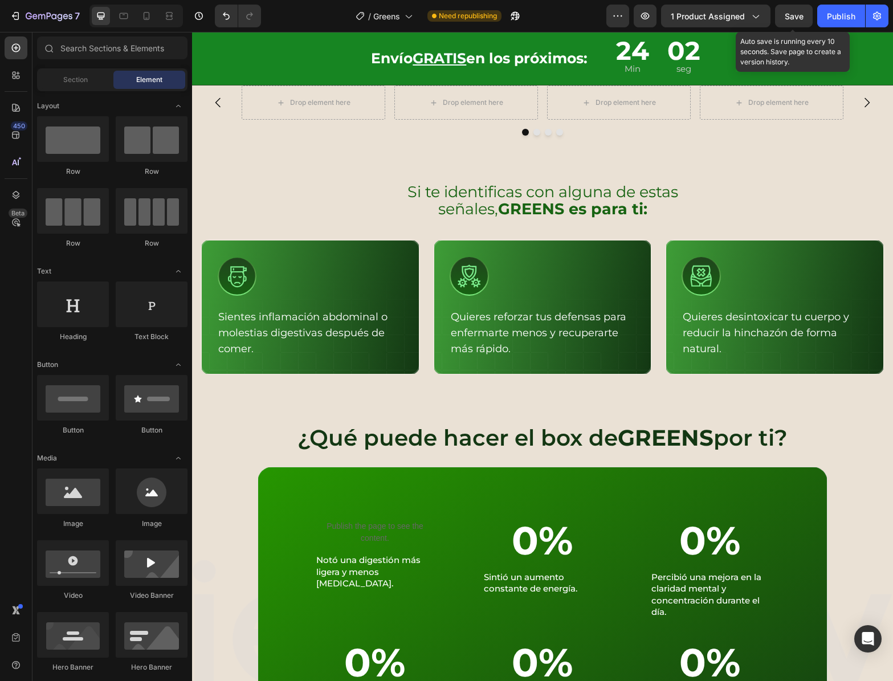
drag, startPoint x: 793, startPoint y: 16, endPoint x: 768, endPoint y: 31, distance: 29.9
click at [793, 17] on span "Save" at bounding box center [794, 16] width 19 height 10
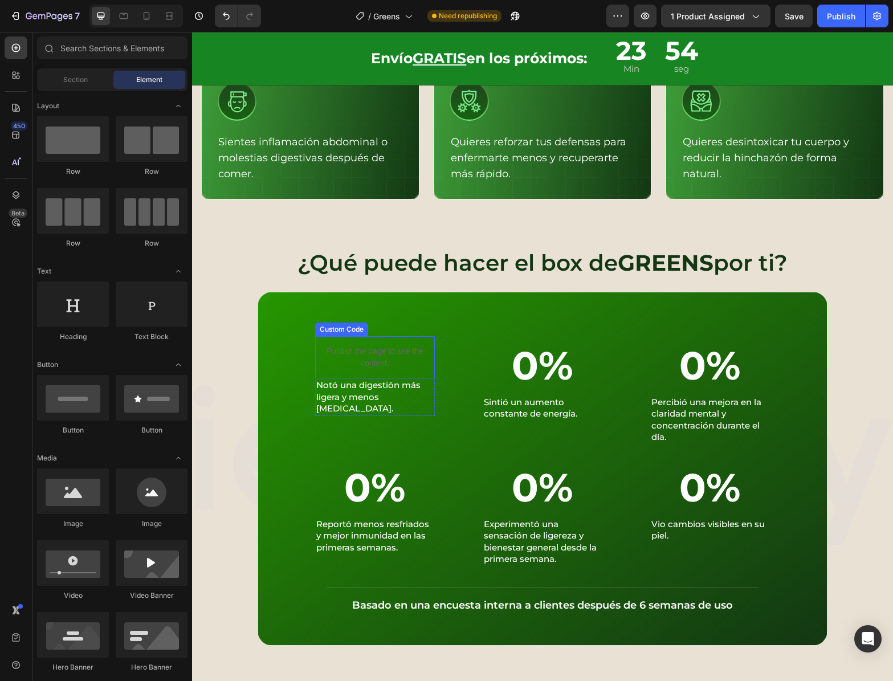
scroll to position [795, 0]
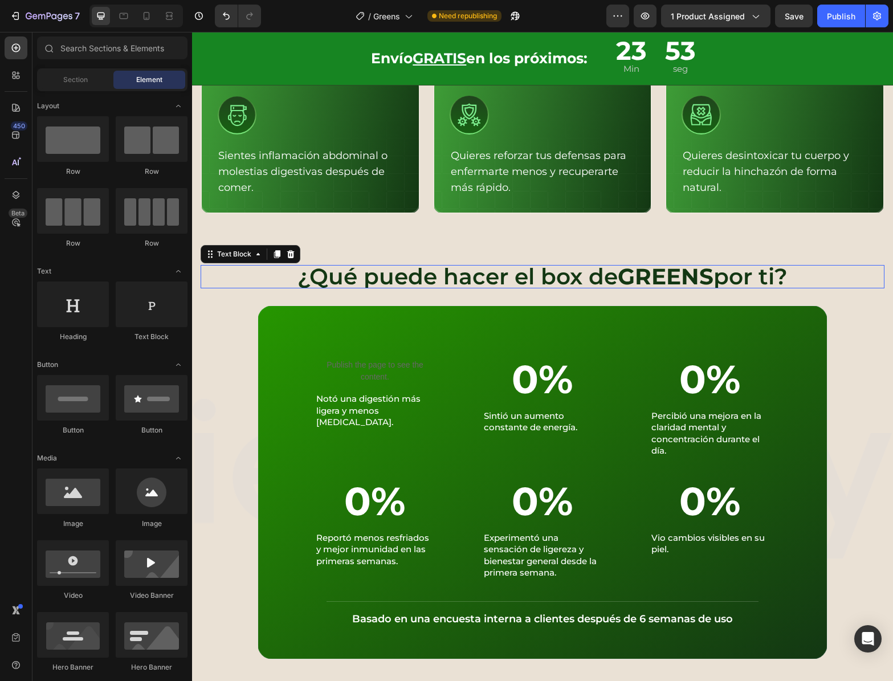
click at [253, 269] on p "¿Qué puede hacer el box de GREENS por ti?" at bounding box center [543, 276] width 682 height 21
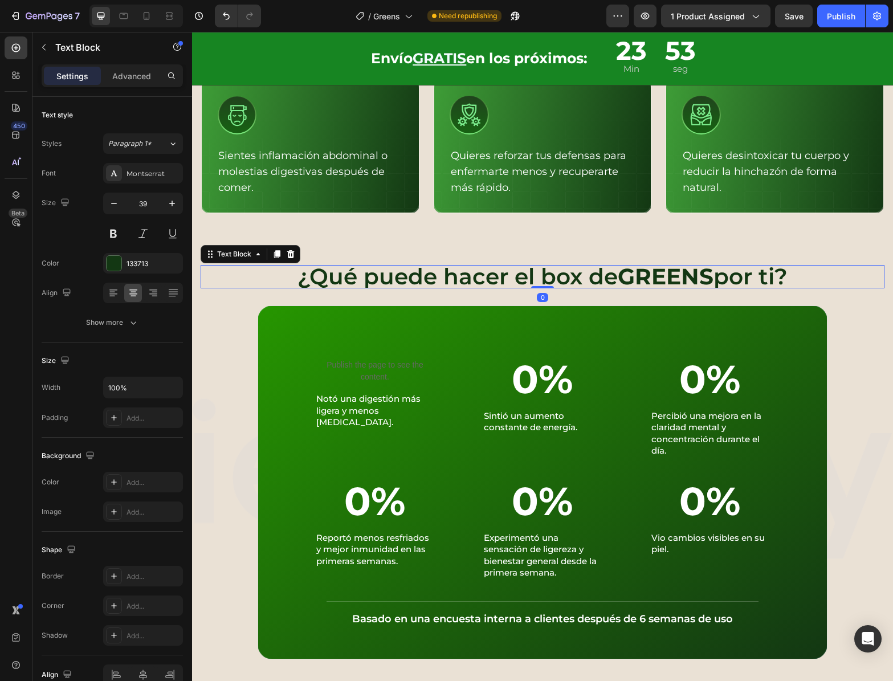
click at [218, 287] on p "¿Qué puede hacer el box de GREENS por ti?" at bounding box center [543, 276] width 682 height 21
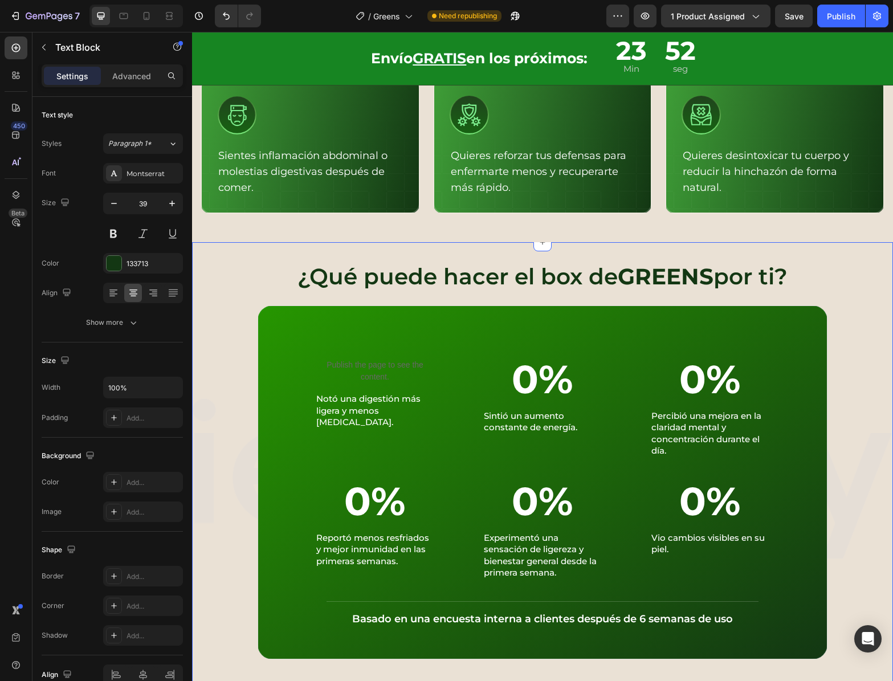
click at [195, 264] on div "¿Qué puede hacer el box de GREENS por ti? Text Block Row Publish the page to se…" at bounding box center [542, 479] width 701 height 474
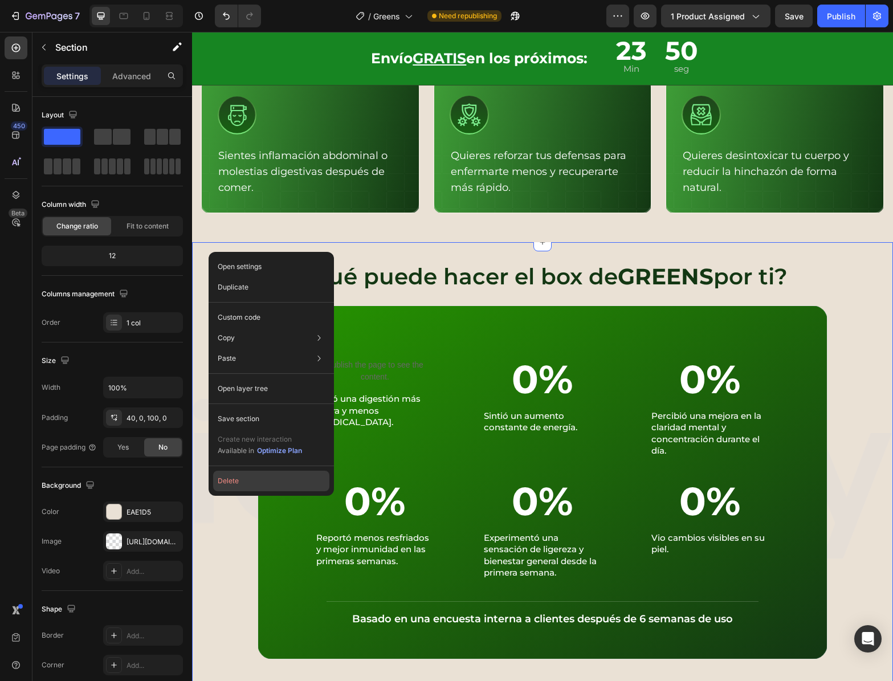
click at [262, 477] on button "Delete" at bounding box center [271, 481] width 116 height 21
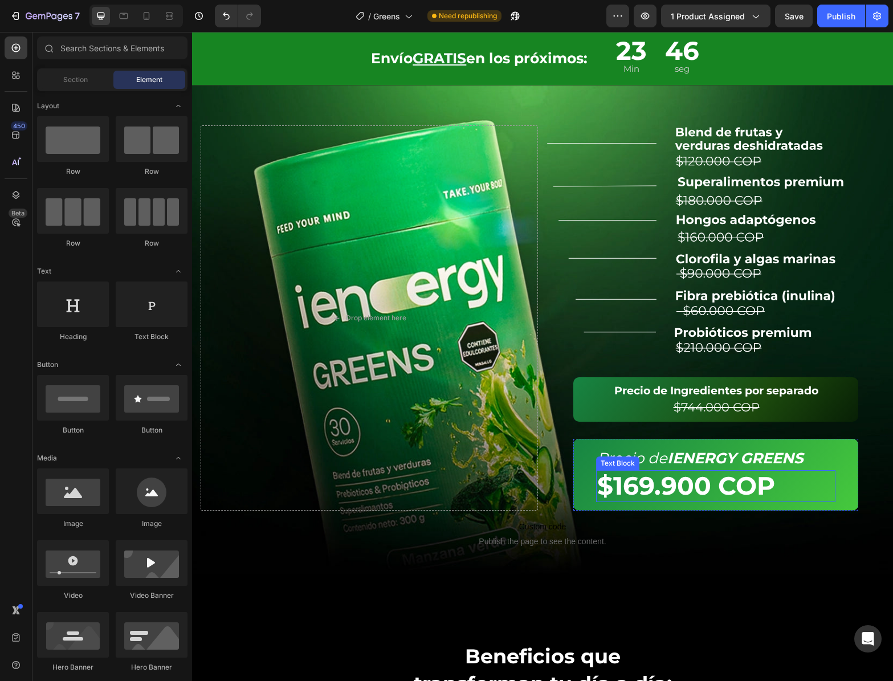
scroll to position [970, 0]
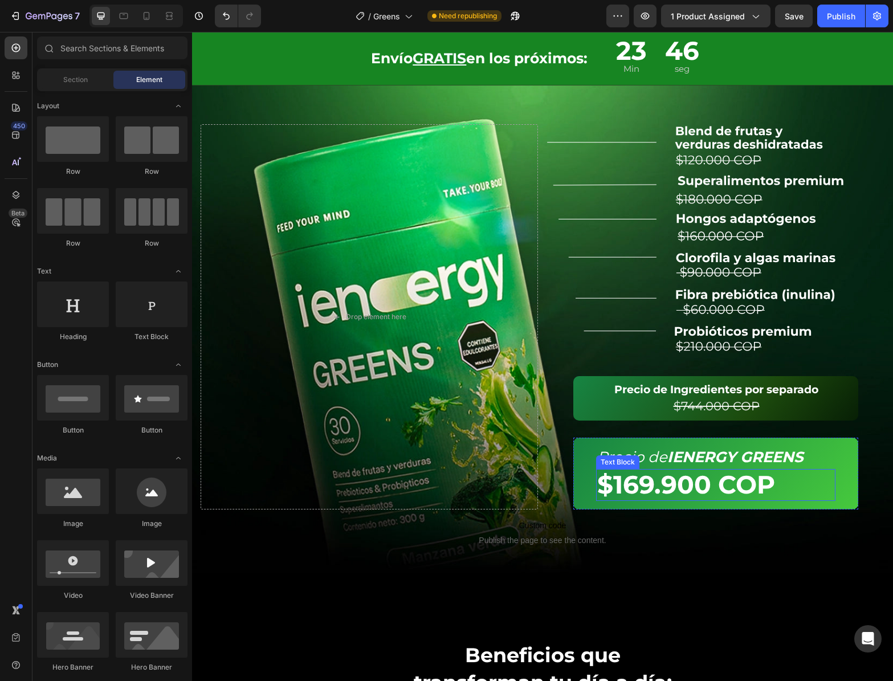
drag, startPoint x: 669, startPoint y: 478, endPoint x: 653, endPoint y: 483, distance: 16.8
click at [668, 478] on strong "$169.900 COP" at bounding box center [686, 484] width 178 height 31
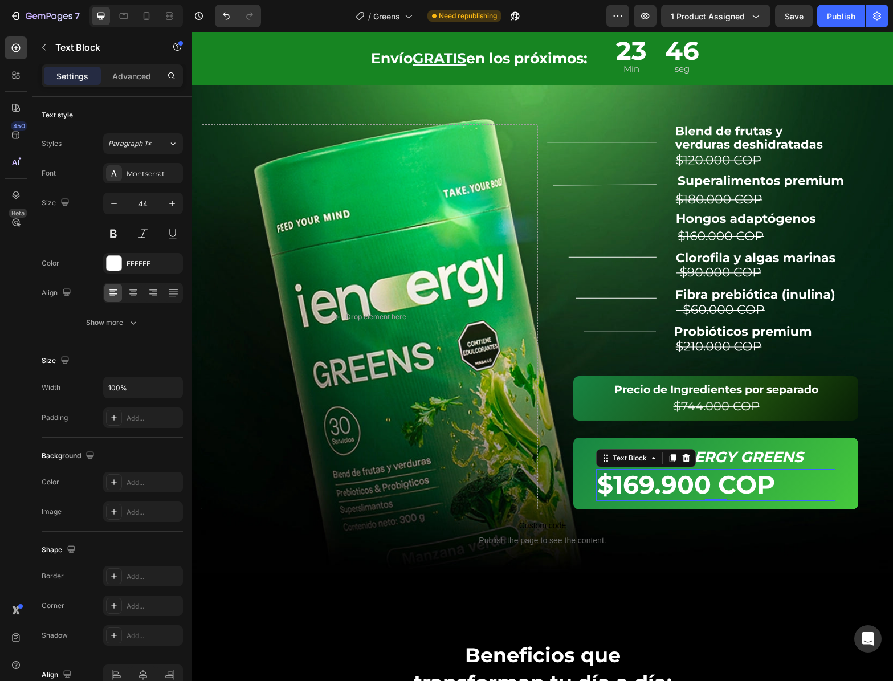
click at [636, 482] on strong "$169.900 COP" at bounding box center [686, 484] width 178 height 31
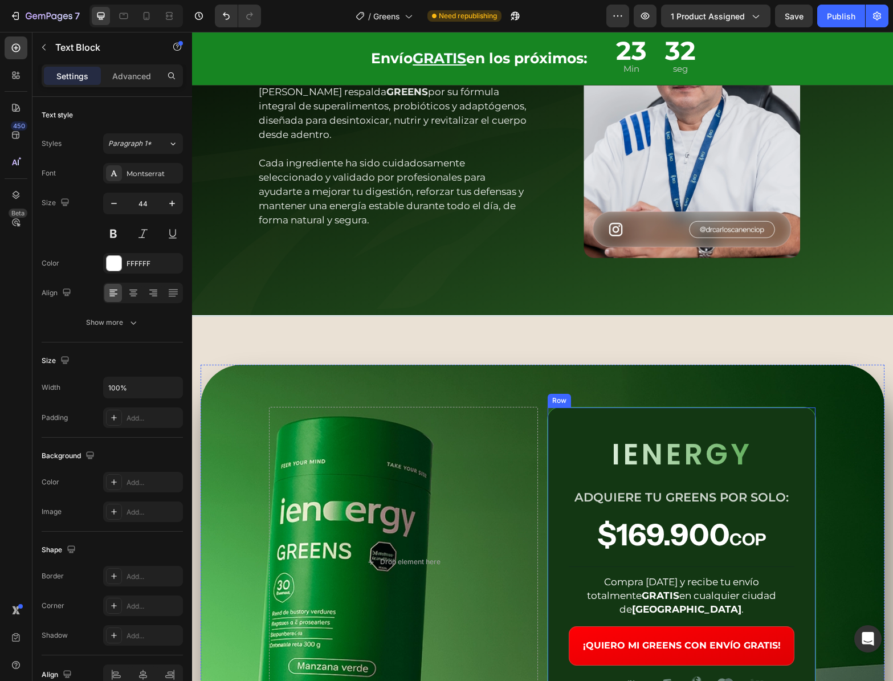
scroll to position [3400, 0]
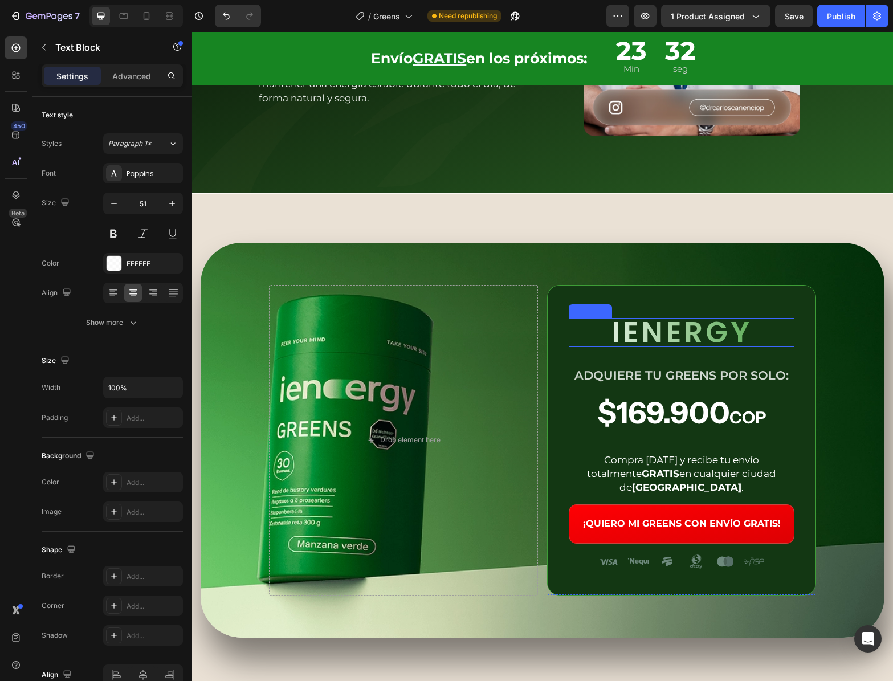
click at [702, 331] on p "IENERGY" at bounding box center [681, 332] width 223 height 27
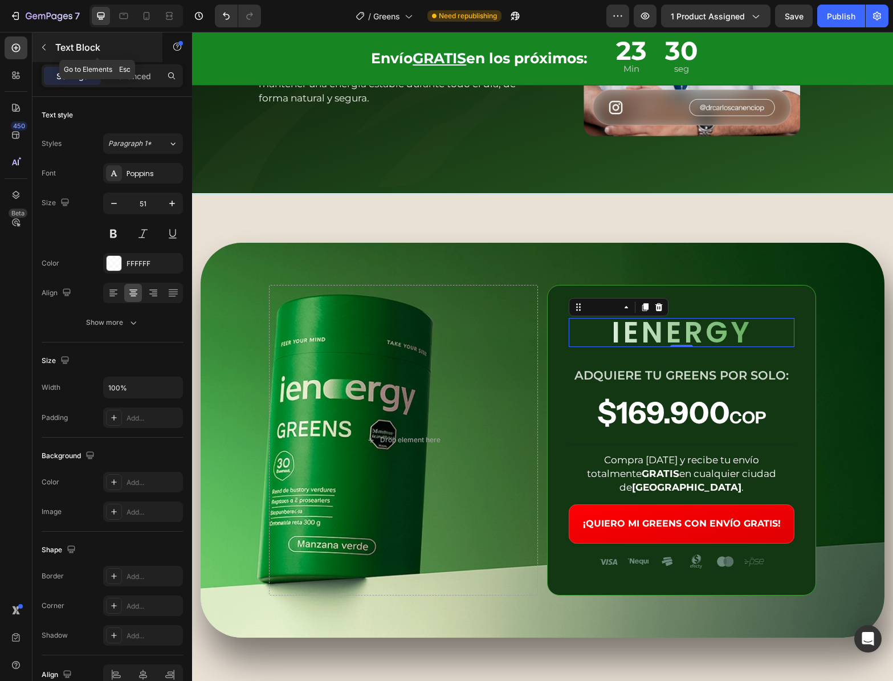
click at [40, 49] on icon "button" at bounding box center [43, 47] width 9 height 9
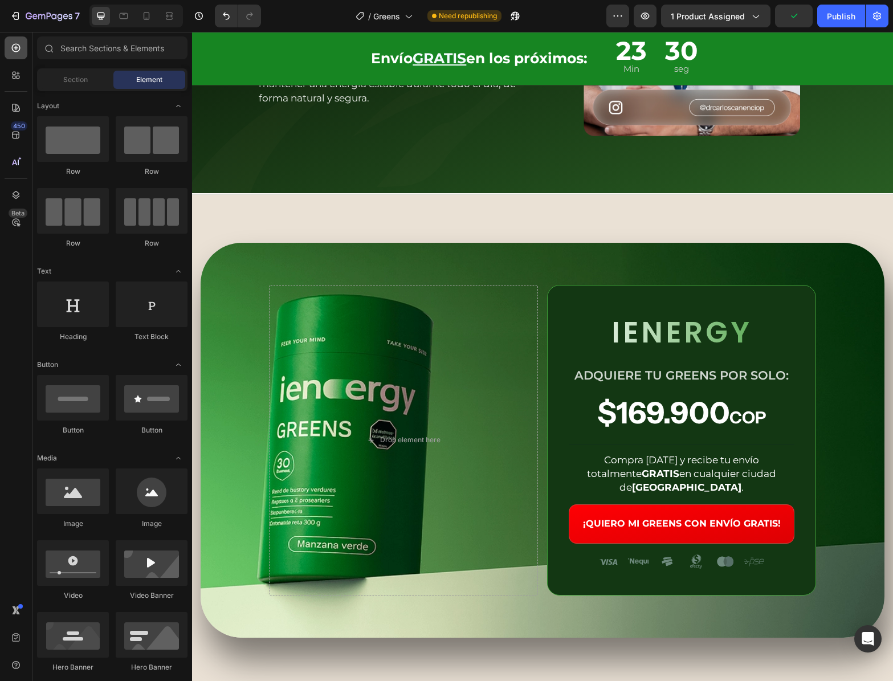
click at [6, 50] on div at bounding box center [16, 47] width 23 height 23
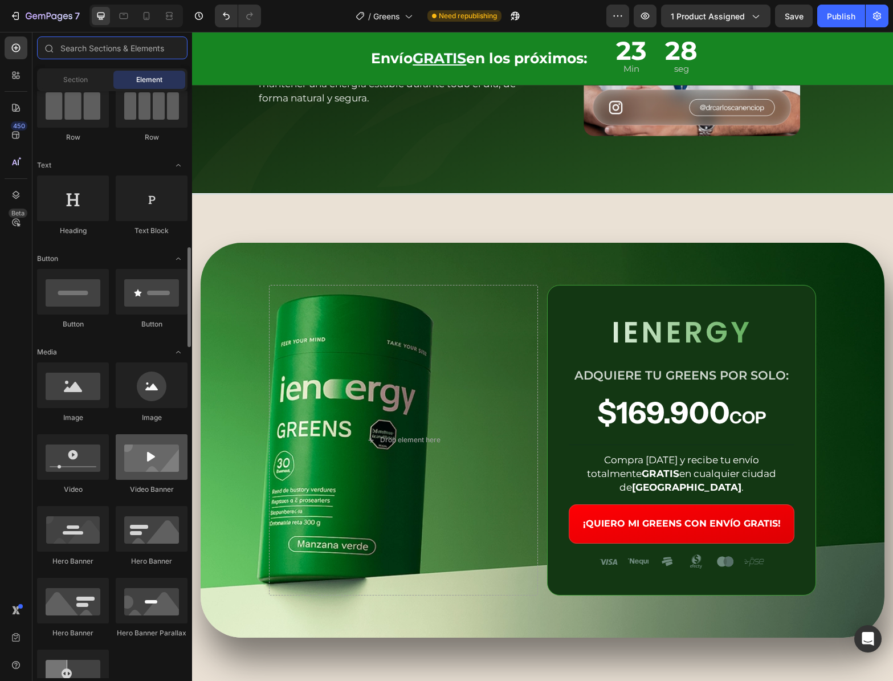
scroll to position [225, 0]
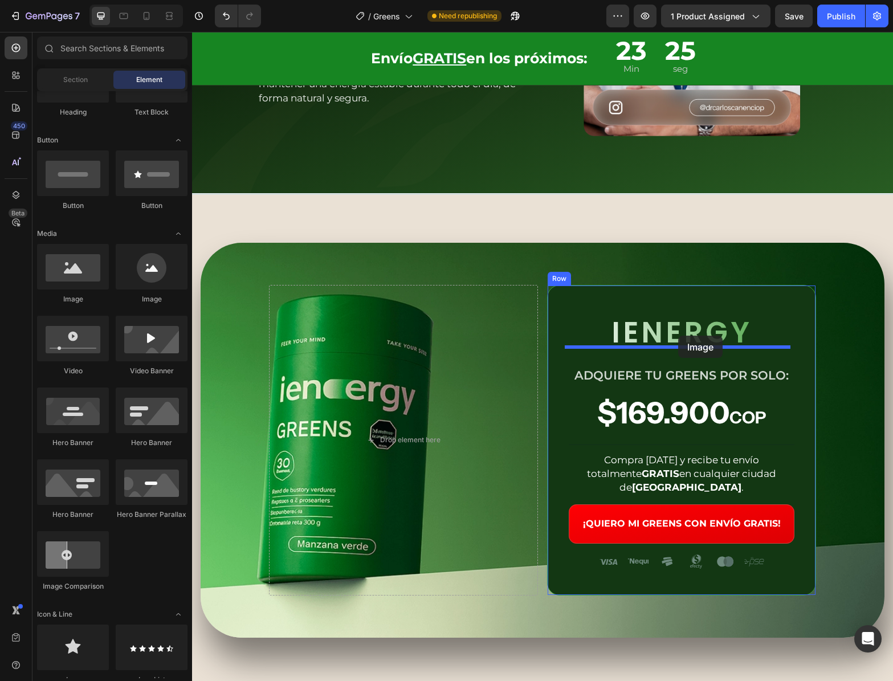
drag, startPoint x: 278, startPoint y: 312, endPoint x: 678, endPoint y: 336, distance: 401.3
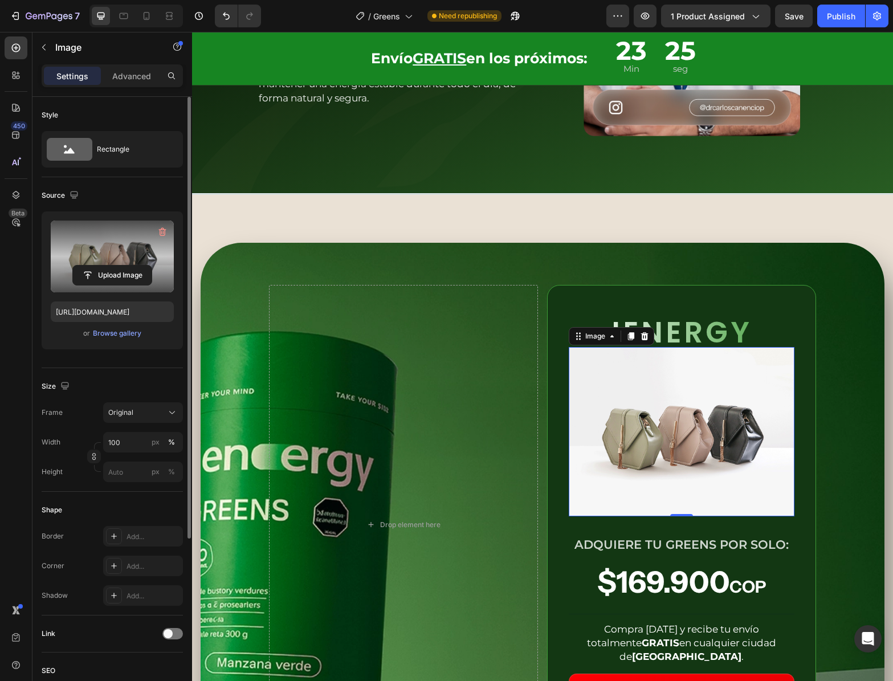
click at [100, 242] on label at bounding box center [112, 257] width 123 height 72
click at [100, 266] on input "file" at bounding box center [112, 275] width 79 height 19
click at [118, 289] on label at bounding box center [112, 257] width 123 height 72
click at [118, 285] on input "file" at bounding box center [112, 275] width 79 height 19
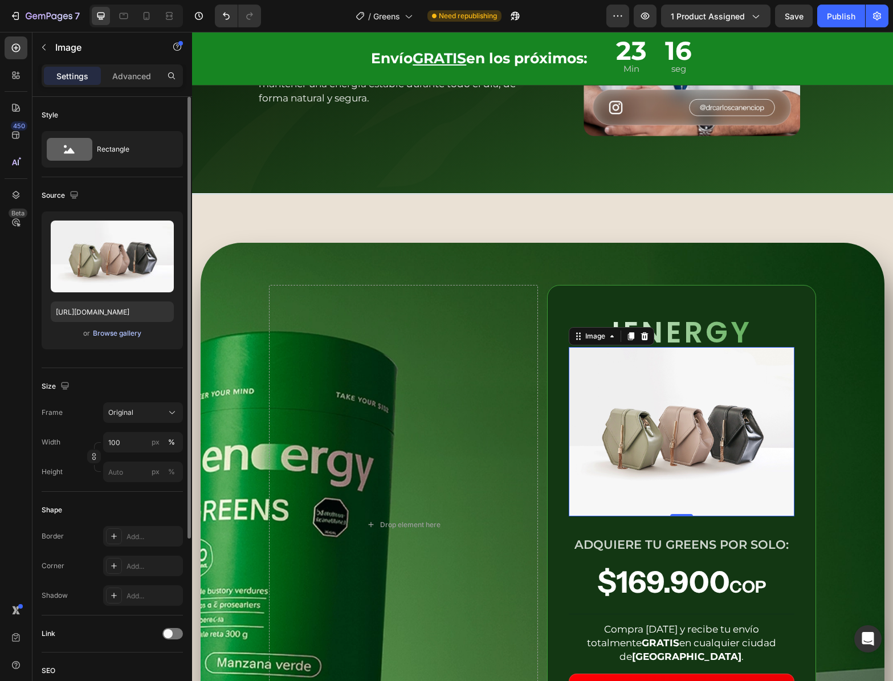
click at [121, 336] on div "Browse gallery" at bounding box center [117, 333] width 48 height 10
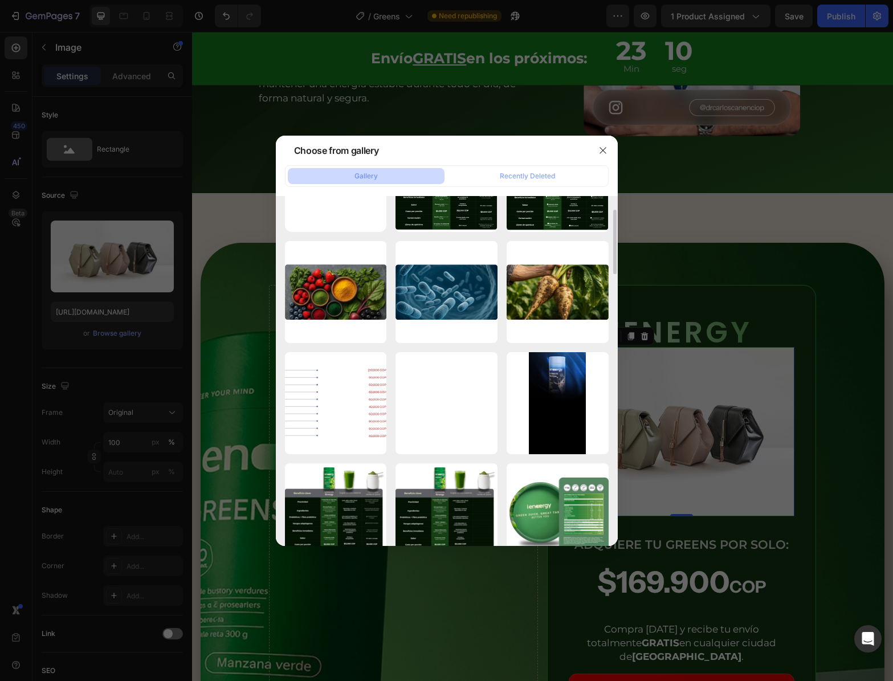
scroll to position [0, 0]
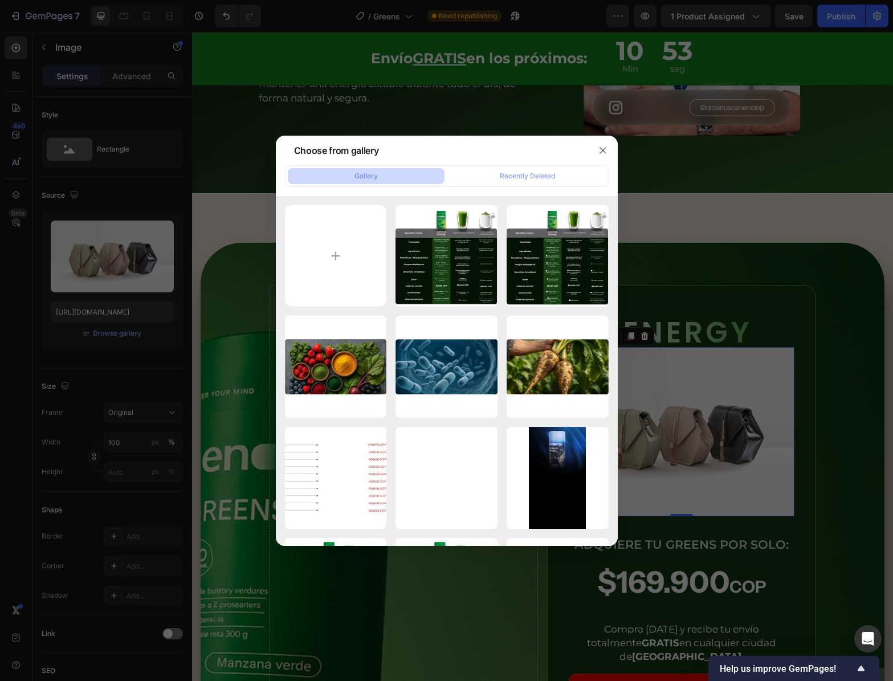
click at [796, 388] on div at bounding box center [446, 340] width 893 height 681
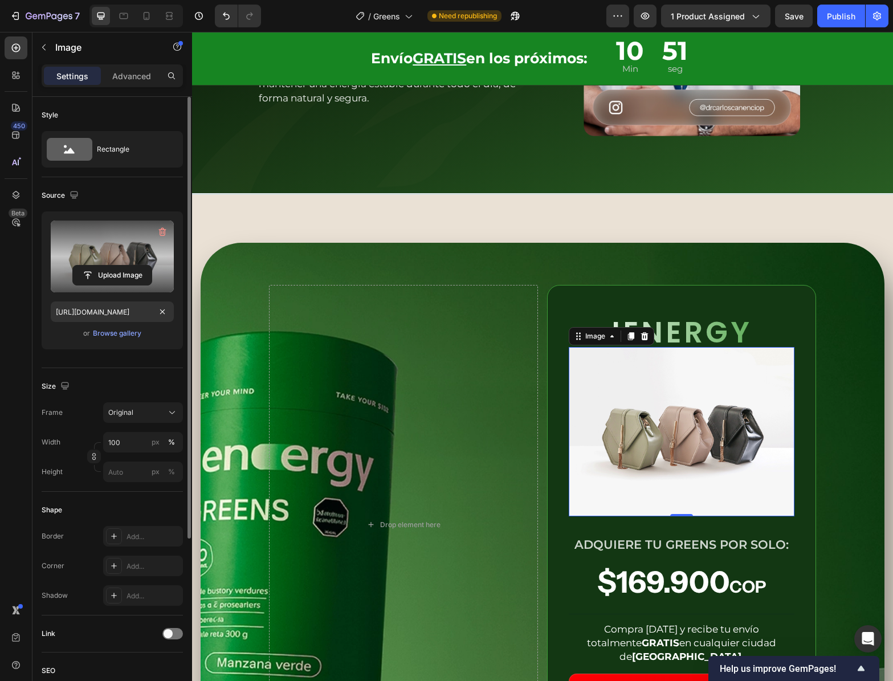
click at [96, 248] on label at bounding box center [112, 257] width 123 height 72
click at [96, 266] on input "file" at bounding box center [112, 275] width 79 height 19
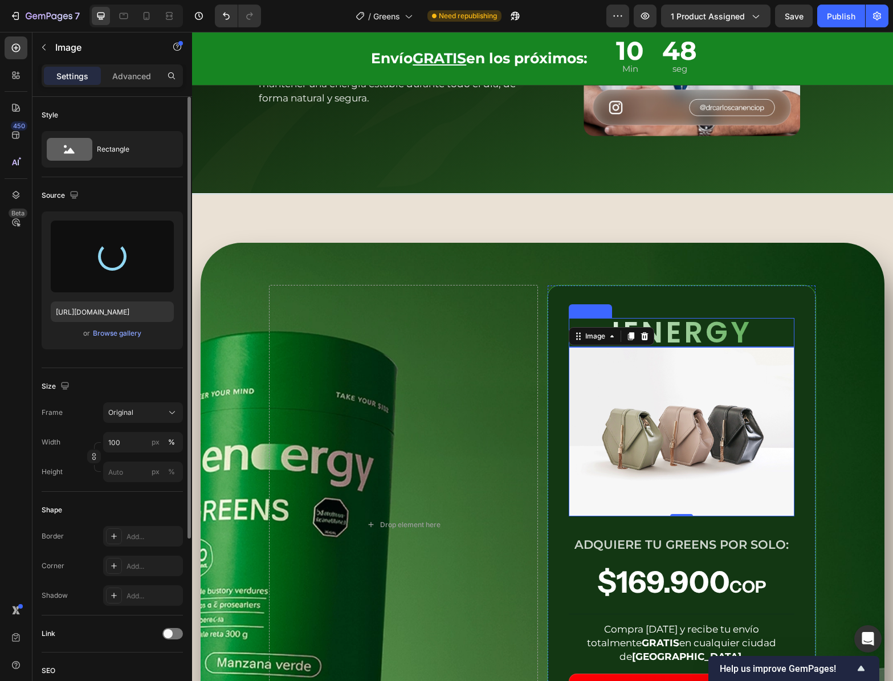
click at [711, 339] on p "IENERGY" at bounding box center [681, 332] width 223 height 27
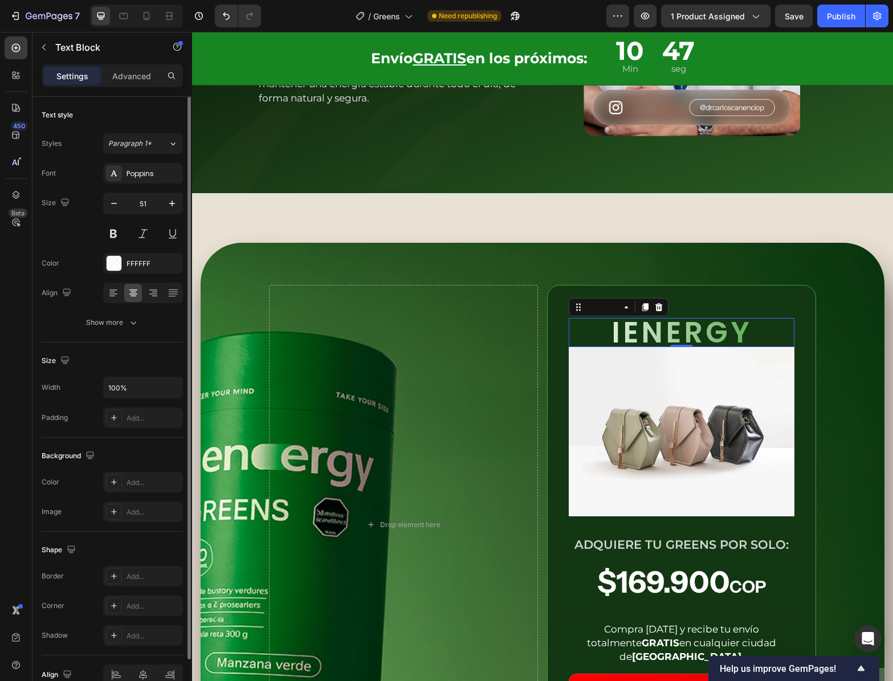
click at [699, 332] on p "IENERGY" at bounding box center [681, 332] width 223 height 27
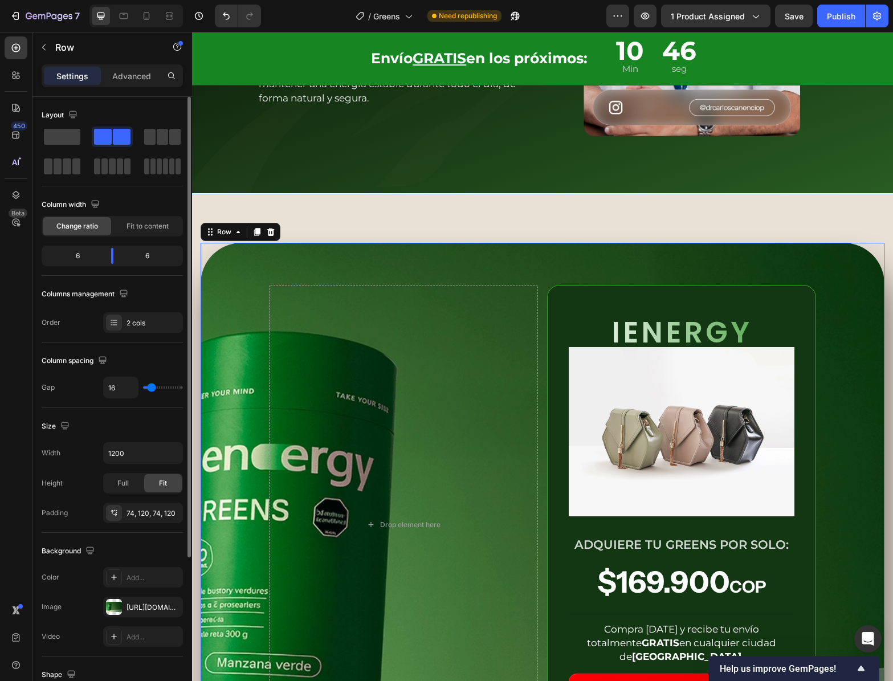
click at [814, 275] on div "Drop element here IENERGY Text Block Image ADQUIERE TU GREENS POR SOLO: Text Bl…" at bounding box center [543, 525] width 684 height 564
click at [744, 317] on div "IENERGY Text Block Image ADQUIERE TU GREENS POR SOLO: Text Block $169.900 COP T…" at bounding box center [681, 525] width 269 height 480
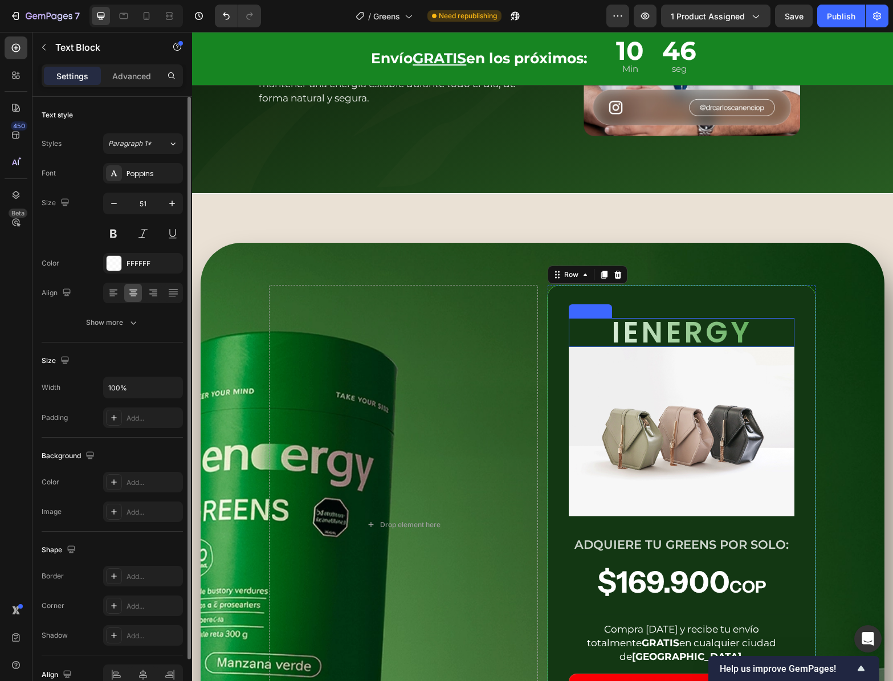
click at [728, 328] on p "IENERGY" at bounding box center [681, 332] width 223 height 27
drag, startPoint x: 653, startPoint y: 305, endPoint x: 712, endPoint y: 358, distance: 79.5
click at [655, 305] on icon at bounding box center [658, 307] width 7 height 8
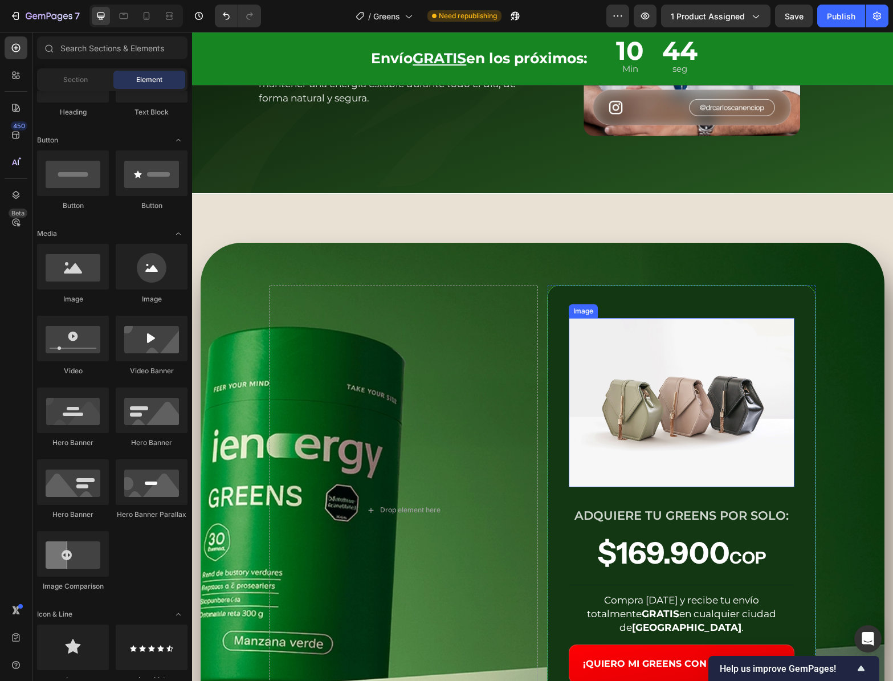
drag, startPoint x: 670, startPoint y: 392, endPoint x: 642, endPoint y: 385, distance: 28.7
click at [670, 391] on img at bounding box center [682, 402] width 226 height 169
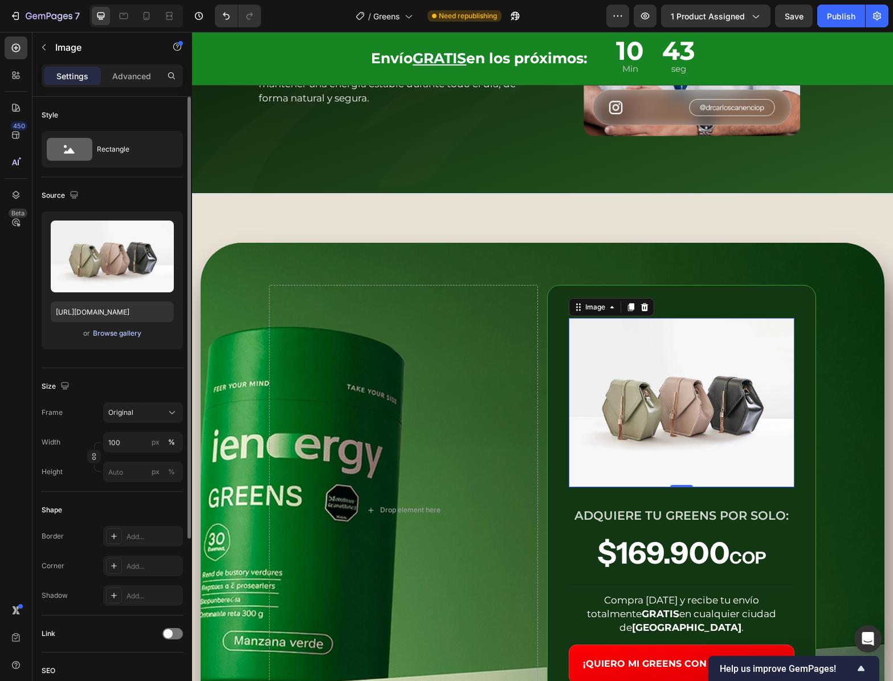
click at [110, 337] on div "Browse gallery" at bounding box center [117, 333] width 48 height 10
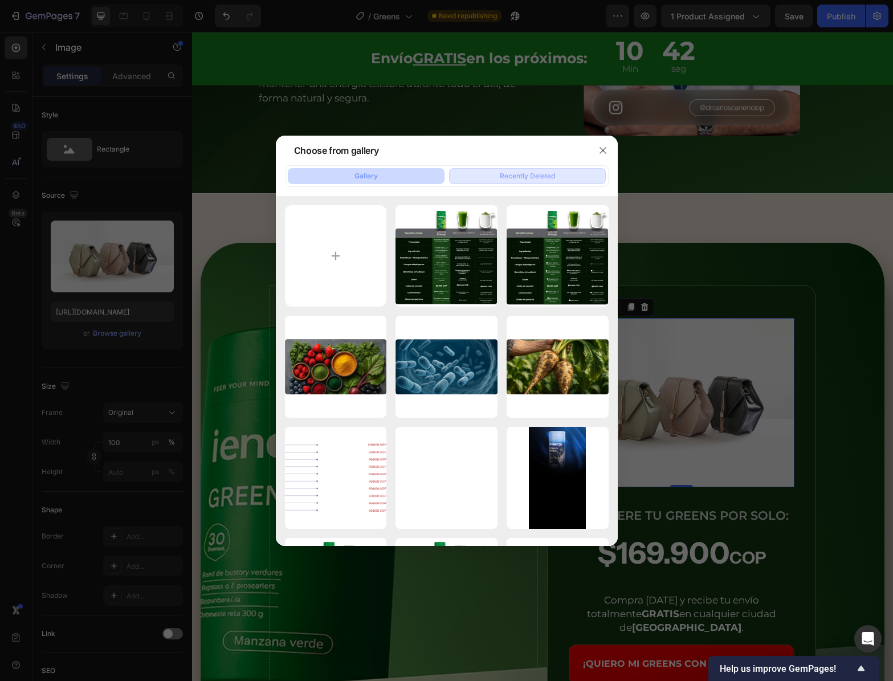
click at [511, 176] on div "Recently Deleted" at bounding box center [527, 176] width 55 height 10
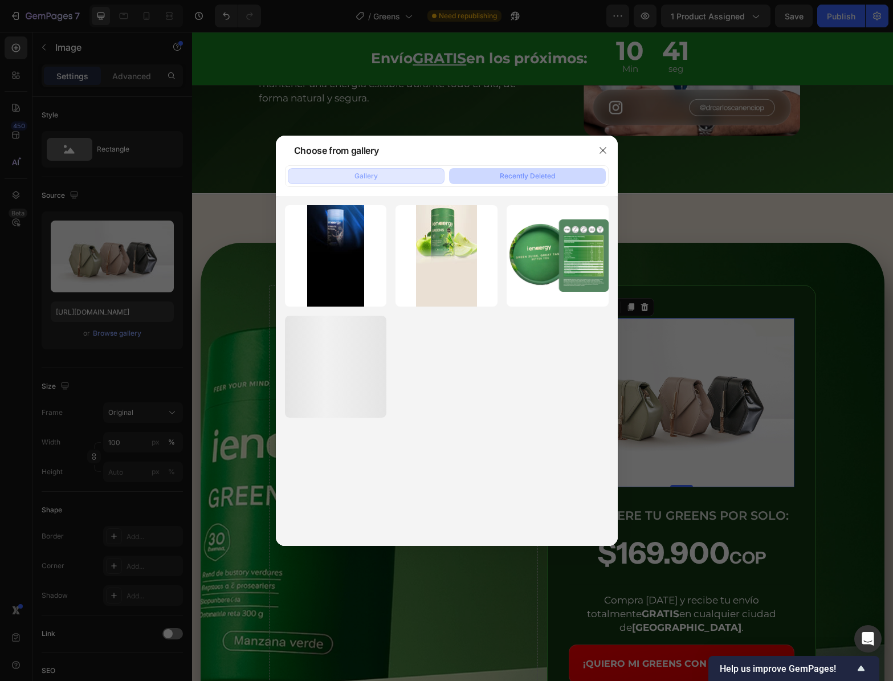
click at [398, 175] on button "Gallery" at bounding box center [366, 176] width 157 height 16
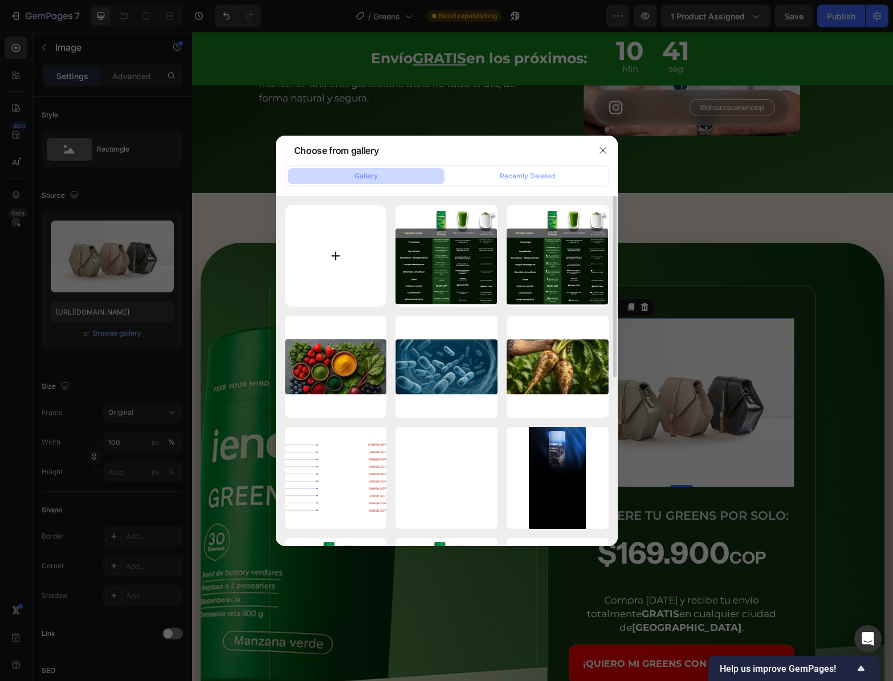
click at [353, 240] on input "file" at bounding box center [336, 256] width 102 height 102
type input "C:\fakepath\energyyy.svg"
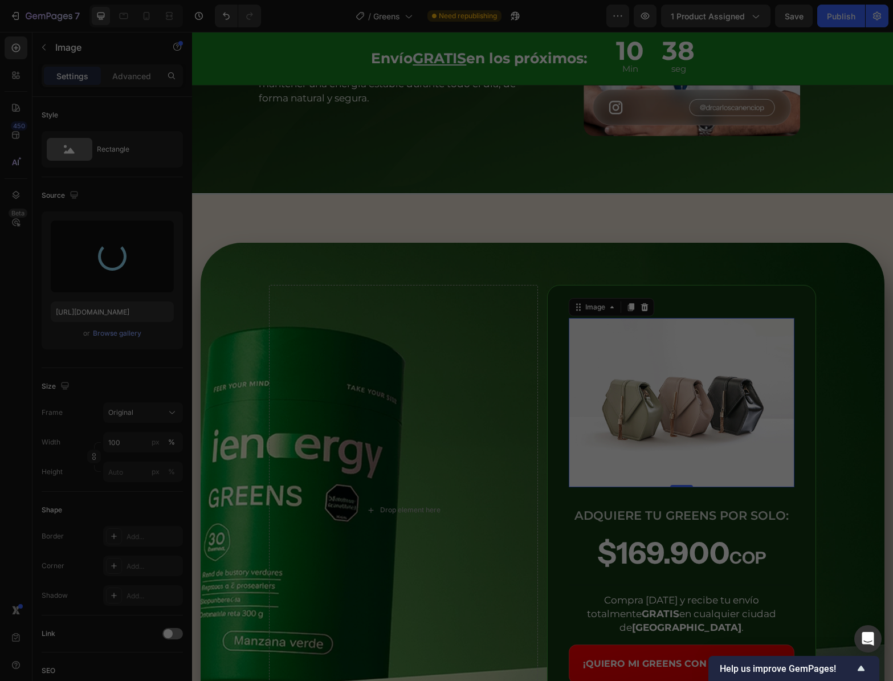
type input "https://cdn.shopify.com/s/files/1/0691/3091/2031/files/gempages_581726289379984…"
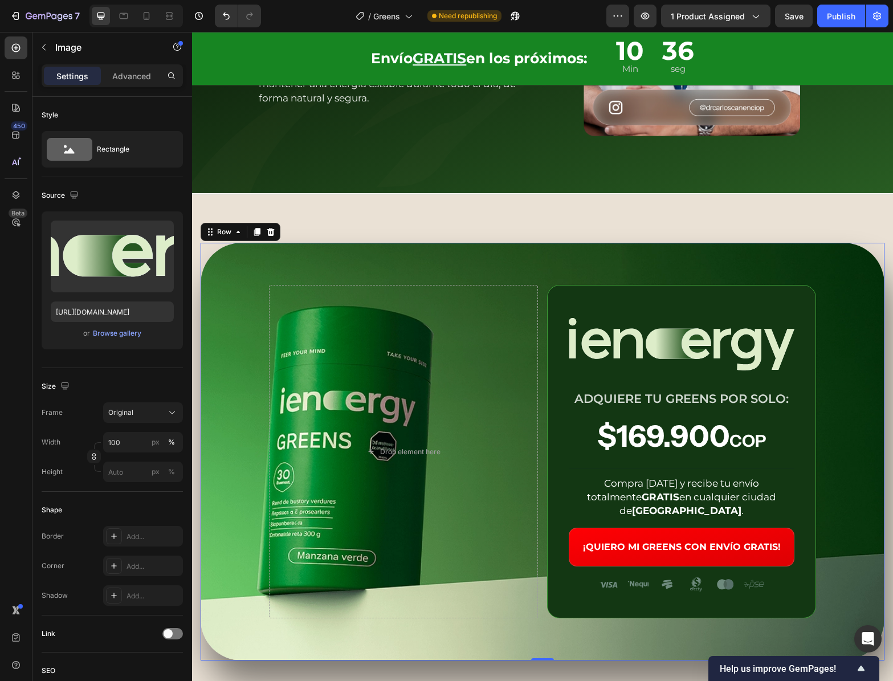
click at [833, 370] on div "Drop element here Image ADQUIERE TU GREENS POR SOLO: Text Block $169.900 COP Te…" at bounding box center [543, 452] width 684 height 418
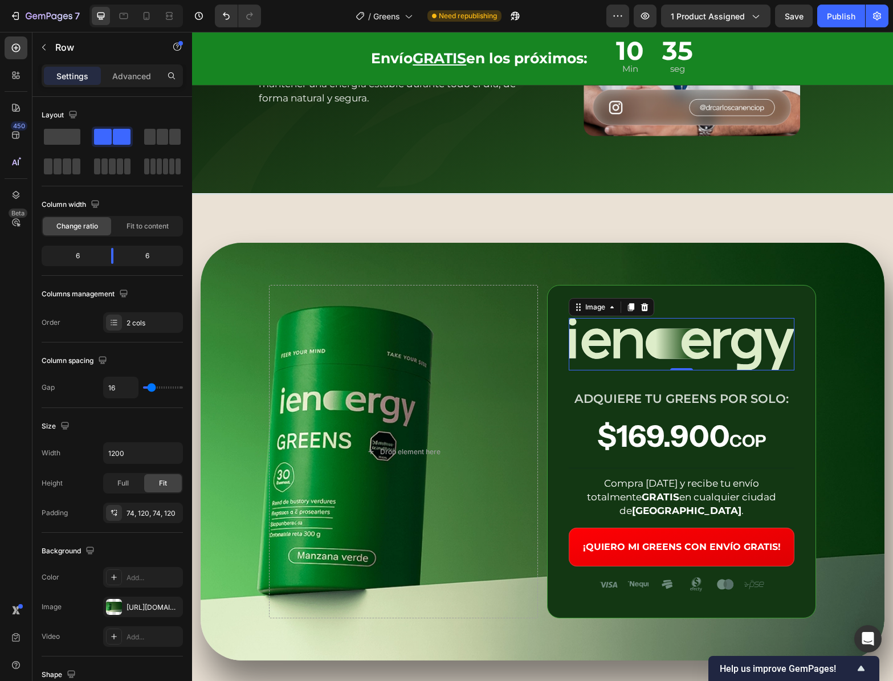
click at [723, 343] on img at bounding box center [682, 344] width 226 height 52
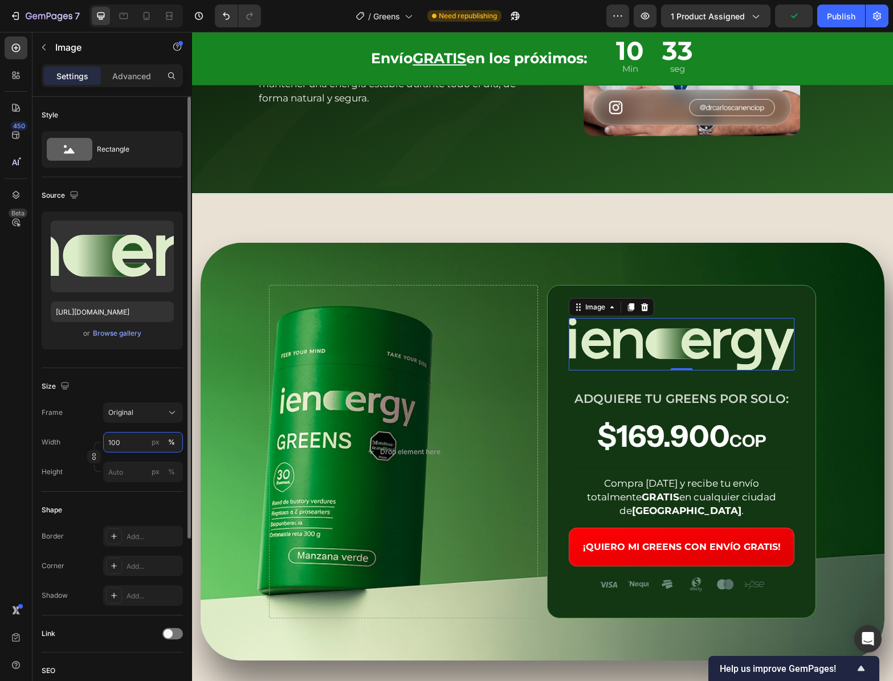
click at [125, 444] on input "100" at bounding box center [143, 442] width 80 height 21
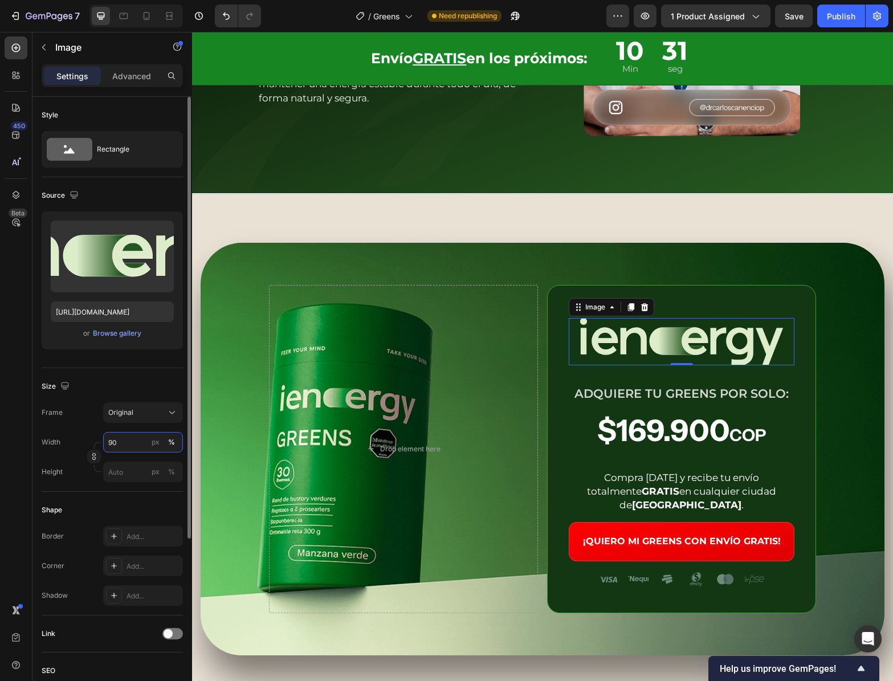
click at [113, 442] on input "90" at bounding box center [143, 442] width 80 height 21
type input "80"
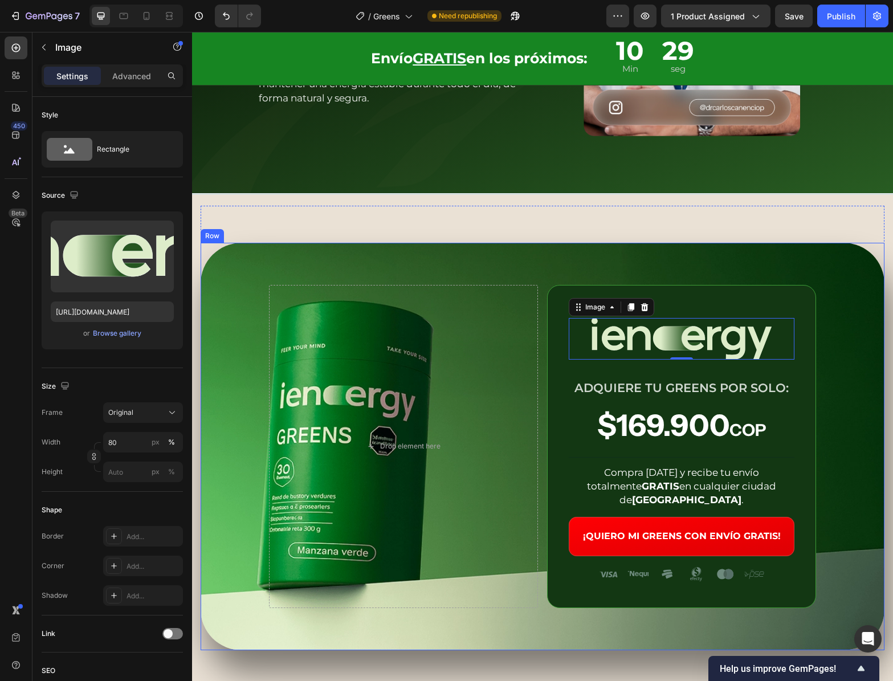
click at [846, 345] on div "Drop element here Image 0 ADQUIERE TU GREENS POR SOLO: Text Block $169.900 COP …" at bounding box center [543, 446] width 684 height 407
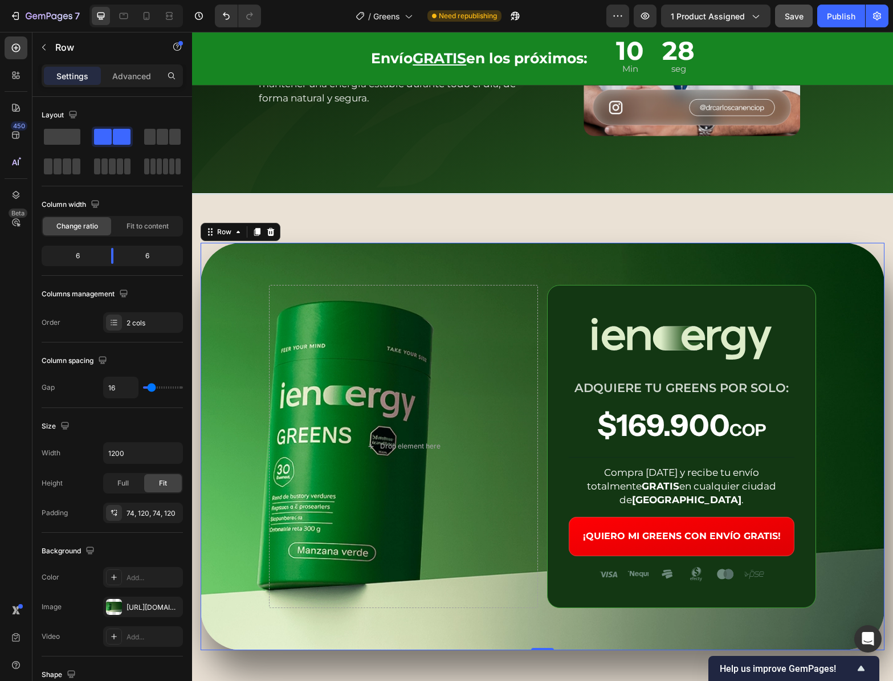
click at [800, 6] on button "Save" at bounding box center [794, 16] width 38 height 23
click at [151, 15] on icon at bounding box center [146, 15] width 11 height 11
type input "100%"
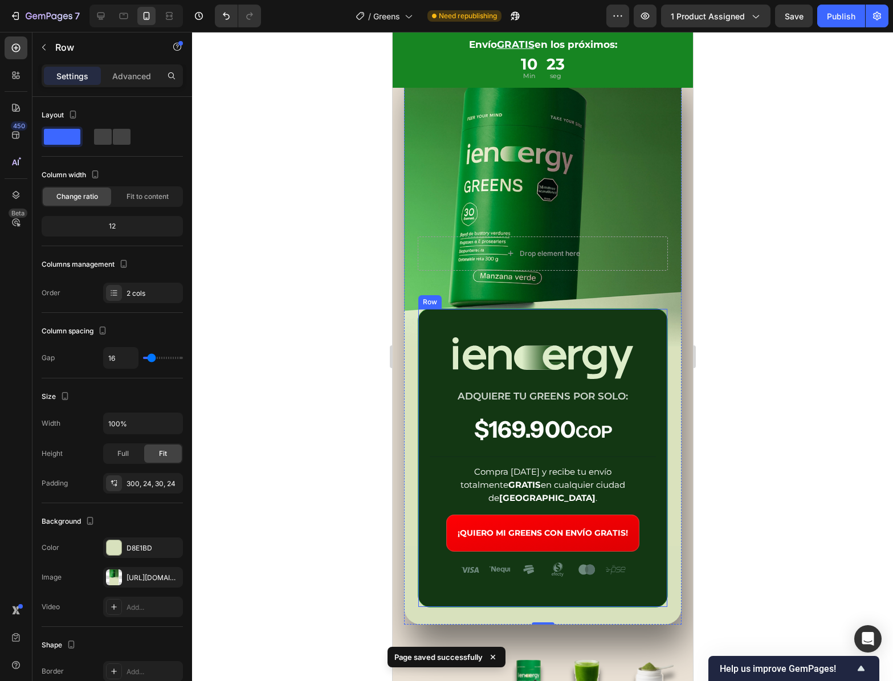
scroll to position [3753, 0]
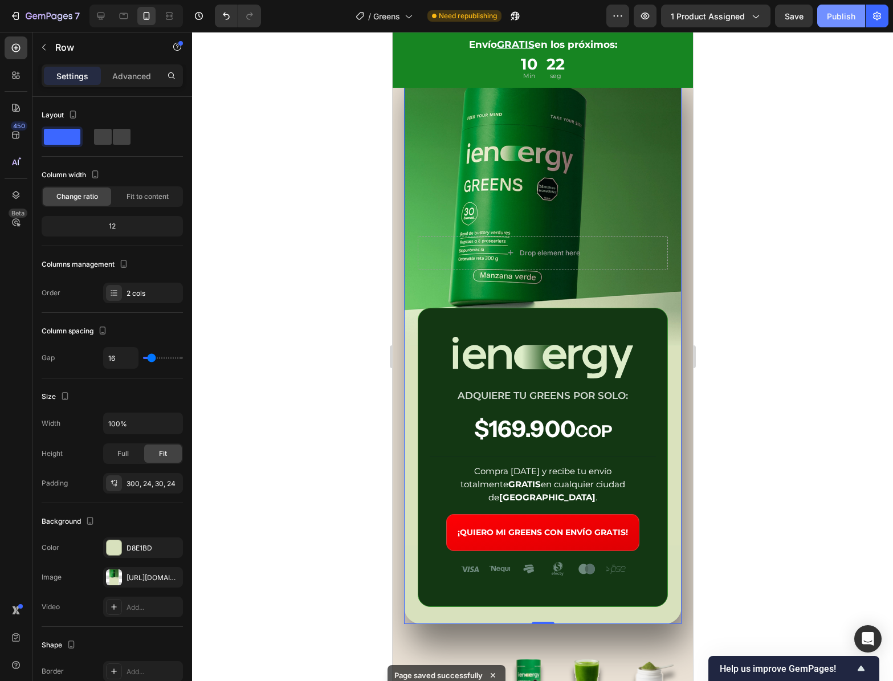
drag, startPoint x: 832, startPoint y: 35, endPoint x: 834, endPoint y: 21, distance: 14.3
click at [833, 32] on div at bounding box center [542, 356] width 701 height 649
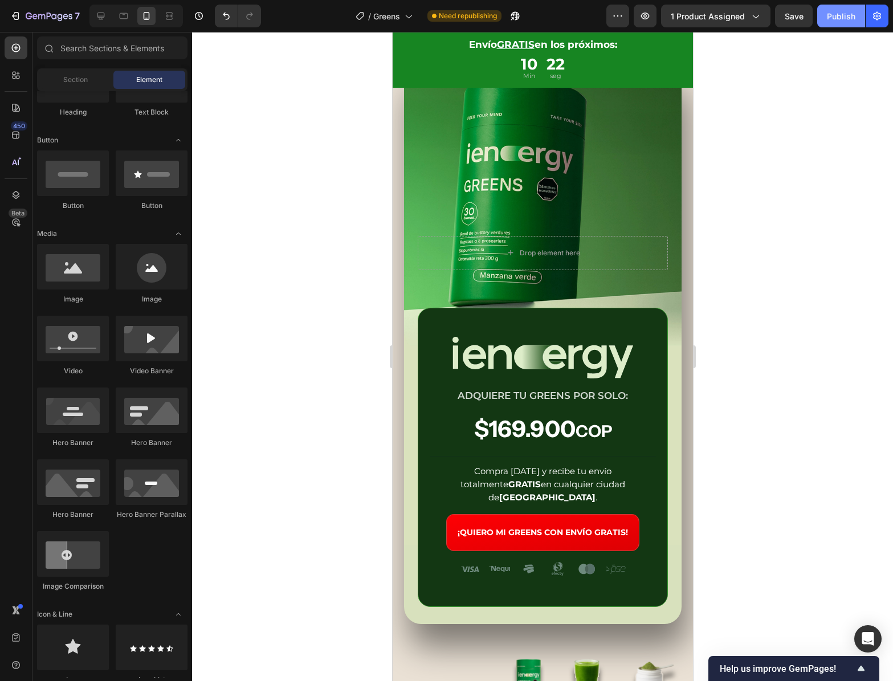
drag, startPoint x: 834, startPoint y: 20, endPoint x: 821, endPoint y: 21, distance: 13.1
click at [834, 20] on div "Publish" at bounding box center [841, 16] width 28 height 12
drag, startPoint x: 96, startPoint y: 13, endPoint x: 156, endPoint y: 52, distance: 71.1
click at [96, 13] on icon at bounding box center [100, 15] width 11 height 11
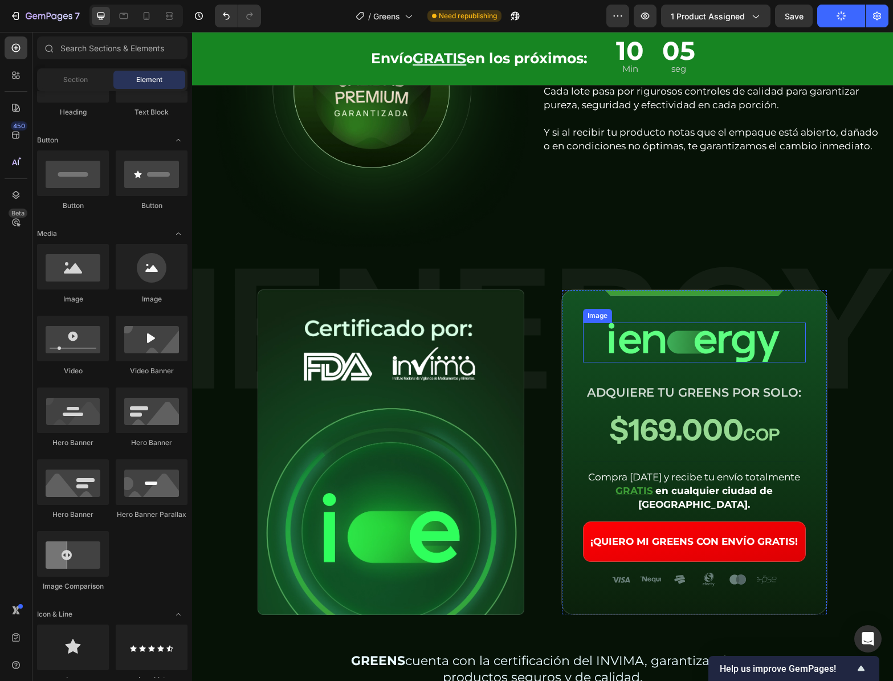
scroll to position [5411, 0]
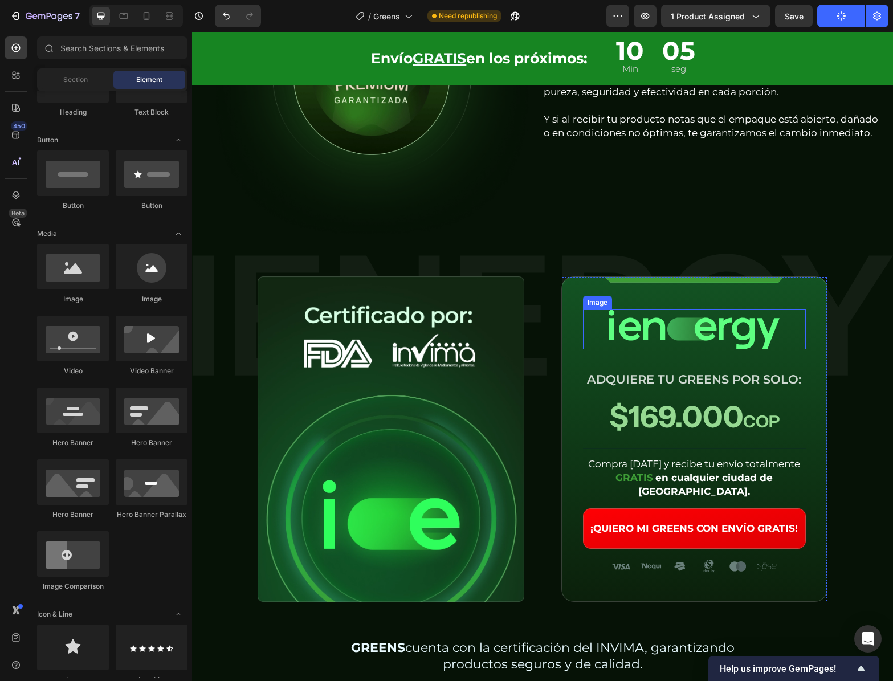
click at [687, 336] on img at bounding box center [694, 329] width 171 height 40
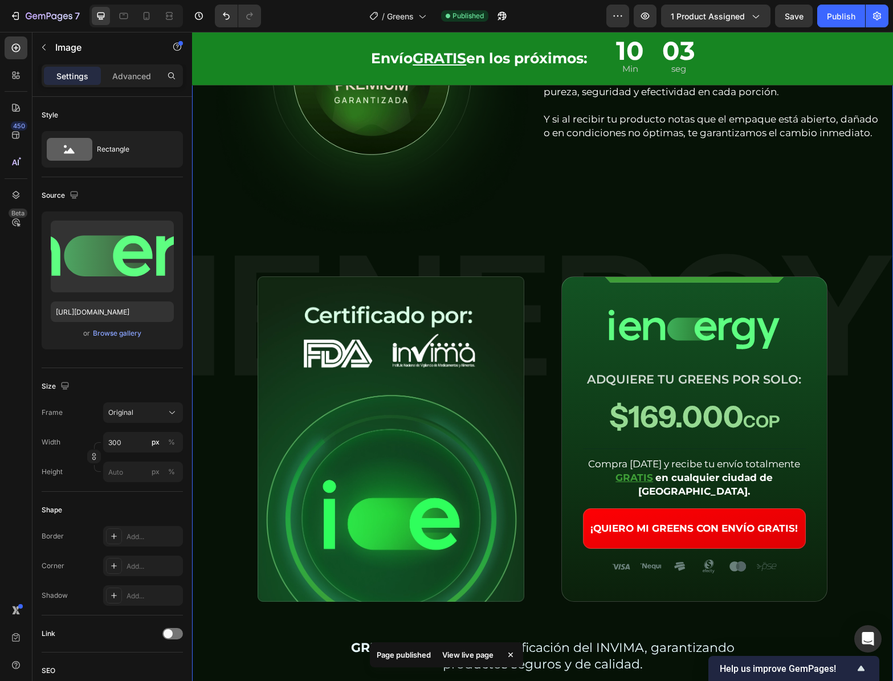
drag, startPoint x: 783, startPoint y: 256, endPoint x: 808, endPoint y: 256, distance: 25.1
click at [783, 256] on div "Image Garantía de calidad Heading GREENS se produce en laboratorios certificado…" at bounding box center [542, 290] width 701 height 768
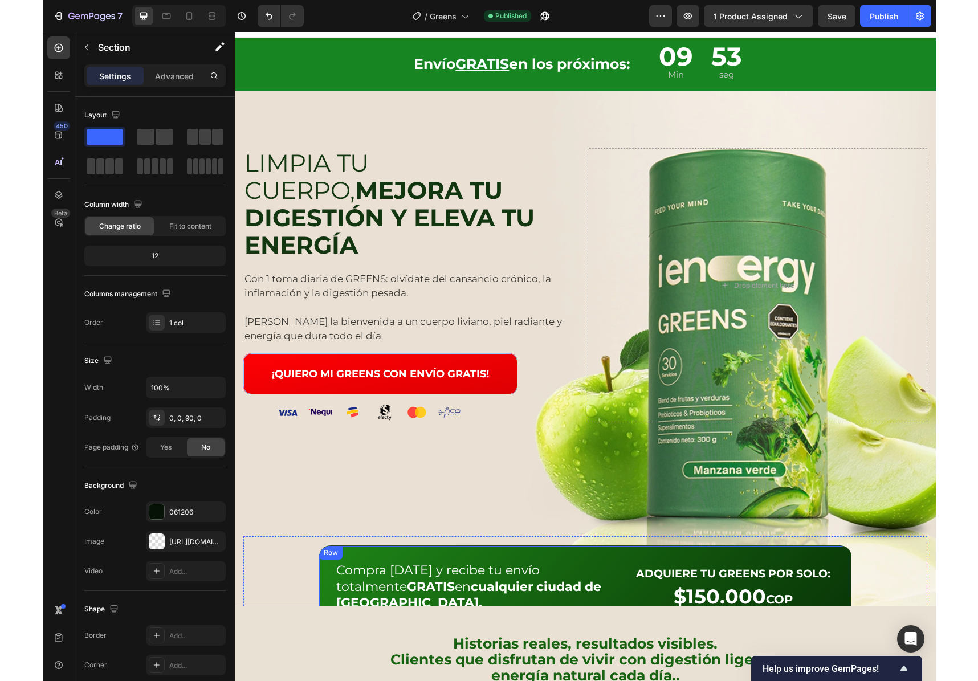
scroll to position [0, 0]
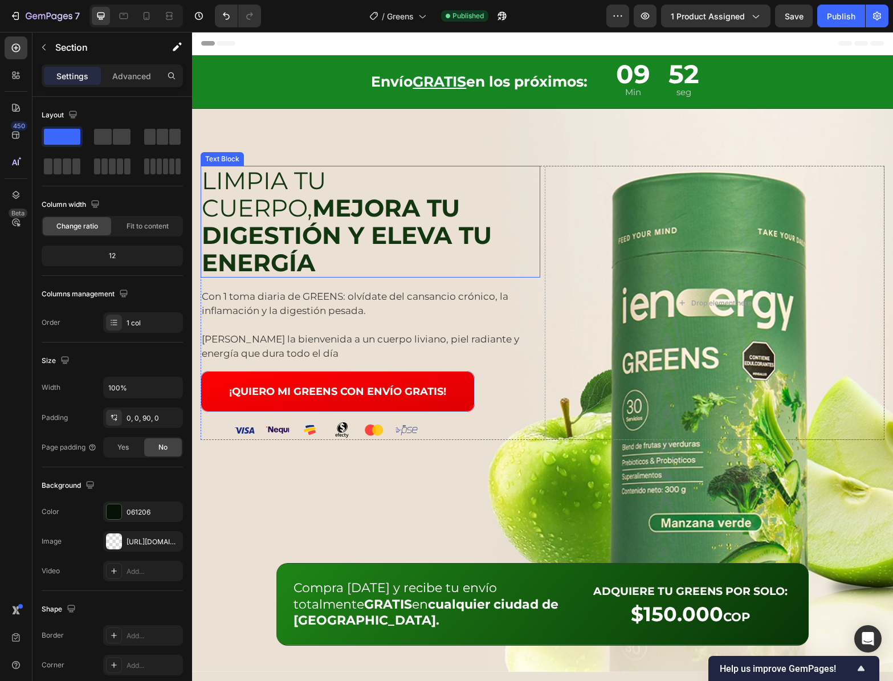
click at [379, 210] on strong "MEJORA TU DIGESTIÓN Y ELEVA TU ENERGÍA" at bounding box center [347, 235] width 290 height 84
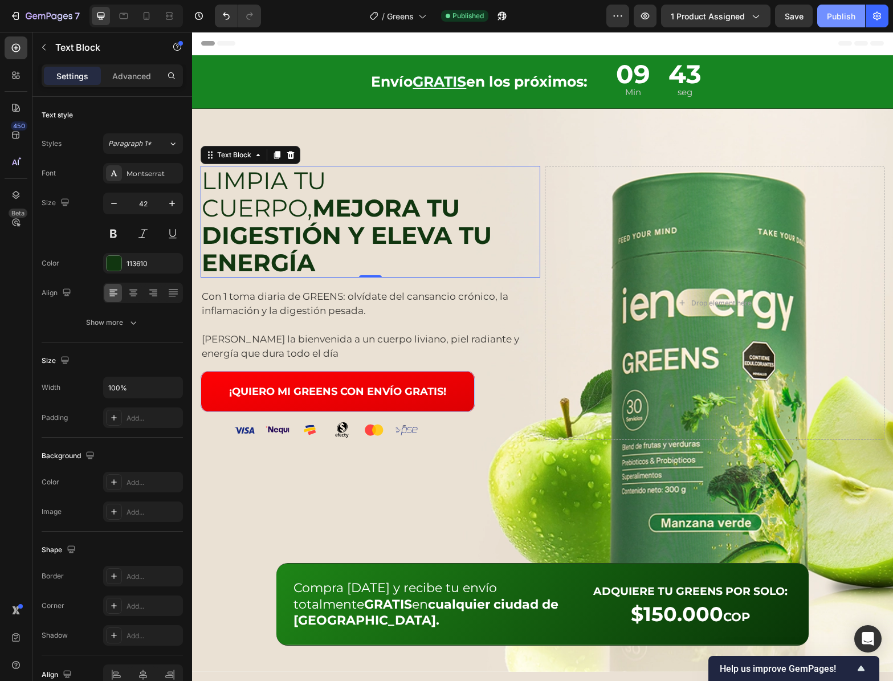
click at [850, 25] on button "Publish" at bounding box center [841, 16] width 48 height 23
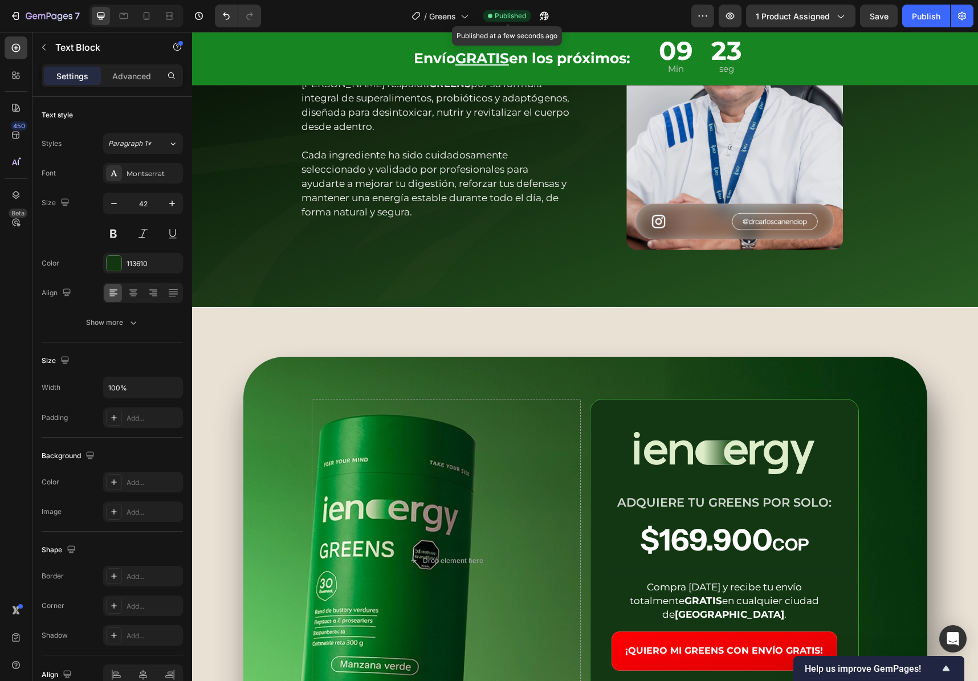
scroll to position [3303, 0]
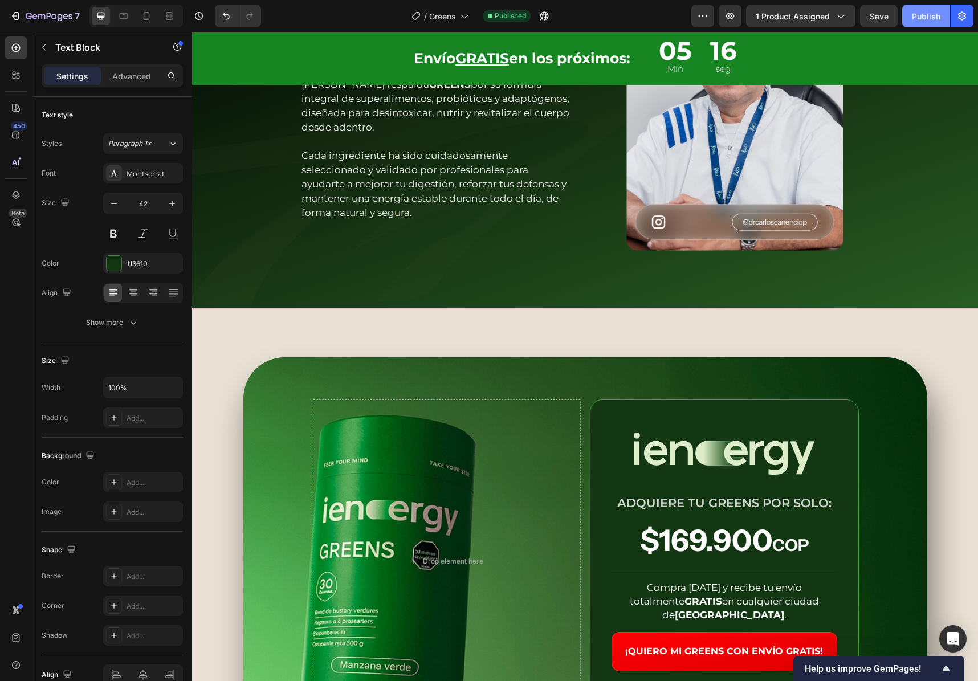
click at [892, 26] on button "Publish" at bounding box center [926, 16] width 48 height 23
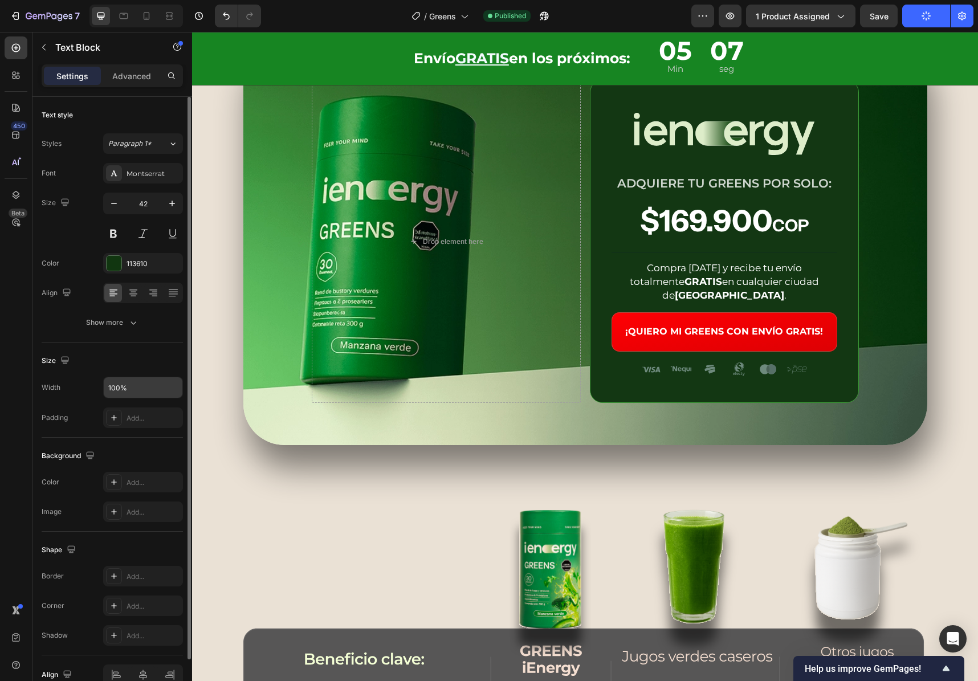
scroll to position [3622, 0]
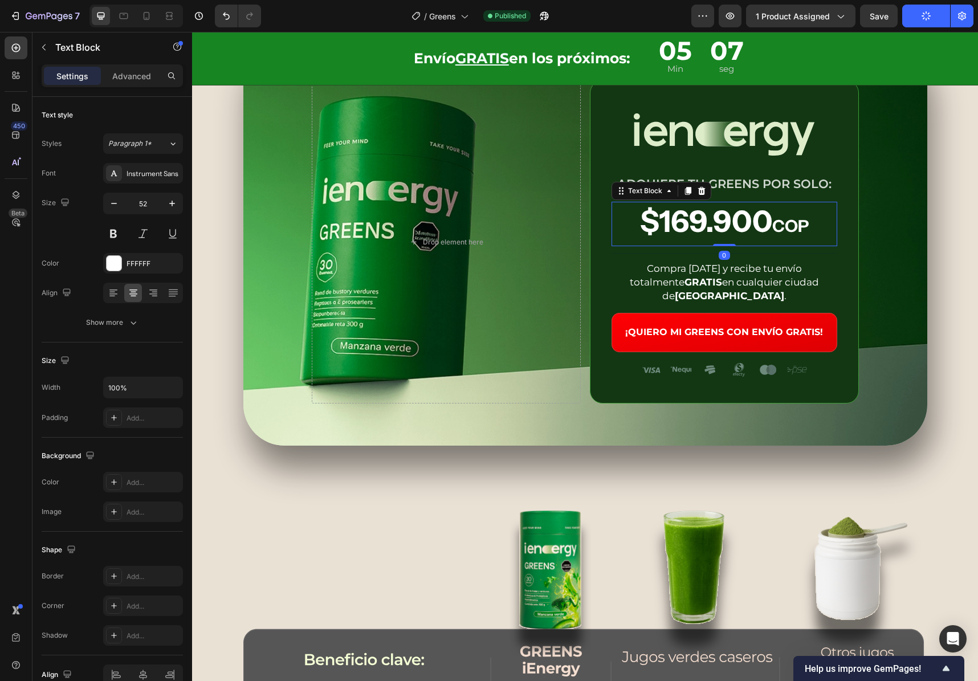
drag, startPoint x: 680, startPoint y: 229, endPoint x: 682, endPoint y: 222, distance: 7.2
click at [680, 229] on p "$169.900 COP" at bounding box center [724, 224] width 223 height 42
click at [682, 219] on p "$169.900 COP" at bounding box center [724, 224] width 223 height 42
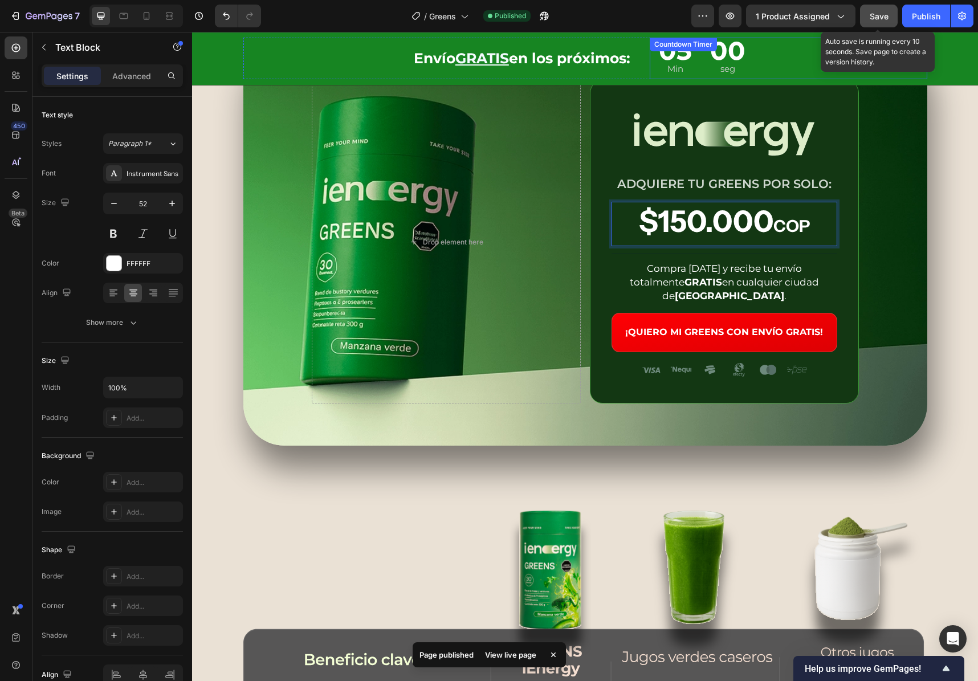
click at [876, 14] on span "Save" at bounding box center [879, 16] width 19 height 10
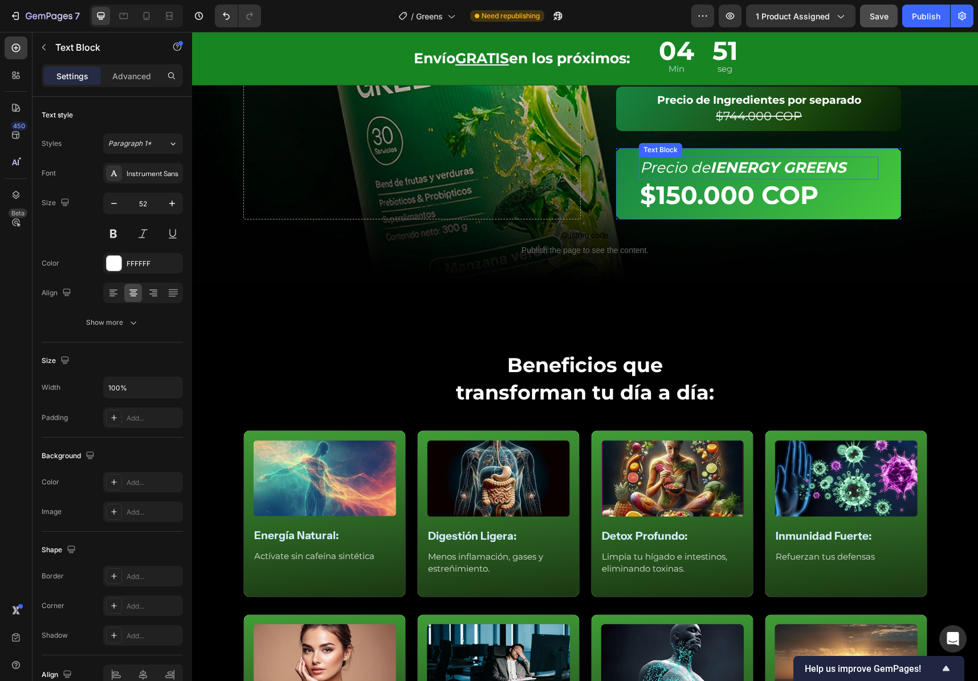
scroll to position [1560, 0]
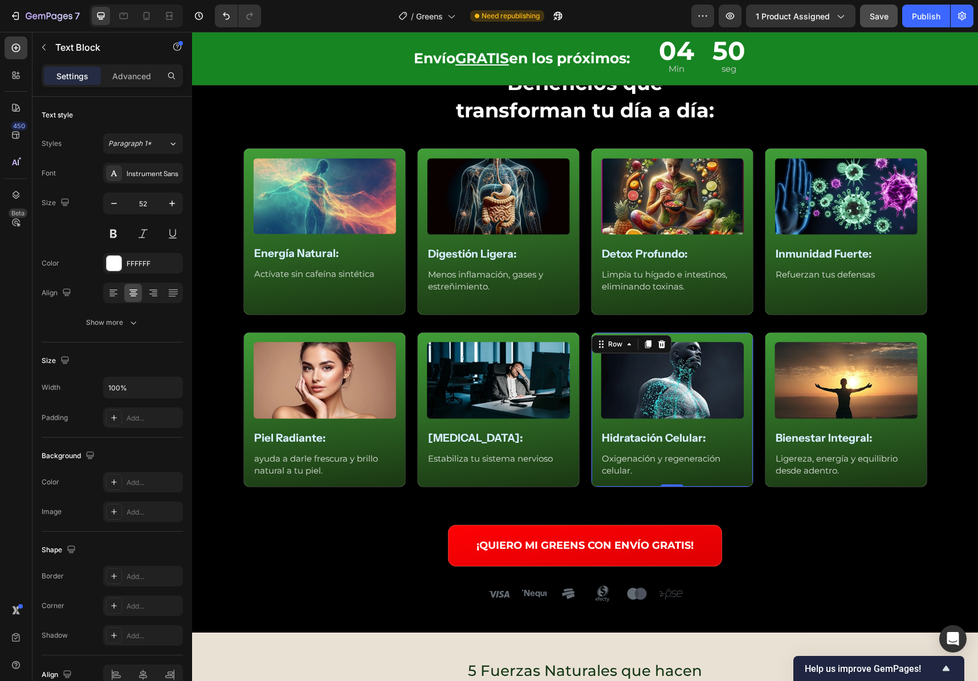
click at [591, 353] on div "Image Hidratación Celular: Text Block Oxigenación y regeneración celular. Text …" at bounding box center [672, 409] width 162 height 155
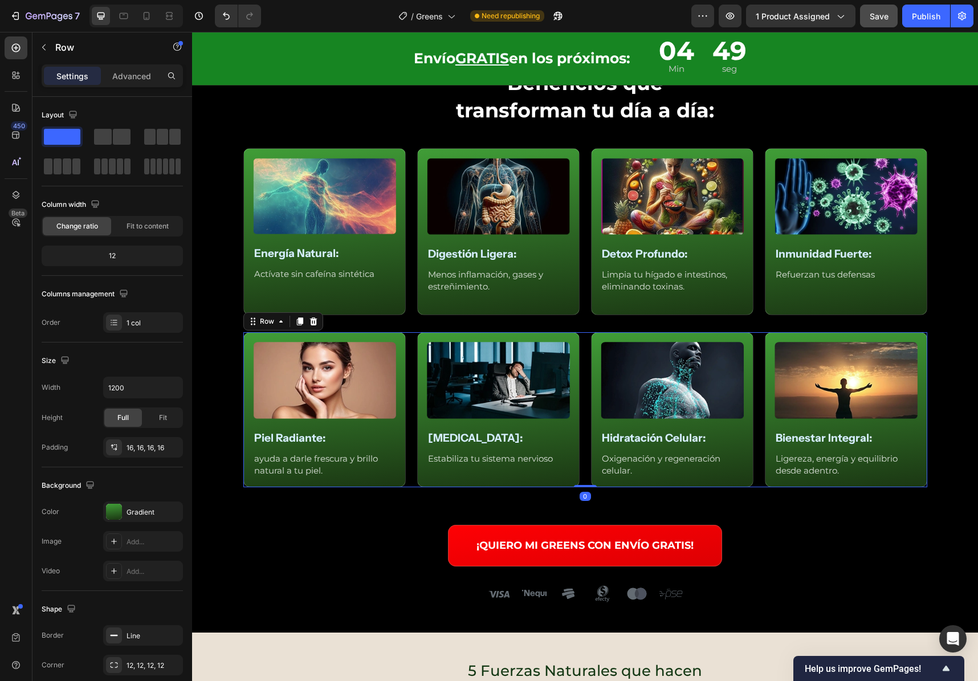
click at [583, 352] on div "Image Piel Radiante: Text Block ayuda a darle frescura y brillo natural a tu pi…" at bounding box center [585, 409] width 684 height 155
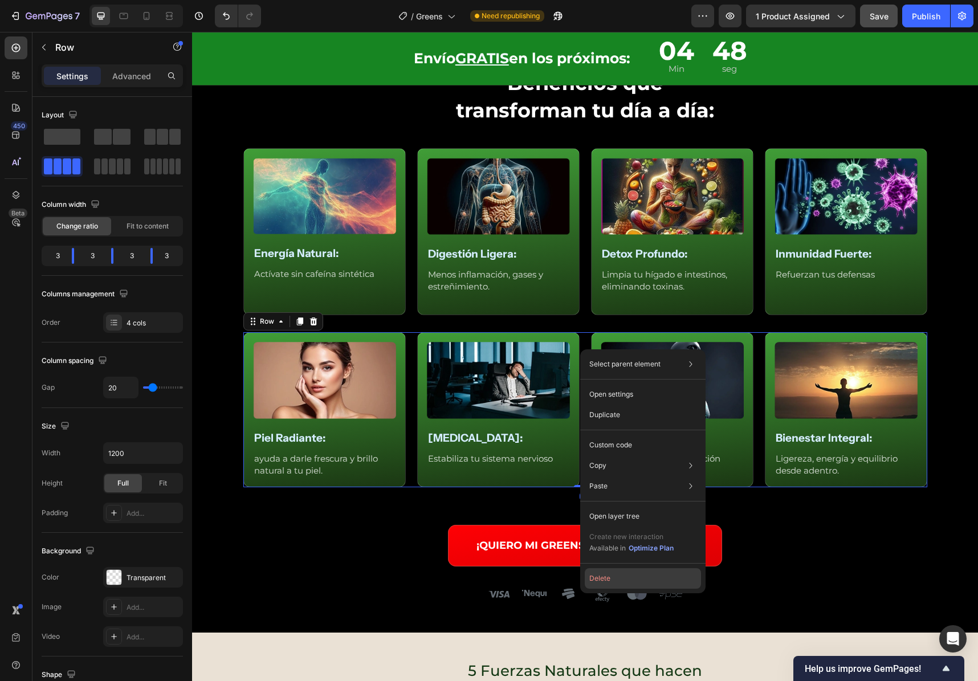
click at [617, 568] on button "Delete" at bounding box center [643, 578] width 116 height 21
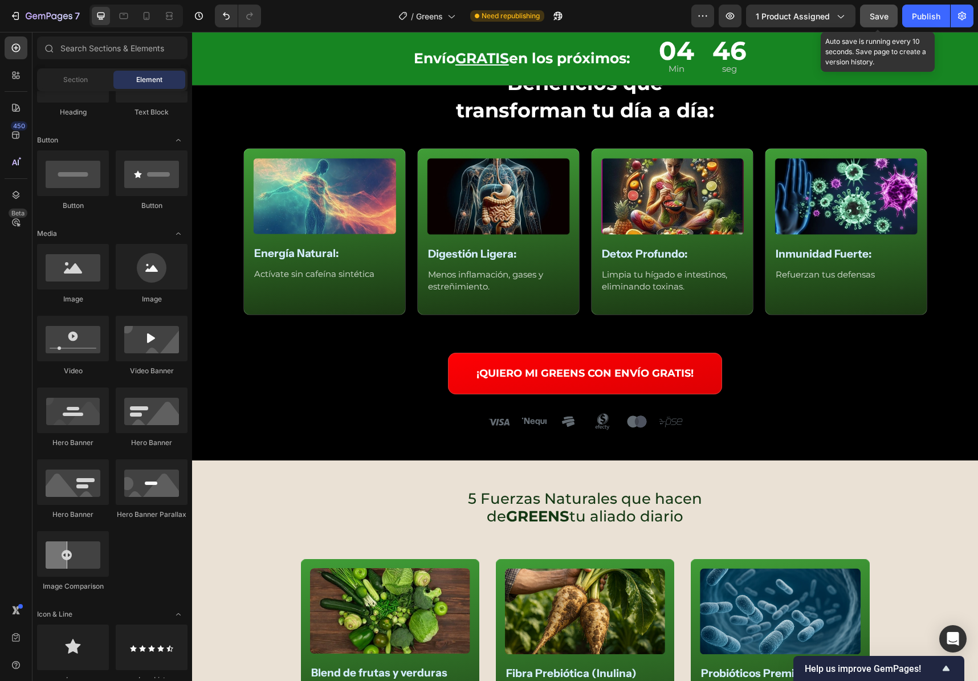
click at [883, 17] on span "Save" at bounding box center [879, 16] width 19 height 10
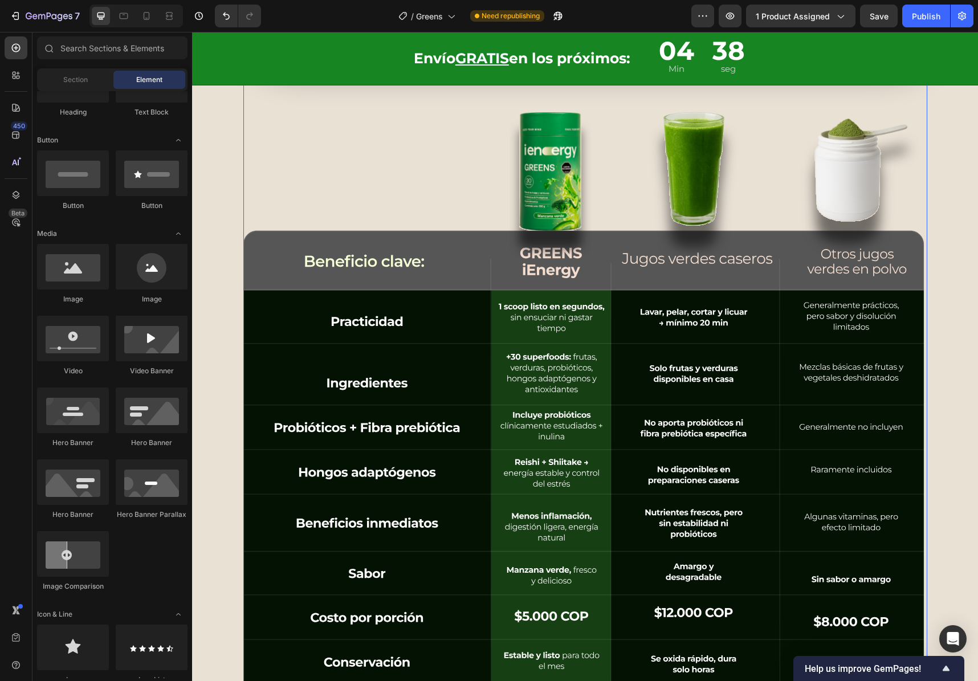
scroll to position [3845, 0]
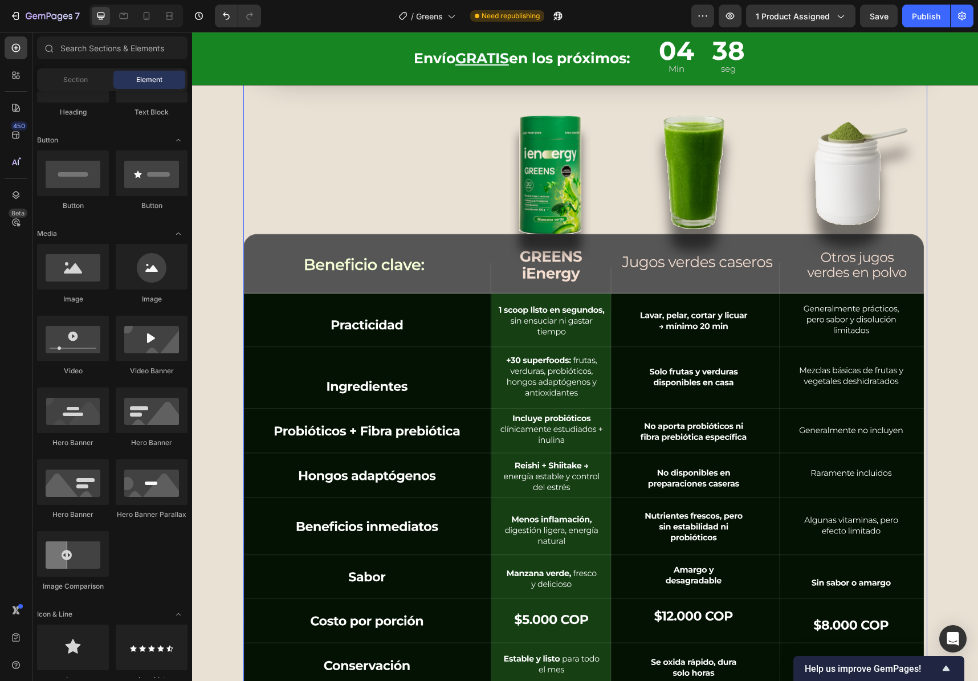
click at [801, 337] on img at bounding box center [585, 418] width 684 height 667
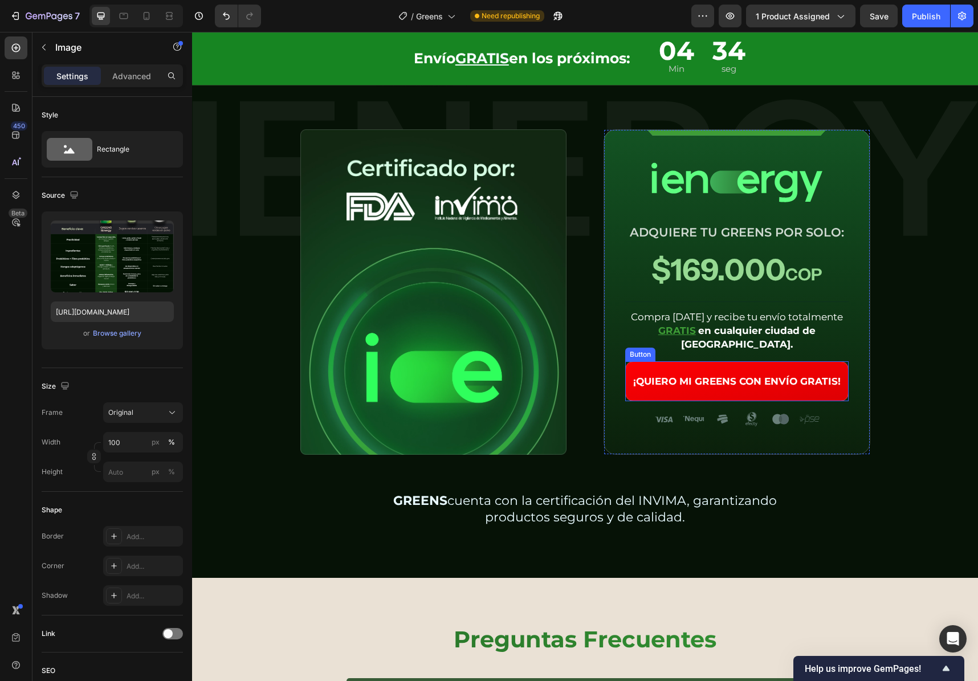
scroll to position [5408, 0]
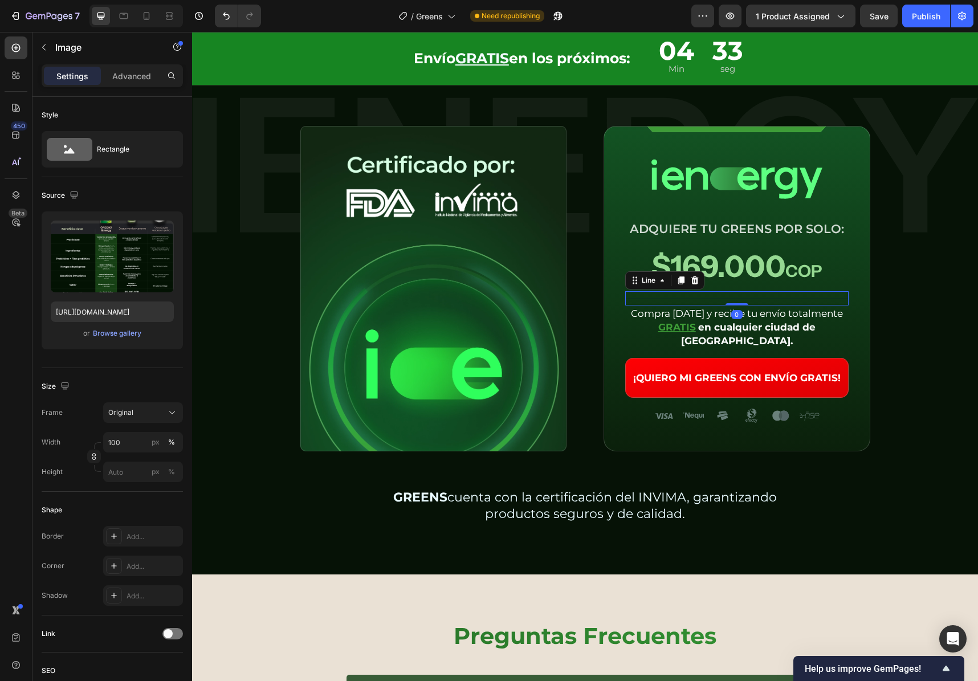
drag, startPoint x: 705, startPoint y: 294, endPoint x: 706, endPoint y: 275, distance: 19.4
click at [705, 294] on div "Title Line 0" at bounding box center [736, 298] width 223 height 14
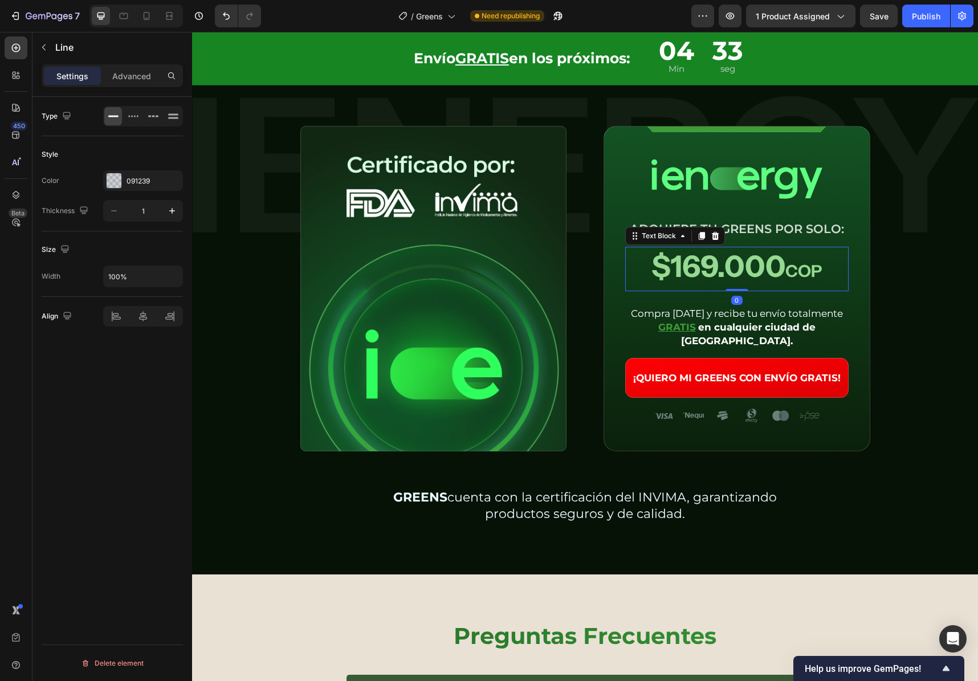
click at [705, 274] on p "$169.000 COP" at bounding box center [736, 269] width 221 height 42
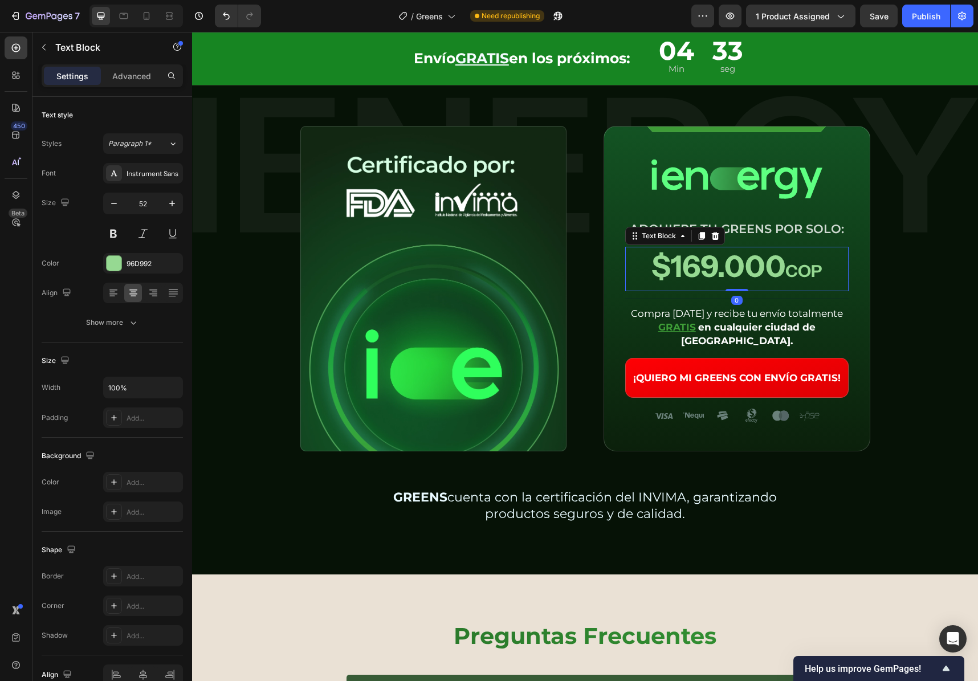
click at [689, 268] on p "$169.000 COP" at bounding box center [736, 269] width 221 height 42
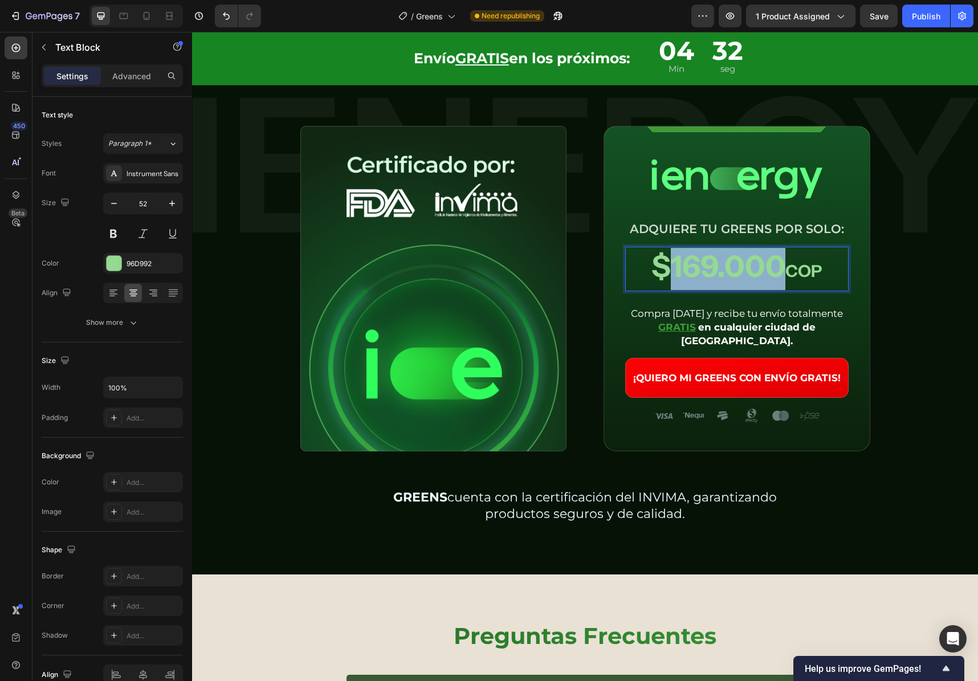
click at [689, 268] on p "$169.000 COP" at bounding box center [736, 269] width 221 height 42
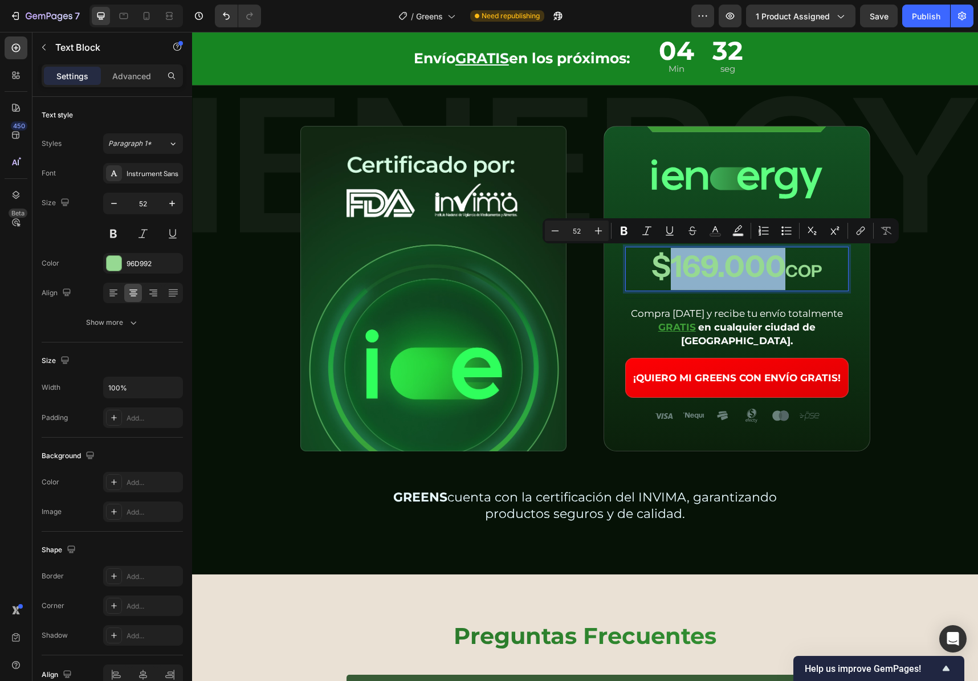
drag, startPoint x: 693, startPoint y: 269, endPoint x: 691, endPoint y: 276, distance: 7.8
click at [692, 269] on p "$169.000 COP" at bounding box center [736, 269] width 221 height 42
click at [690, 272] on p "$169.000 COP" at bounding box center [736, 269] width 221 height 42
click at [694, 276] on p "$169.000 COP" at bounding box center [736, 269] width 221 height 42
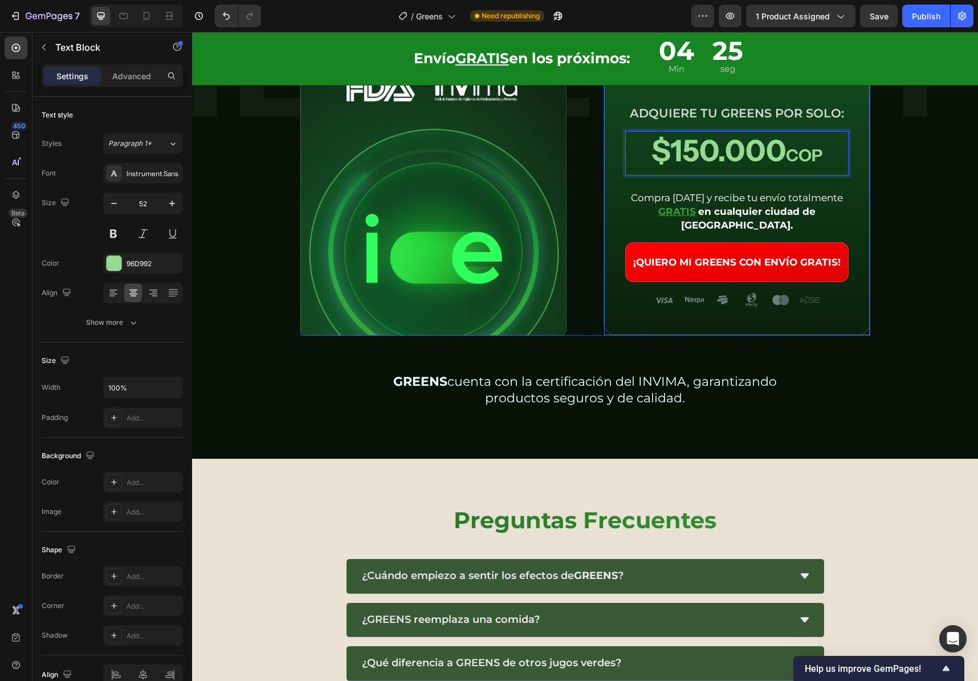
scroll to position [5528, 0]
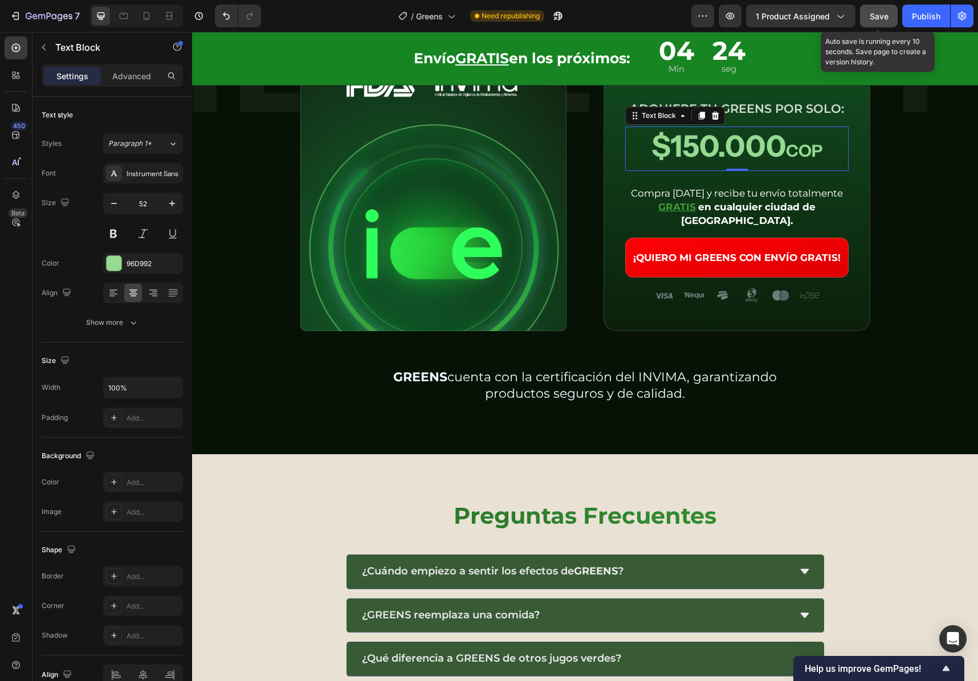
click at [880, 27] on button "Save" at bounding box center [879, 16] width 38 height 23
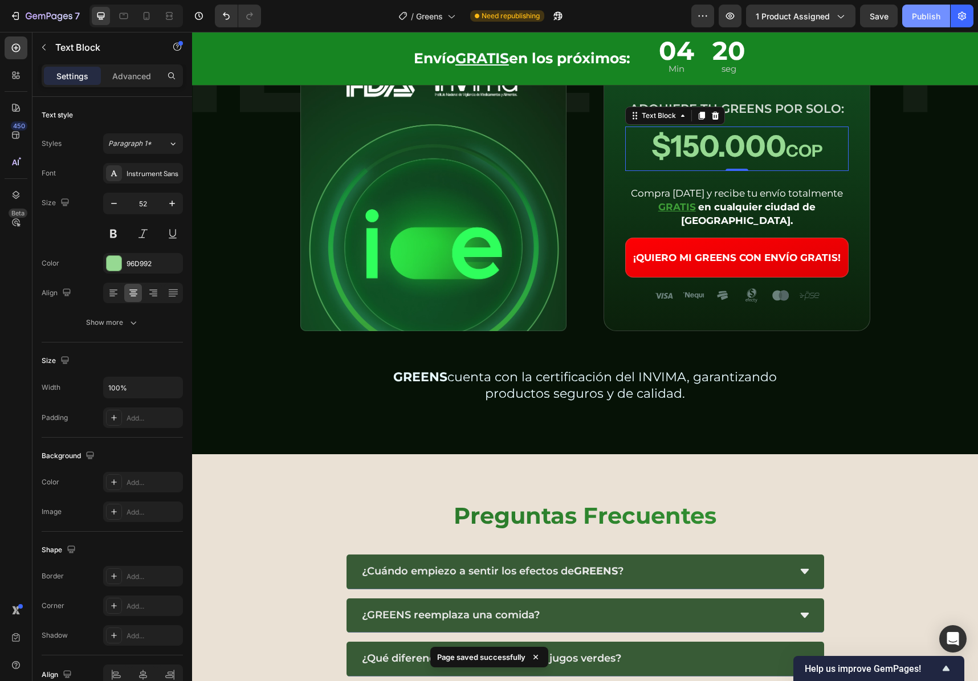
click at [892, 23] on button "Publish" at bounding box center [926, 16] width 48 height 23
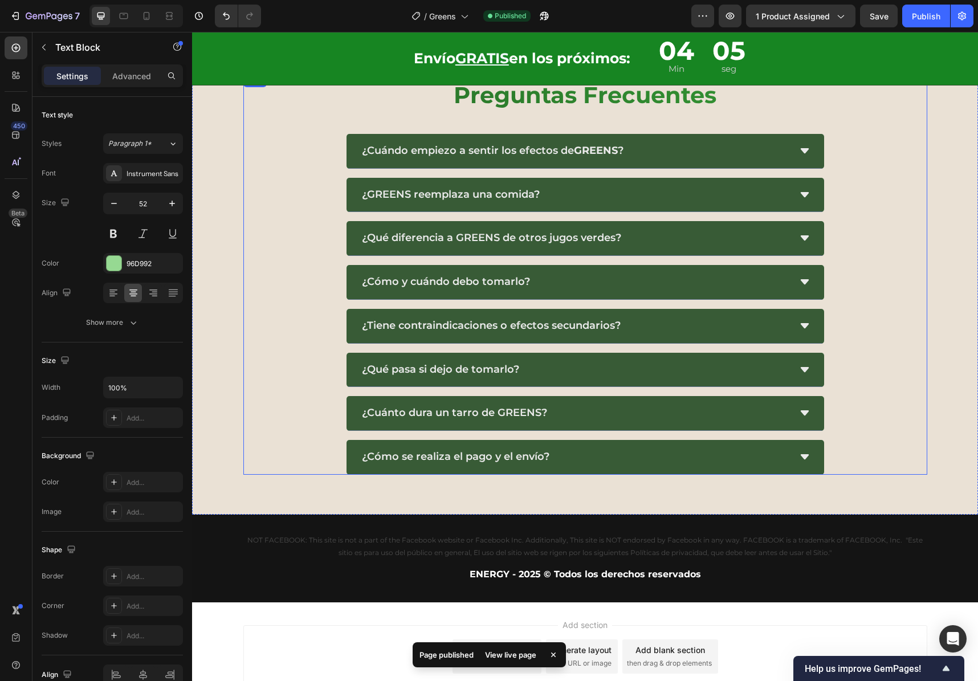
scroll to position [5902, 0]
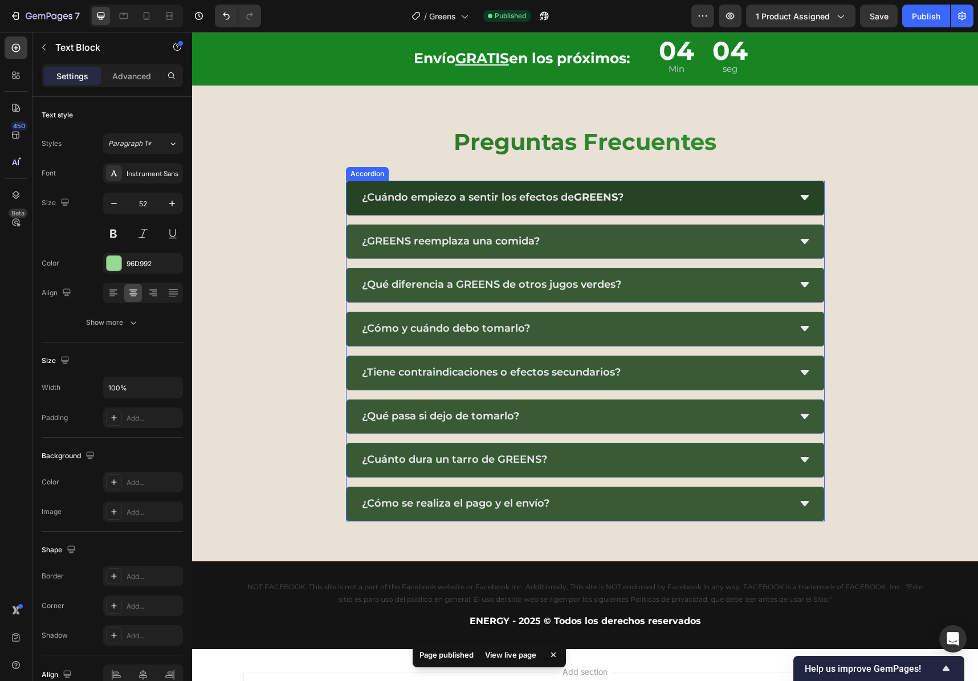
click at [799, 199] on icon at bounding box center [804, 197] width 11 height 11
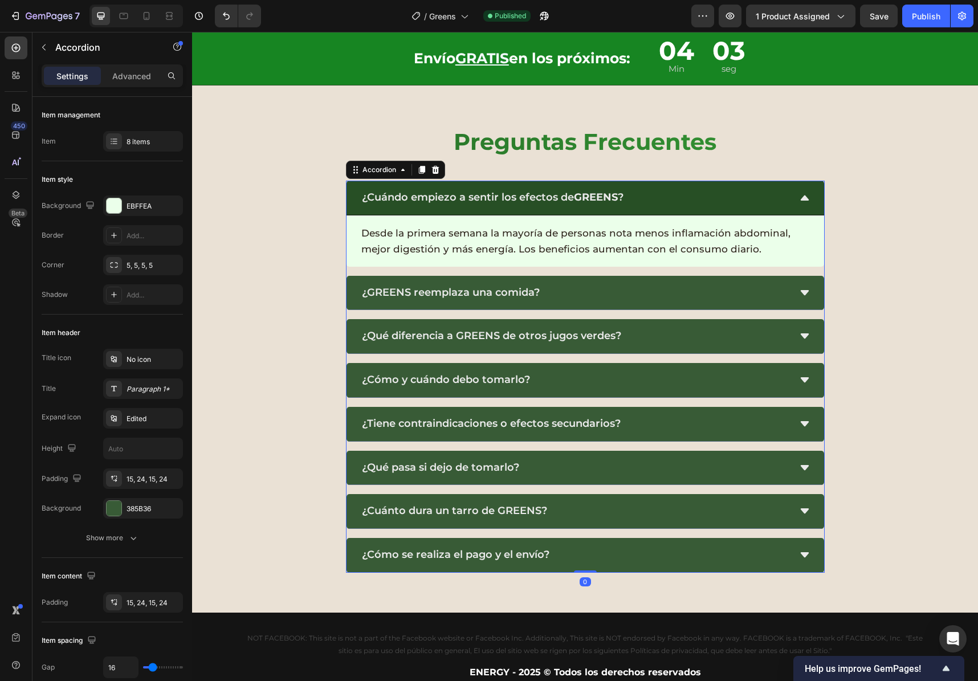
click at [800, 198] on icon at bounding box center [804, 197] width 8 height 5
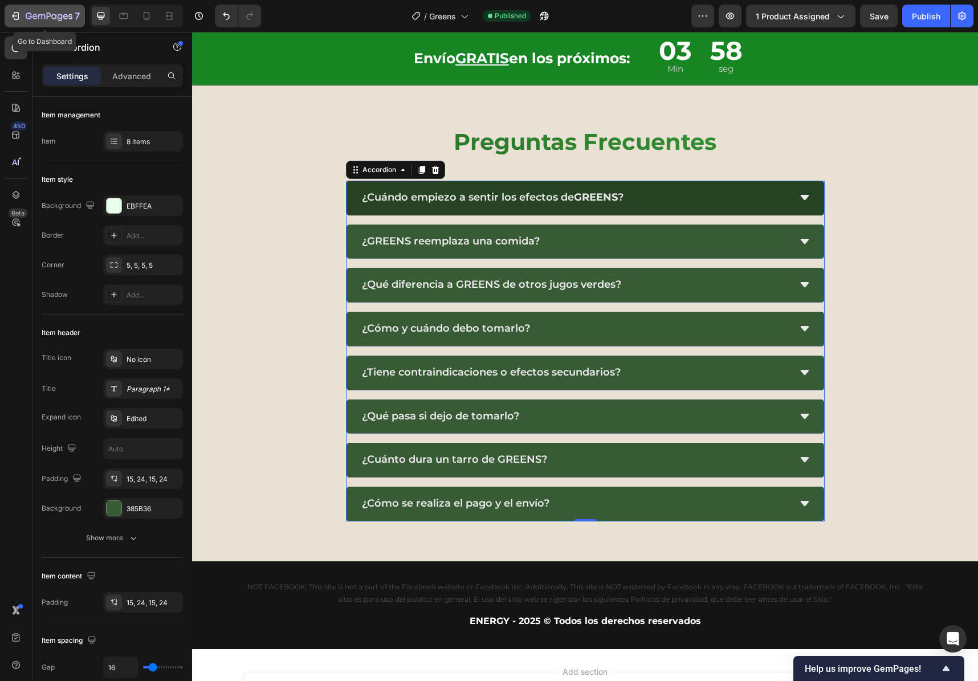
click at [48, 22] on div "7" at bounding box center [53, 16] width 54 height 14
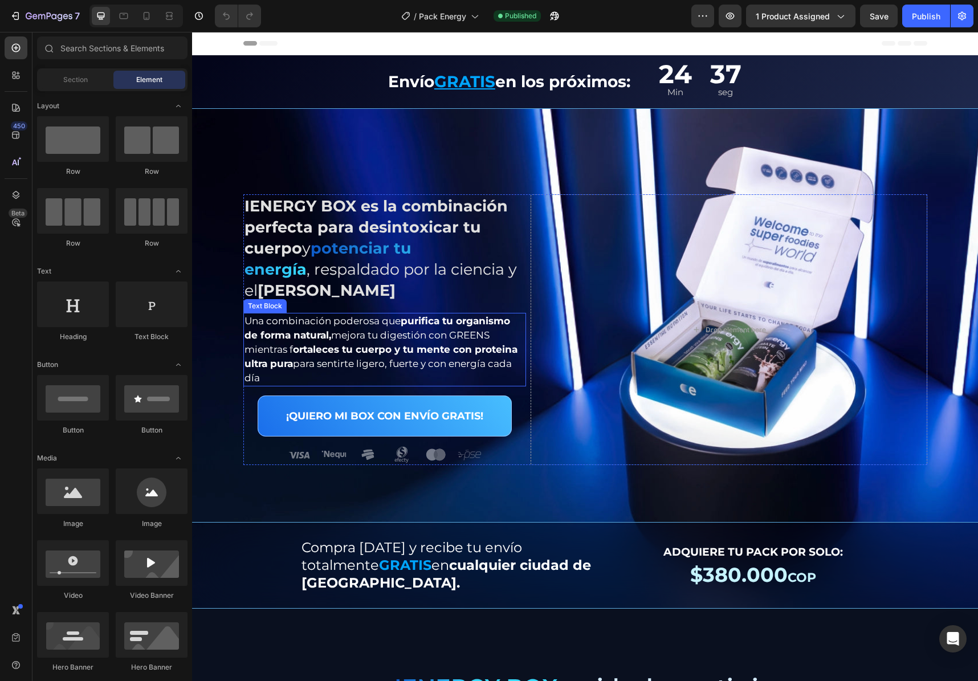
click at [300, 350] on strong "ortaleces tu cuerpo y tu mente con proteina ultra pura" at bounding box center [380, 357] width 273 height 26
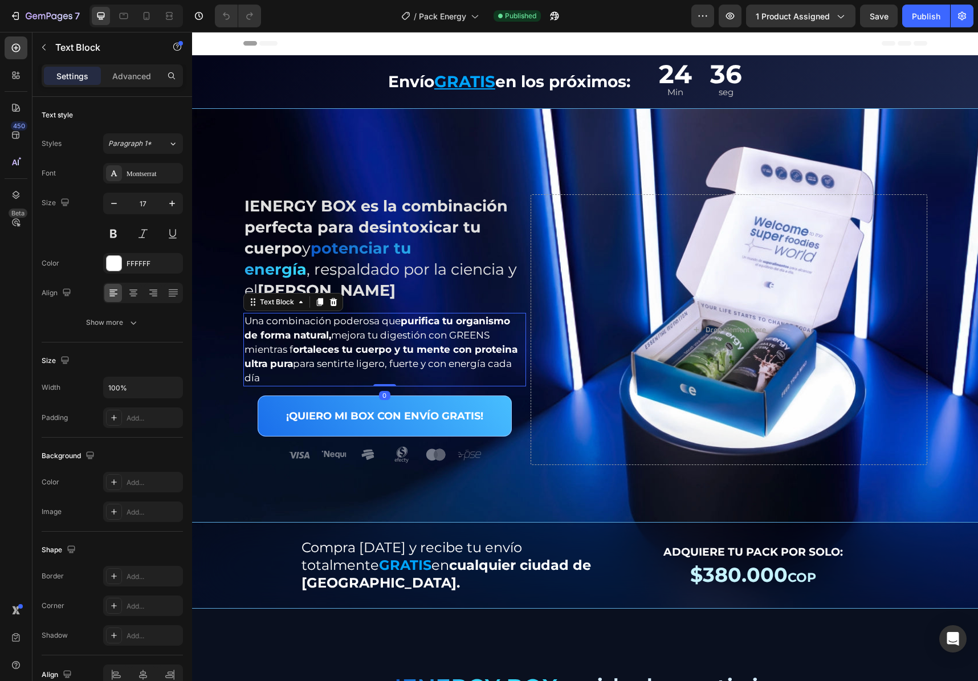
click at [323, 349] on strong "ortaleces tu cuerpo y tu mente con proteina ultra pura" at bounding box center [380, 357] width 273 height 26
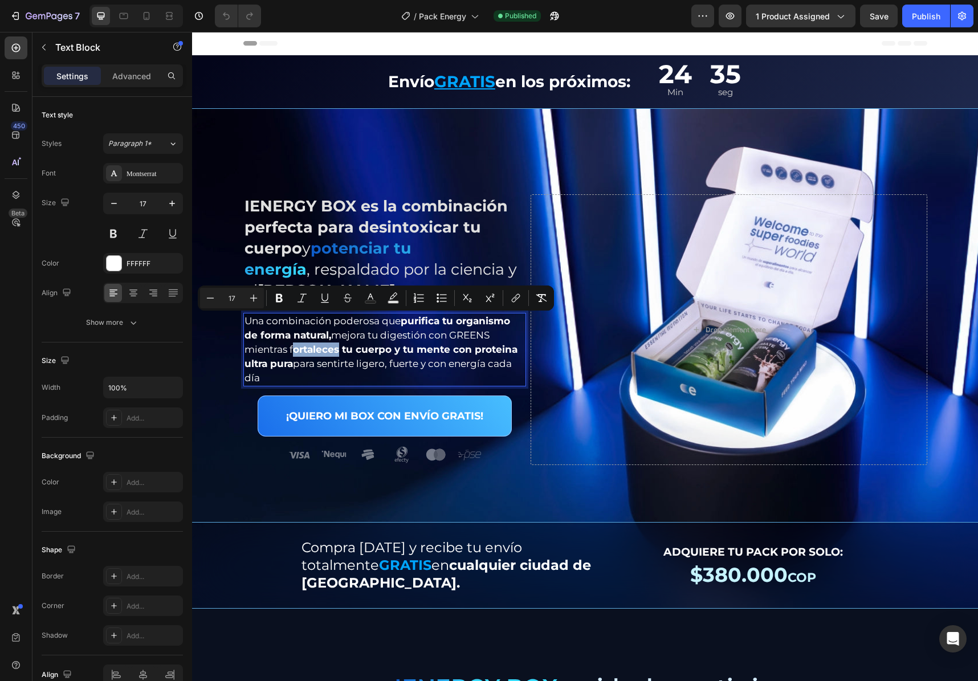
copy p "Una combinación poderosa que purifica tu organismo de forma natural, mejora tu …"
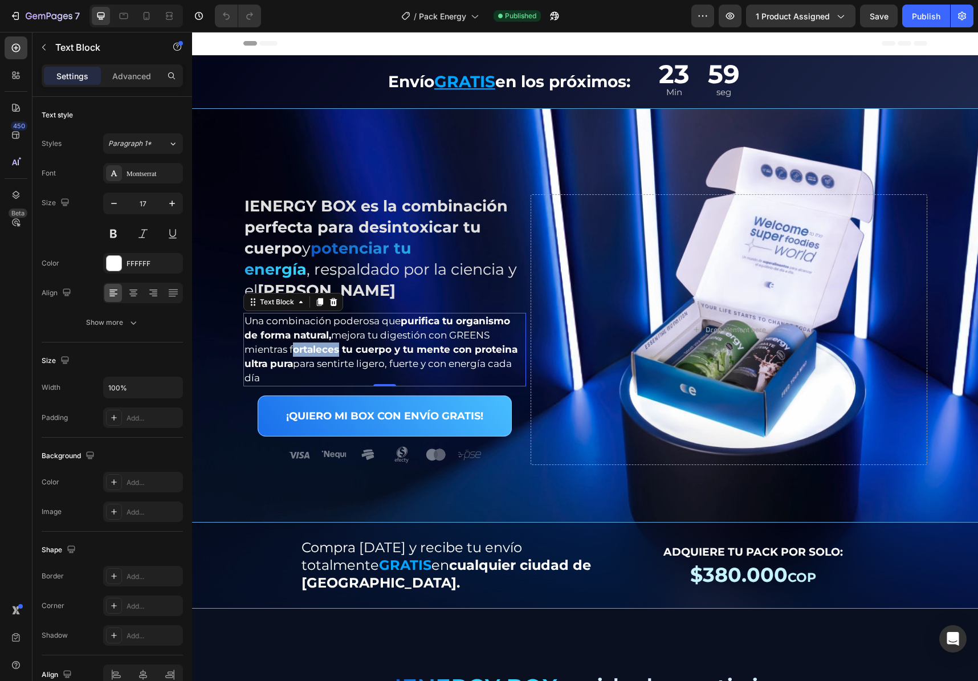
click at [325, 346] on strong "ortaleces tu cuerpo y tu mente con proteina ultra pura" at bounding box center [380, 357] width 273 height 26
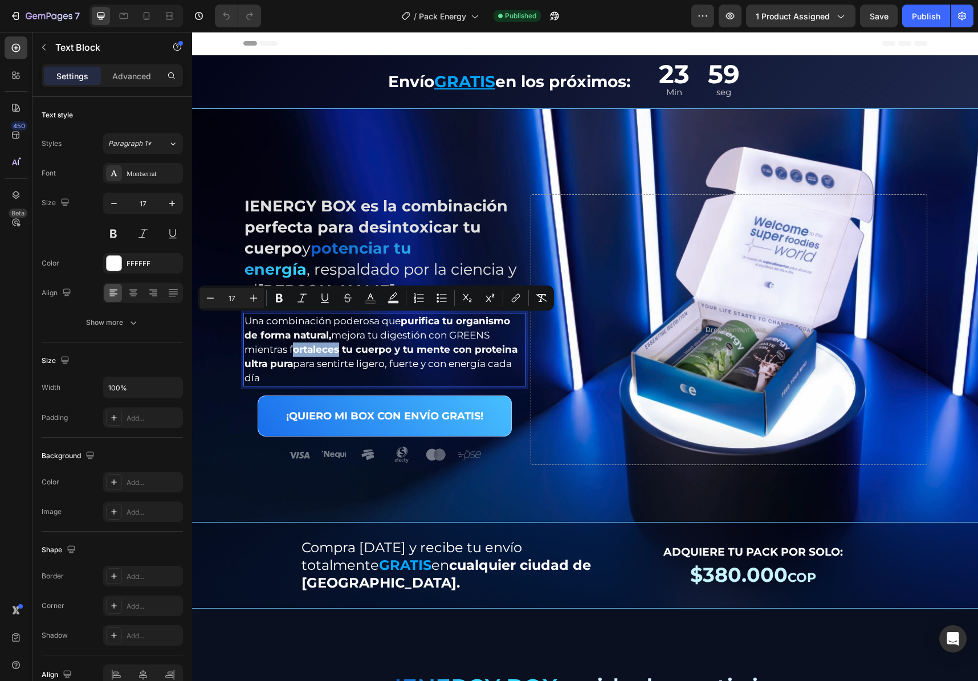
click at [325, 346] on strong "ortaleces tu cuerpo y tu mente con proteina ultra pura" at bounding box center [380, 357] width 273 height 26
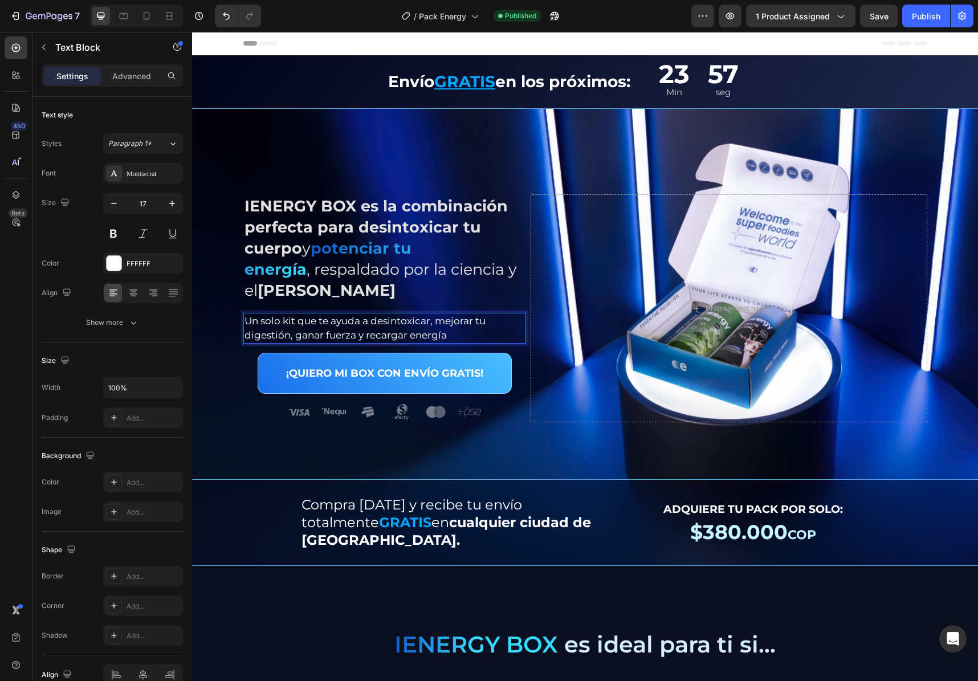
click at [326, 336] on p "Un solo kit que te ayuda a desintoxicar, mejorar tu digestión, ganar fuerza y r…" at bounding box center [384, 328] width 281 height 28
click at [303, 295] on strong "[PERSON_NAME]" at bounding box center [327, 290] width 138 height 19
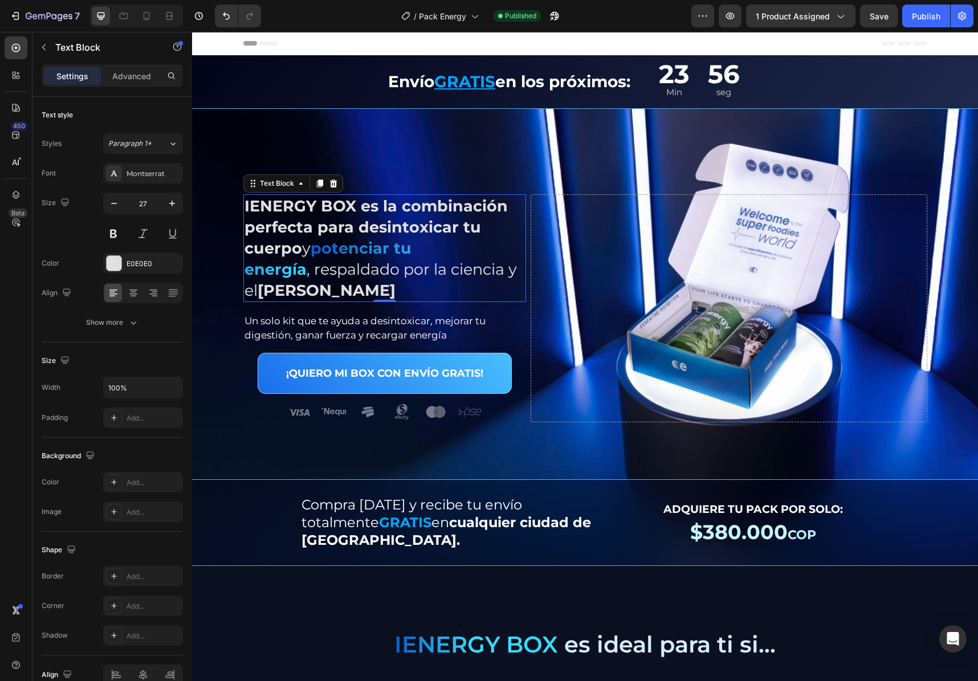
click at [335, 267] on p "IENERGY BOX es la combinación perfecta para desintoxicar tu cuerpo y potenciar …" at bounding box center [384, 247] width 281 height 105
click at [334, 267] on p "IENERGY BOX es la combinación perfecta para desintoxicar tu cuerpo y potenciar …" at bounding box center [384, 247] width 281 height 105
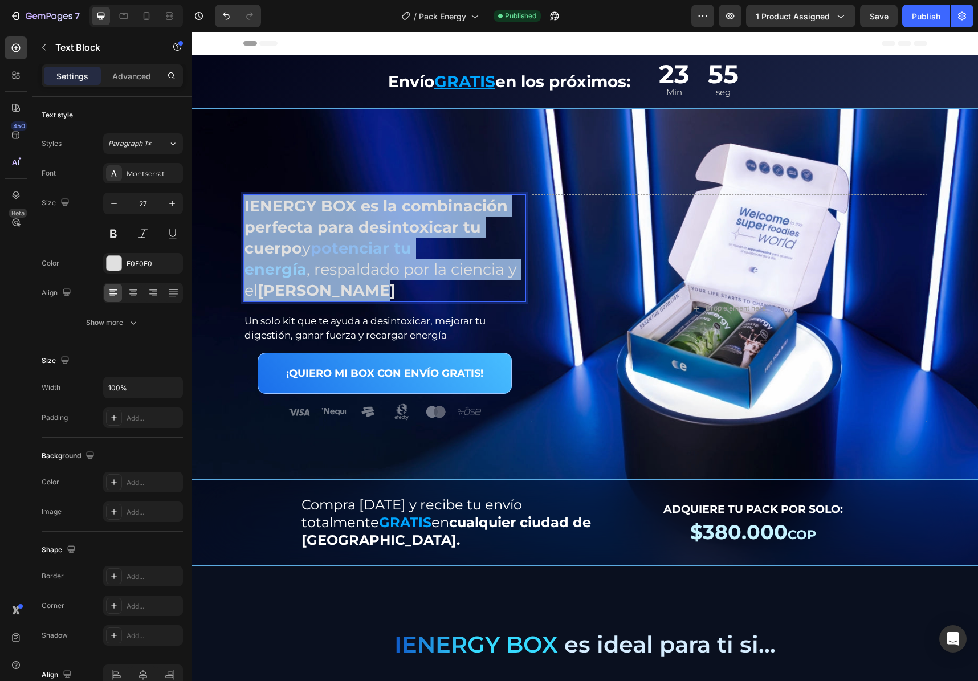
click at [335, 267] on p "IENERGY BOX es la combinación perfecta para desintoxicar tu cuerpo y potenciar …" at bounding box center [384, 247] width 281 height 105
click at [384, 283] on p "IENERGY BOX es la combinación perfecta para desintoxicar tu cuerpo y potenciar …" at bounding box center [384, 247] width 281 height 105
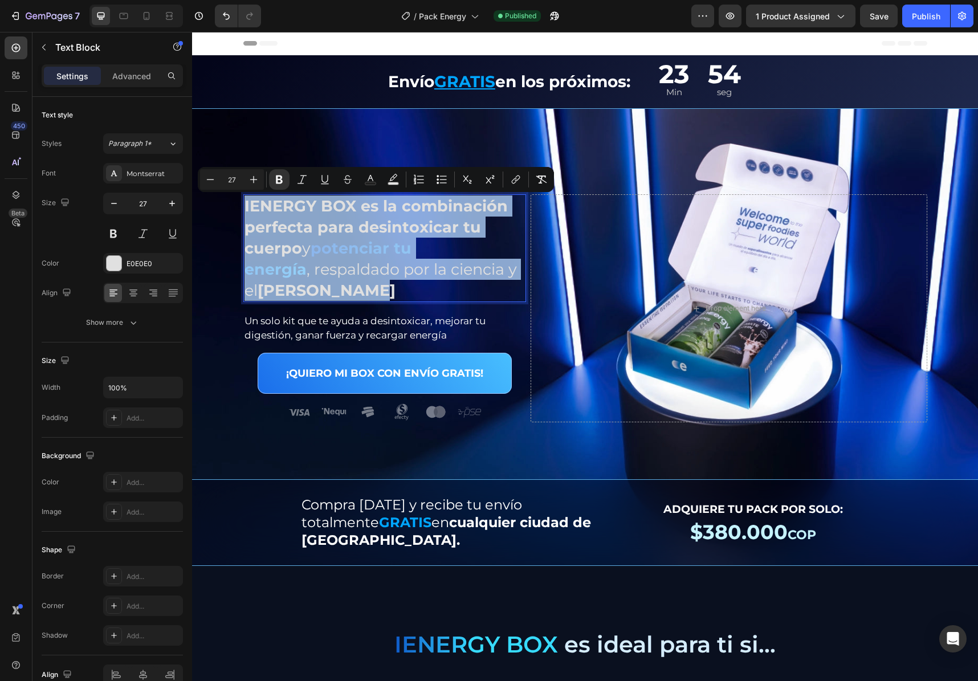
click at [395, 288] on p "IENERGY BOX es la combinación perfecta para desintoxicar tu cuerpo y potenciar …" at bounding box center [384, 247] width 281 height 105
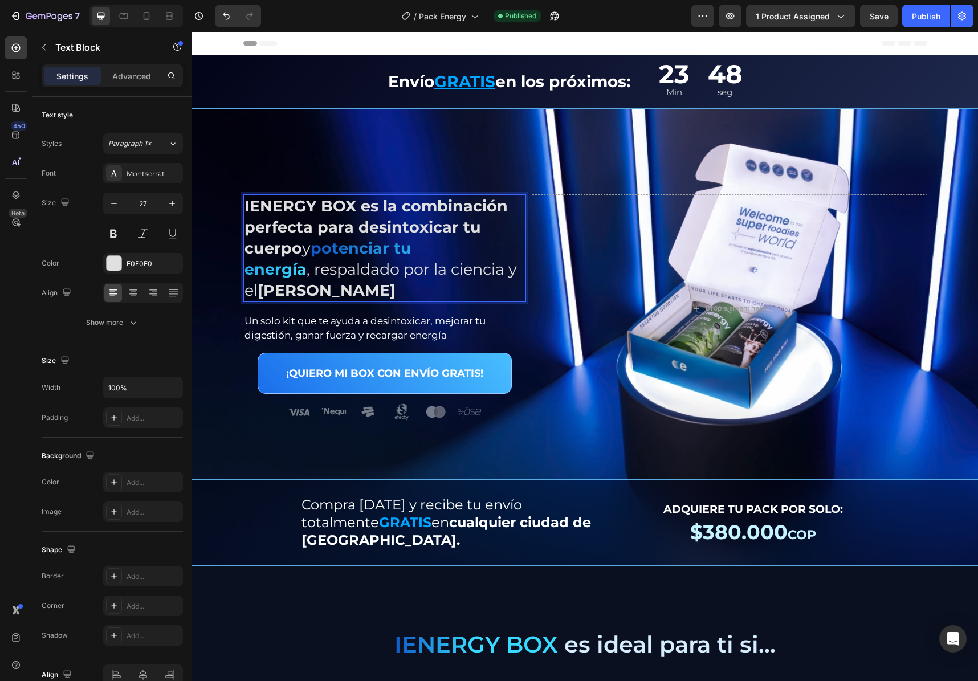
click at [289, 227] on strong "IENERGY BOX es la combinación perfecta para desintoxicar tu cuerpo" at bounding box center [375, 227] width 263 height 61
drag, startPoint x: 476, startPoint y: 246, endPoint x: 499, endPoint y: 235, distance: 25.8
click at [476, 245] on p "IENERGY BOX es la combinación ideal para desintoxicar tu cuerpo y potenciar tu …" at bounding box center [384, 247] width 281 height 105
drag, startPoint x: 508, startPoint y: 232, endPoint x: 489, endPoint y: 238, distance: 19.8
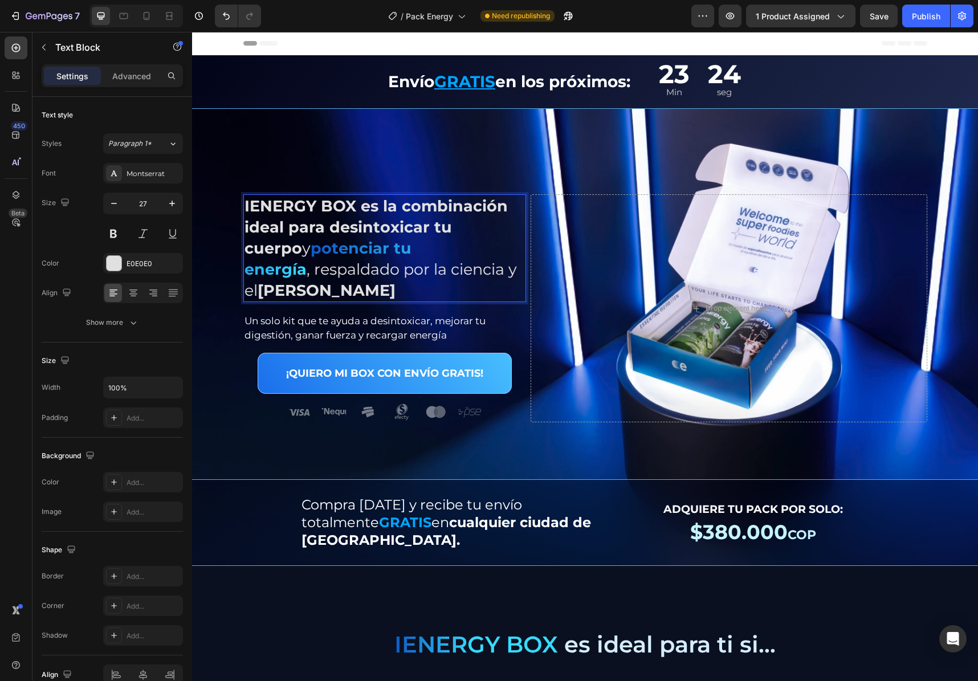
click at [507, 232] on p "IENERGY BOX es la combinación ideal para desintoxicar tu cuerpo y potenciar tu …" at bounding box center [384, 247] width 281 height 105
drag, startPoint x: 240, startPoint y: 248, endPoint x: 246, endPoint y: 252, distance: 7.0
click at [244, 248] on strong "potenciar tu energía" at bounding box center [327, 259] width 167 height 40
click at [372, 249] on p "IENERGY BOX es la combinación ideal para desintoxicar tu cuerpo y recargar tu e…" at bounding box center [384, 247] width 281 height 105
drag, startPoint x: 387, startPoint y: 250, endPoint x: 488, endPoint y: 240, distance: 102.0
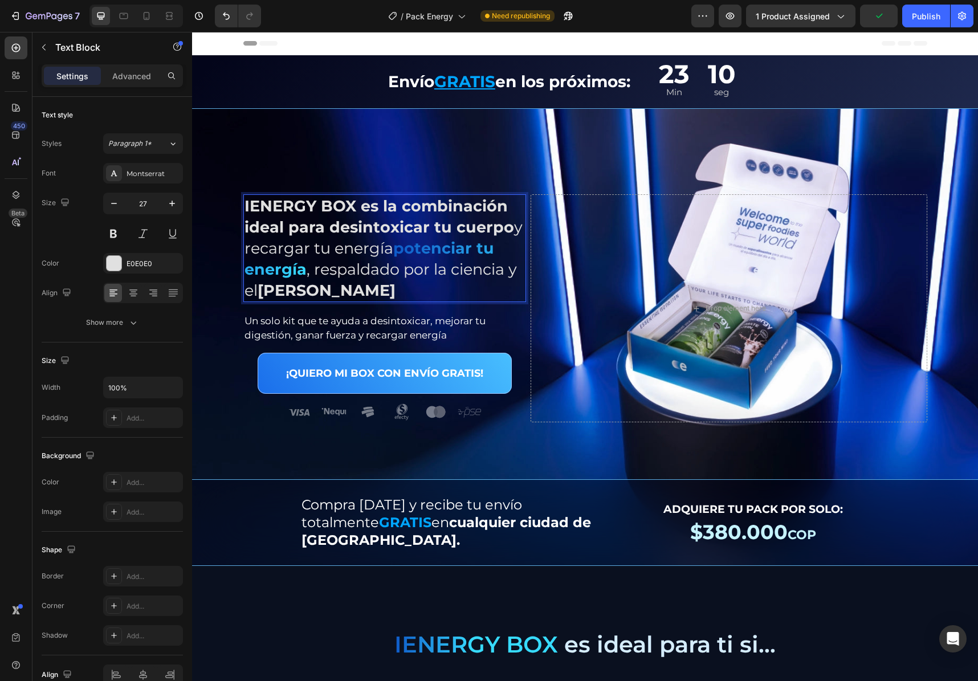
click at [509, 233] on p "IENERGY BOX es la combinación ideal para desintoxicar tu cuerpo y recargar tu e…" at bounding box center [384, 247] width 281 height 105
click at [411, 259] on p "IENERGY BOX es la combinación ideal para desintoxicar tu cuerpo y recargar tu e…" at bounding box center [384, 247] width 281 height 105
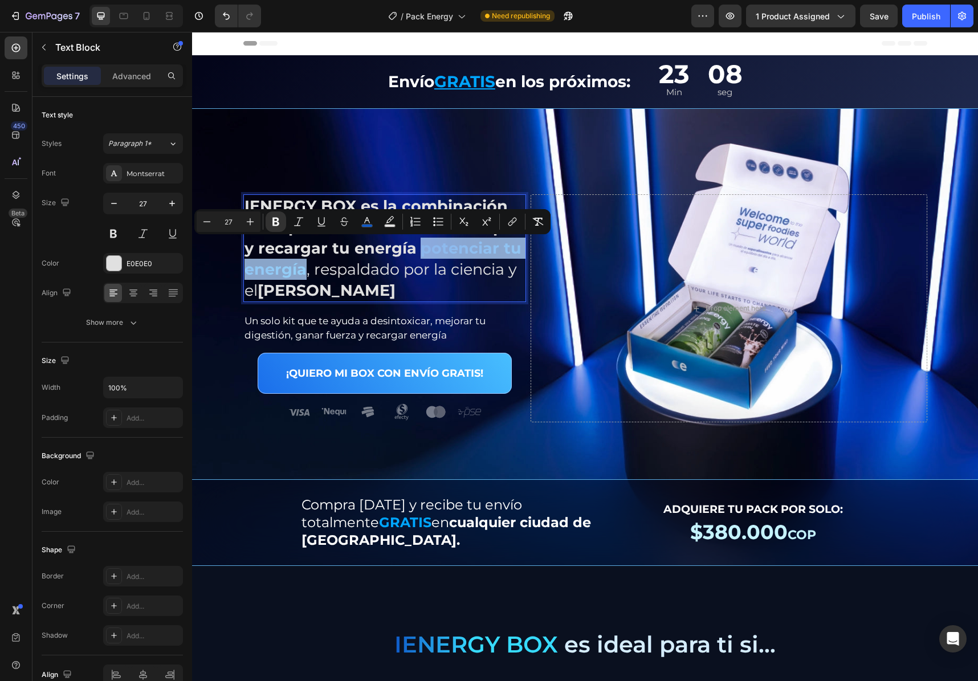
drag, startPoint x: 406, startPoint y: 250, endPoint x: 302, endPoint y: 268, distance: 106.0
click at [302, 268] on p "IENERGY BOX es la combinación ideal para desintoxicar tu cuerpo y recargar tu e…" at bounding box center [384, 247] width 281 height 105
click at [533, 222] on icon "Editor contextual toolbar" at bounding box center [537, 221] width 11 height 11
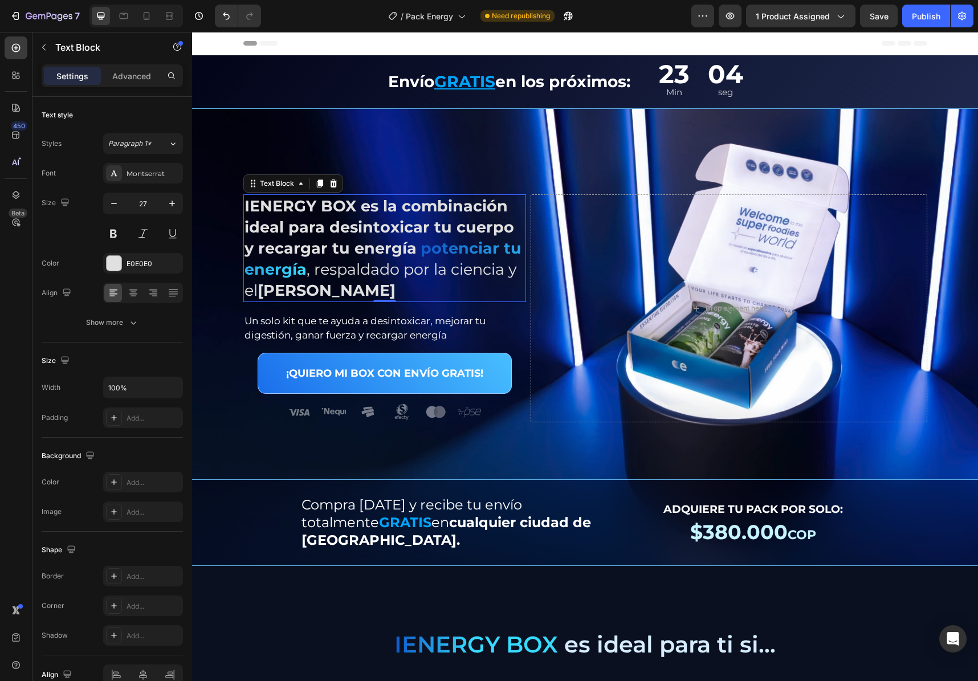
click at [456, 275] on p "IENERGY BOX es la combinación ideal para desintoxicar tu cuerpo y recargar tu e…" at bounding box center [384, 247] width 281 height 105
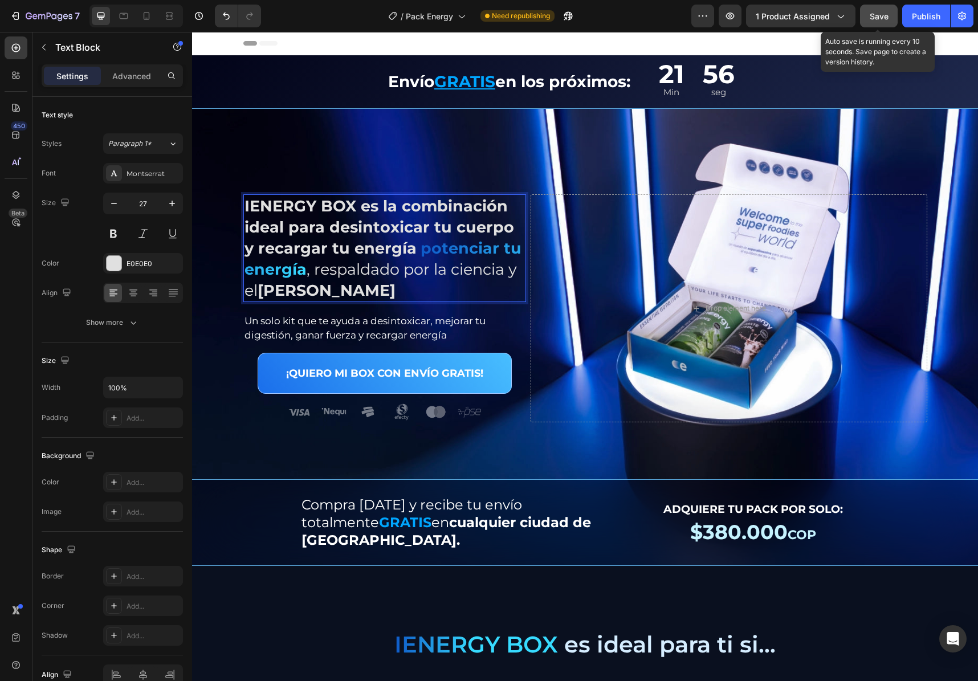
click at [879, 22] on button "Save" at bounding box center [879, 16] width 38 height 23
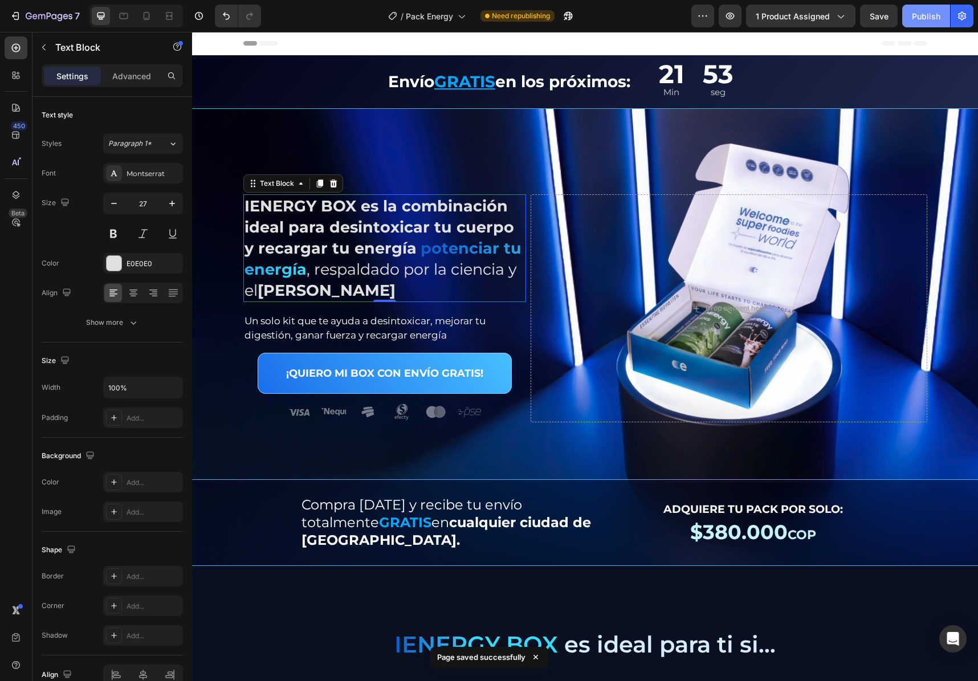
click at [914, 13] on div "Publish" at bounding box center [926, 16] width 28 height 12
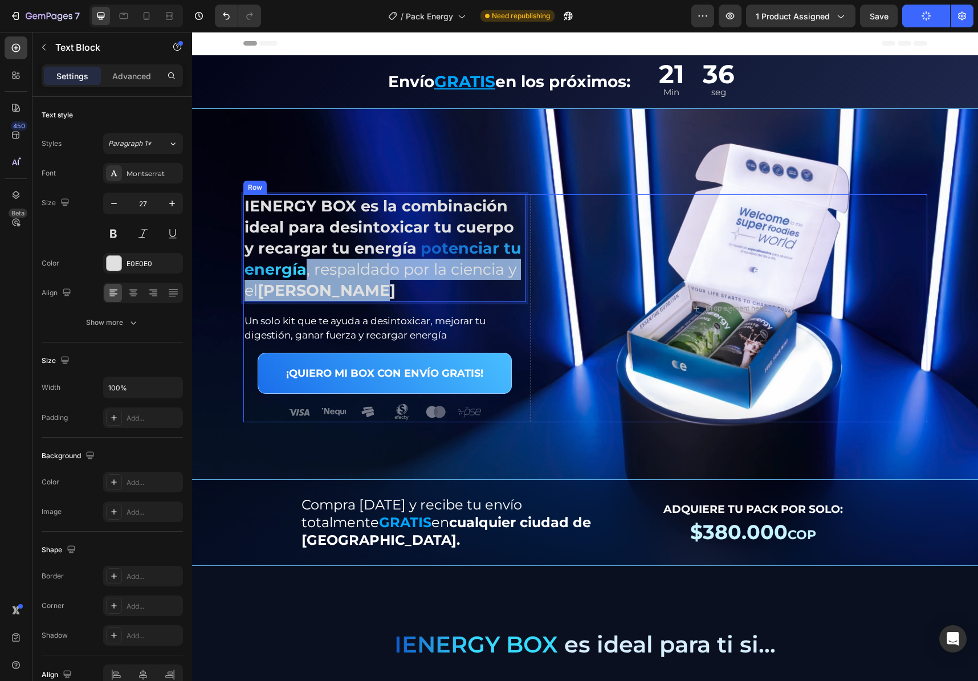
drag, startPoint x: 300, startPoint y: 274, endPoint x: 389, endPoint y: 301, distance: 93.2
click at [383, 304] on div "IENERGY BOX es la combinación ideal para desintoxicar tu cuerpo y recargar tu e…" at bounding box center [384, 308] width 283 height 228
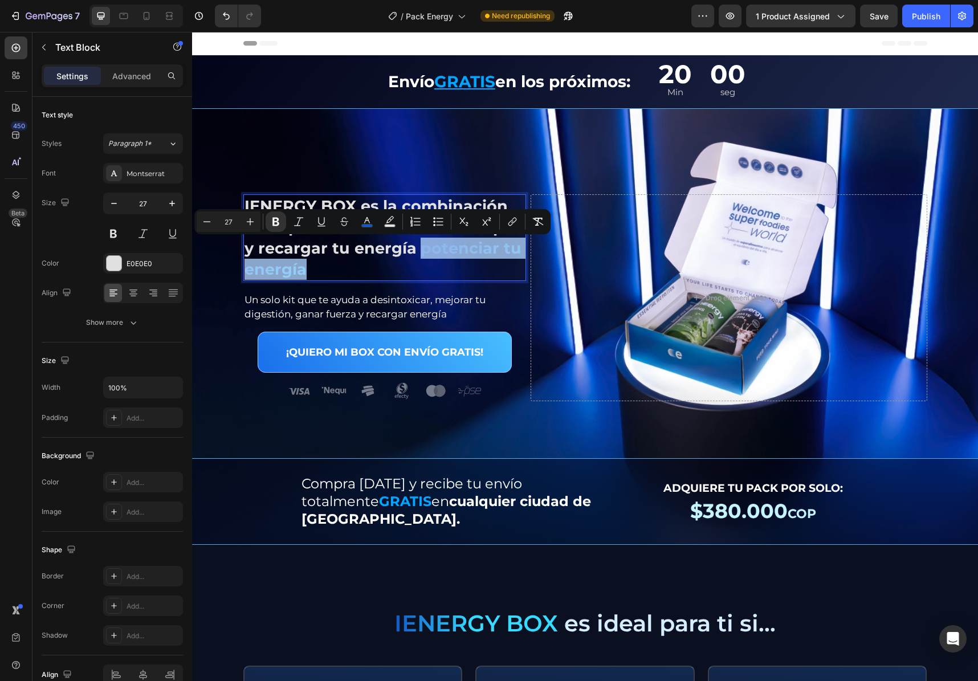
drag, startPoint x: 401, startPoint y: 248, endPoint x: 407, endPoint y: 269, distance: 22.0
click at [407, 269] on p "IENERGY BOX es la combinación ideal para desintoxicar tu cuerpo y recargar tu e…" at bounding box center [384, 237] width 281 height 84
drag, startPoint x: 349, startPoint y: 262, endPoint x: 365, endPoint y: 256, distance: 16.9
click at [349, 262] on p "IENERGY BOX es la combinación ideal para desintoxicar tu cuerpo y recargar tu e…" at bounding box center [384, 237] width 281 height 84
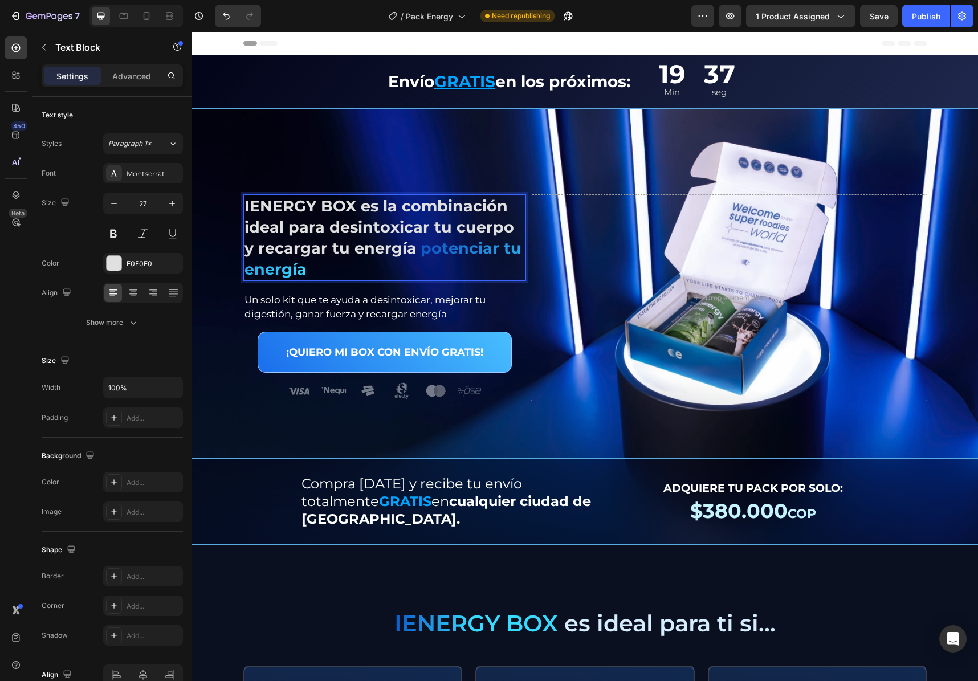
click at [365, 256] on strong "y recargar tu energía" at bounding box center [330, 248] width 172 height 19
click at [395, 250] on p "IENERGY BOX es la combinación ideal para desintoxicar tu cuerpo y recargar tu e…" at bounding box center [384, 237] width 281 height 84
drag, startPoint x: 400, startPoint y: 255, endPoint x: 425, endPoint y: 277, distance: 33.5
click at [425, 277] on p "IENERGY BOX es la combinación ideal para desintoxicar tu cuerpo y recargar tu e…" at bounding box center [384, 237] width 281 height 84
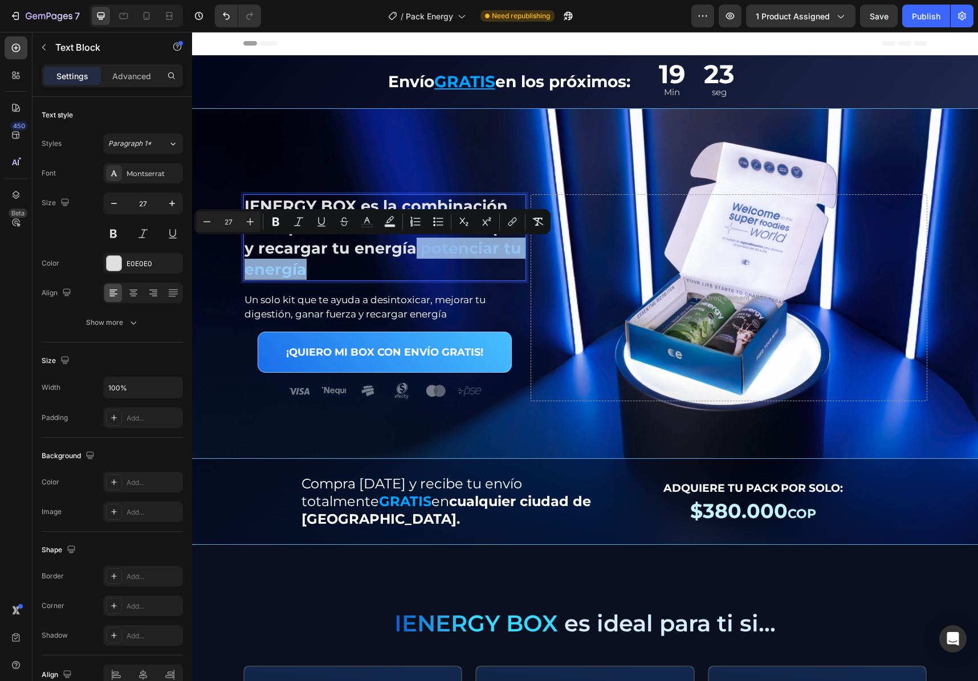
click at [409, 248] on strong "potenciar tu energía" at bounding box center [382, 259] width 277 height 40
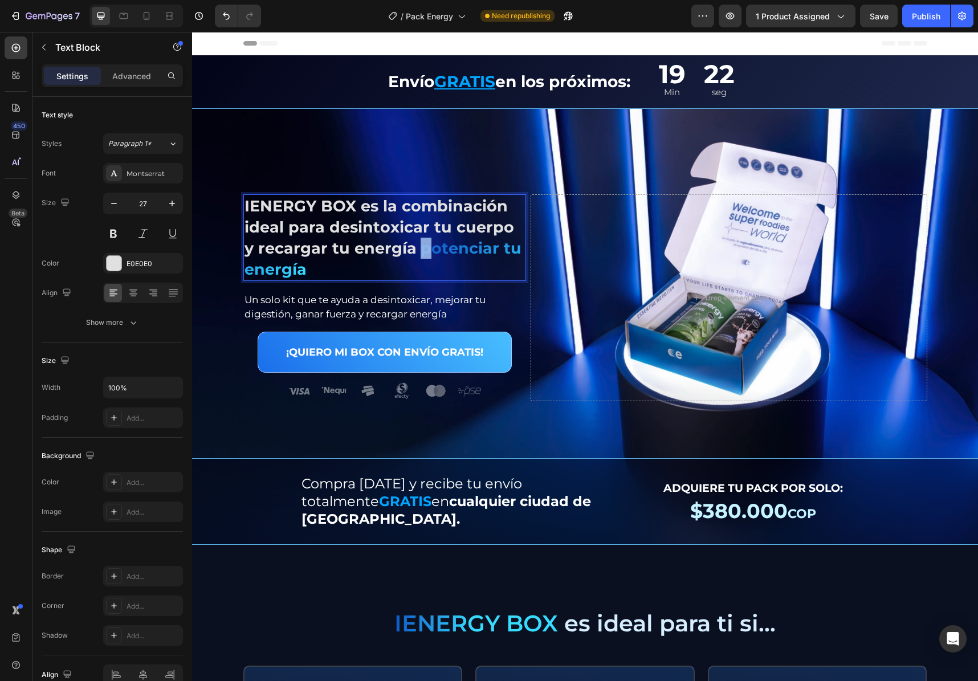
drag, startPoint x: 401, startPoint y: 248, endPoint x: 406, endPoint y: 258, distance: 10.2
click at [406, 258] on p "IENERGY BOX es la combinación ideal para desintoxicar tu cuerpo y recargar tu e…" at bounding box center [384, 237] width 281 height 84
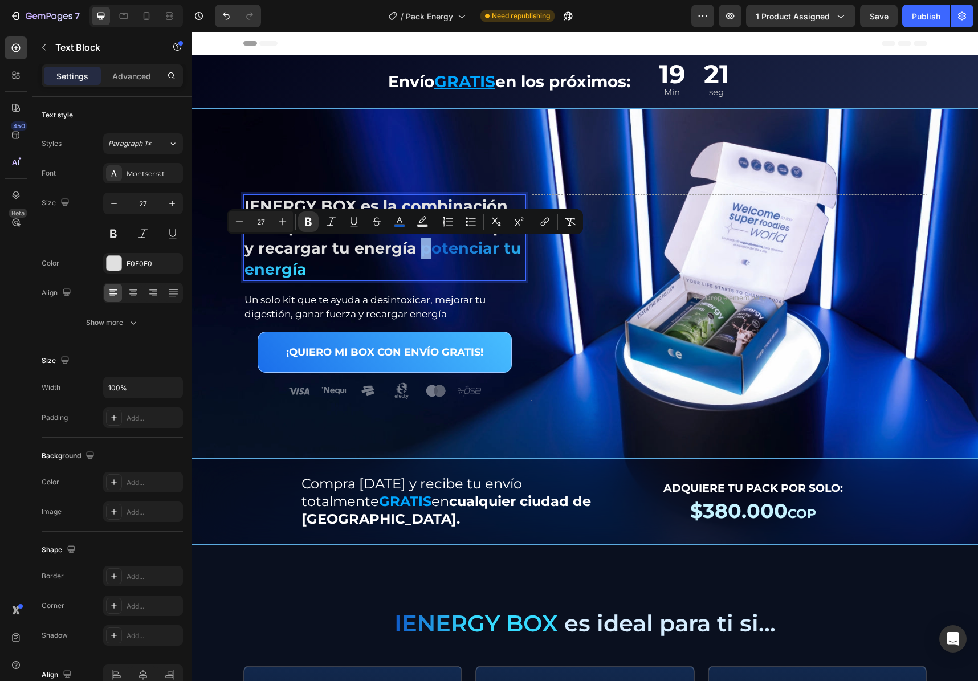
click at [404, 248] on strong "potenciar tu energía" at bounding box center [382, 259] width 277 height 40
click at [401, 248] on strong "potenciar tu energía" at bounding box center [382, 259] width 277 height 40
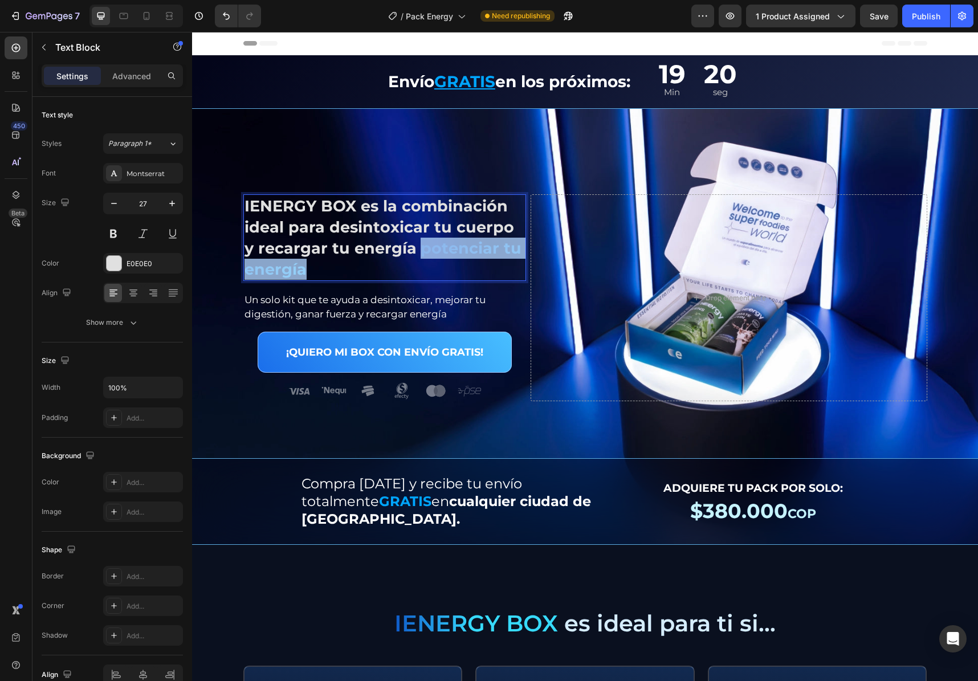
drag, startPoint x: 399, startPoint y: 249, endPoint x: 413, endPoint y: 261, distance: 18.6
click at [413, 261] on p "IENERGY BOX es la combinación ideal para desintoxicar tu cuerpo y recargar tu e…" at bounding box center [384, 237] width 281 height 84
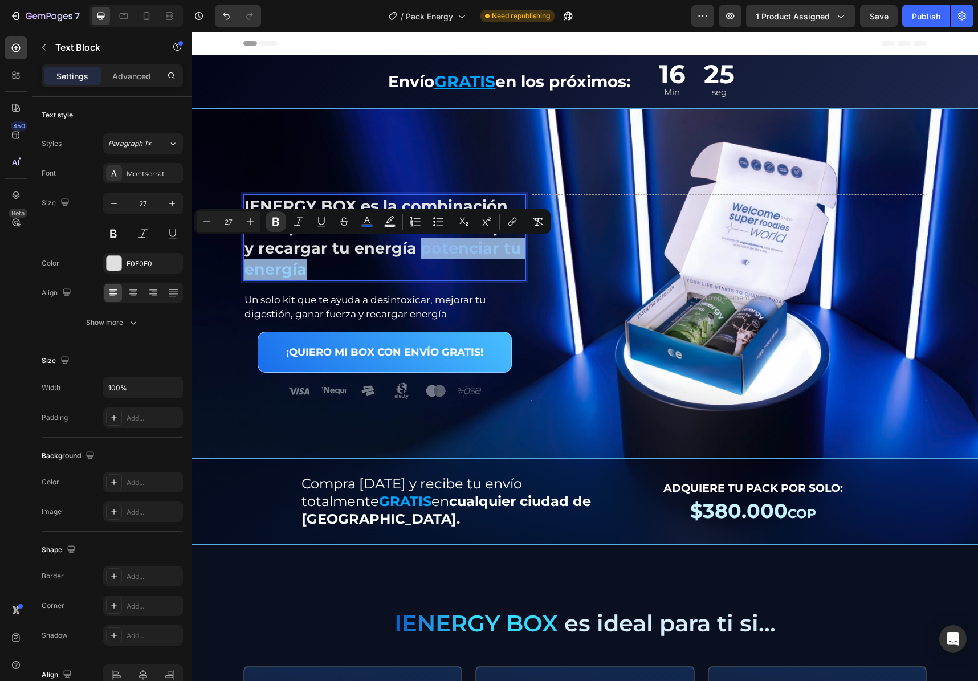
click at [361, 259] on p "IENERGY BOX es la combinación ideal para desintoxicar tu cuerpo y recargar tu e…" at bounding box center [384, 237] width 281 height 84
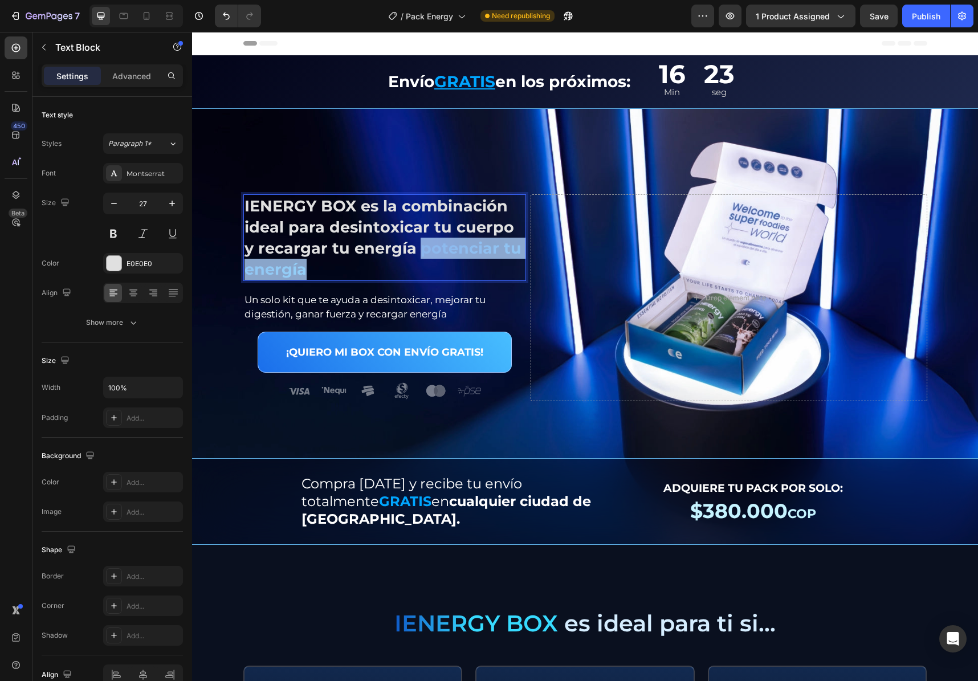
drag, startPoint x: 403, startPoint y: 251, endPoint x: 443, endPoint y: 271, distance: 44.9
click at [443, 271] on p "IENERGY BOX es la combinación ideal para desintoxicar tu cuerpo y recargar tu e…" at bounding box center [384, 237] width 281 height 84
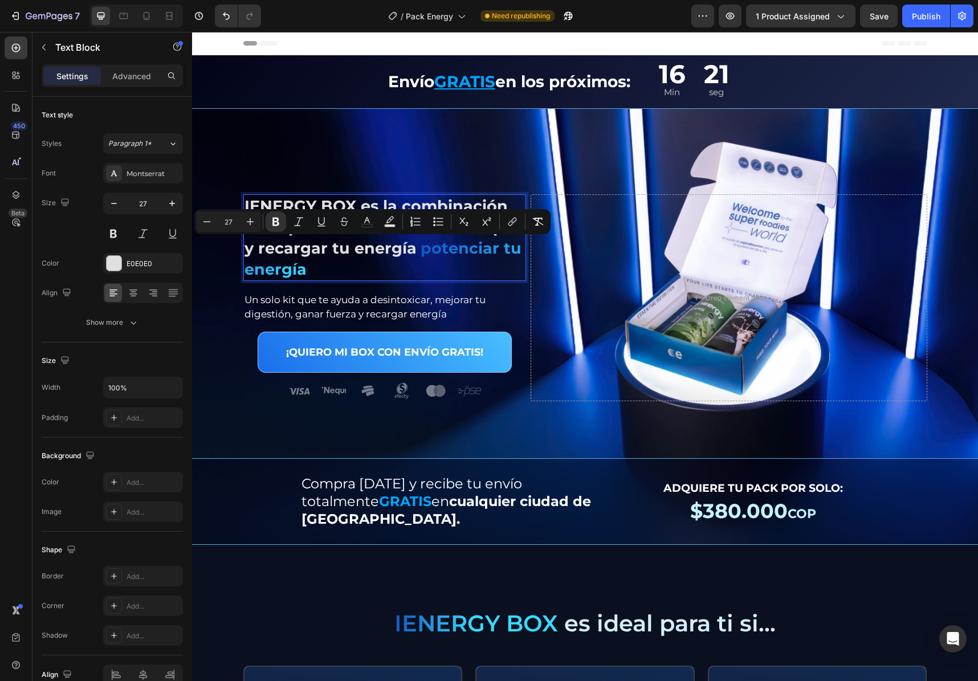
click at [293, 254] on strong "y recargar tu energía" at bounding box center [330, 248] width 172 height 19
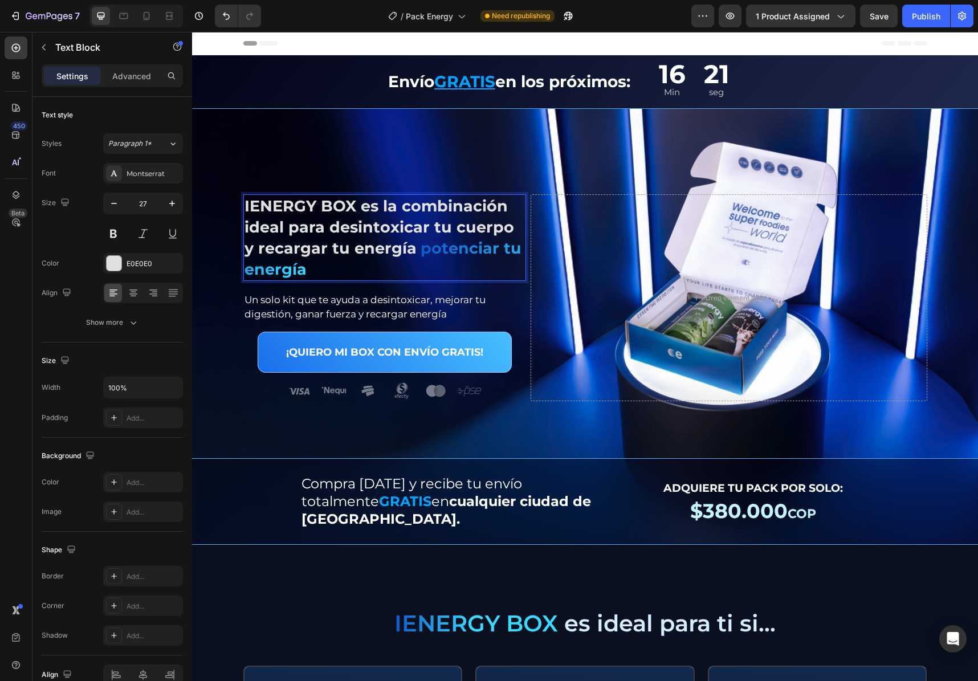
click at [326, 248] on strong "y recargar tu energía" at bounding box center [330, 248] width 172 height 19
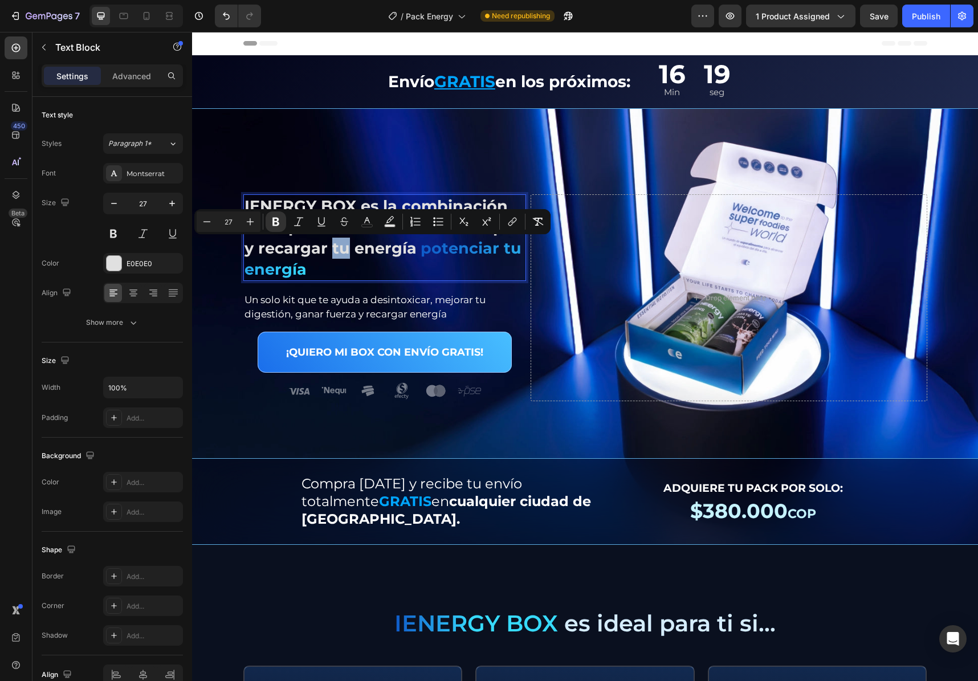
click at [274, 150] on div "IENERGY BOX es la combinación ideal para desintoxicar tu cuerpo y recargar tu e…" at bounding box center [585, 327] width 786 height 436
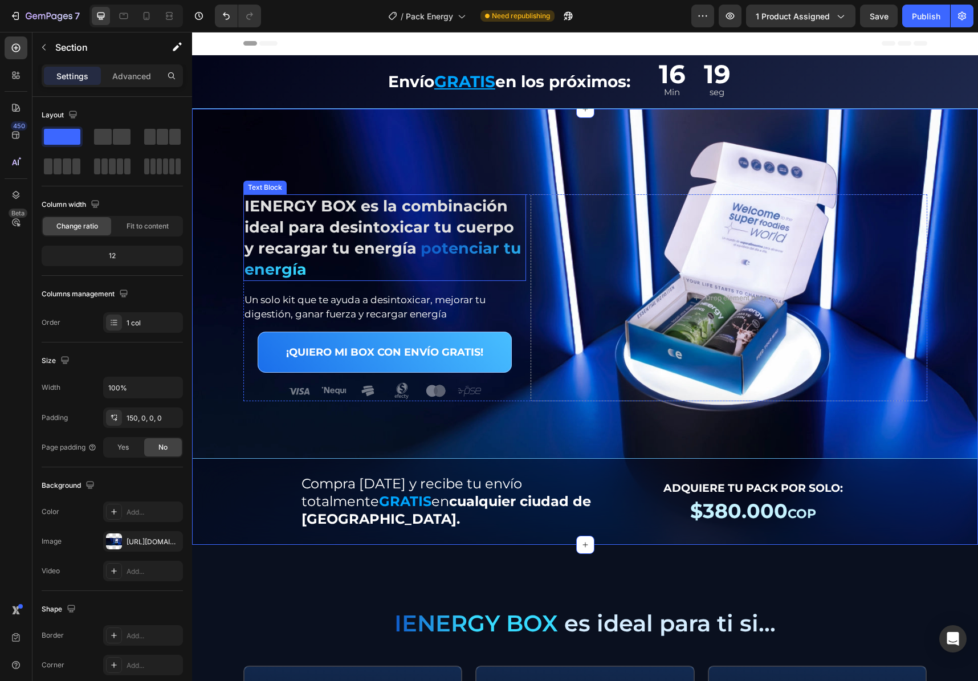
click at [311, 215] on p "IENERGY BOX es la combinación ideal para desintoxicar tu cuerpo y recargar tu e…" at bounding box center [384, 237] width 281 height 84
drag, startPoint x: 282, startPoint y: 152, endPoint x: 287, endPoint y: 166, distance: 14.8
click at [282, 152] on div "IENERGY BOX es la combinación ideal para desintoxicar tu cuerpo y recargar tu e…" at bounding box center [585, 327] width 786 height 436
click at [284, 205] on strong "IENERGY BOX es la combinación ideal para desintoxicar tu cuerpo" at bounding box center [379, 217] width 270 height 40
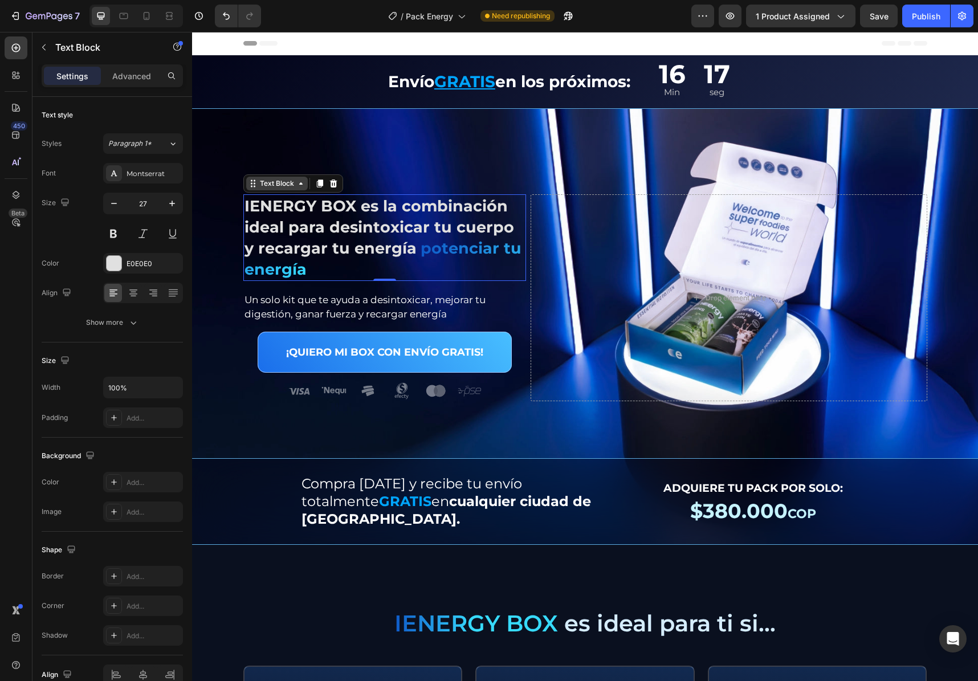
click at [280, 189] on div "Text Block" at bounding box center [277, 184] width 62 height 14
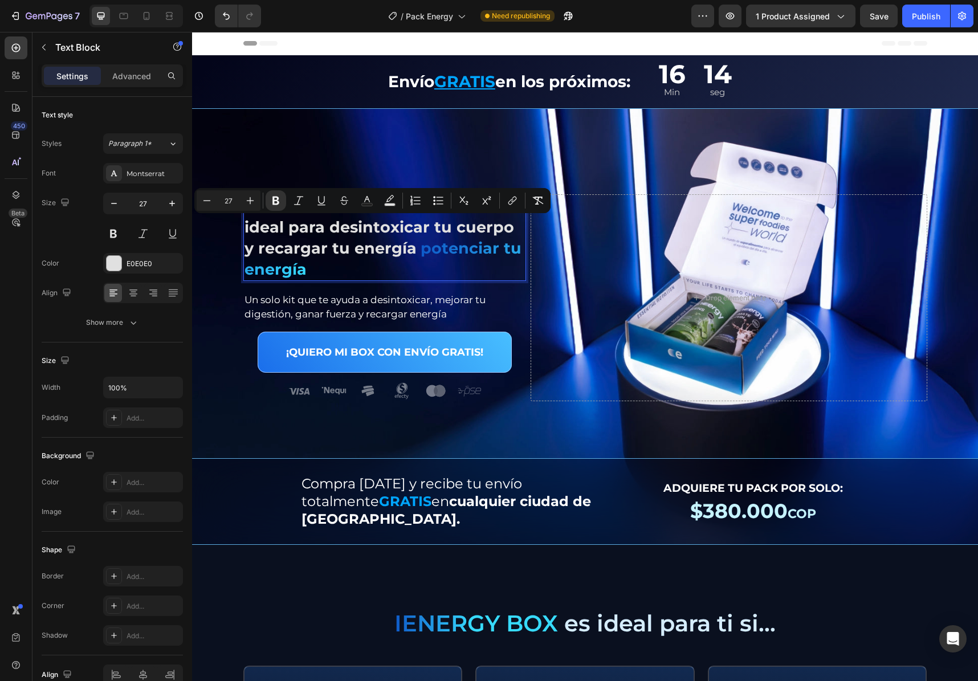
click at [280, 227] on strong "IENERGY BOX es la combinación ideal para desintoxicar tu cuerpo" at bounding box center [379, 217] width 270 height 40
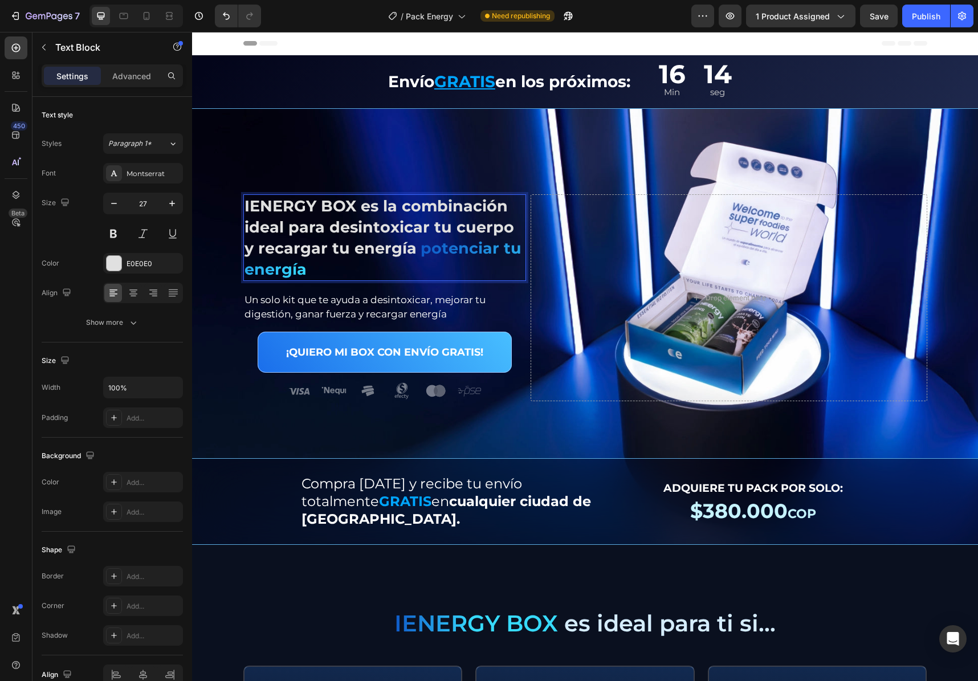
click at [301, 231] on strong "IENERGY BOX es la combinación ideal para desintoxicar tu cuerpo" at bounding box center [379, 217] width 270 height 40
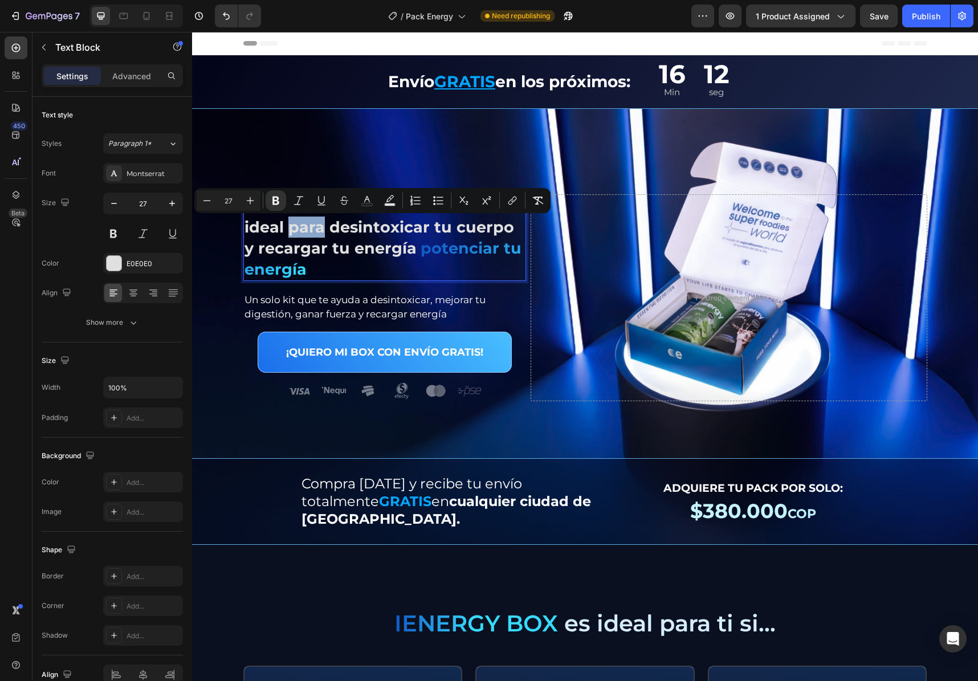
click at [289, 230] on strong "IENERGY BOX es la combinación ideal para desintoxicar tu cuerpo" at bounding box center [379, 217] width 270 height 40
click at [282, 221] on strong "IENERGY BOX es la combinación ideal para desintoxicar tu cuerpo" at bounding box center [379, 217] width 270 height 40
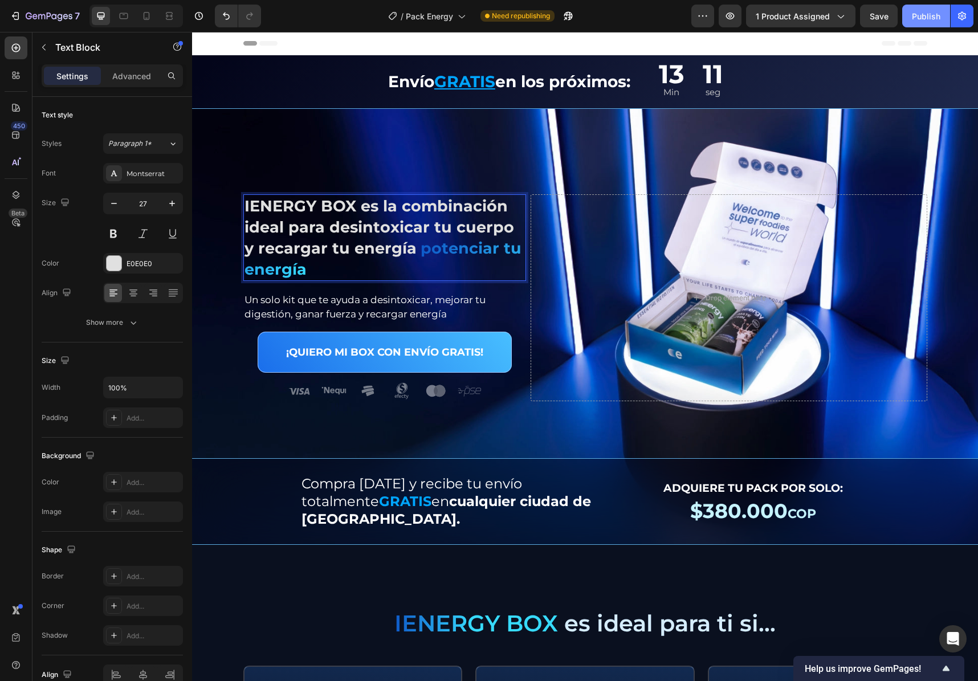
click at [929, 18] on div "Publish" at bounding box center [926, 16] width 28 height 12
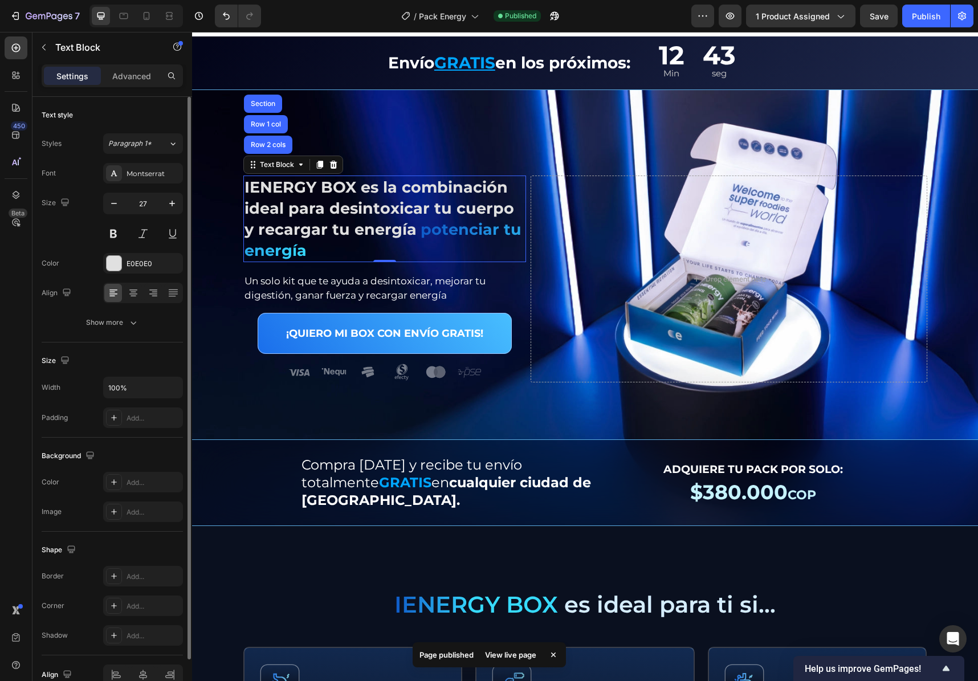
scroll to position [19, 0]
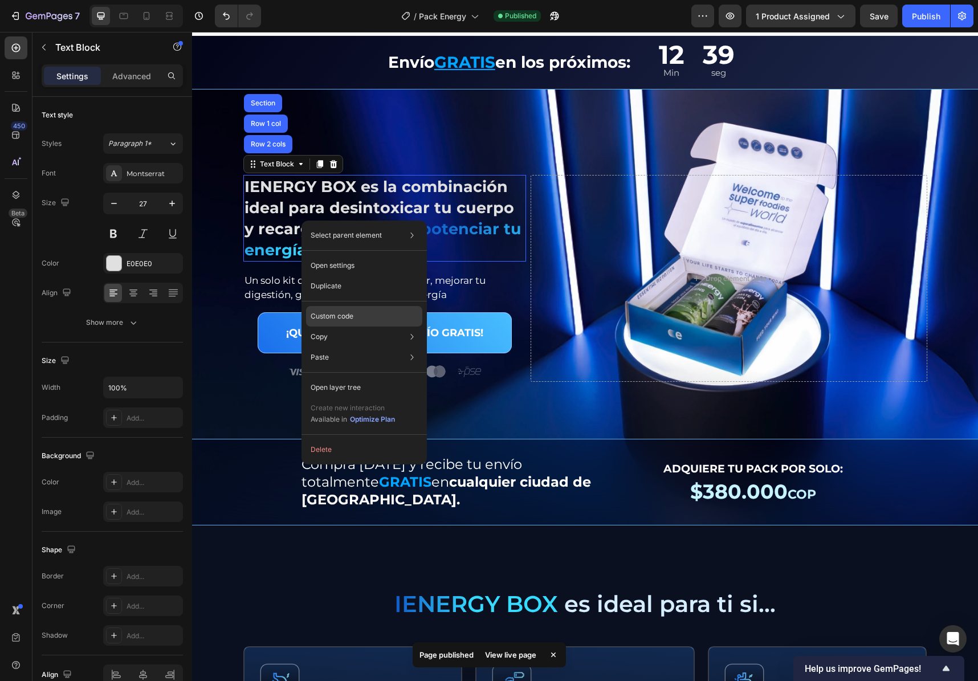
click at [386, 313] on div "Custom code" at bounding box center [364, 316] width 116 height 21
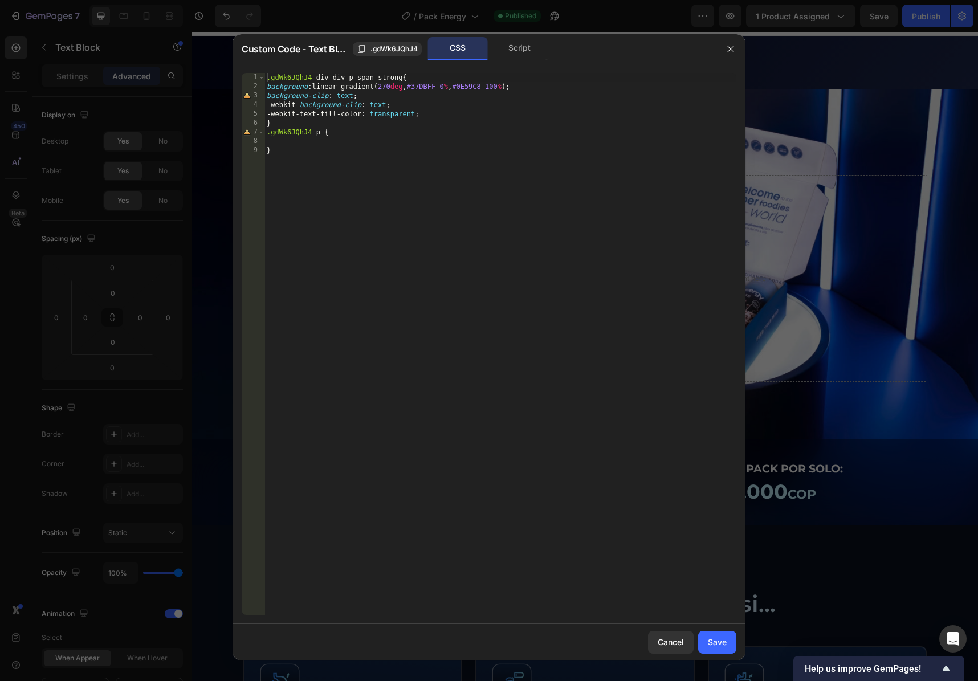
type textarea ".gdWk6JQhJ4 p {"
click at [386, 130] on div ".gdWk6JQhJ4 div div p span strong { background : linear-gradient( 270 deg , #37…" at bounding box center [500, 353] width 472 height 560
click at [728, 46] on icon "button" at bounding box center [730, 48] width 9 height 9
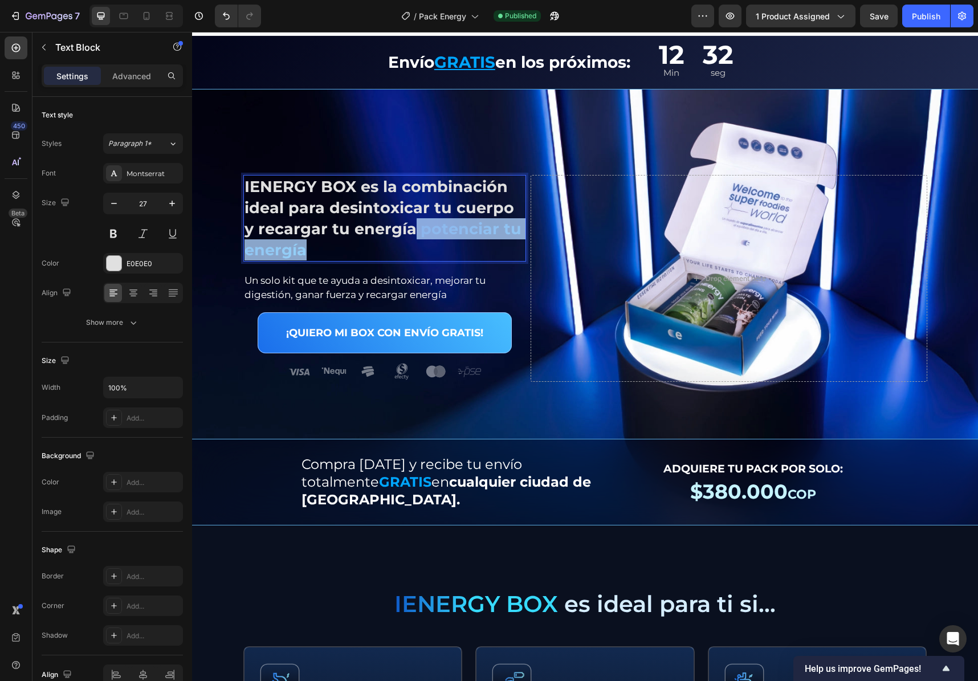
drag, startPoint x: 397, startPoint y: 230, endPoint x: 409, endPoint y: 244, distance: 18.2
click at [408, 244] on p "IENERGY BOX es la combinación ideal para desintoxicar tu cuerpo y recargar tu e…" at bounding box center [384, 218] width 281 height 84
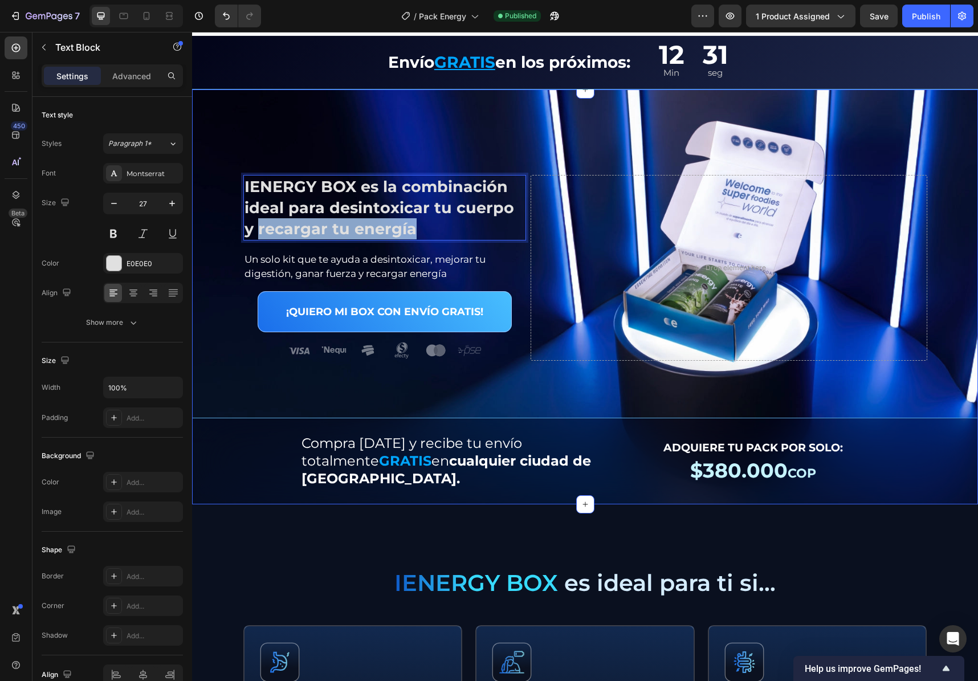
drag, startPoint x: 361, startPoint y: 234, endPoint x: 232, endPoint y: 238, distance: 129.4
click at [232, 238] on div "IENERGY BOX es la combinación ideal para desintoxicar tu cuerpo y recargar tu e…" at bounding box center [585, 339] width 786 height 329
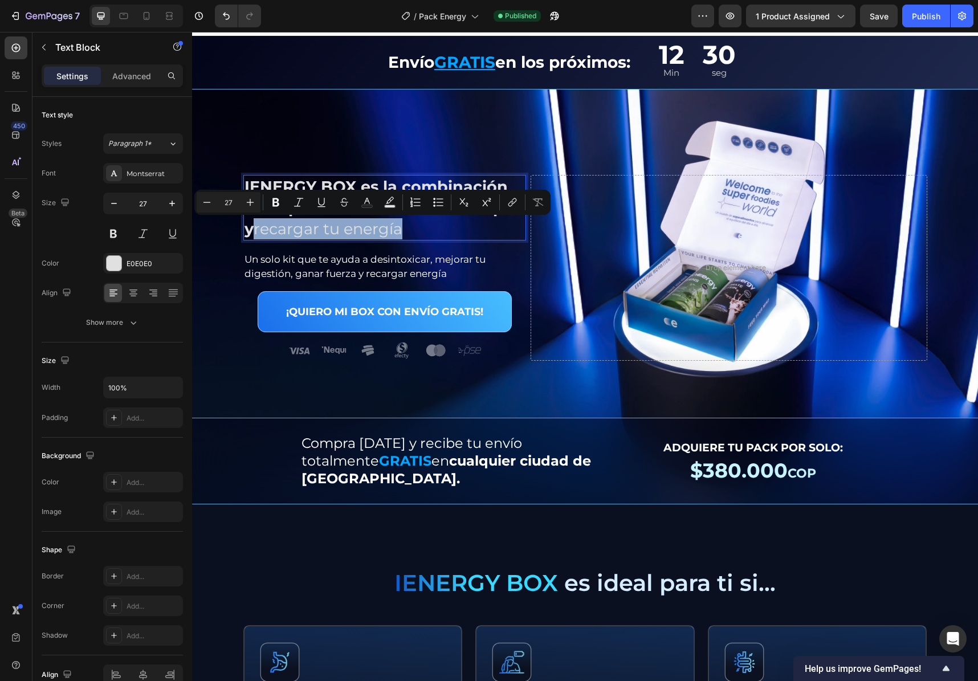
click at [430, 236] on p "IENERGY BOX es la combinación ideal para desintoxicar tu cuerpo y recargar tu e…" at bounding box center [384, 207] width 281 height 63
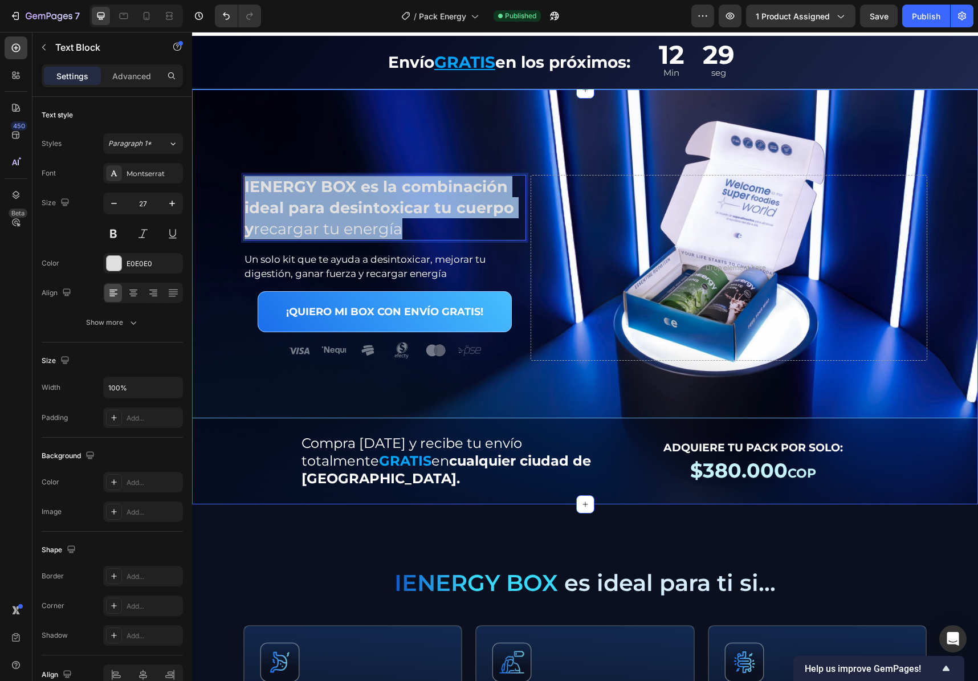
drag, startPoint x: 408, startPoint y: 229, endPoint x: 224, endPoint y: 185, distance: 189.4
click at [218, 181] on div "IENERGY BOX es la combinación ideal para desintoxicar tu cuerpo y recargar tu e…" at bounding box center [585, 339] width 786 height 329
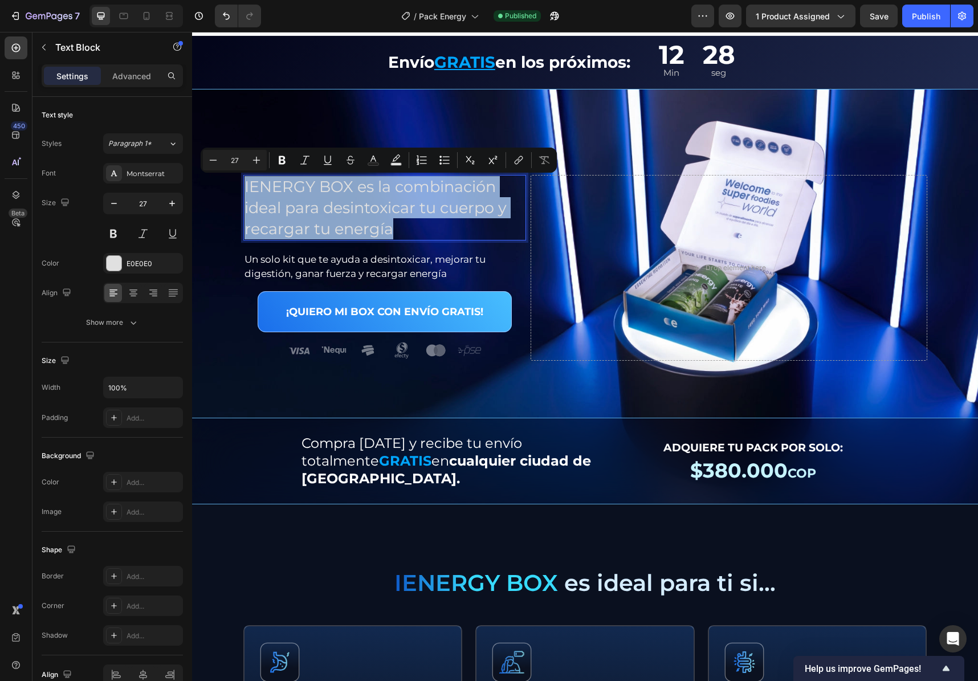
click at [419, 233] on p "IENERGY BOX es la combinación ideal para desintoxicar tu cuerpo y recargar tu e…" at bounding box center [384, 207] width 281 height 63
click at [406, 233] on p "IENERGY BOX es la combinación ideal para desintoxicar tu cuerpo y recargar tu e…" at bounding box center [384, 207] width 281 height 63
drag, startPoint x: 397, startPoint y: 234, endPoint x: 389, endPoint y: 234, distance: 8.5
click at [397, 234] on p "IENERGY BOX es la combinación ideal para desintoxicar tu cuerpo y recargar tu e…" at bounding box center [384, 207] width 281 height 63
click at [390, 233] on p "IENERGY BOX es la combinación ideal para desintoxicar tu cuerpo y recargar tu e…" at bounding box center [384, 207] width 281 height 63
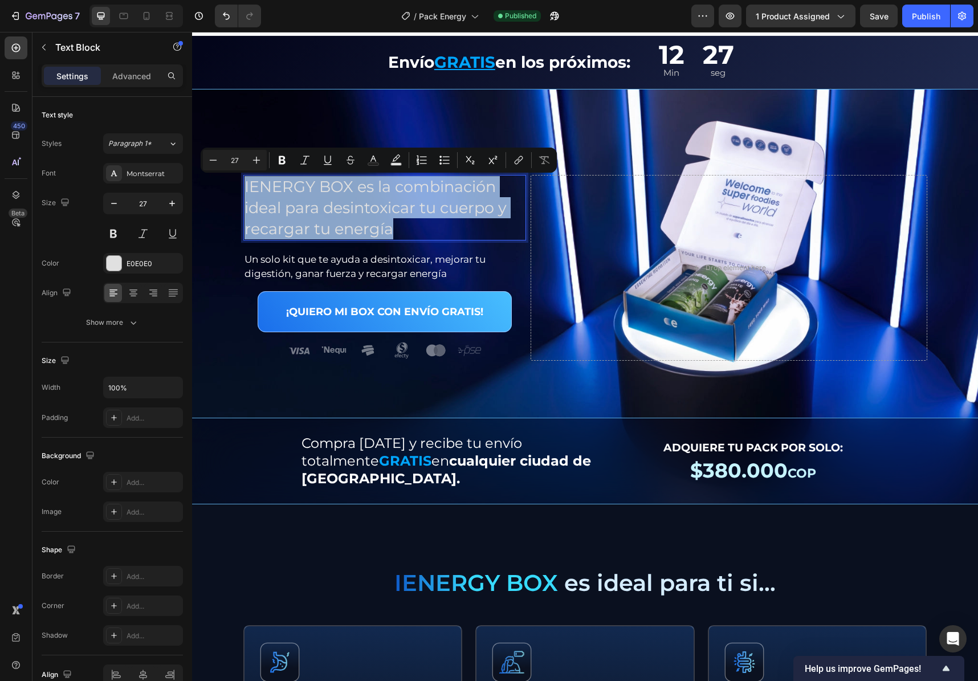
click at [369, 232] on p "IENERGY BOX es la combinación ideal para desintoxicar tu cuerpo y recargar tu e…" at bounding box center [384, 207] width 281 height 63
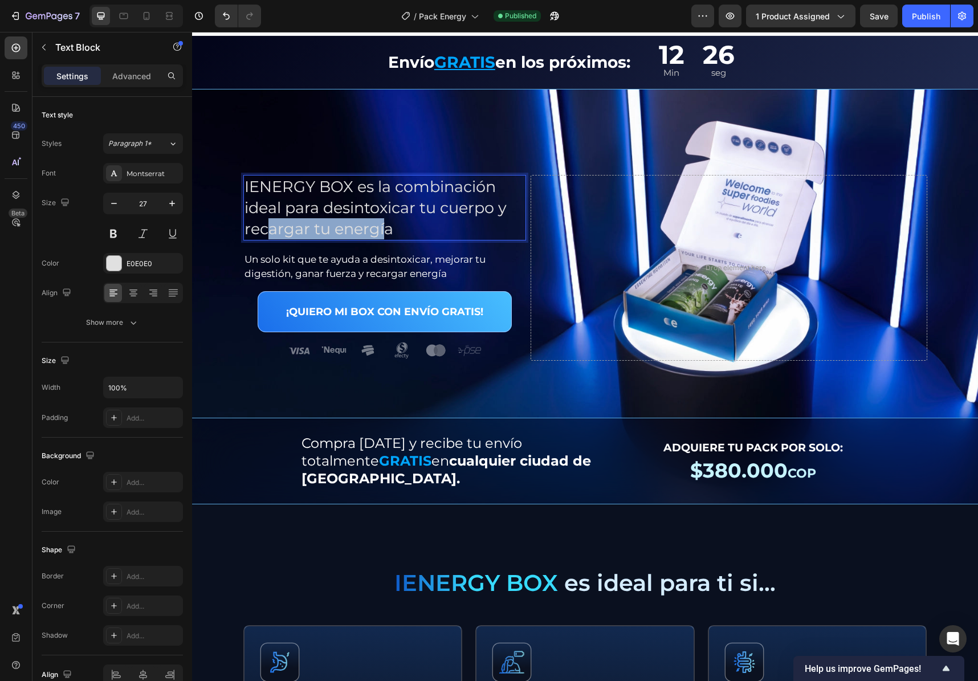
drag, startPoint x: 382, startPoint y: 231, endPoint x: 262, endPoint y: 230, distance: 120.2
click at [262, 230] on p "IENERGY BOX es la combinación ideal para desintoxicar tu cuerpo y recargar tu e…" at bounding box center [384, 207] width 281 height 63
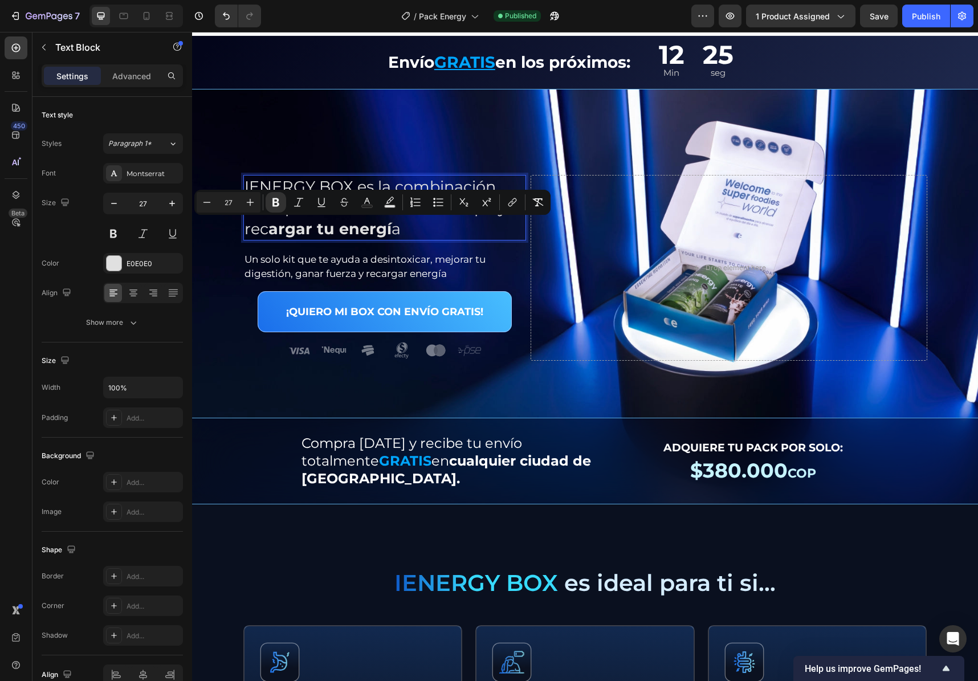
drag, startPoint x: 388, startPoint y: 227, endPoint x: 412, endPoint y: 232, distance: 25.0
click at [388, 227] on p "IENERGY BOX es la combinación ideal para desintoxicar tu cuerpo y rec argar tu …" at bounding box center [384, 207] width 281 height 63
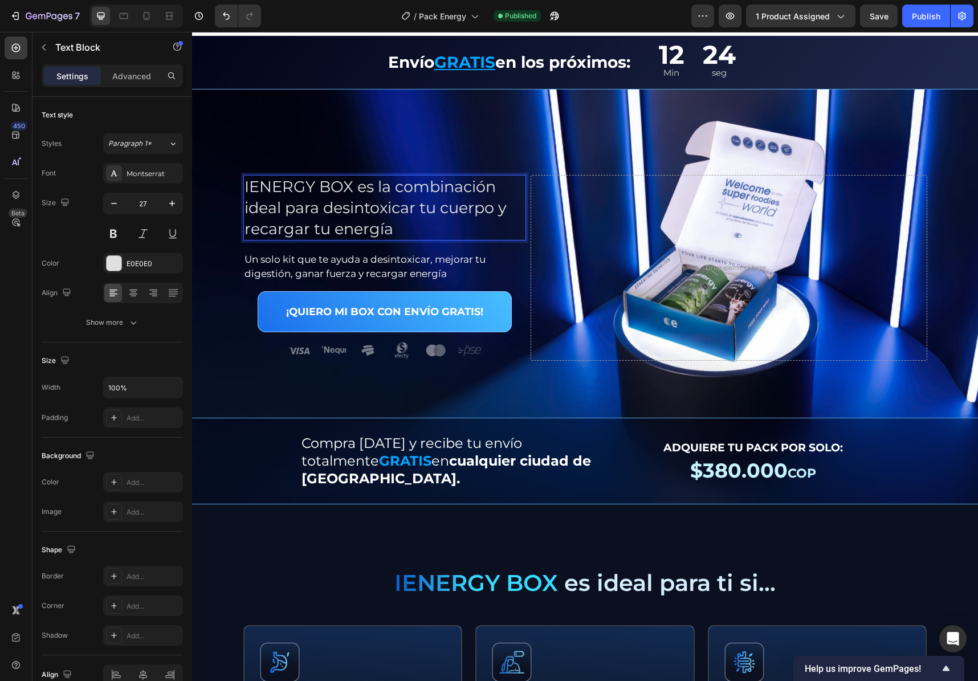
drag, startPoint x: 411, startPoint y: 224, endPoint x: 406, endPoint y: 231, distance: 8.5
click at [411, 225] on p "IENERGY BOX es la combinación ideal para desintoxicar tu cuerpo y recargar tu e…" at bounding box center [384, 207] width 281 height 63
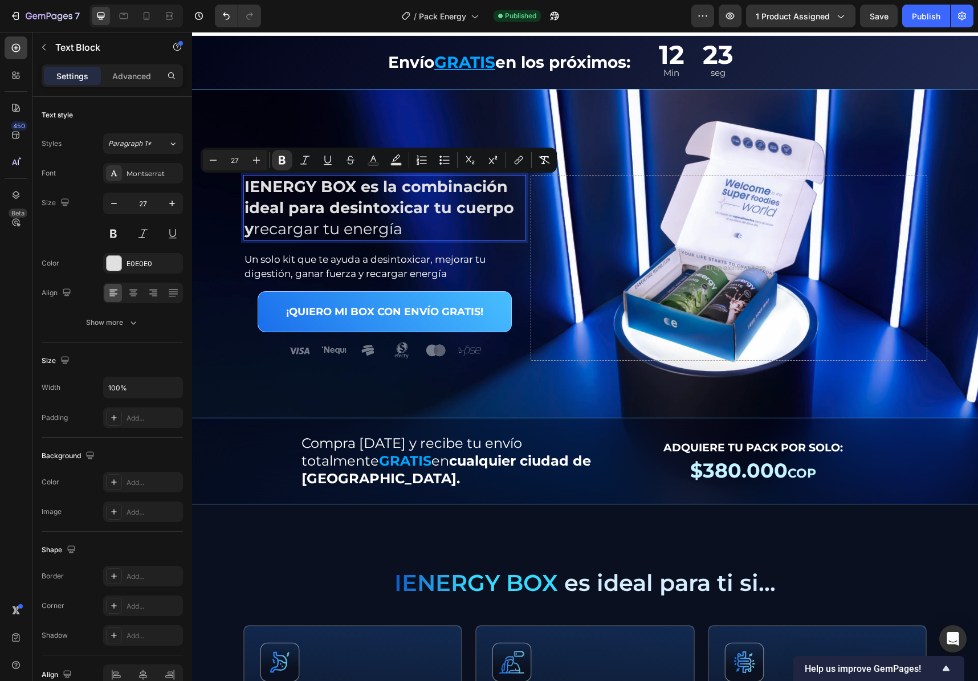
click at [410, 233] on p "IENERGY BOX es la combinación ideal para desintoxicar tu cuerpo y recargar tu e…" at bounding box center [384, 207] width 281 height 63
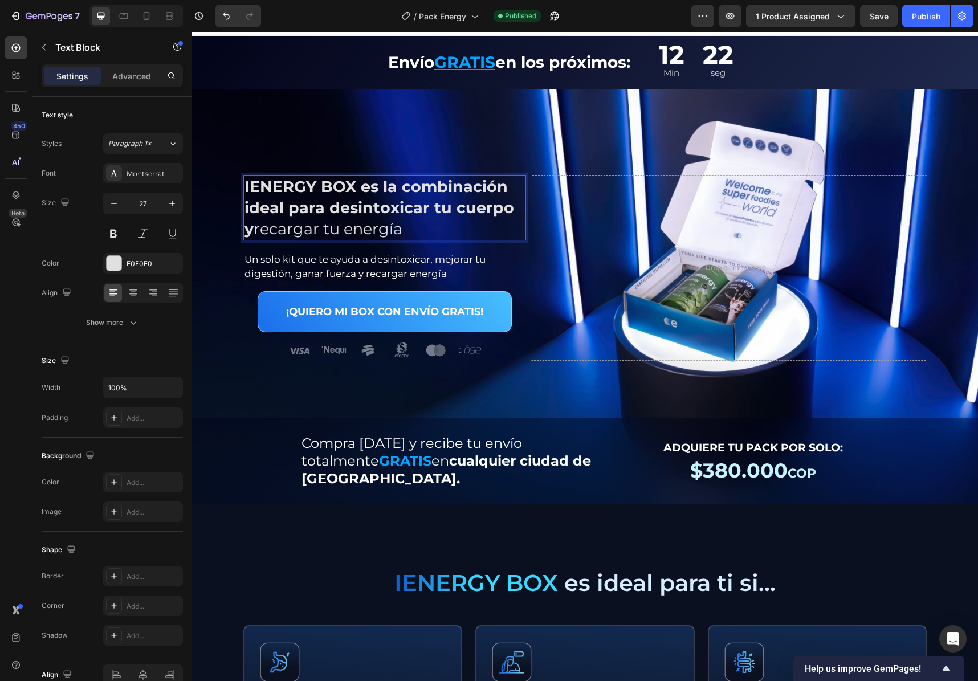
click at [428, 209] on strong "IENERGY BOX es la combinación ideal para desintoxicar tu cuerpo" at bounding box center [379, 197] width 270 height 40
click at [431, 225] on p "IENERGY BOX es la combinación ideal para desintoxicar tu cuerpo y recargar tu e…" at bounding box center [384, 207] width 281 height 63
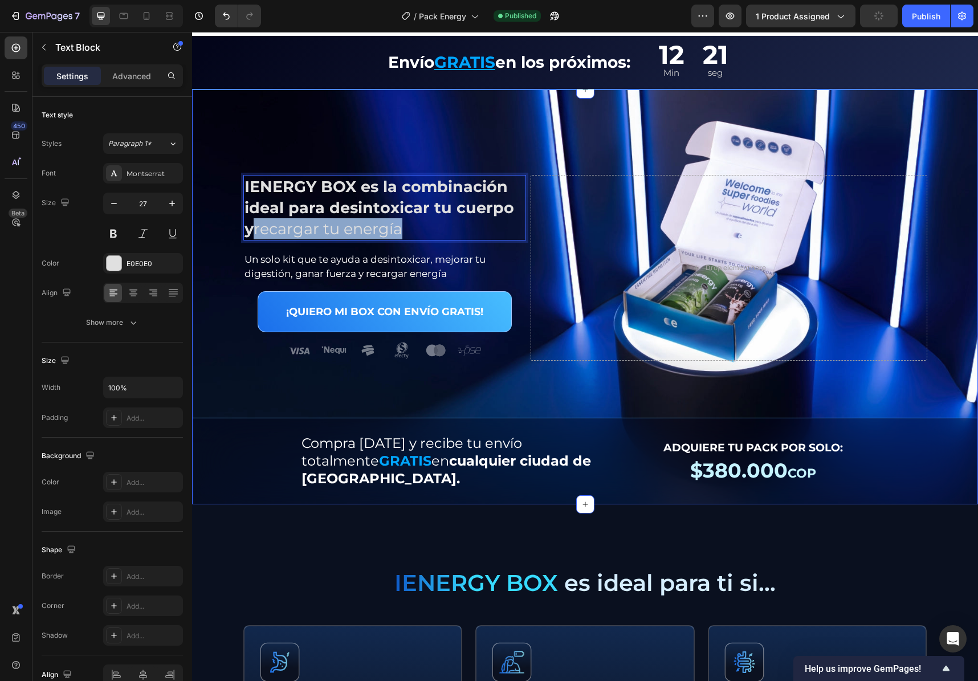
drag, startPoint x: 403, startPoint y: 223, endPoint x: 218, endPoint y: 224, distance: 184.6
click at [218, 224] on div "IENERGY BOX es la combinación ideal para desintoxicar tu cuerpo y recargar tu e…" at bounding box center [585, 339] width 786 height 329
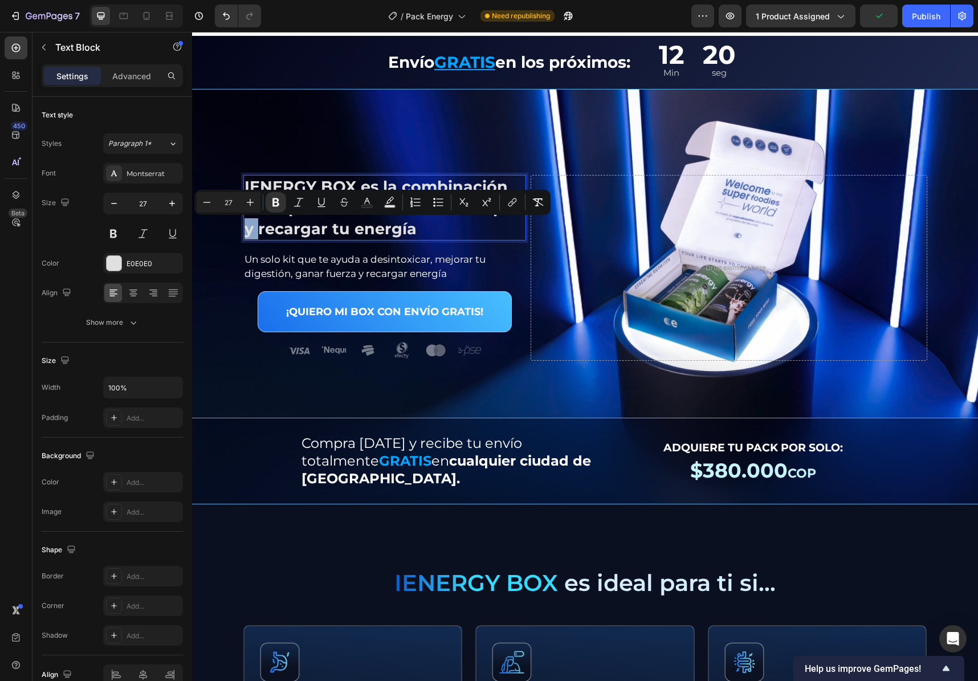
click at [419, 227] on p "IENERGY BOX es la combinación ideal para desintoxicar tu cuerpo y recargar tu e…" at bounding box center [384, 207] width 281 height 63
